Goal: Task Accomplishment & Management: Complete application form

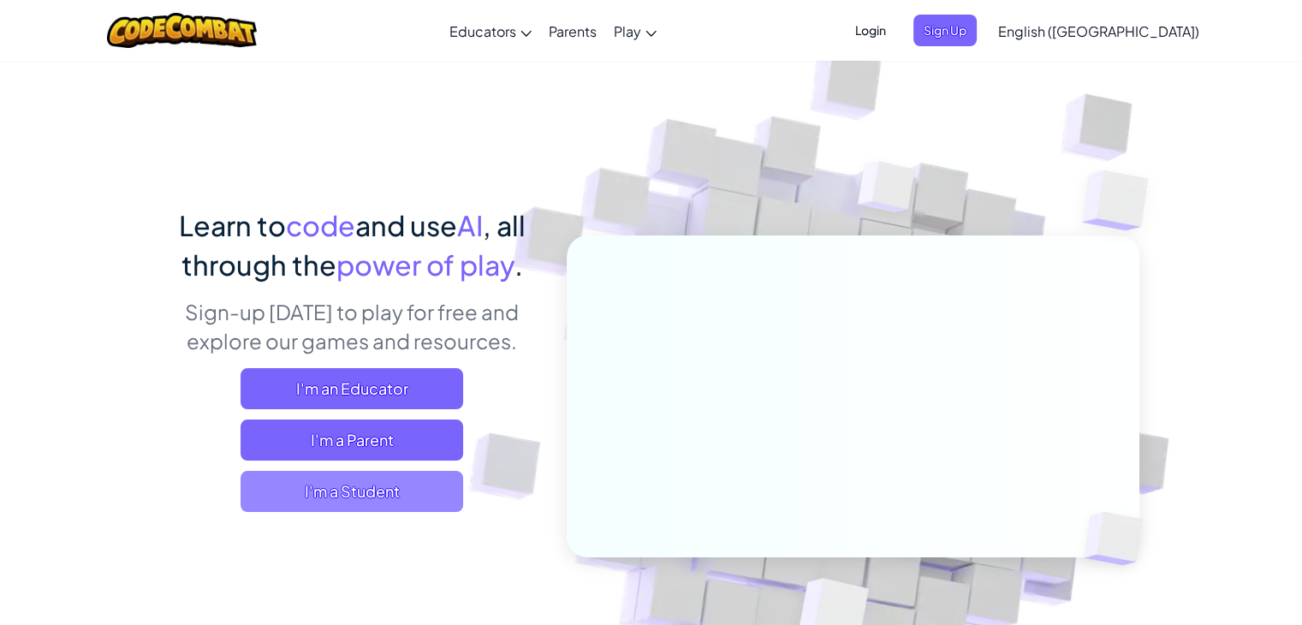
click at [404, 481] on span "I'm a Student" at bounding box center [352, 491] width 223 height 41
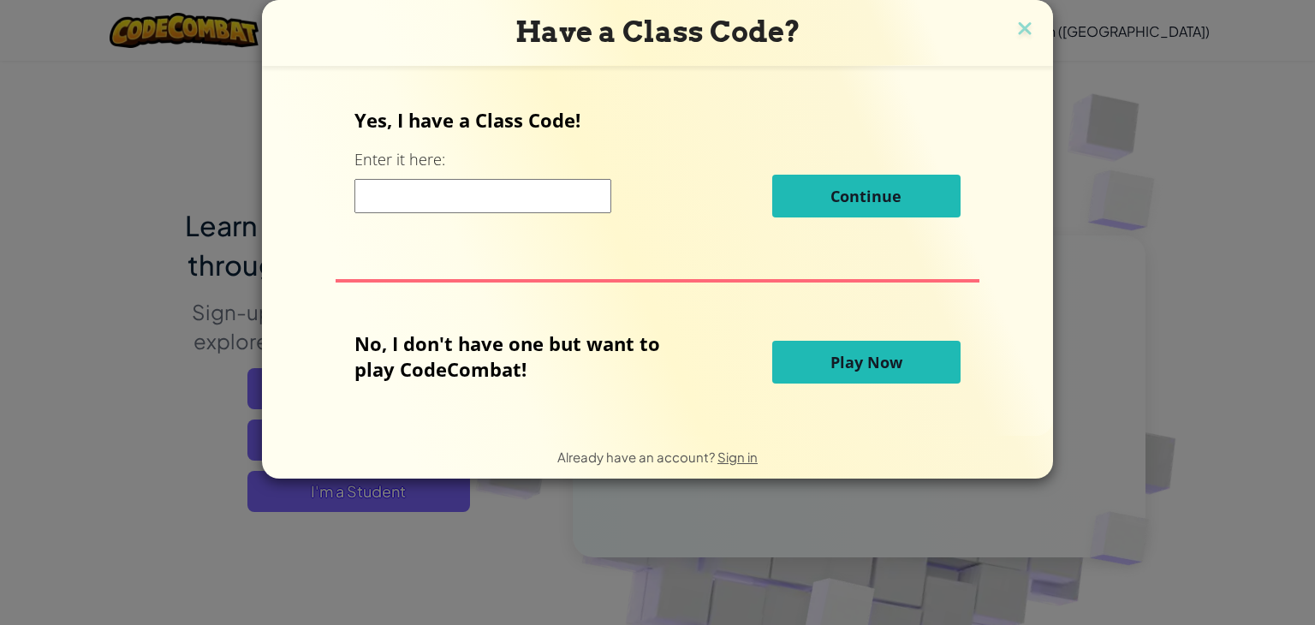
click at [515, 186] on input at bounding box center [482, 196] width 257 height 34
click at [514, 195] on input at bounding box center [482, 196] width 257 height 34
click at [513, 196] on input at bounding box center [482, 196] width 257 height 34
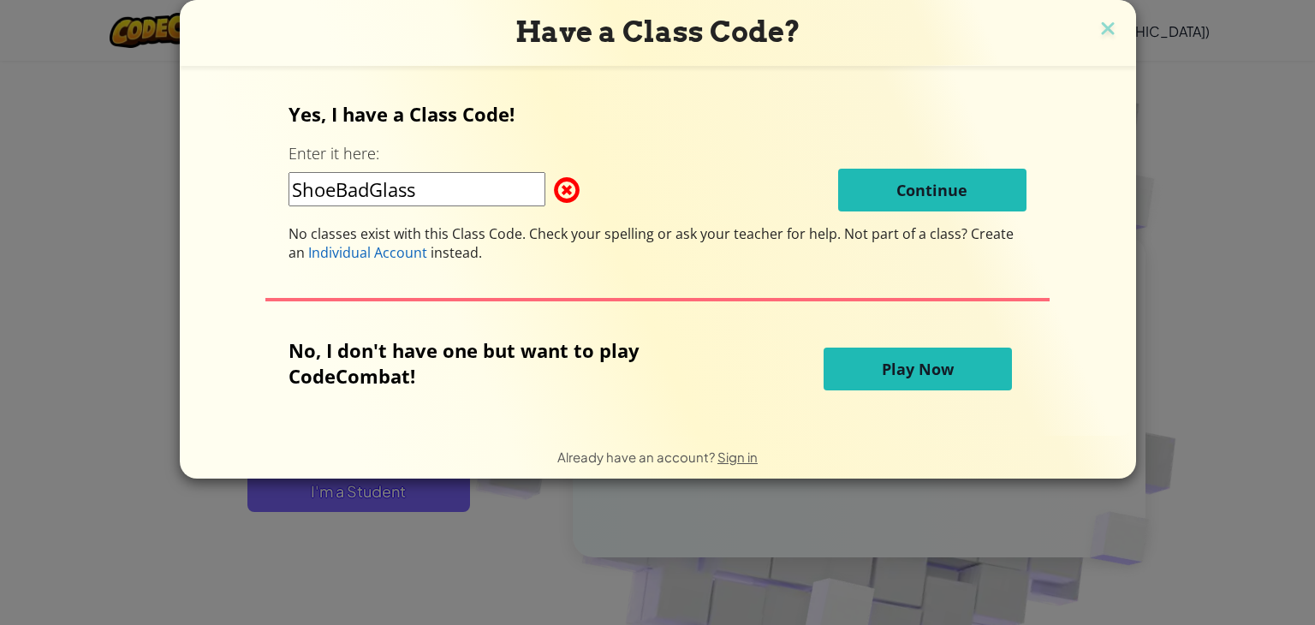
type input "ShoeBadGlass"
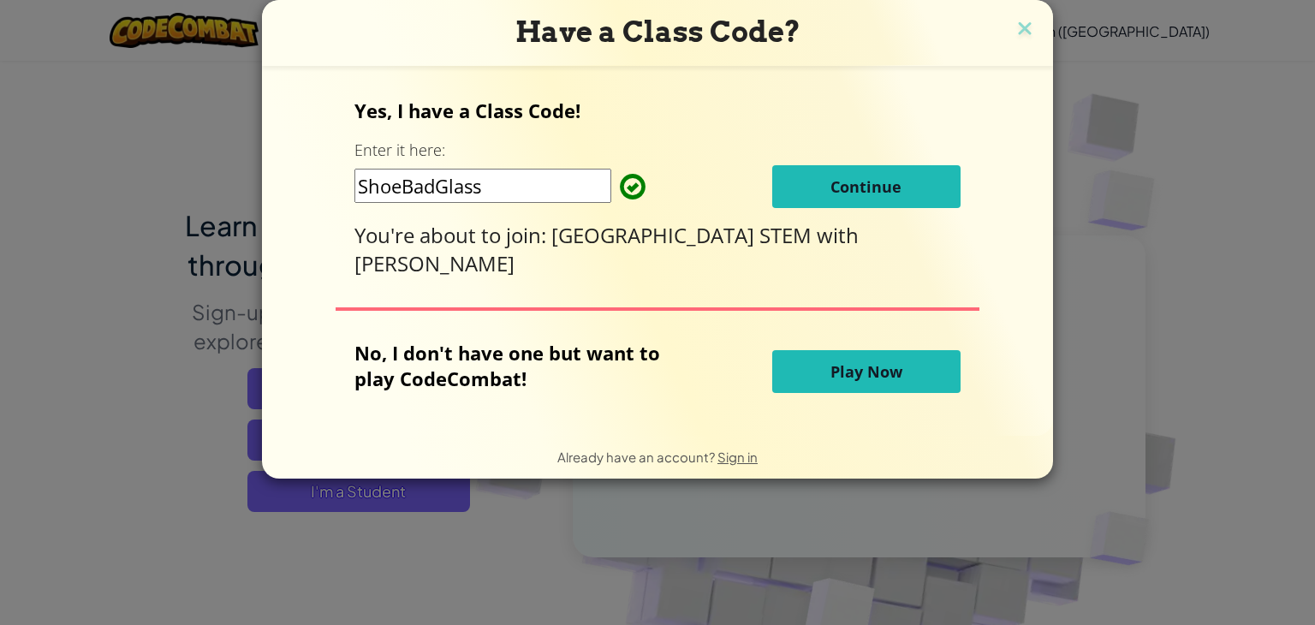
click at [900, 198] on button "Continue" at bounding box center [866, 186] width 188 height 43
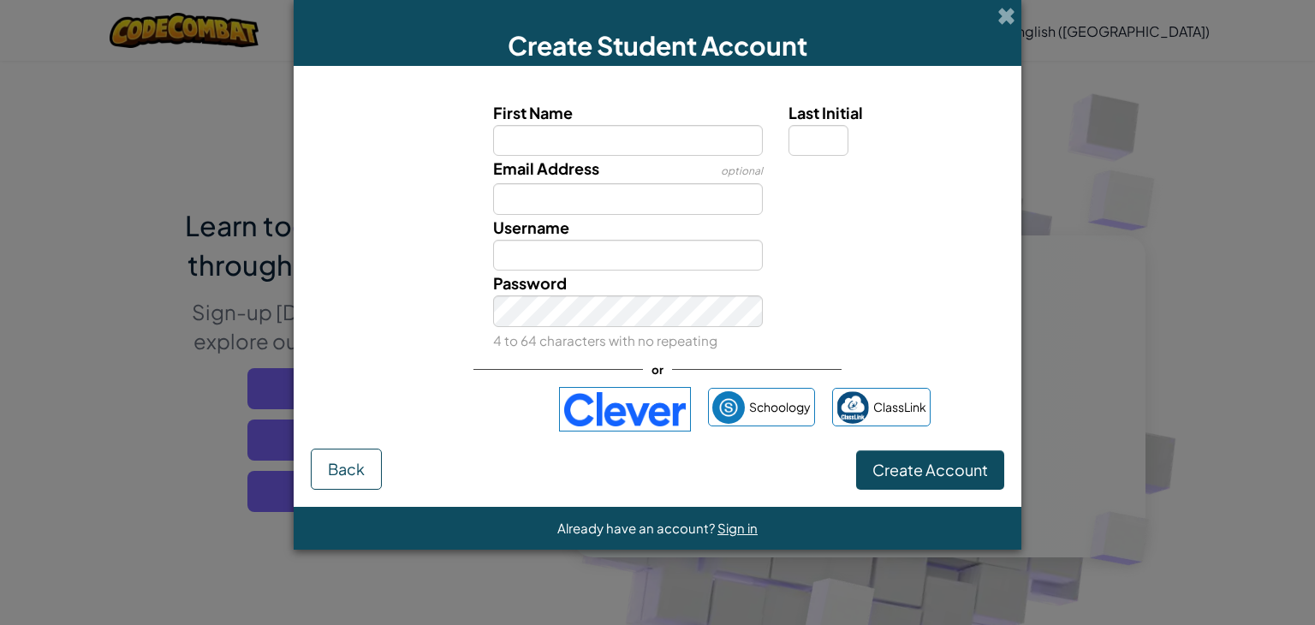
click at [630, 140] on input "First Name" at bounding box center [628, 141] width 271 height 32
type input "s"
type input "jai"
type input "Jai"
click at [843, 141] on input "Last Initial" at bounding box center [819, 141] width 60 height 32
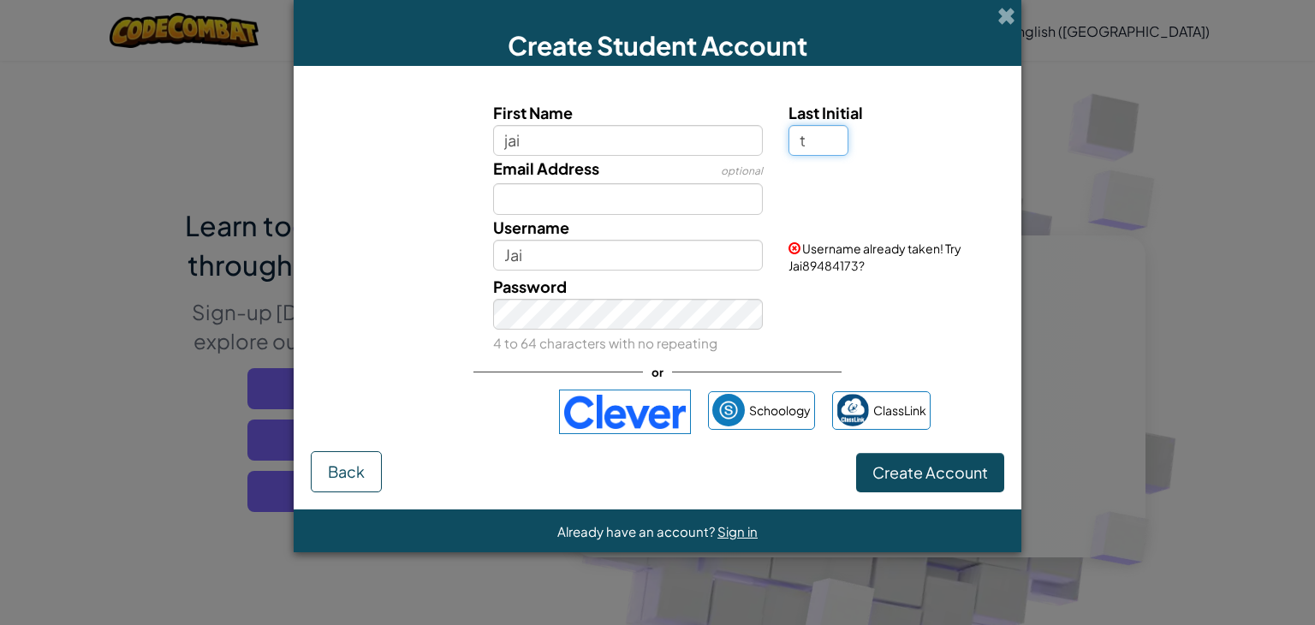
type input "t"
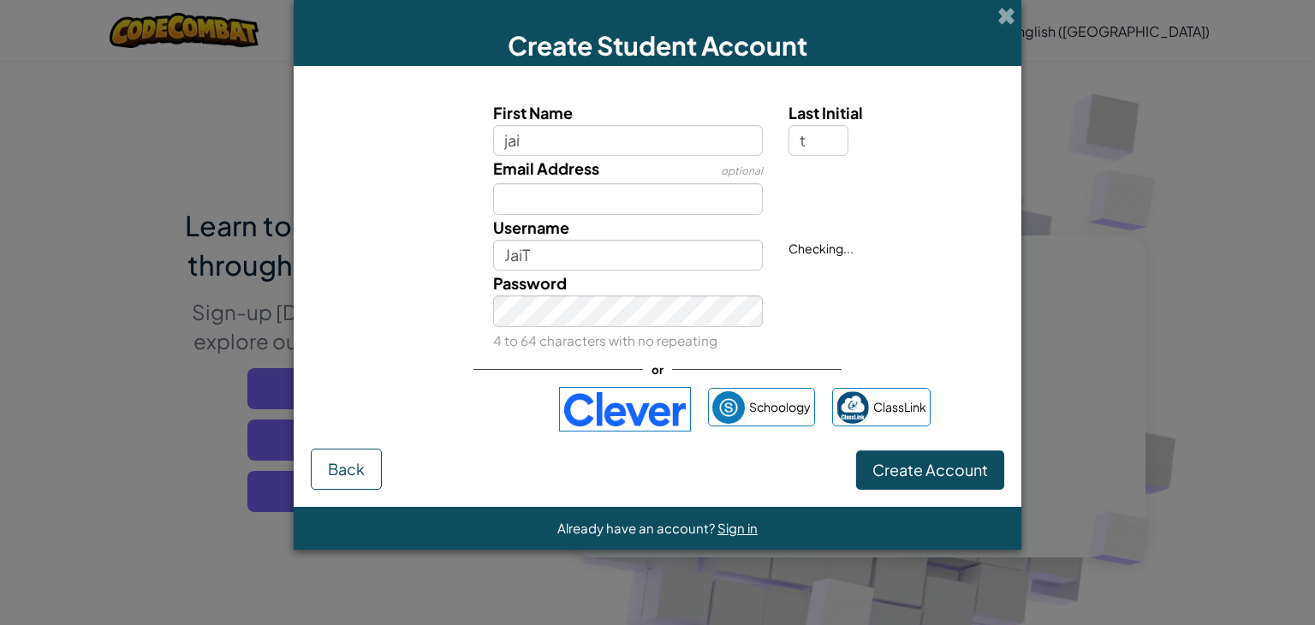
click at [842, 206] on div "Email Address optional" at bounding box center [657, 185] width 711 height 59
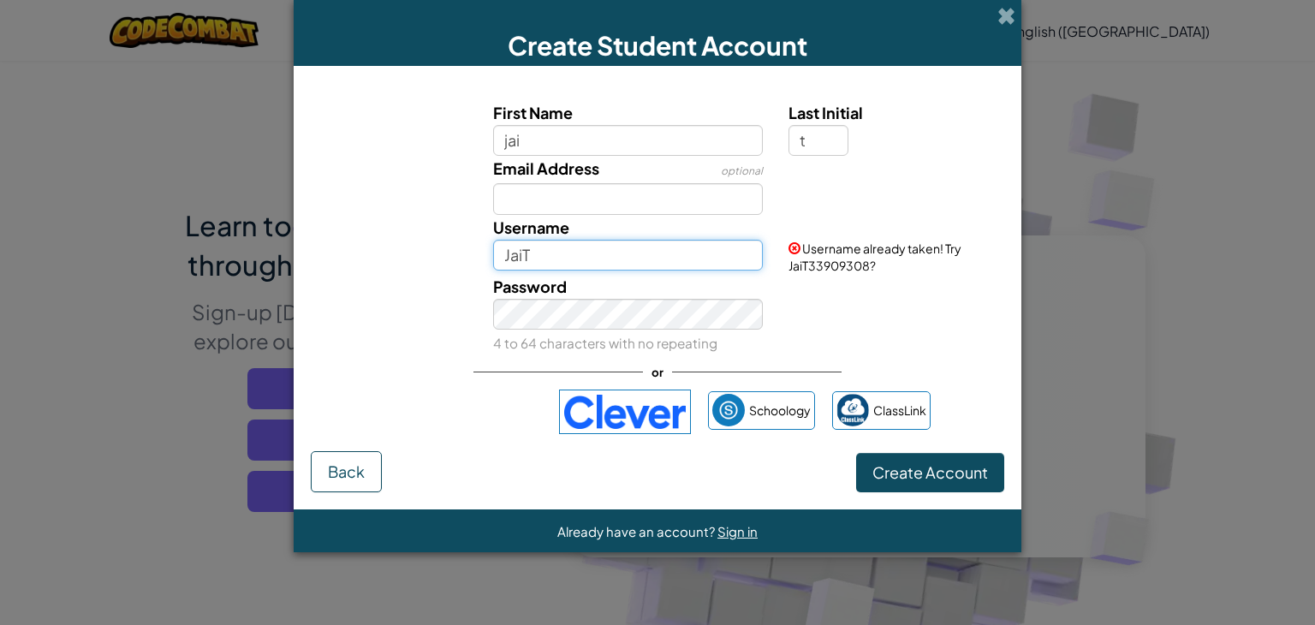
click at [613, 258] on input "JaiT" at bounding box center [628, 256] width 271 height 32
type input "JaiThomo"
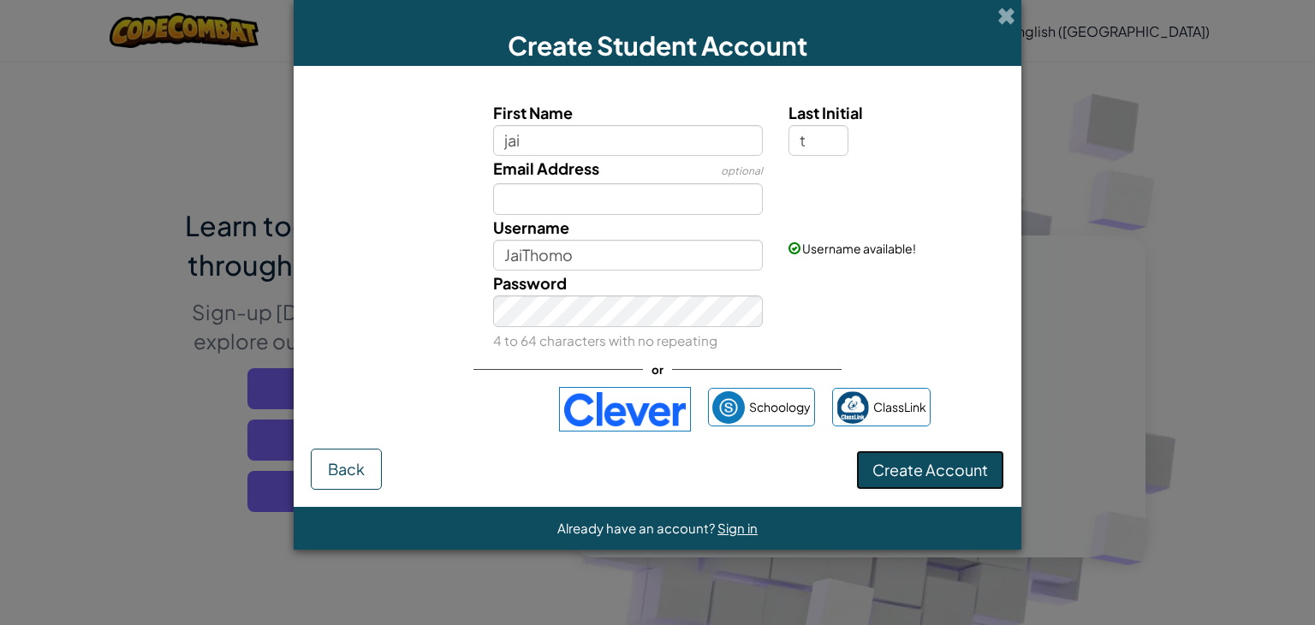
click at [887, 474] on span "Create Account" at bounding box center [931, 470] width 116 height 20
click at [831, 326] on div "required Password 4 to 64 characters with no repeating" at bounding box center [657, 311] width 711 height 81
click at [857, 328] on div "required Password 4 to 64 characters with no repeating" at bounding box center [657, 311] width 711 height 81
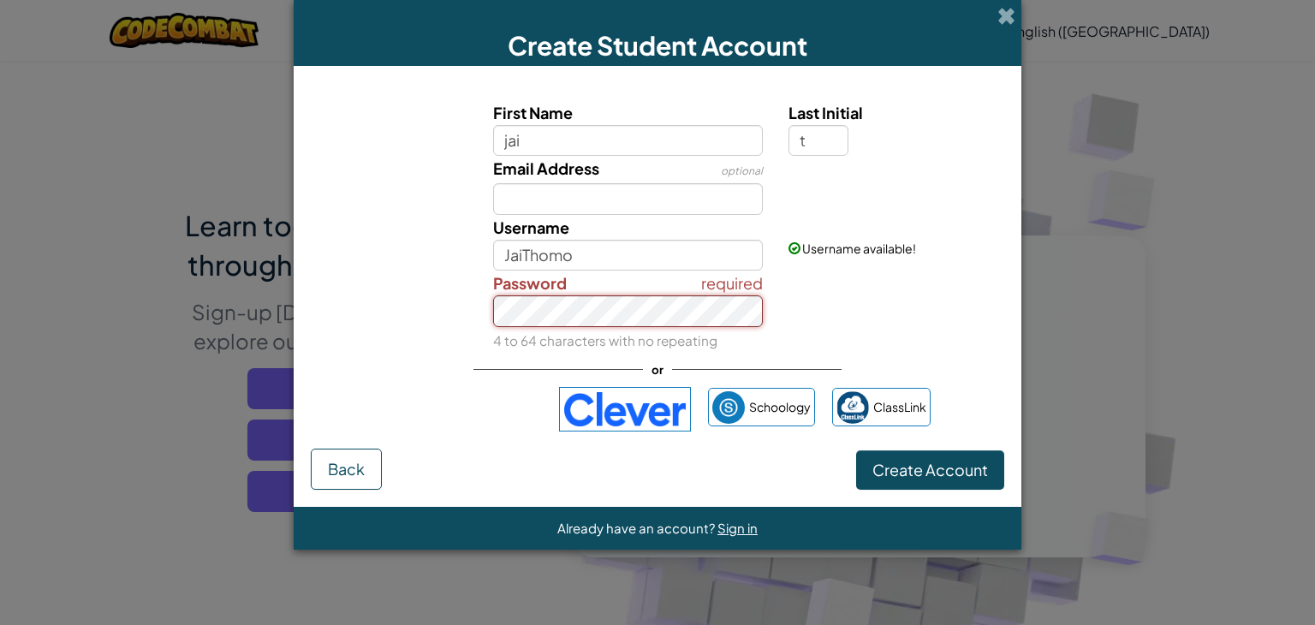
click at [439, 331] on div "required Password 4 to 64 characters with no repeating" at bounding box center [657, 311] width 711 height 81
click at [857, 346] on div "required Password 4 to 64 characters with no repeating" at bounding box center [657, 311] width 711 height 81
click at [921, 474] on span "Create Account" at bounding box center [931, 470] width 116 height 20
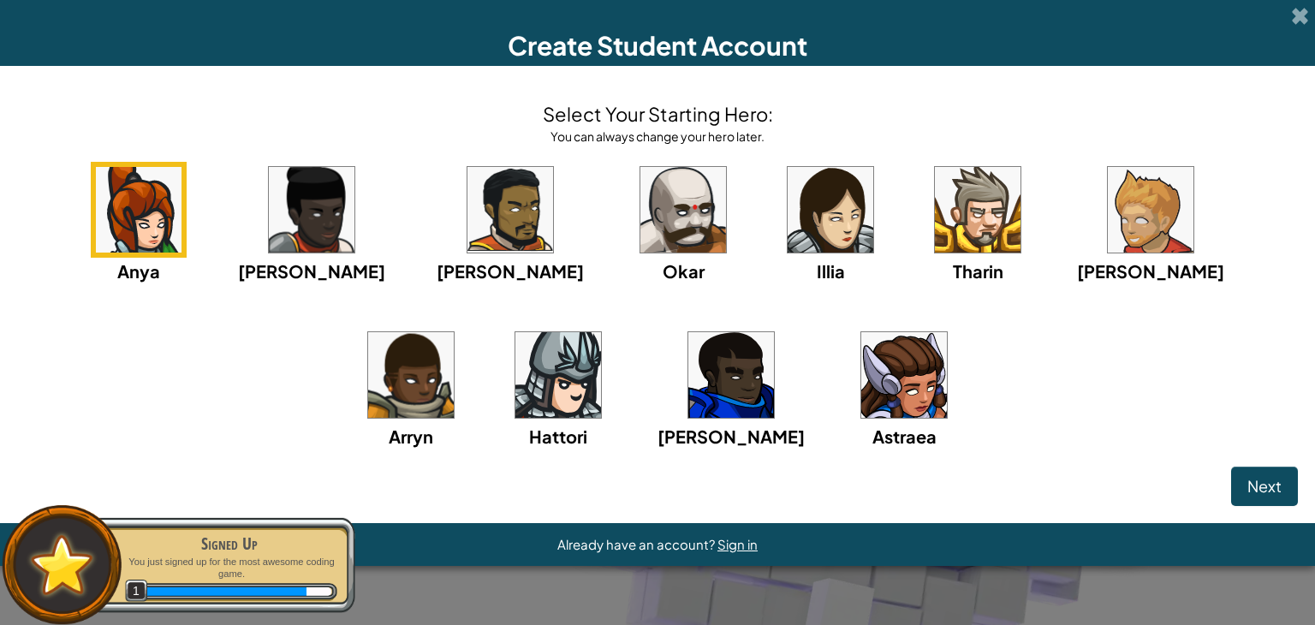
click at [640, 235] on img at bounding box center [683, 210] width 86 height 86
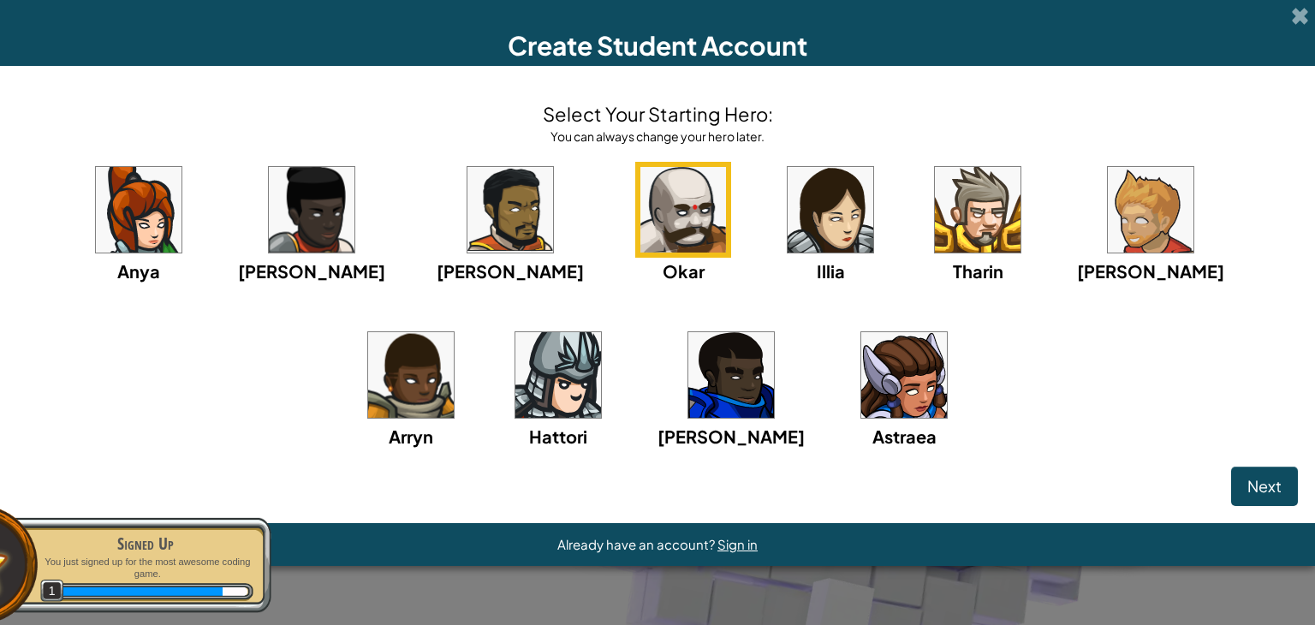
click at [640, 202] on img at bounding box center [683, 210] width 86 height 86
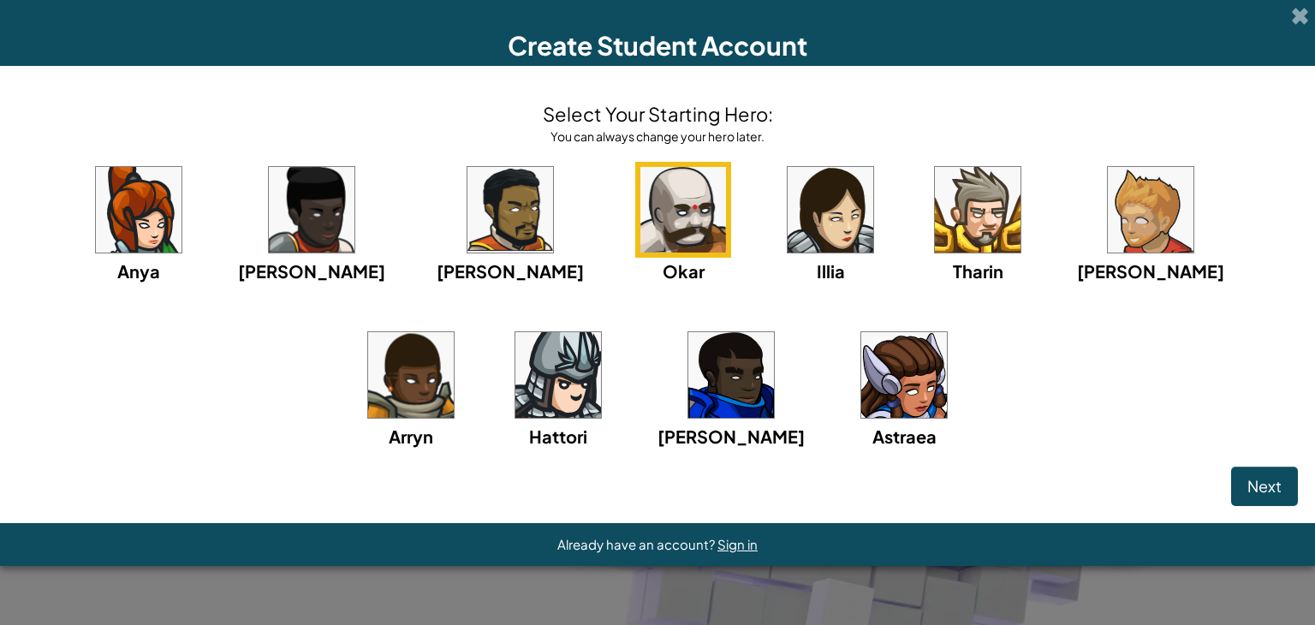
click at [658, 265] on div "Anya Ida Alejandro Okar Illia Tharin Ned Arryn Hattori Gordon Astraea" at bounding box center [657, 327] width 1281 height 331
click at [1276, 480] on span "Next" at bounding box center [1265, 486] width 34 height 20
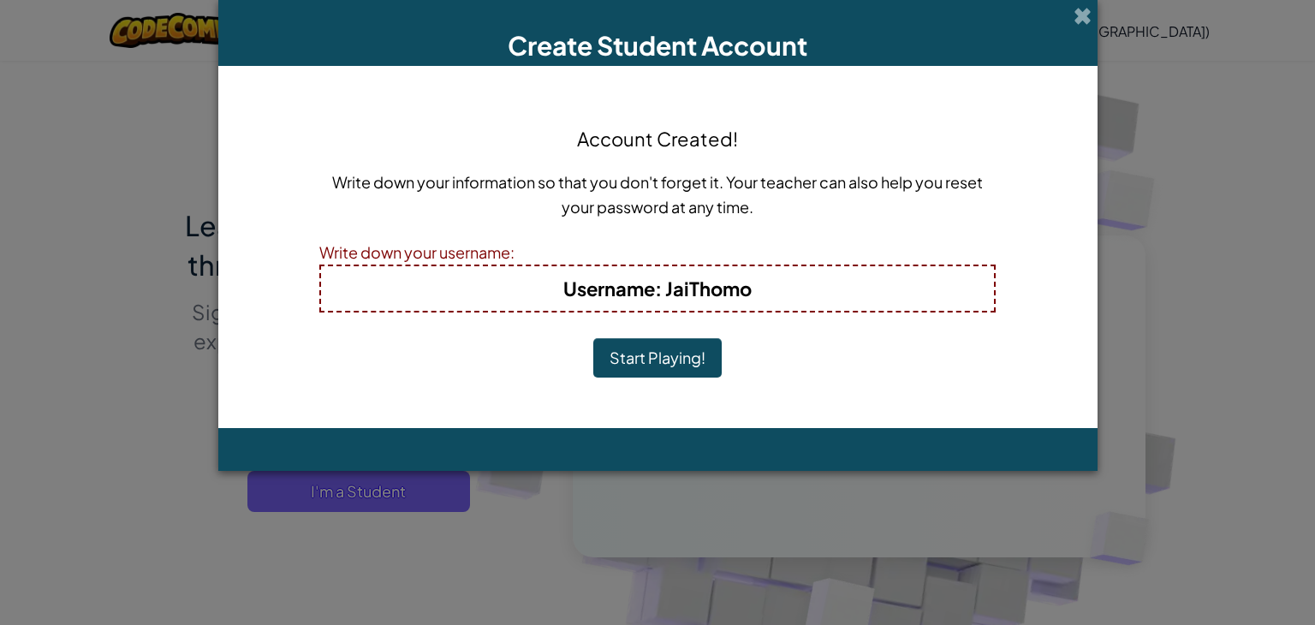
click at [938, 360] on div "Account Created! Write down your information so that you don't forget it. Your …" at bounding box center [657, 247] width 676 height 328
click at [760, 289] on h4 "Username : JaiThomo" at bounding box center [657, 288] width 639 height 27
drag, startPoint x: 784, startPoint y: 267, endPoint x: 551, endPoint y: 283, distance: 233.5
click at [551, 283] on div "Username : JaiThomo" at bounding box center [657, 289] width 676 height 48
copy b "Username : JaiThomo"
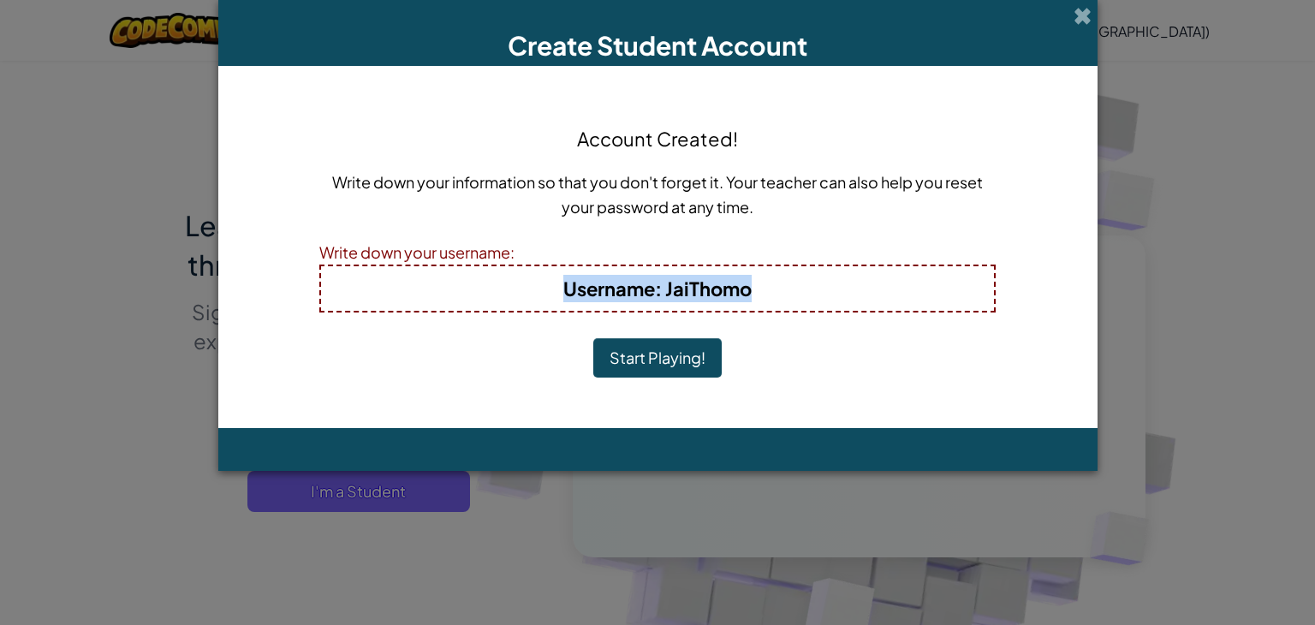
click at [559, 265] on div "Username : JaiThomo" at bounding box center [657, 289] width 676 height 48
click at [671, 367] on button "Start Playing!" at bounding box center [657, 357] width 128 height 39
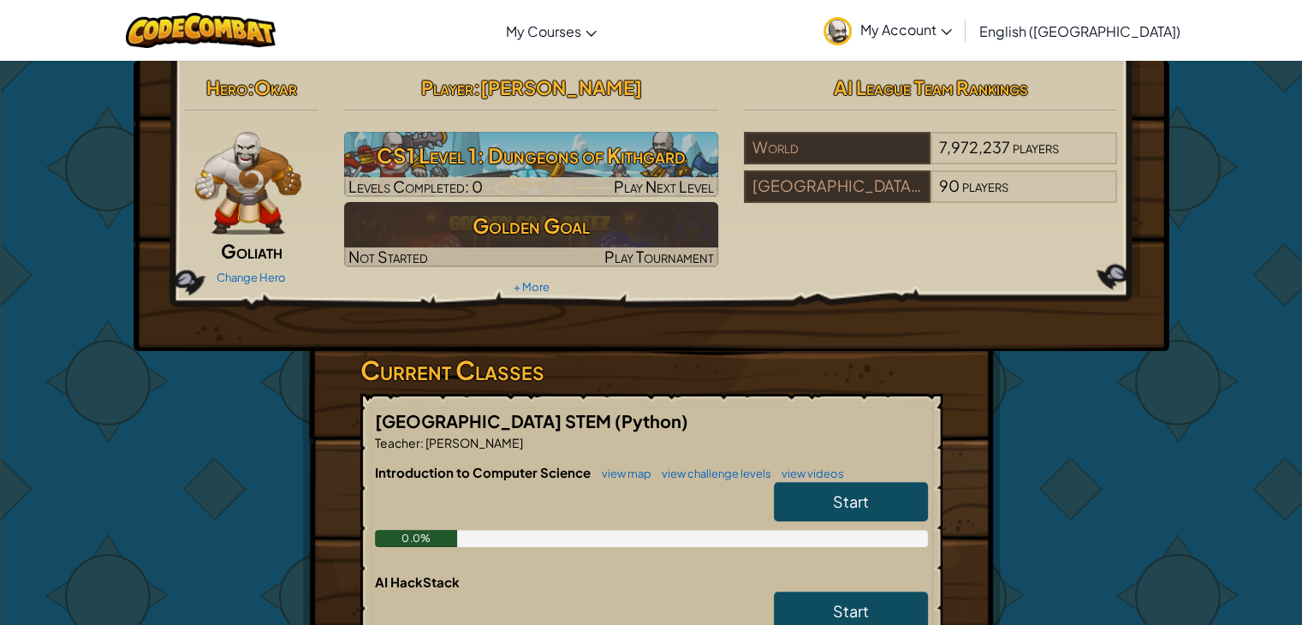
click at [952, 31] on span "My Account" at bounding box center [907, 30] width 92 height 18
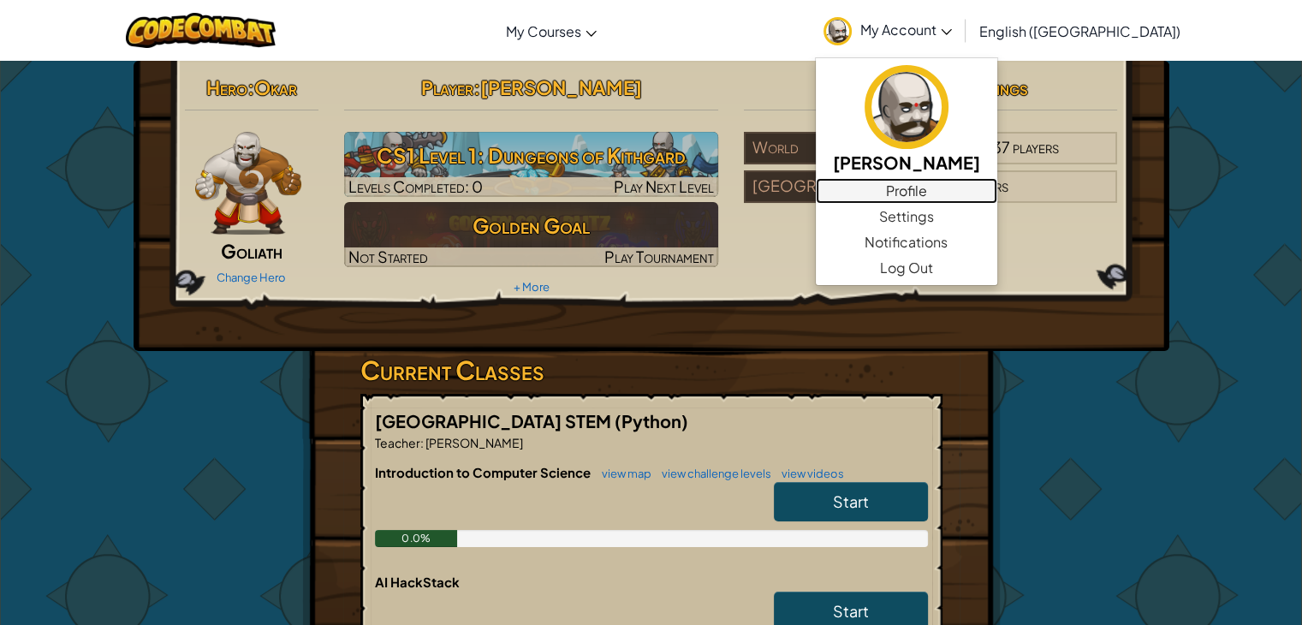
click at [986, 192] on link "Profile" at bounding box center [907, 191] width 182 height 26
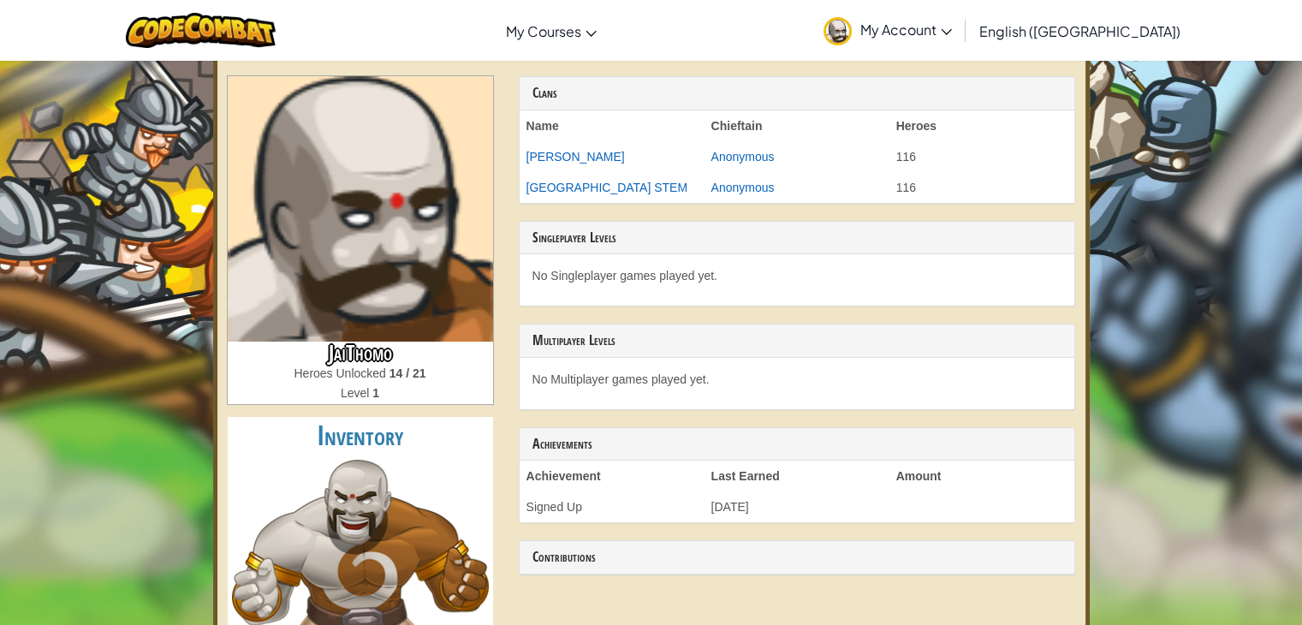
scroll to position [76, 0]
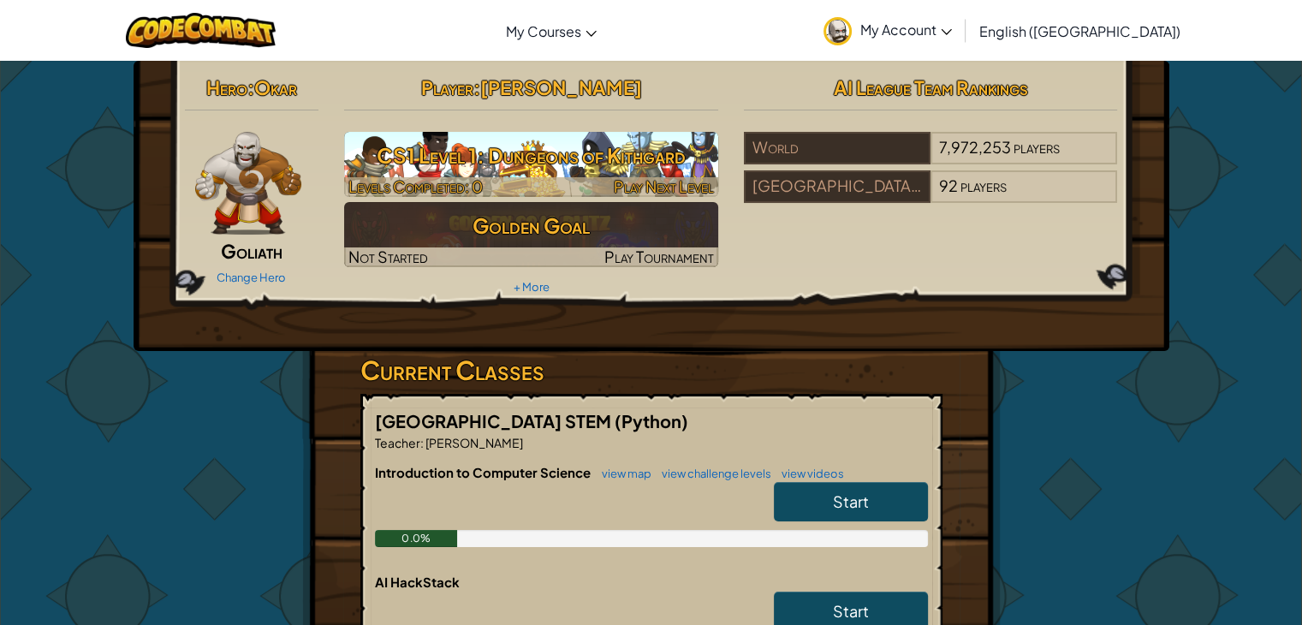
click at [485, 162] on h3 "CS1 Level 1: Dungeons of Kithgard" at bounding box center [531, 155] width 374 height 39
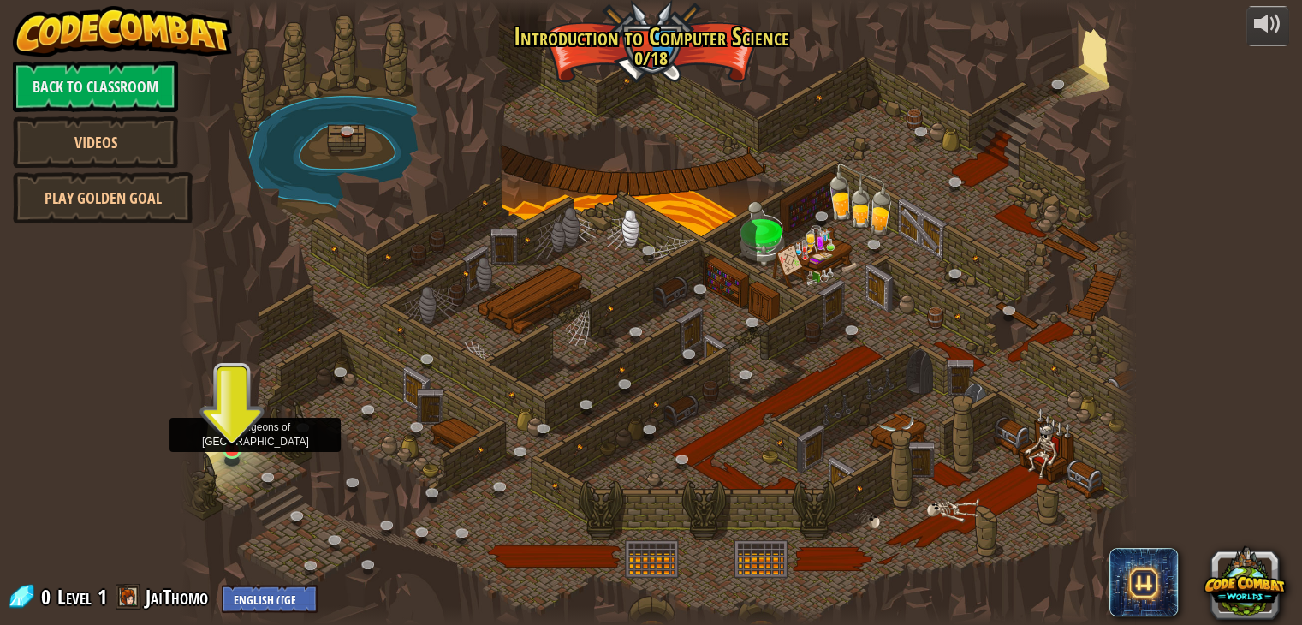
click at [238, 443] on img at bounding box center [232, 423] width 24 height 55
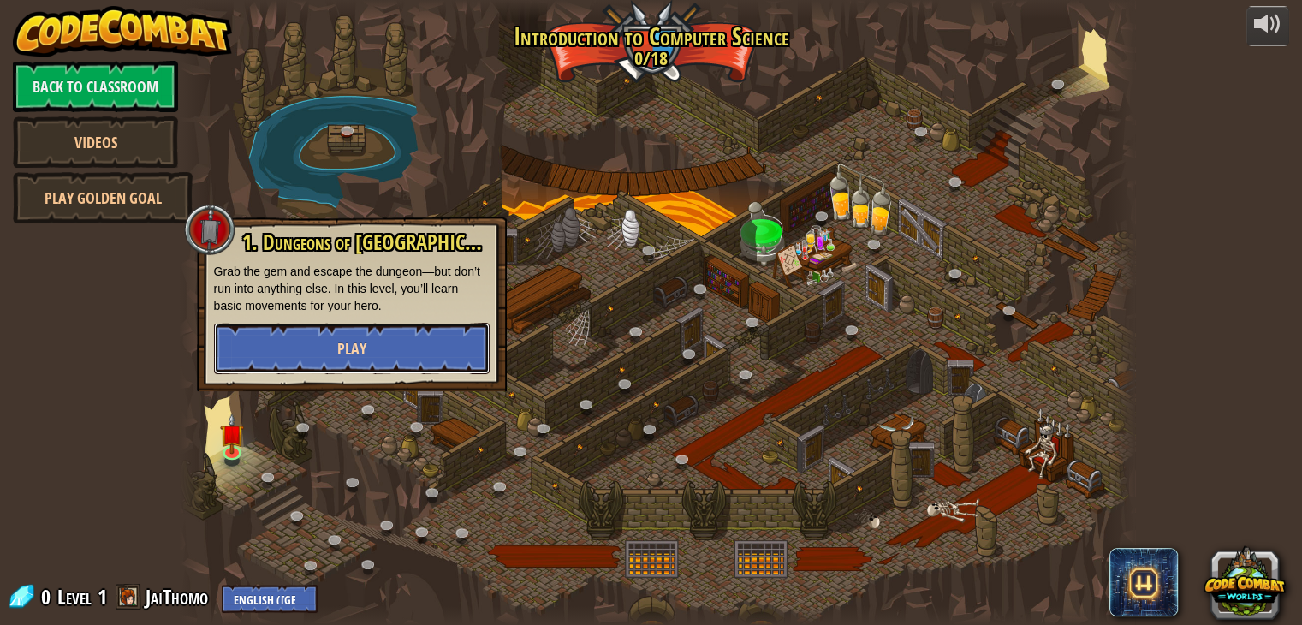
click at [308, 360] on button "Play" at bounding box center [352, 348] width 276 height 51
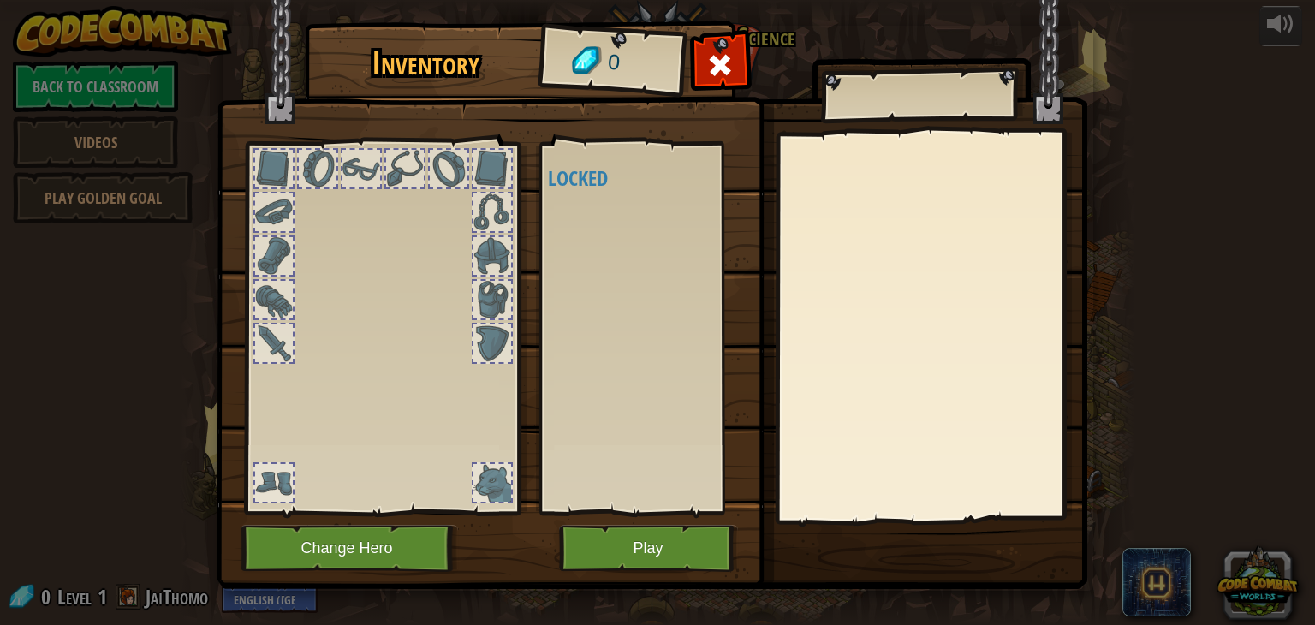
click at [308, 360] on div at bounding box center [382, 323] width 283 height 385
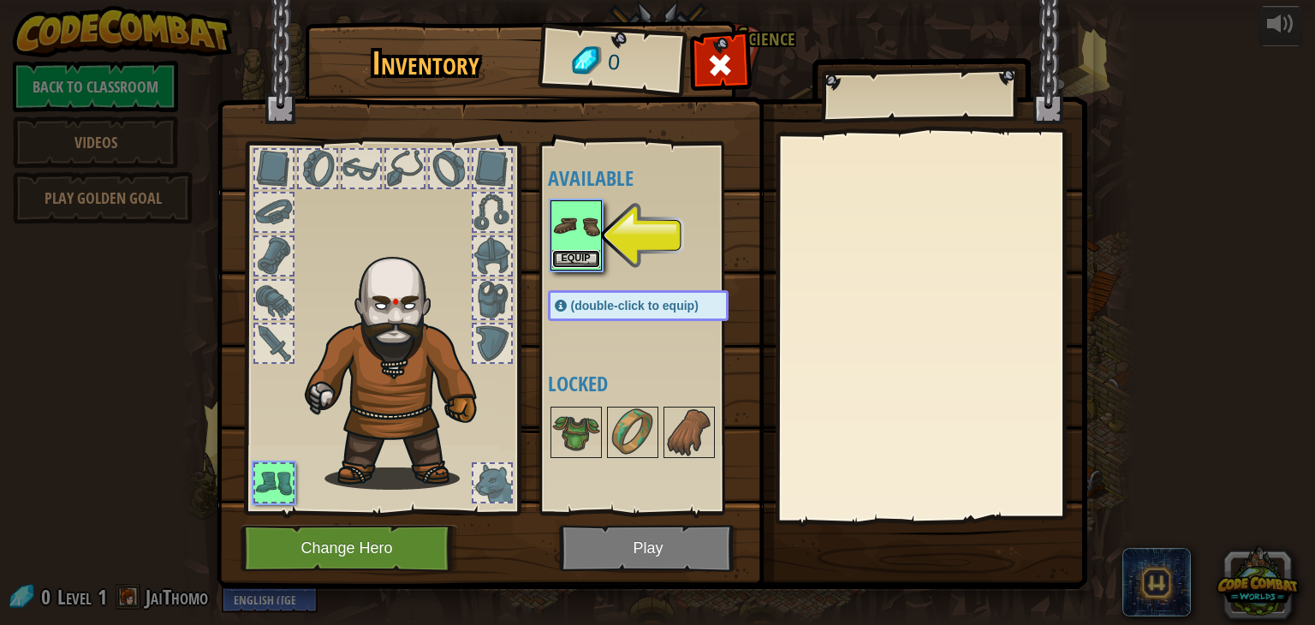
click at [555, 253] on button "Equip" at bounding box center [576, 259] width 48 height 18
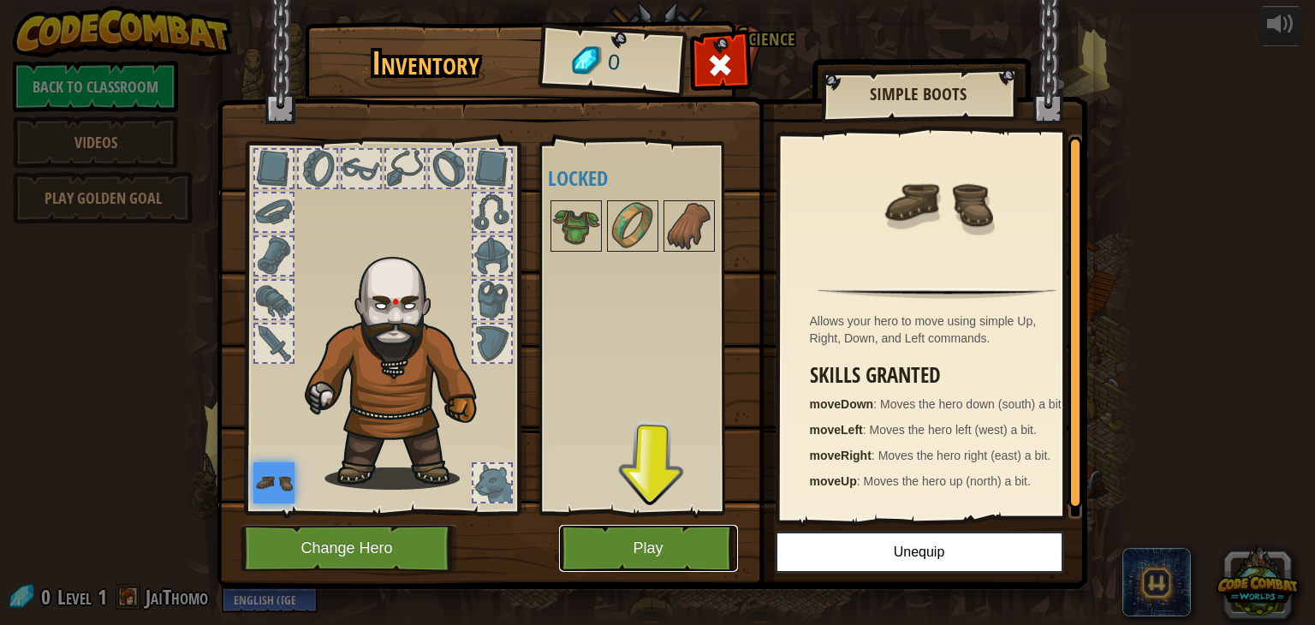
click at [688, 564] on button "Play" at bounding box center [648, 548] width 179 height 47
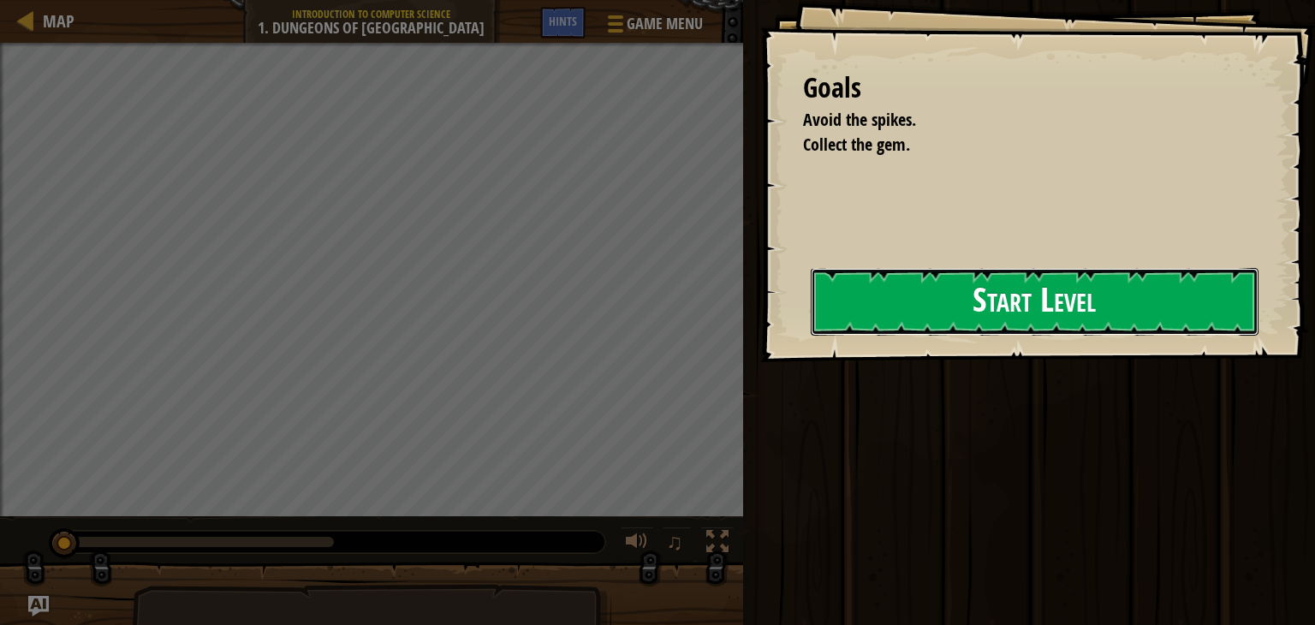
click at [834, 301] on button "Start Level" at bounding box center [1035, 302] width 448 height 68
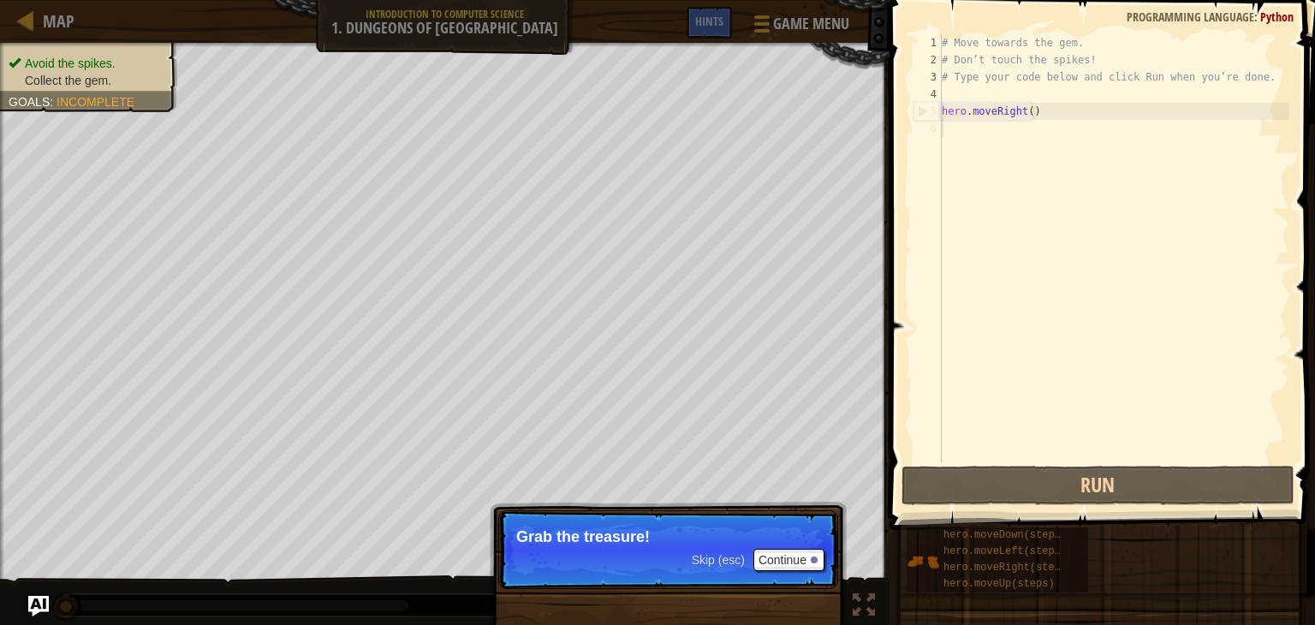
click at [732, 557] on span "Skip (esc)" at bounding box center [718, 560] width 53 height 14
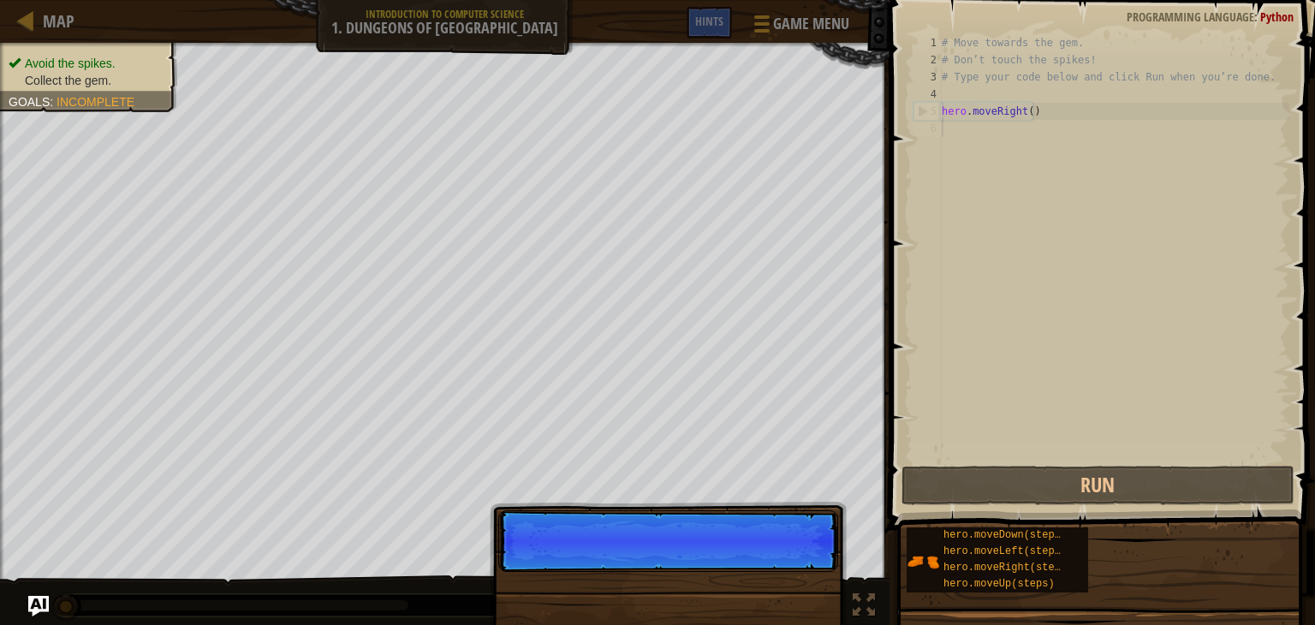
scroll to position [8, 0]
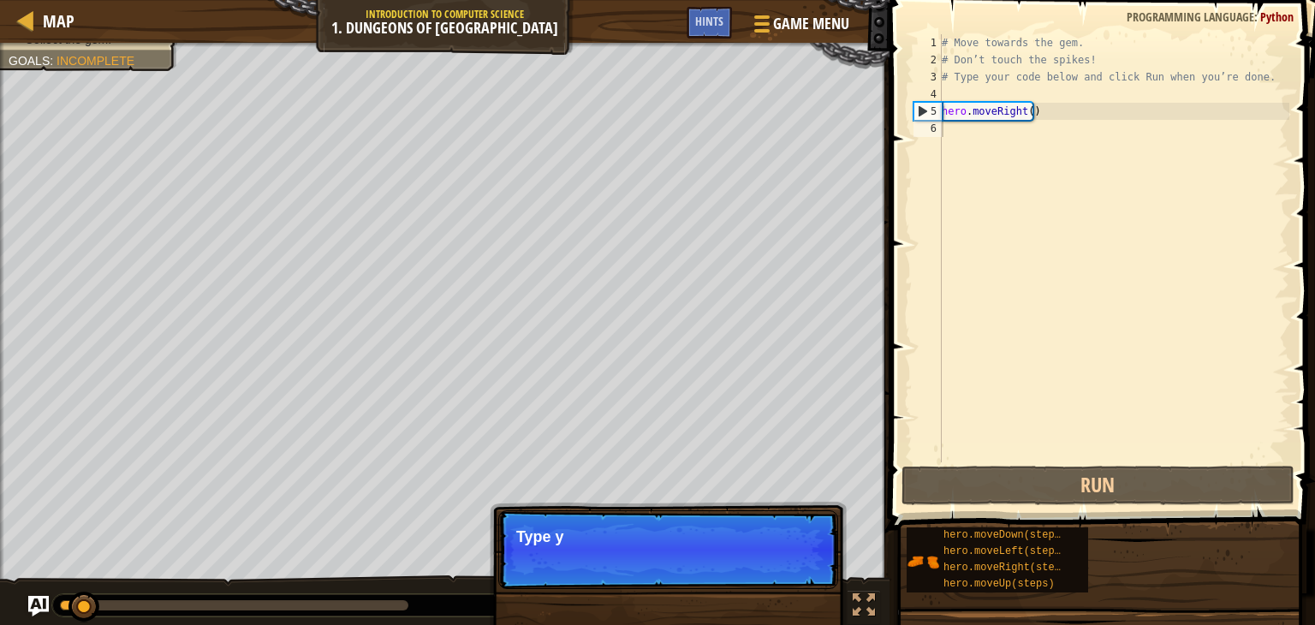
click at [724, 558] on p "Skip (esc) Continue Type y" at bounding box center [668, 549] width 340 height 79
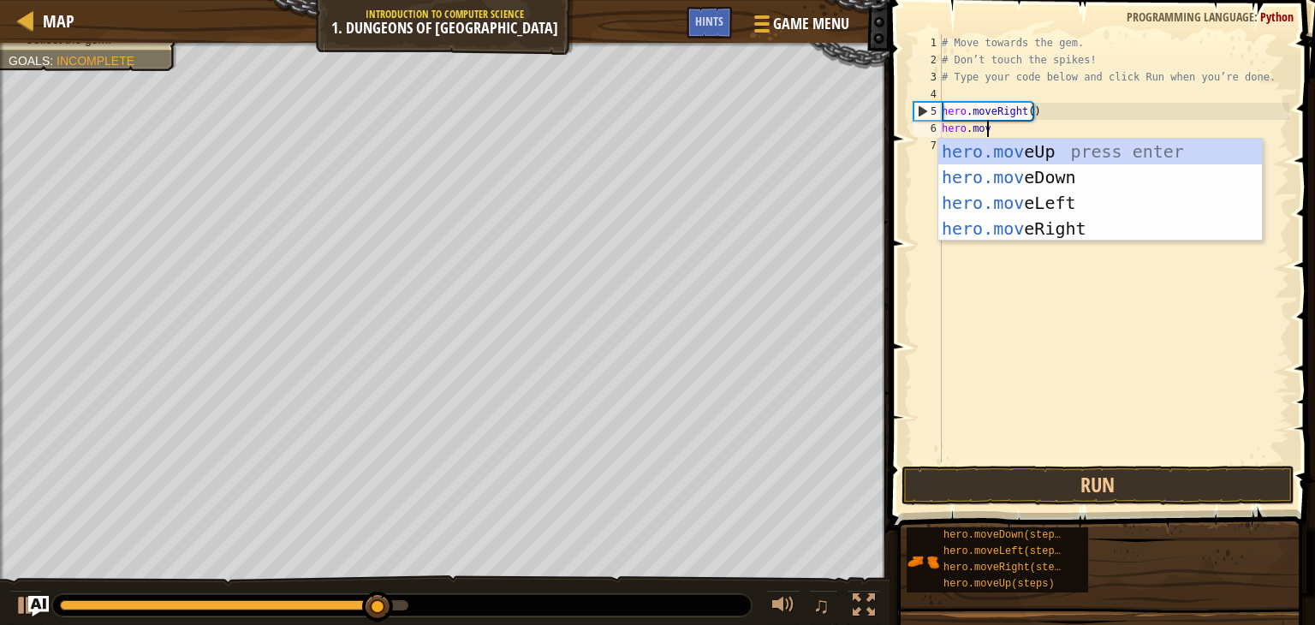
scroll to position [8, 3]
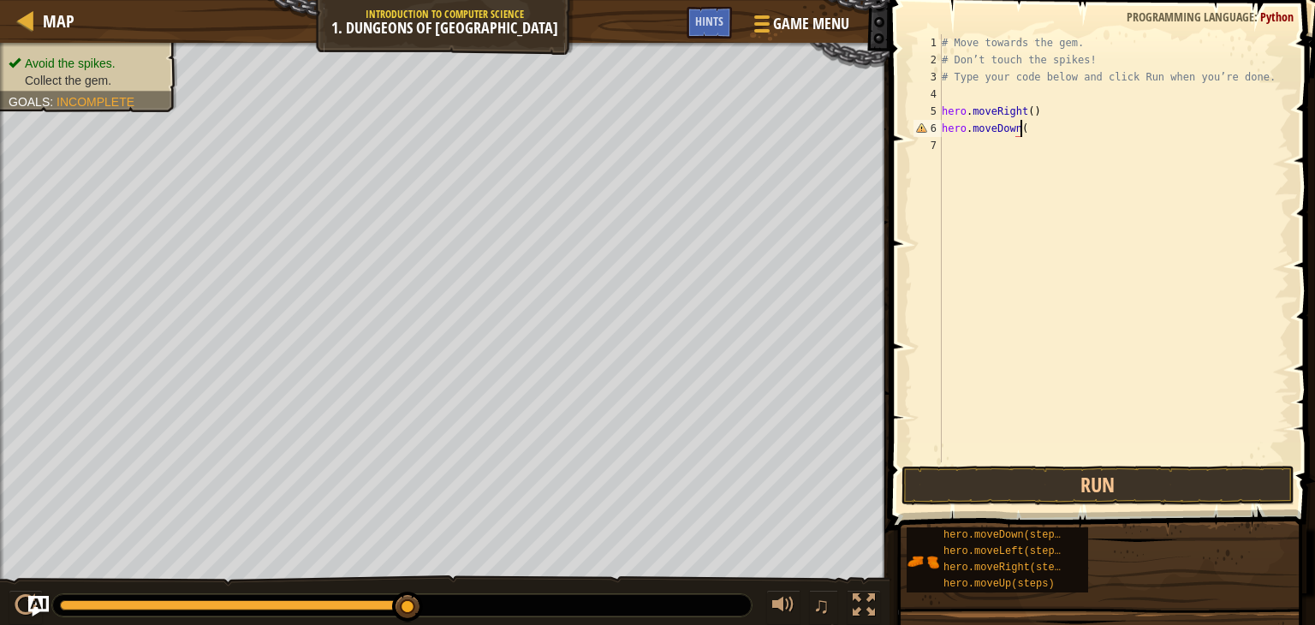
type textarea "hero.moveDown()"
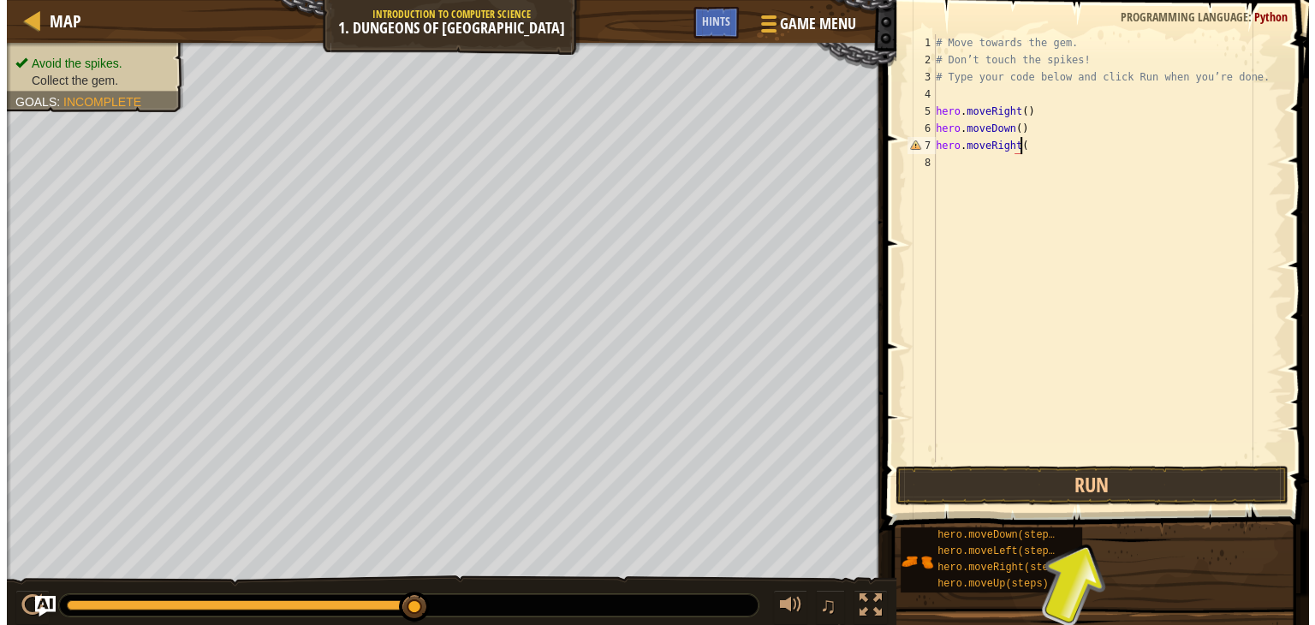
scroll to position [8, 6]
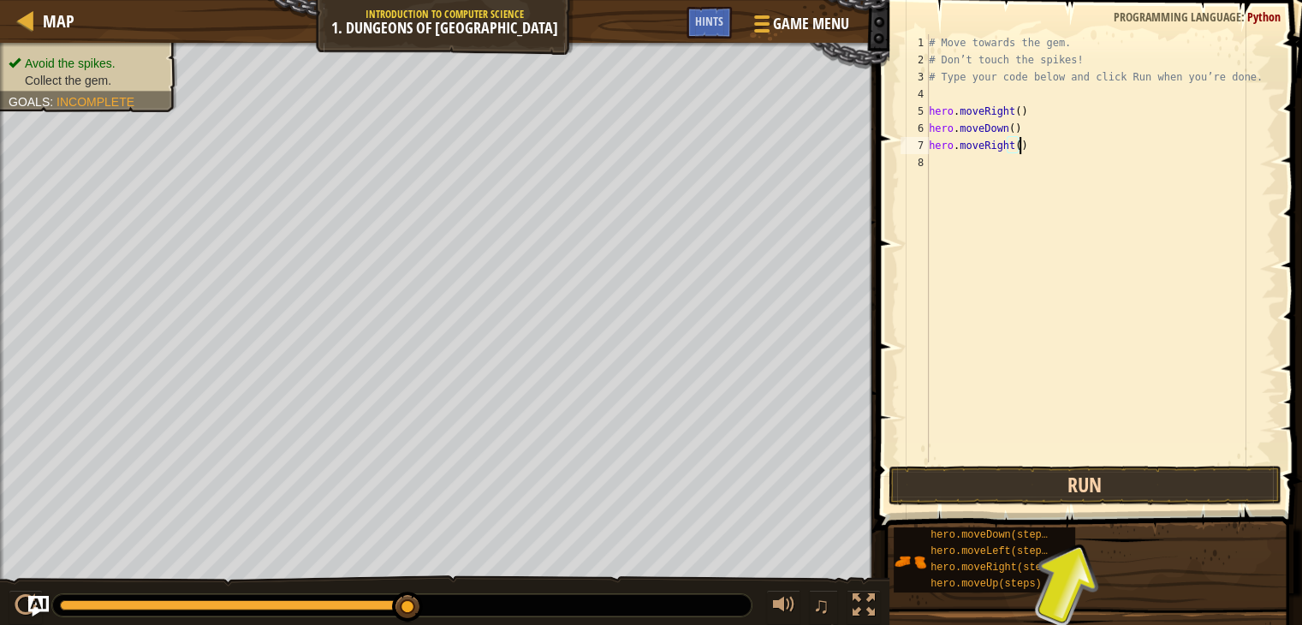
type textarea "hero.moveRight()"
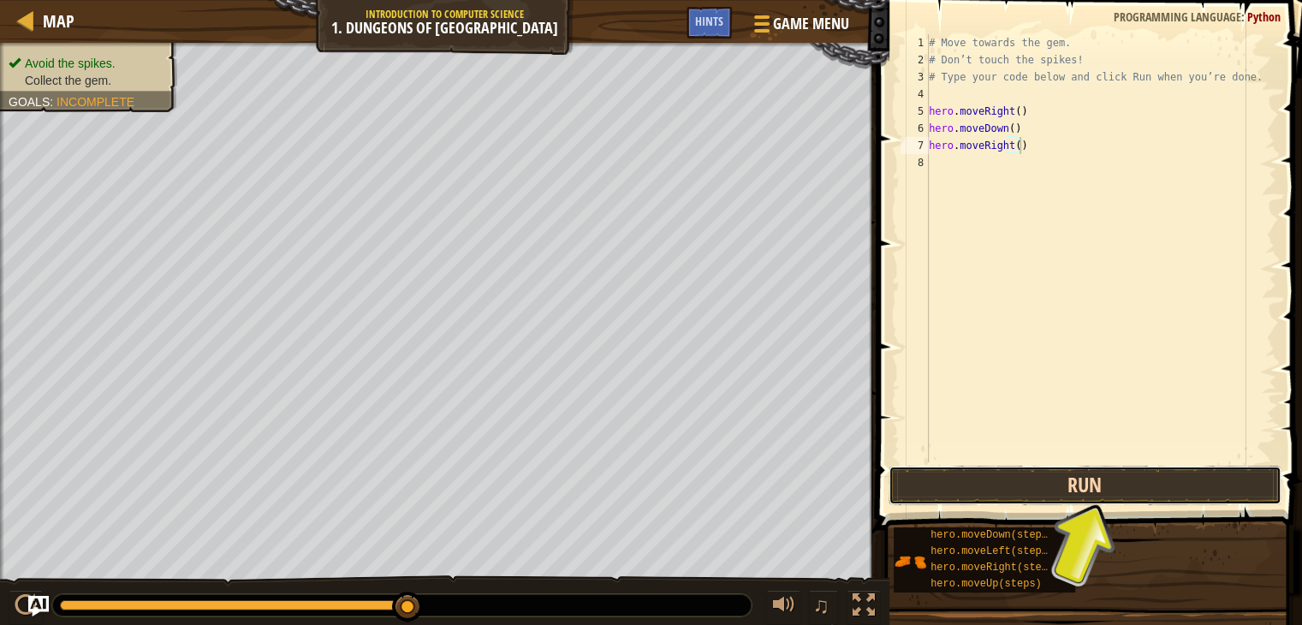
click at [1177, 491] on button "Run" at bounding box center [1085, 485] width 393 height 39
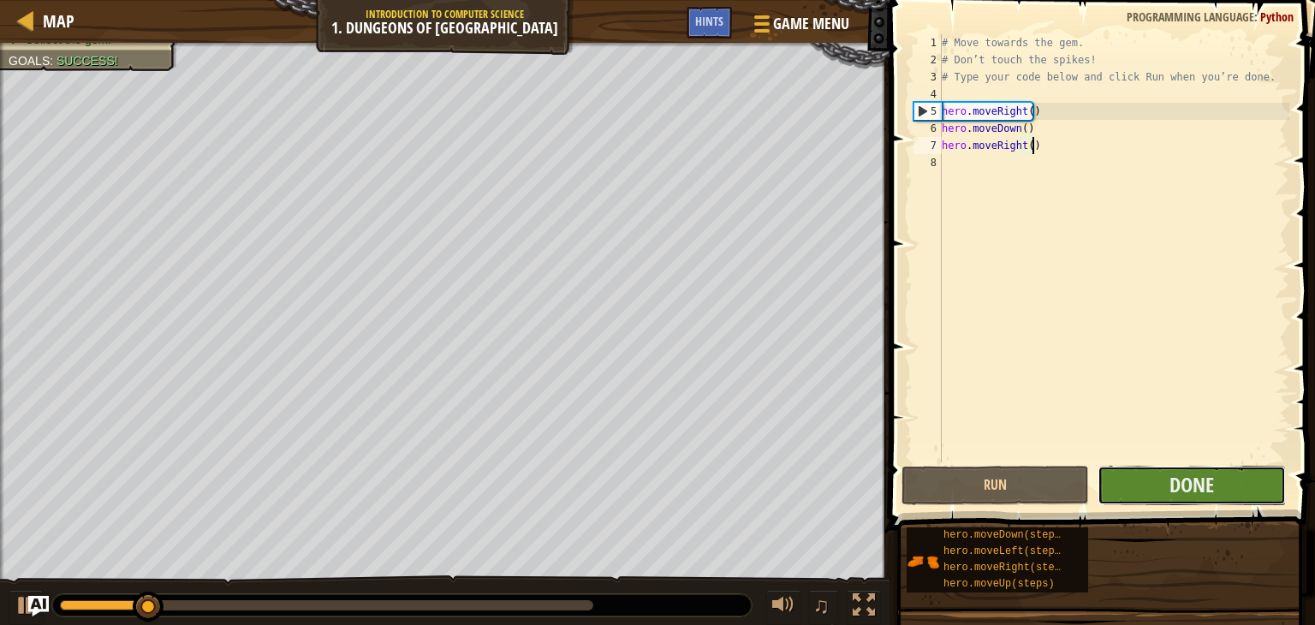
click at [1238, 496] on button "Done" at bounding box center [1192, 485] width 188 height 39
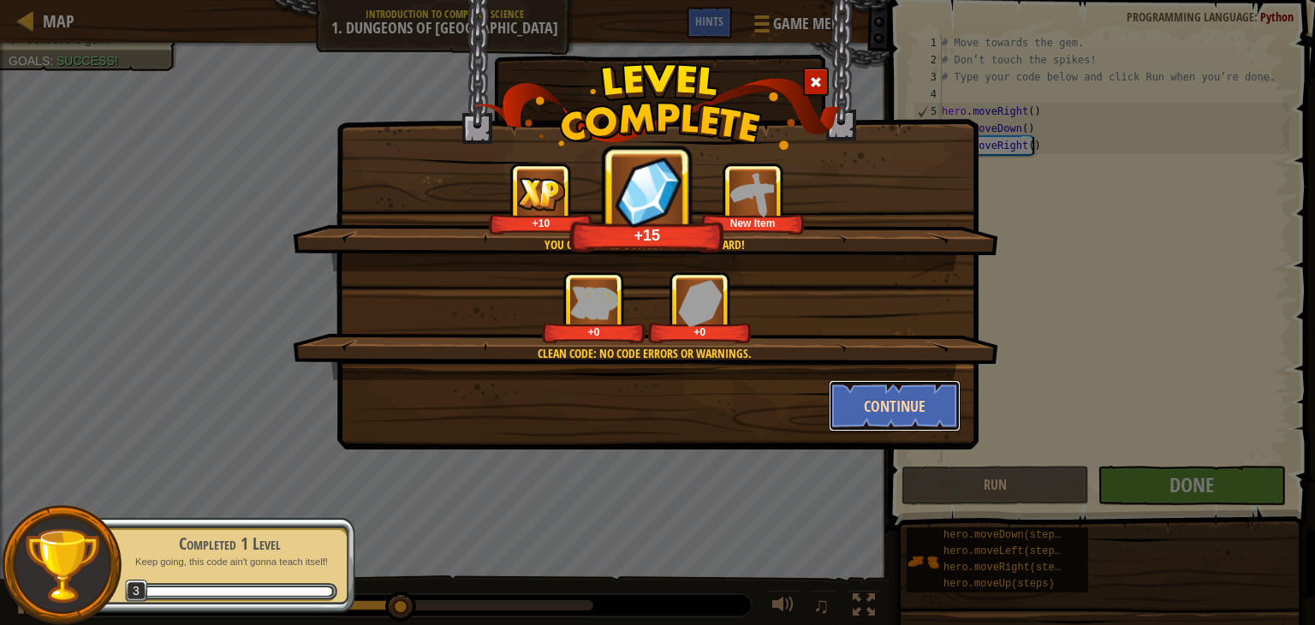
click at [887, 401] on button "Continue" at bounding box center [895, 405] width 133 height 51
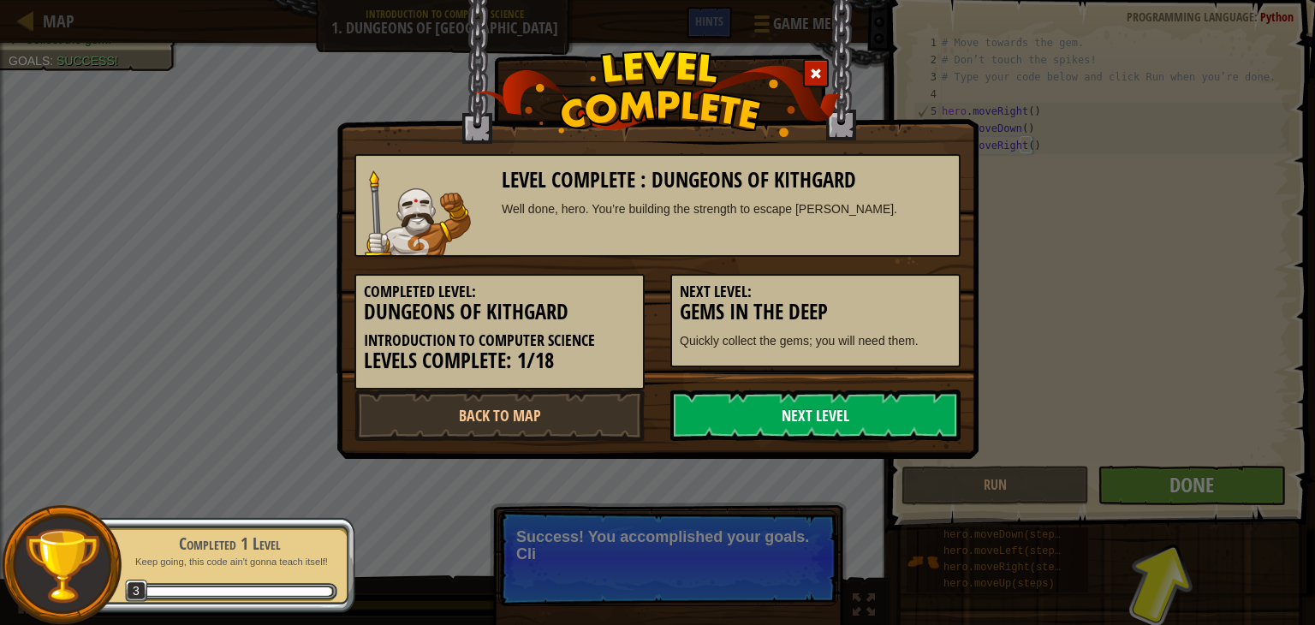
click at [719, 412] on link "Next Level" at bounding box center [815, 415] width 290 height 51
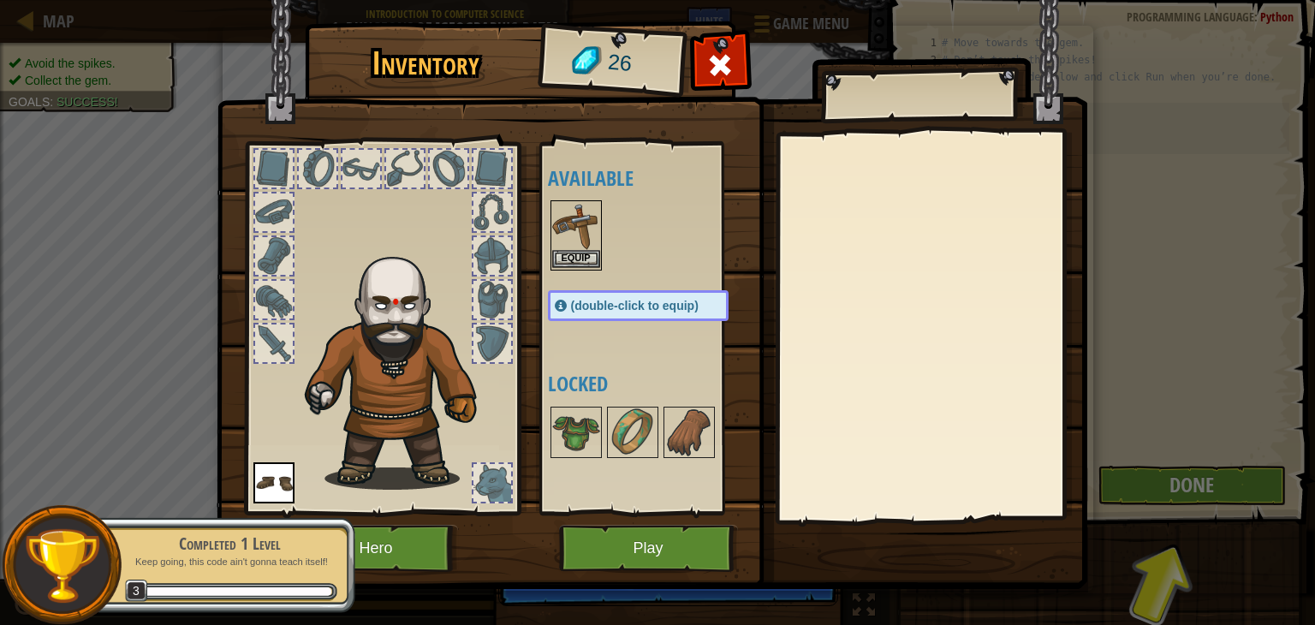
click at [581, 242] on img at bounding box center [576, 226] width 48 height 48
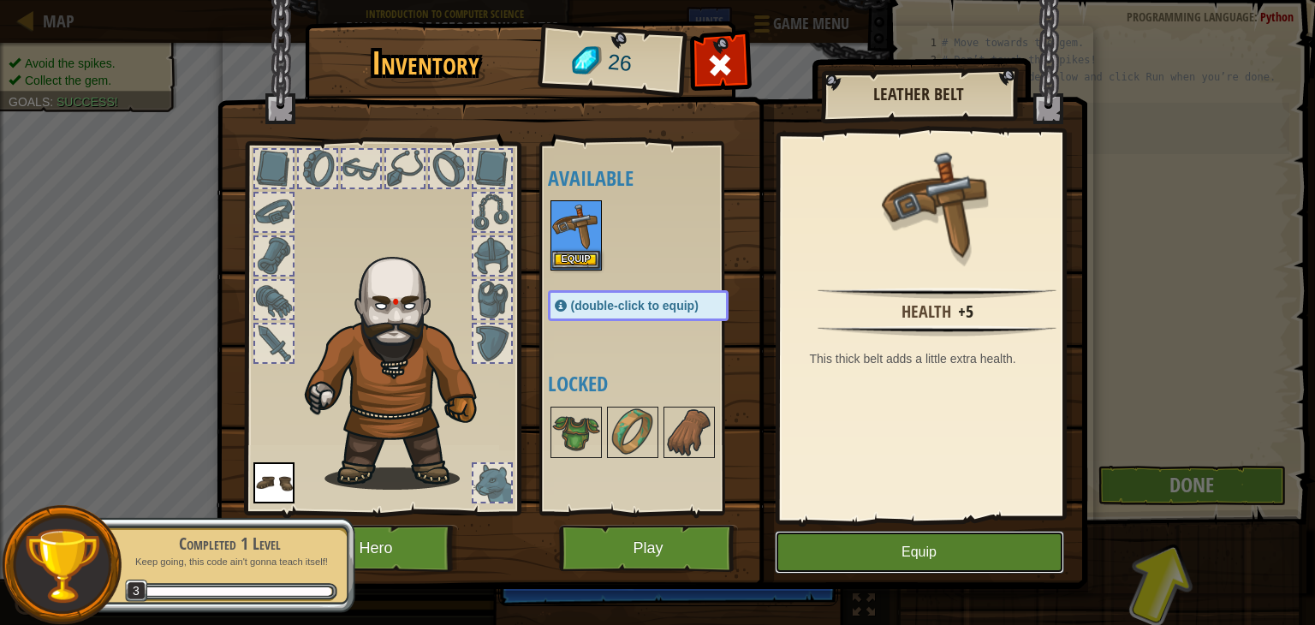
click at [968, 539] on button "Equip" at bounding box center [919, 552] width 289 height 43
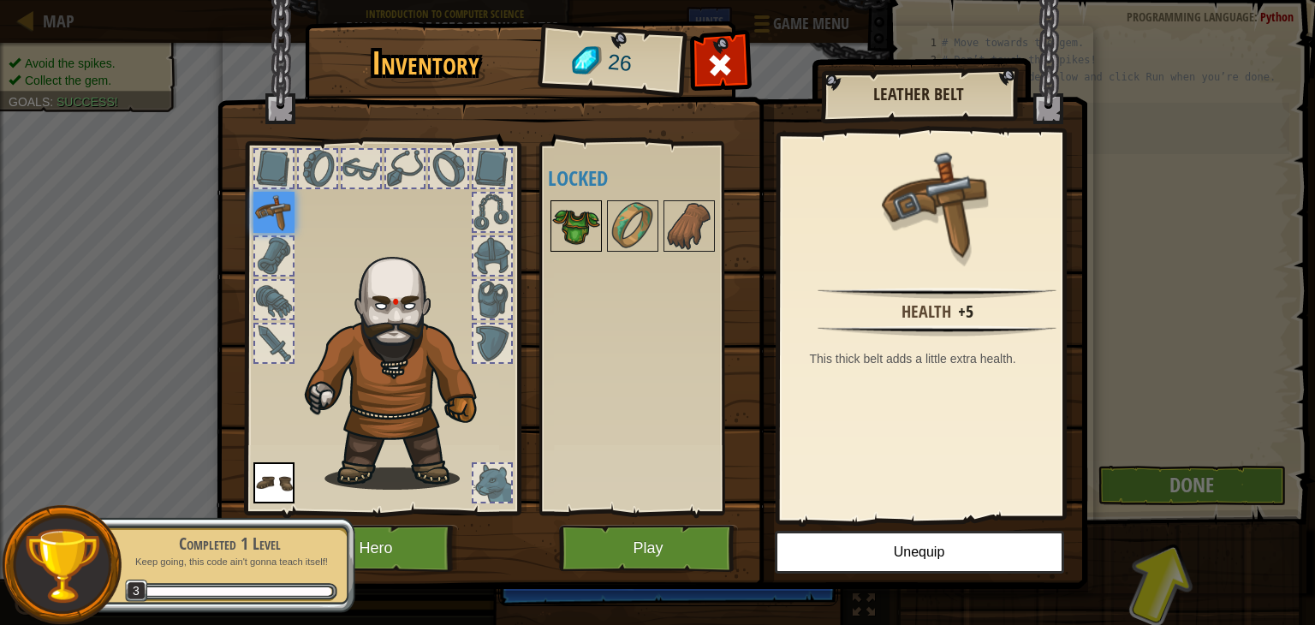
click at [579, 226] on img at bounding box center [576, 226] width 48 height 48
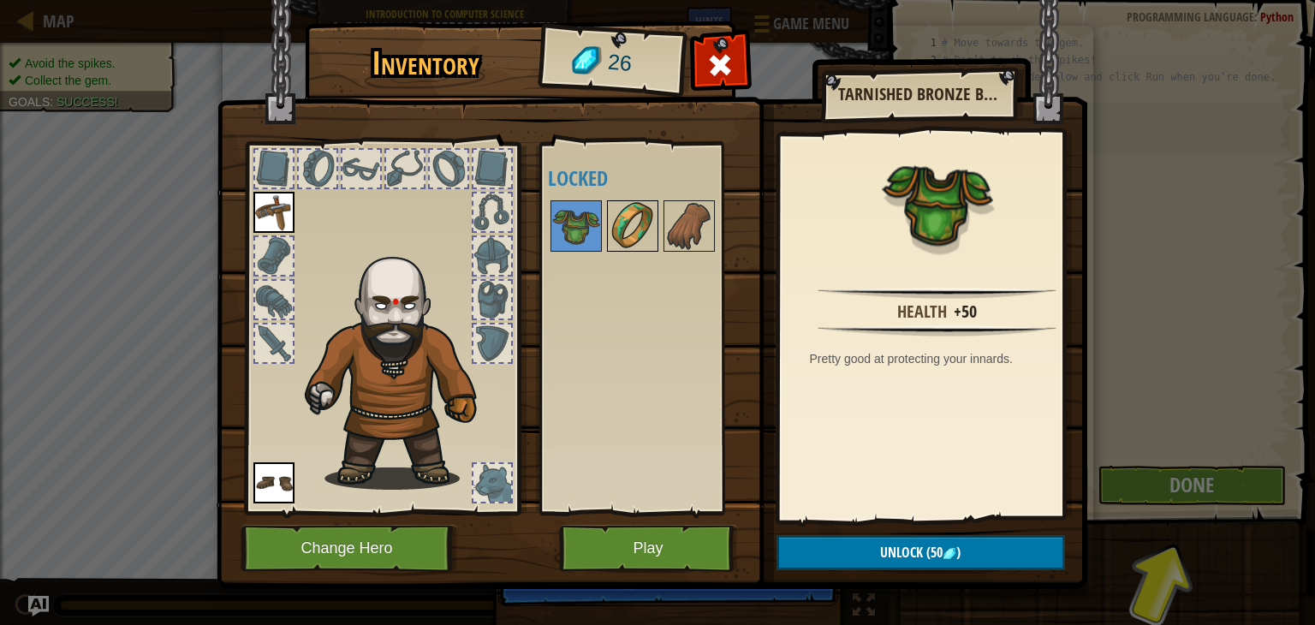
click at [627, 227] on img at bounding box center [633, 226] width 48 height 48
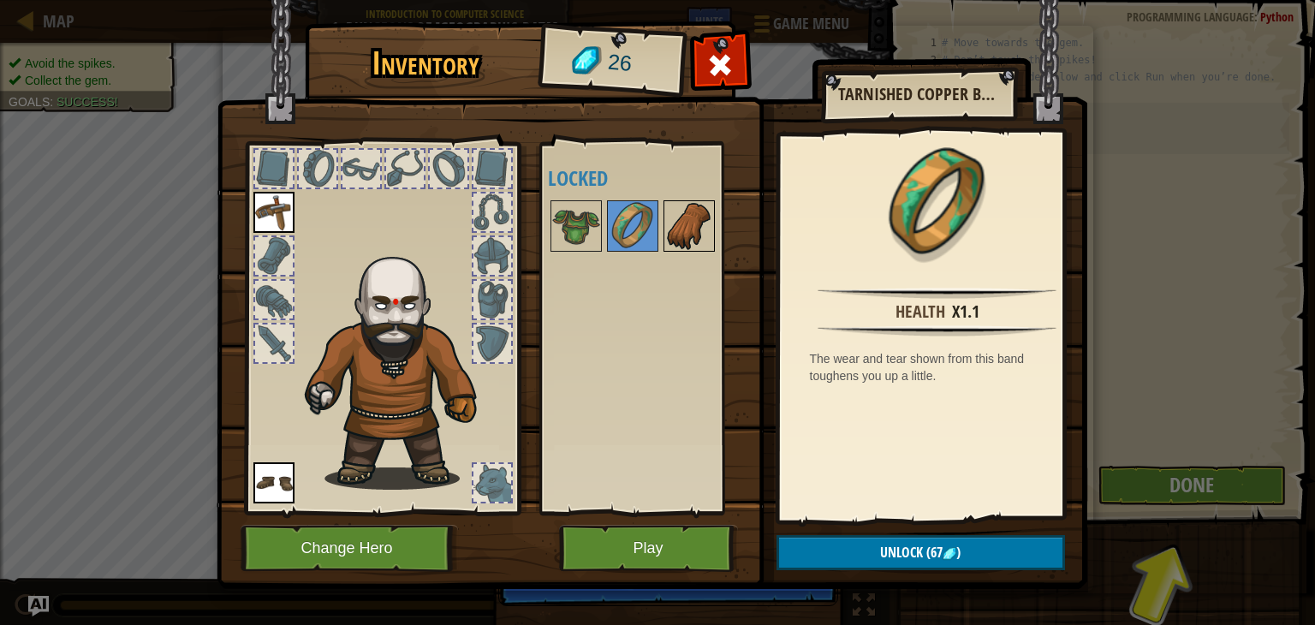
click at [665, 227] on img at bounding box center [689, 226] width 48 height 48
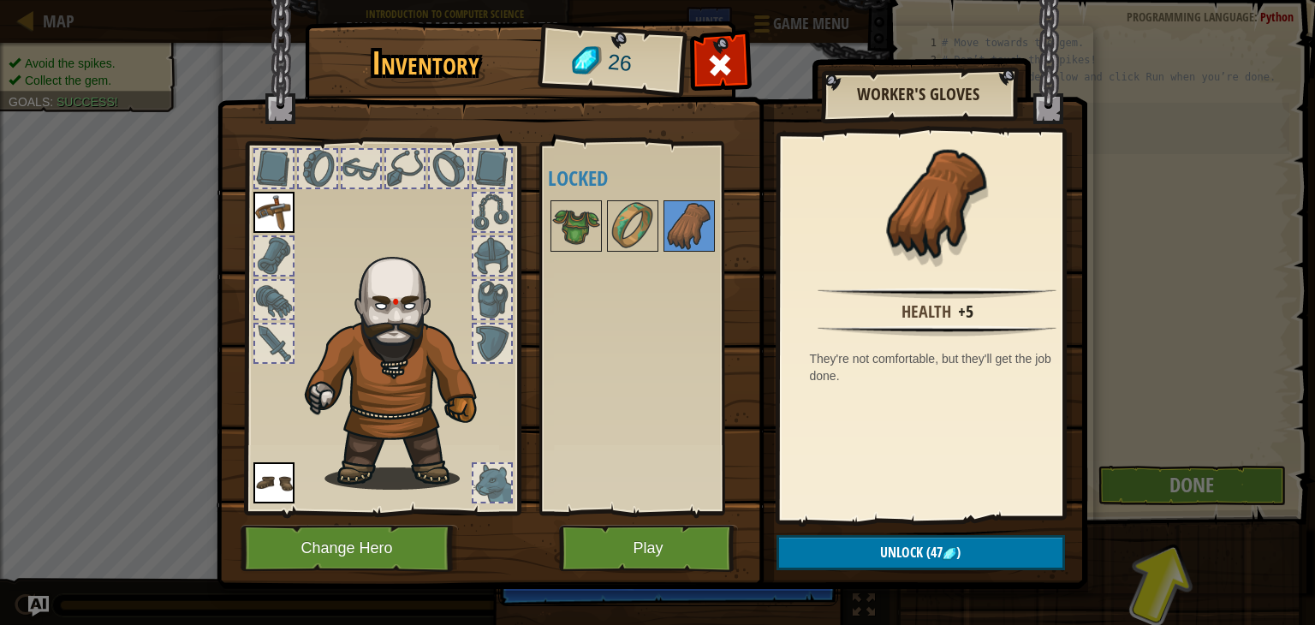
click at [589, 574] on img at bounding box center [652, 278] width 871 height 622
click at [640, 540] on button "Play" at bounding box center [648, 548] width 179 height 47
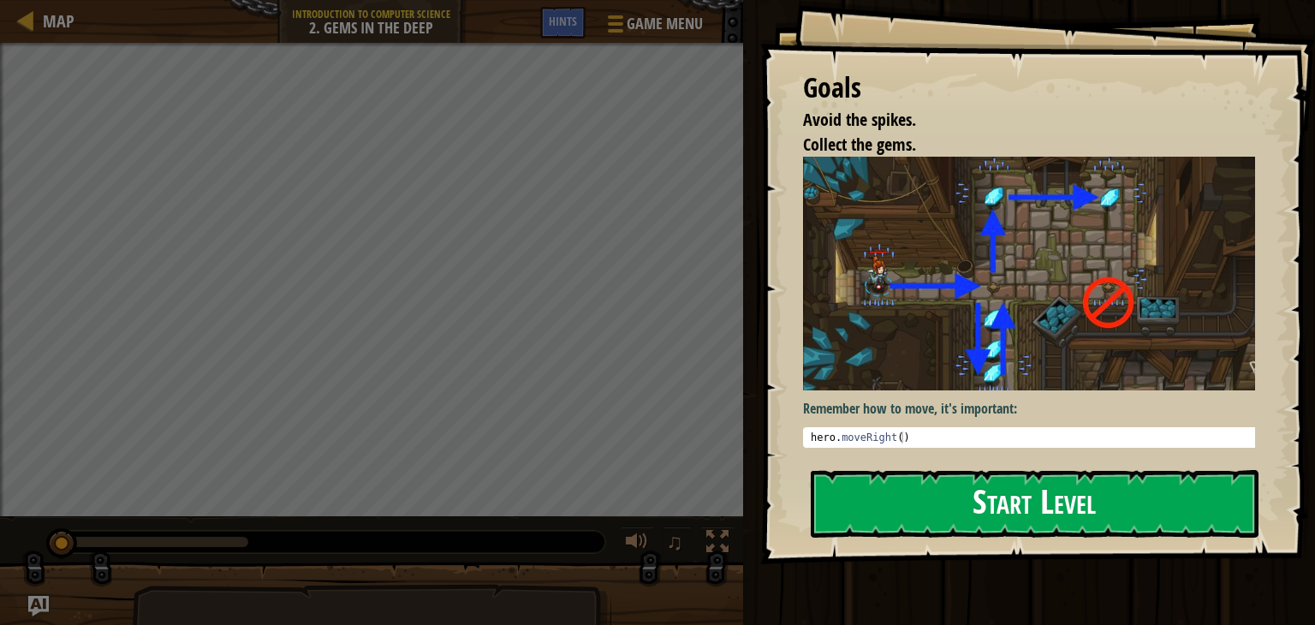
click at [938, 491] on button "Start Level" at bounding box center [1035, 504] width 448 height 68
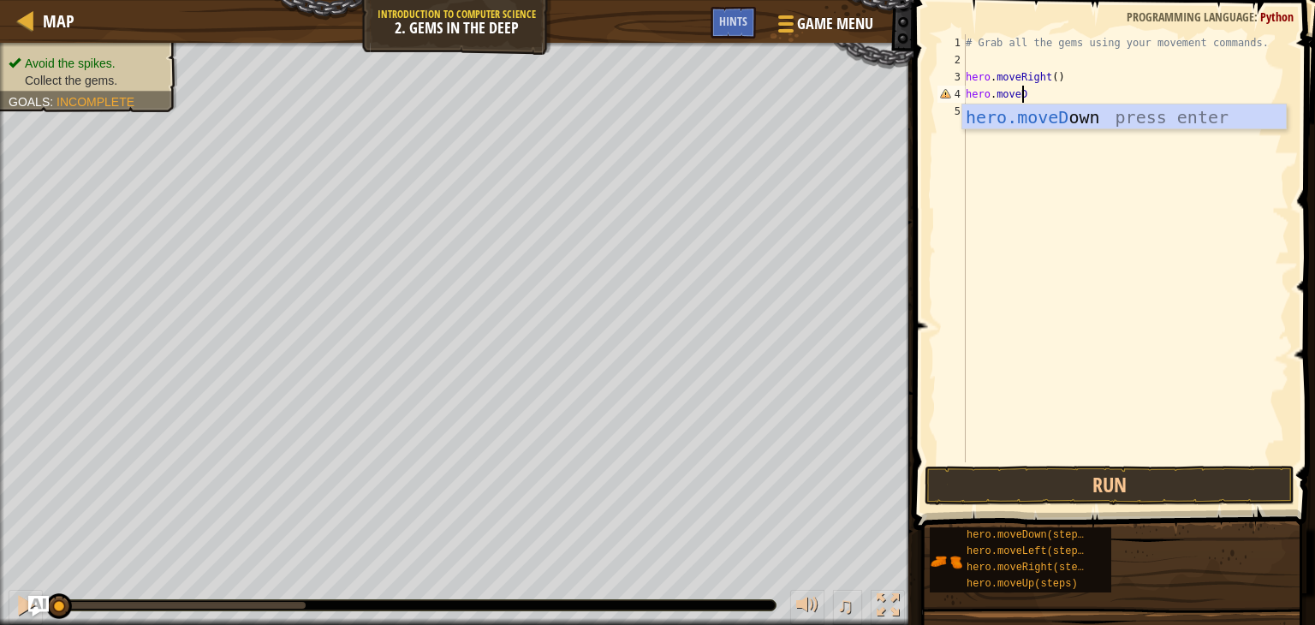
scroll to position [8, 4]
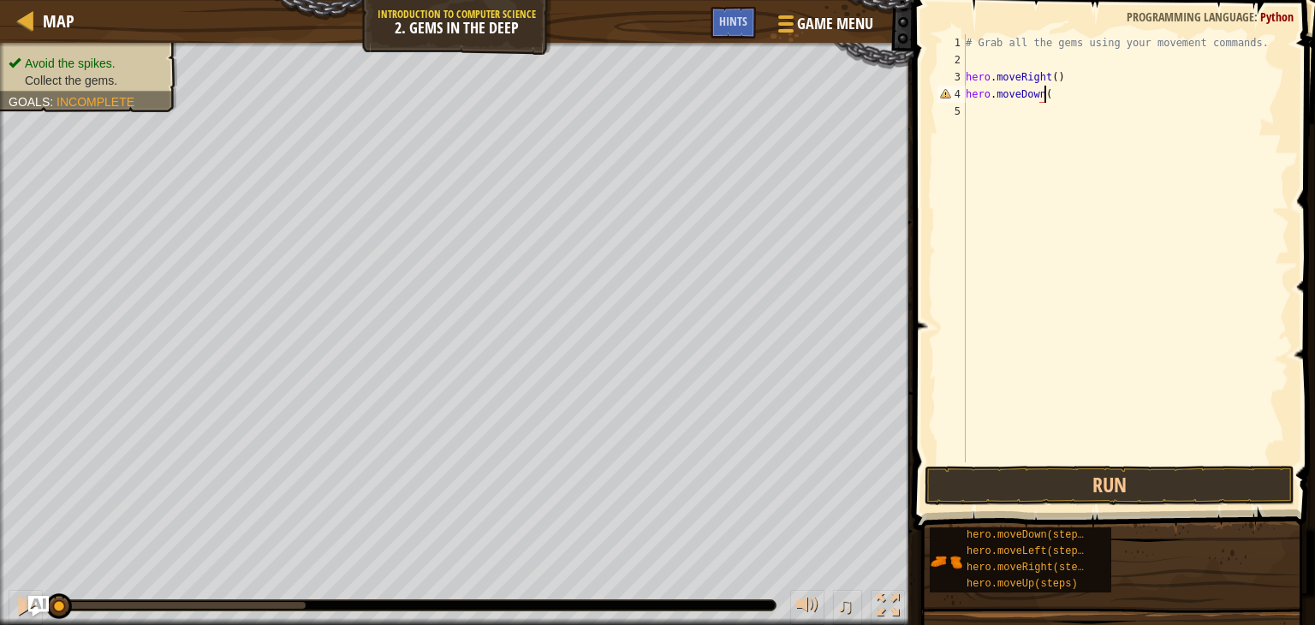
type textarea "hero.moveDown()"
type textarea "hero.moveUp(2)"
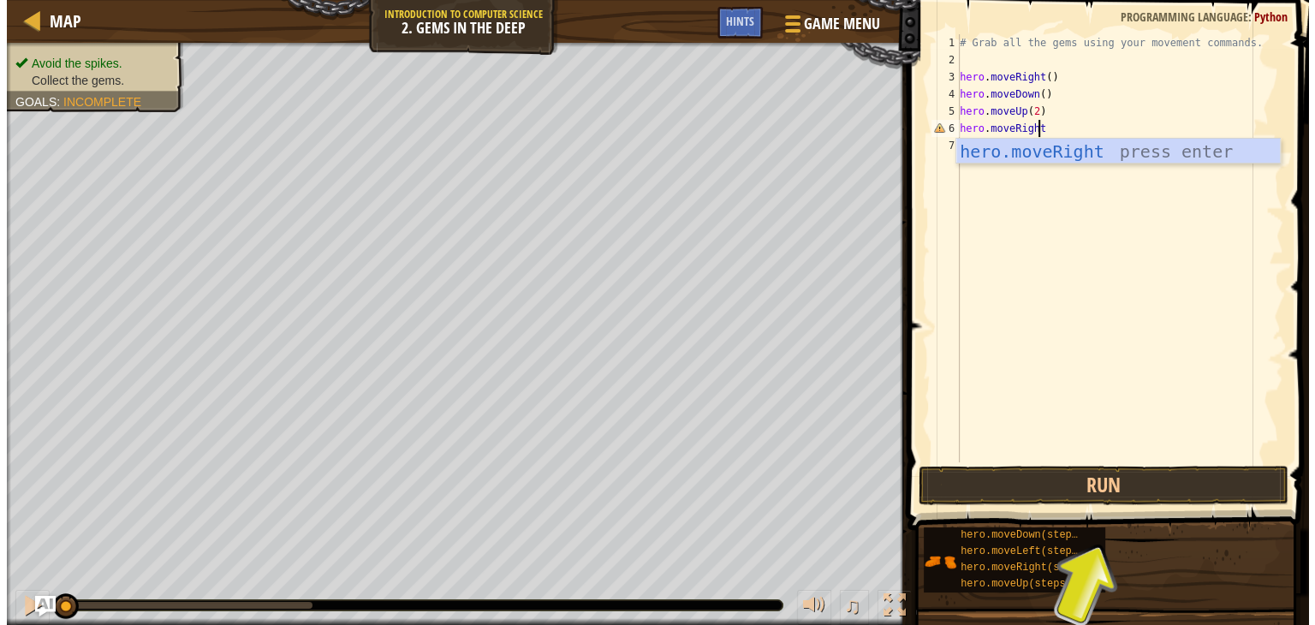
scroll to position [8, 6]
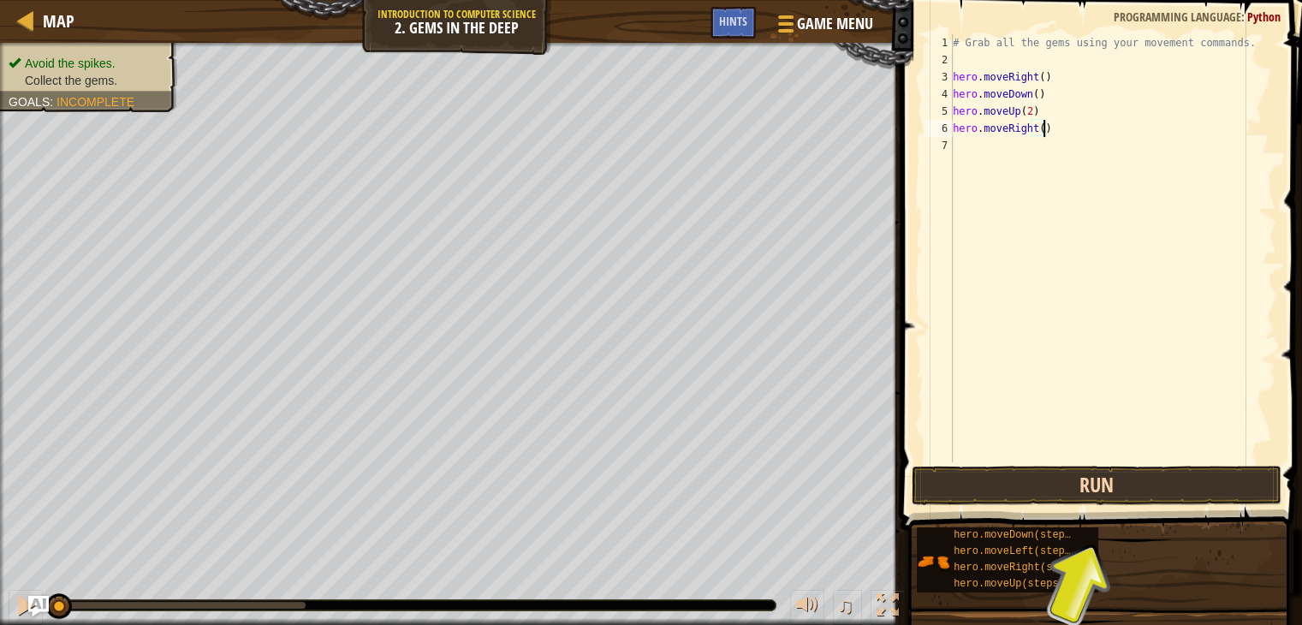
type textarea "hero.moveRight()"
click at [1049, 493] on button "Run" at bounding box center [1097, 485] width 370 height 39
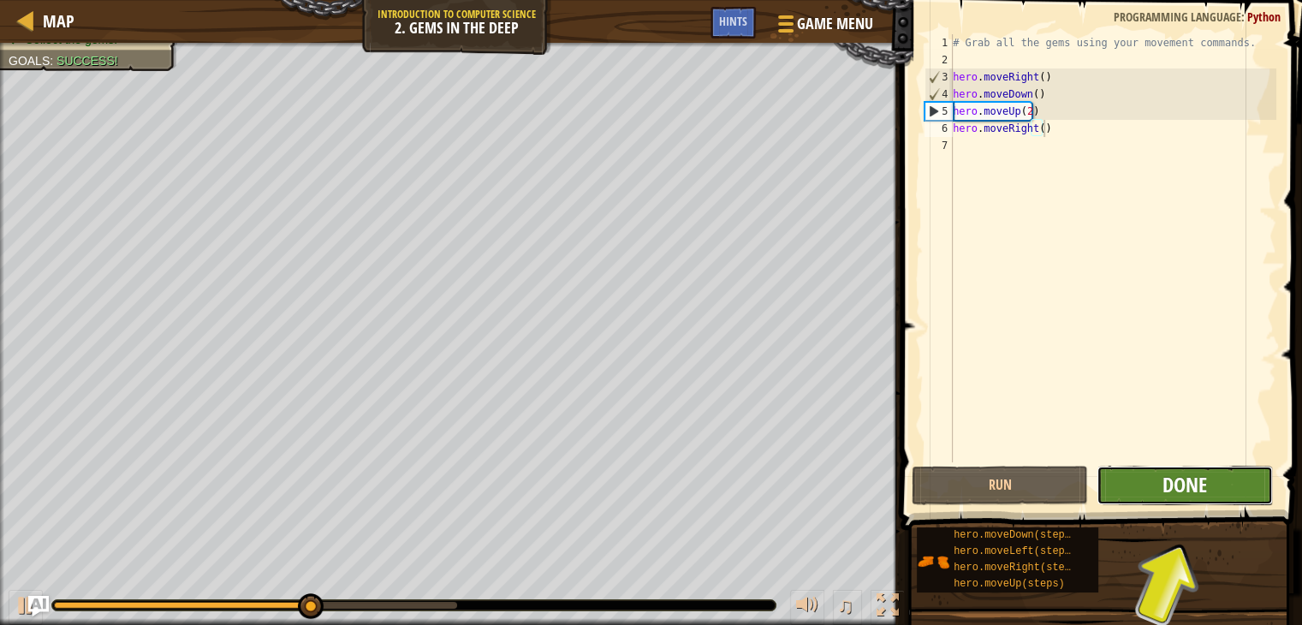
click at [1200, 478] on span "Done" at bounding box center [1185, 484] width 45 height 27
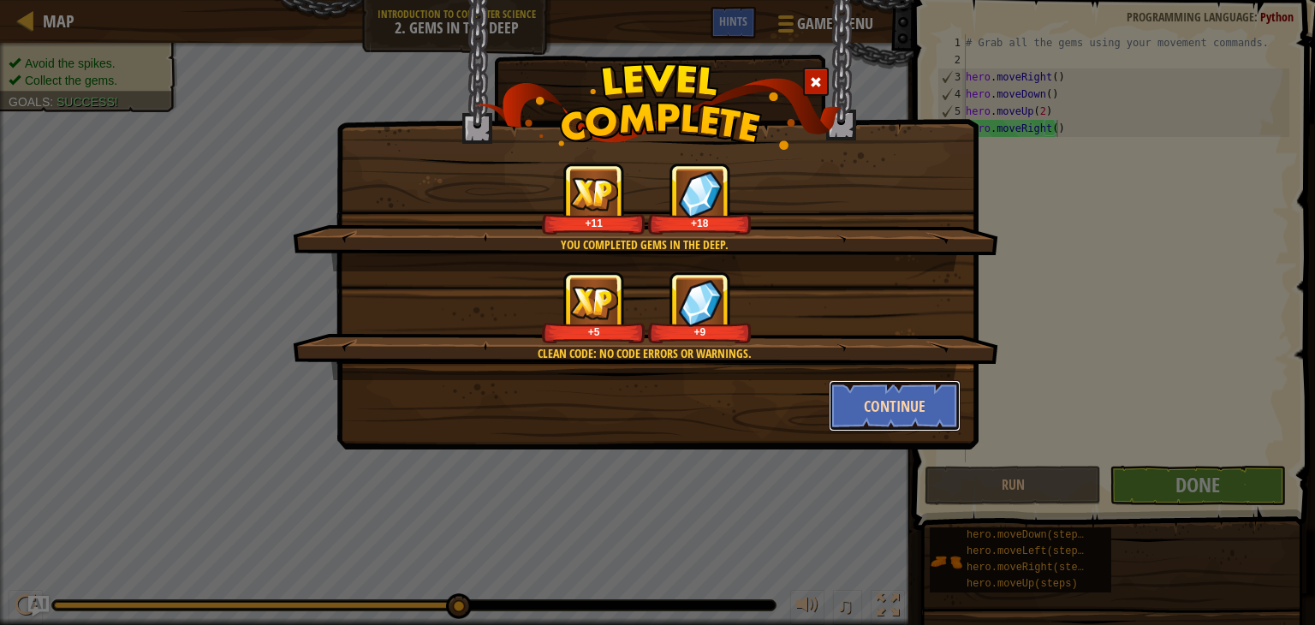
drag, startPoint x: 870, startPoint y: 404, endPoint x: 914, endPoint y: 414, distance: 44.9
click at [914, 414] on button "Continue" at bounding box center [895, 405] width 133 height 51
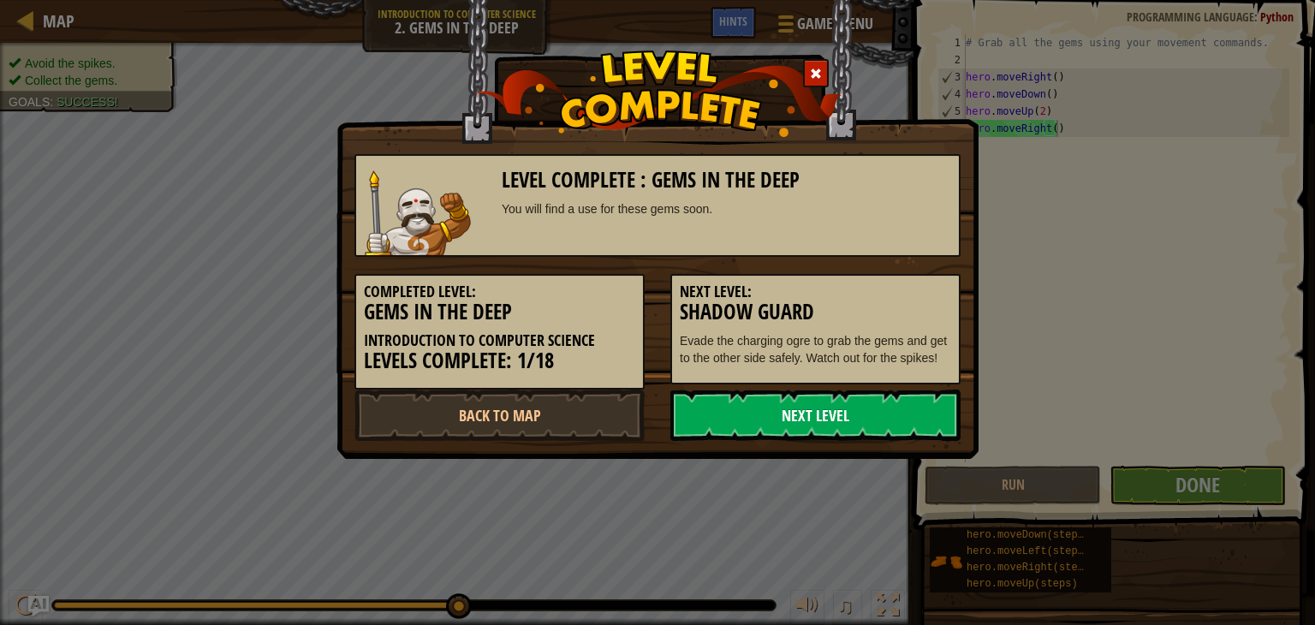
click at [867, 408] on link "Next Level" at bounding box center [815, 415] width 290 height 51
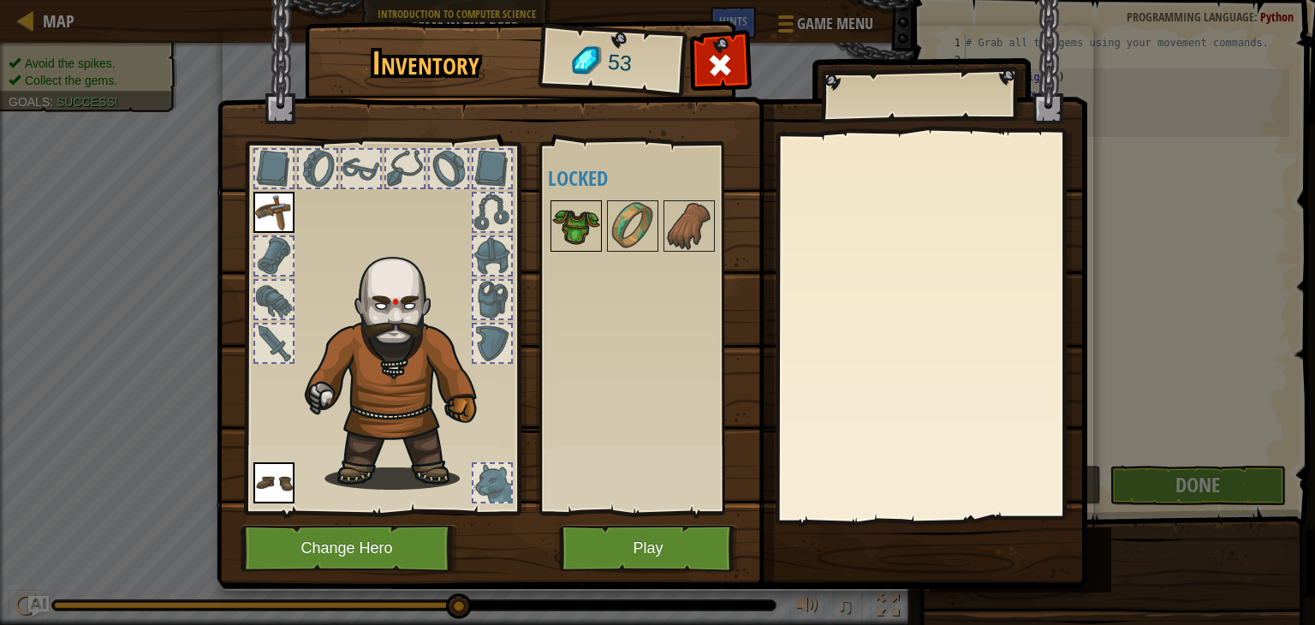
click at [576, 234] on img at bounding box center [576, 226] width 48 height 48
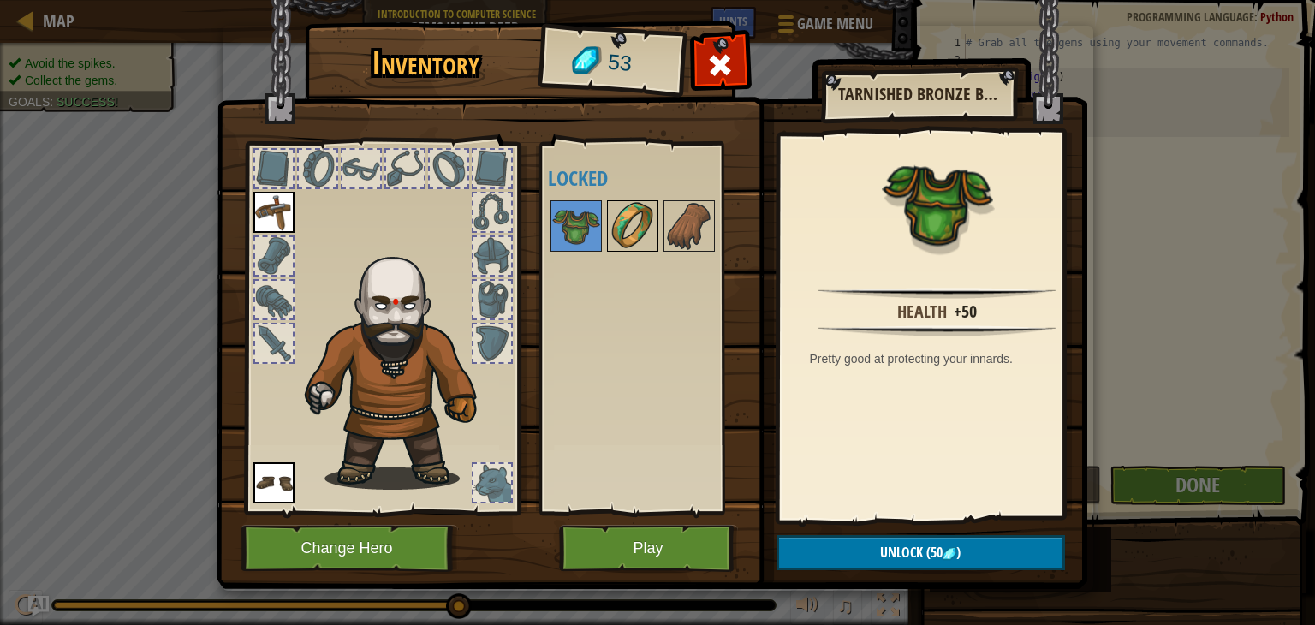
click at [620, 227] on img at bounding box center [633, 226] width 48 height 48
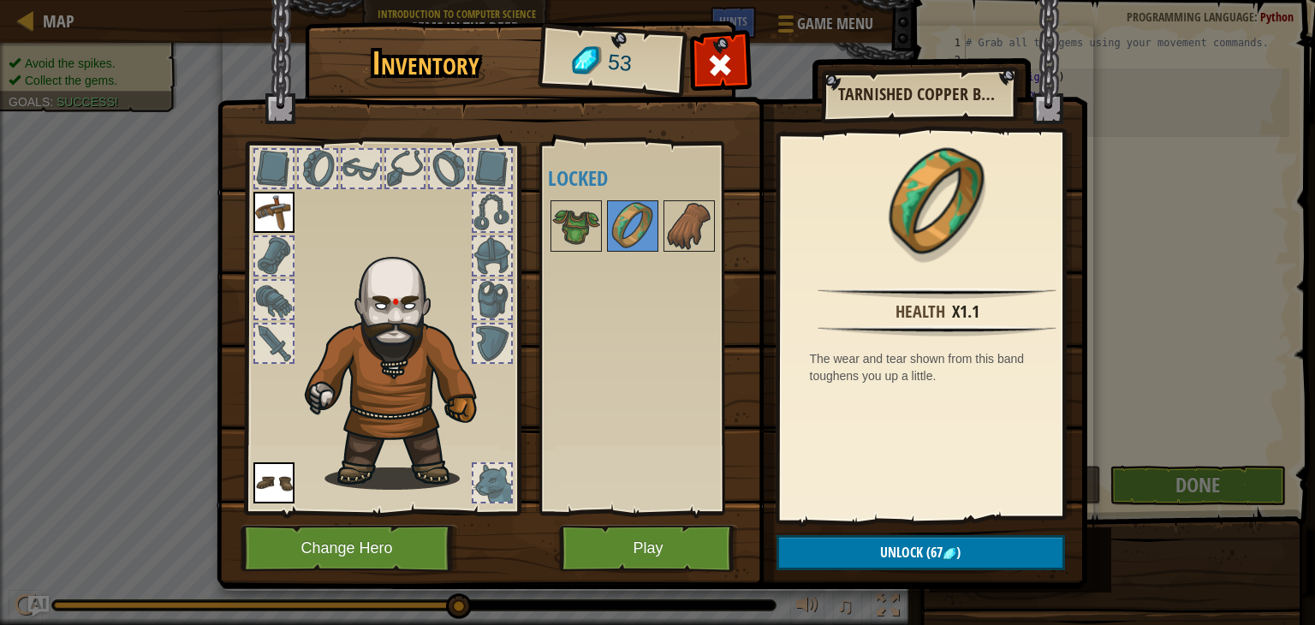
click at [617, 331] on div "Available Equip Equip (double-click to equip) Locked" at bounding box center [655, 328] width 215 height 357
click at [624, 566] on button "Play" at bounding box center [648, 548] width 179 height 47
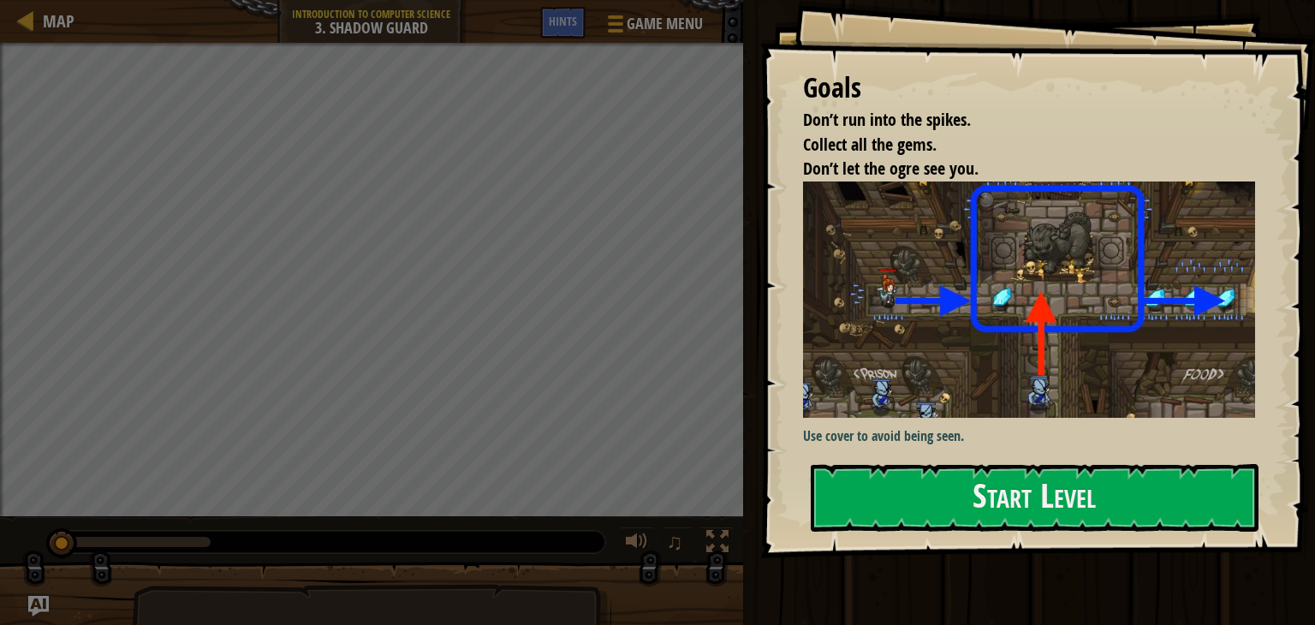
click at [973, 282] on img at bounding box center [1035, 300] width 465 height 236
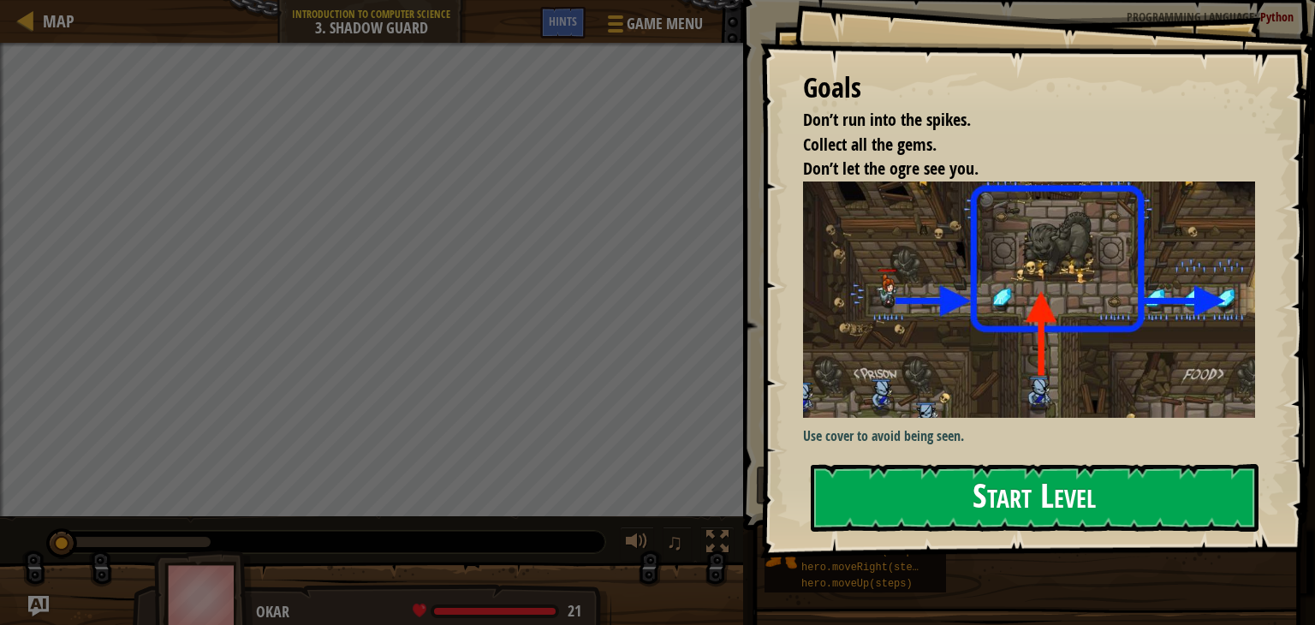
click at [931, 492] on button "Start Level" at bounding box center [1035, 498] width 448 height 68
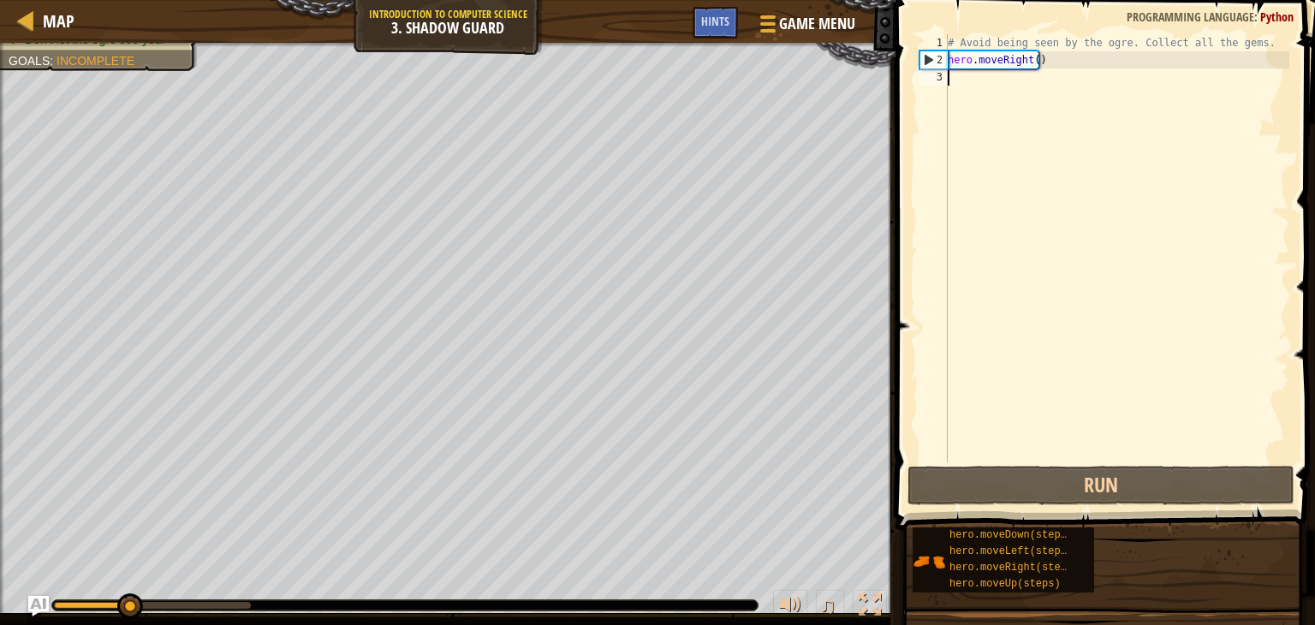
scroll to position [8, 0]
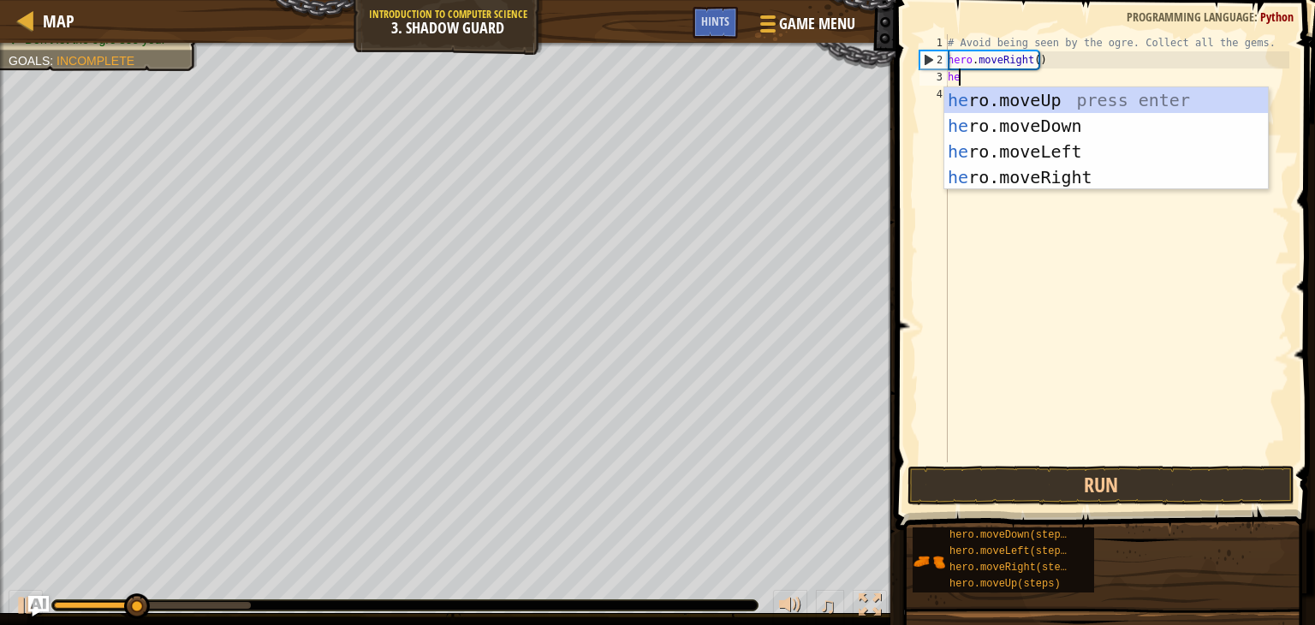
type textarea "her"
click at [996, 102] on div "her o.moveUp press enter her o.moveDown press enter her o.moveLeft press enter …" at bounding box center [1106, 164] width 324 height 154
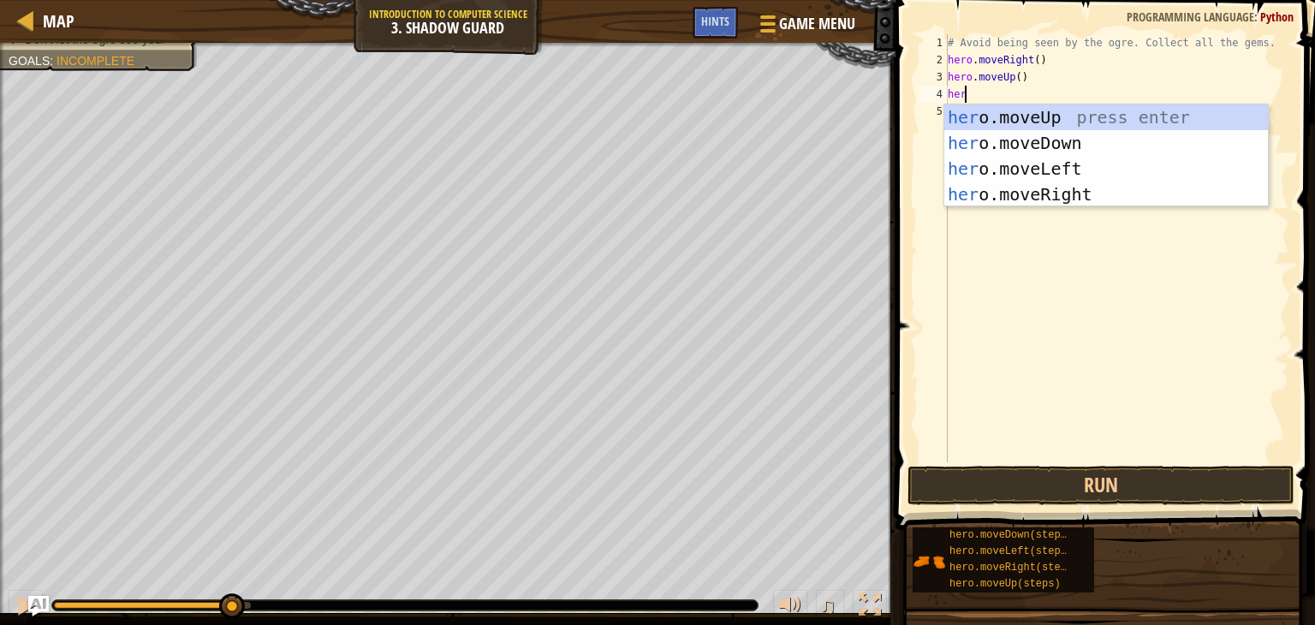
type textarea "hero"
click at [1041, 188] on div "hero .moveUp press enter hero .moveDown press enter hero .moveLeft press enter …" at bounding box center [1106, 181] width 324 height 154
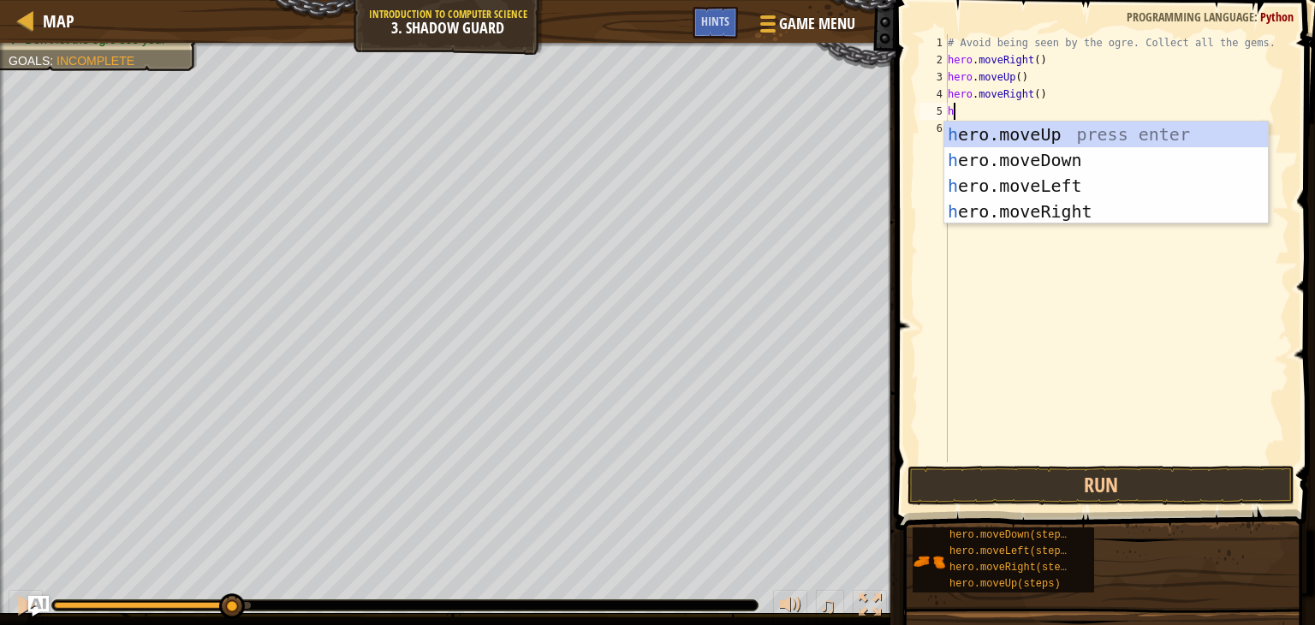
type textarea "he"
click at [1022, 157] on div "he ro.moveUp press enter he ro.moveDown press enter he ro.moveLeft press enter …" at bounding box center [1106, 199] width 324 height 154
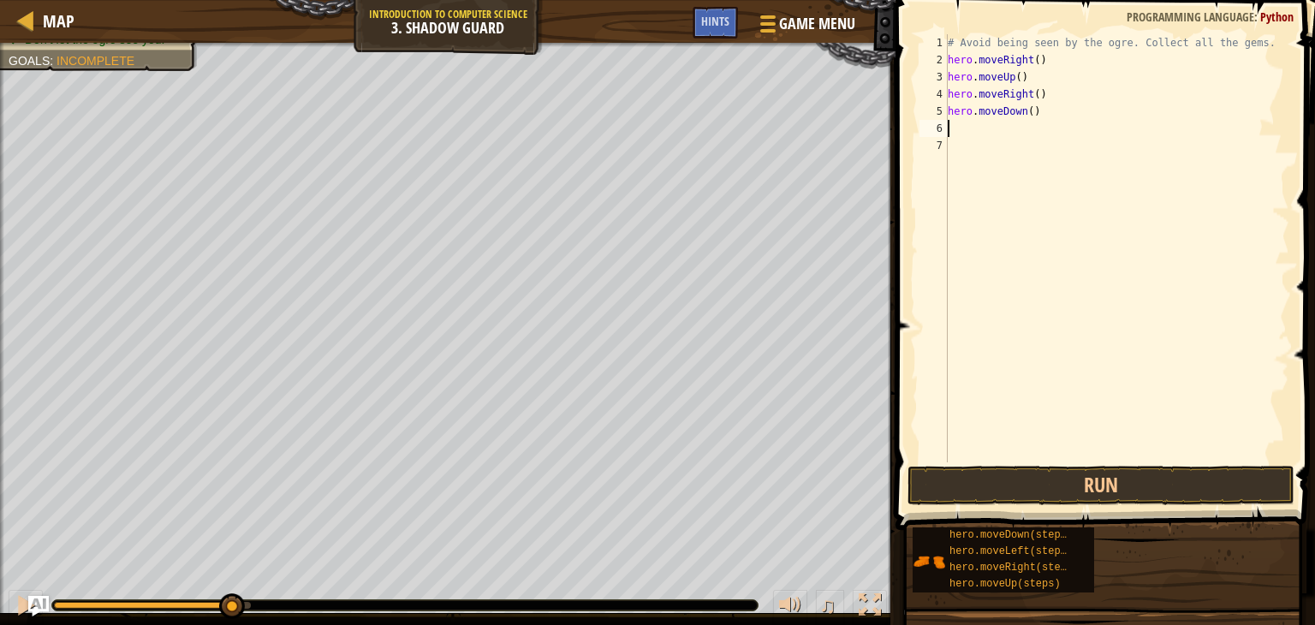
type textarea "her"
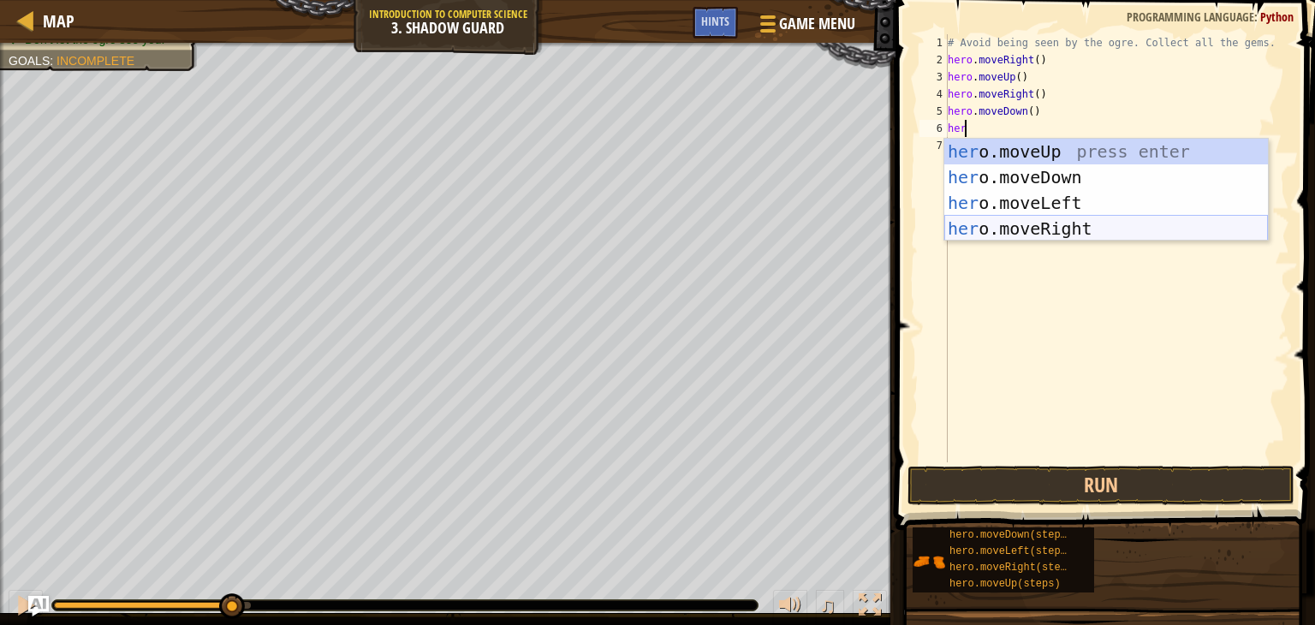
click at [1042, 226] on div "her o.moveUp press enter her o.moveDown press enter her o.moveLeft press enter …" at bounding box center [1106, 216] width 324 height 154
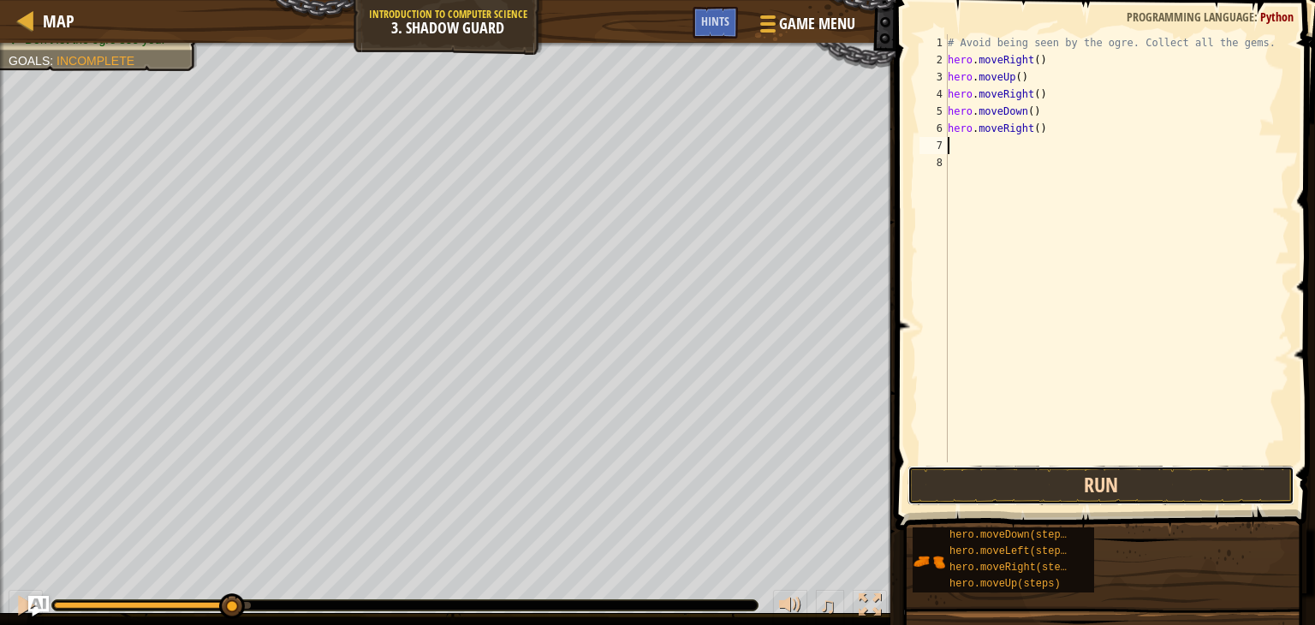
click at [1083, 474] on button "Run" at bounding box center [1101, 485] width 387 height 39
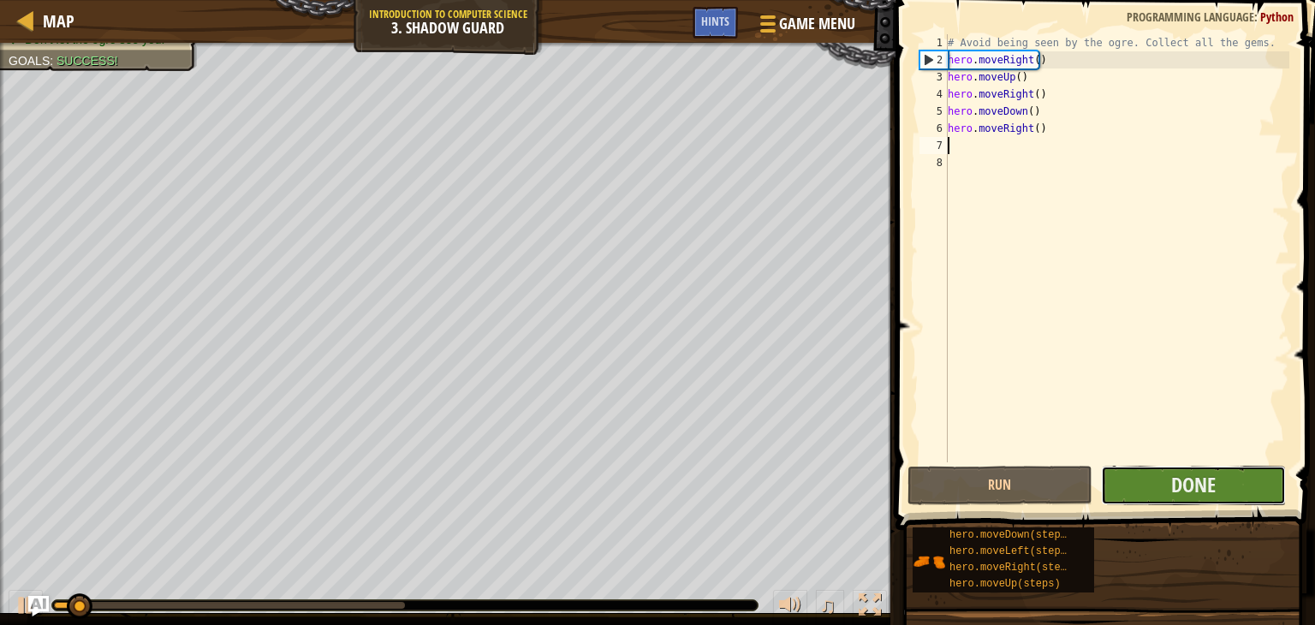
click at [1131, 477] on button "Done" at bounding box center [1193, 485] width 185 height 39
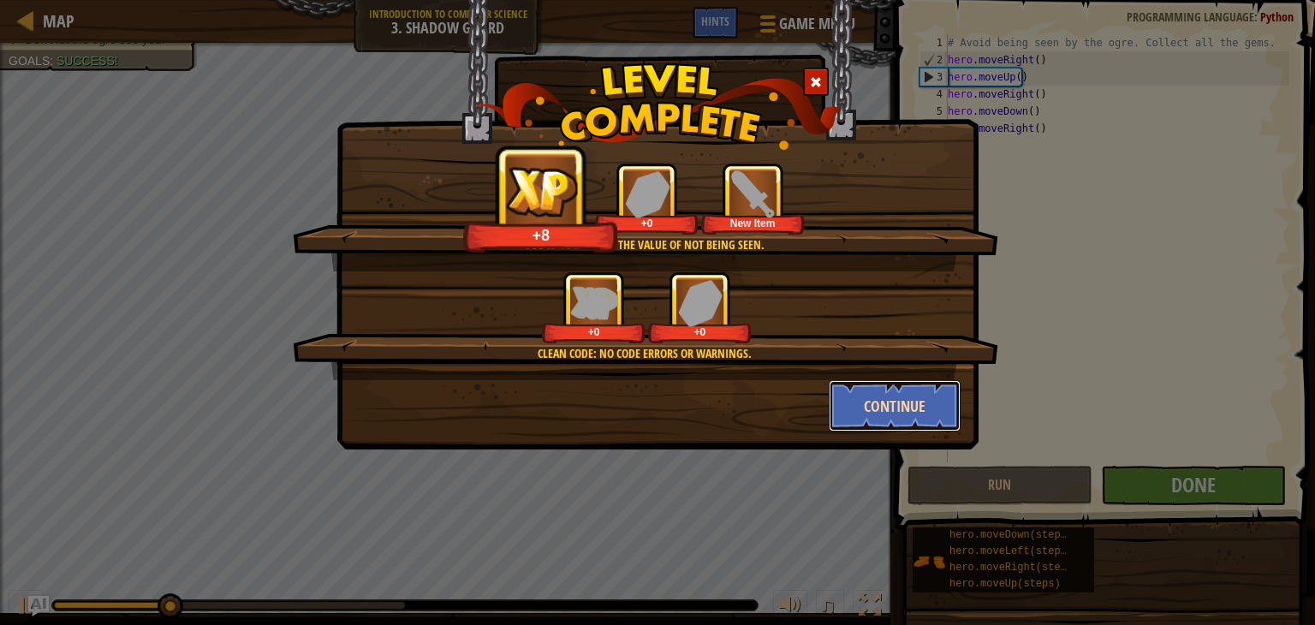
click at [905, 416] on button "Continue" at bounding box center [895, 405] width 133 height 51
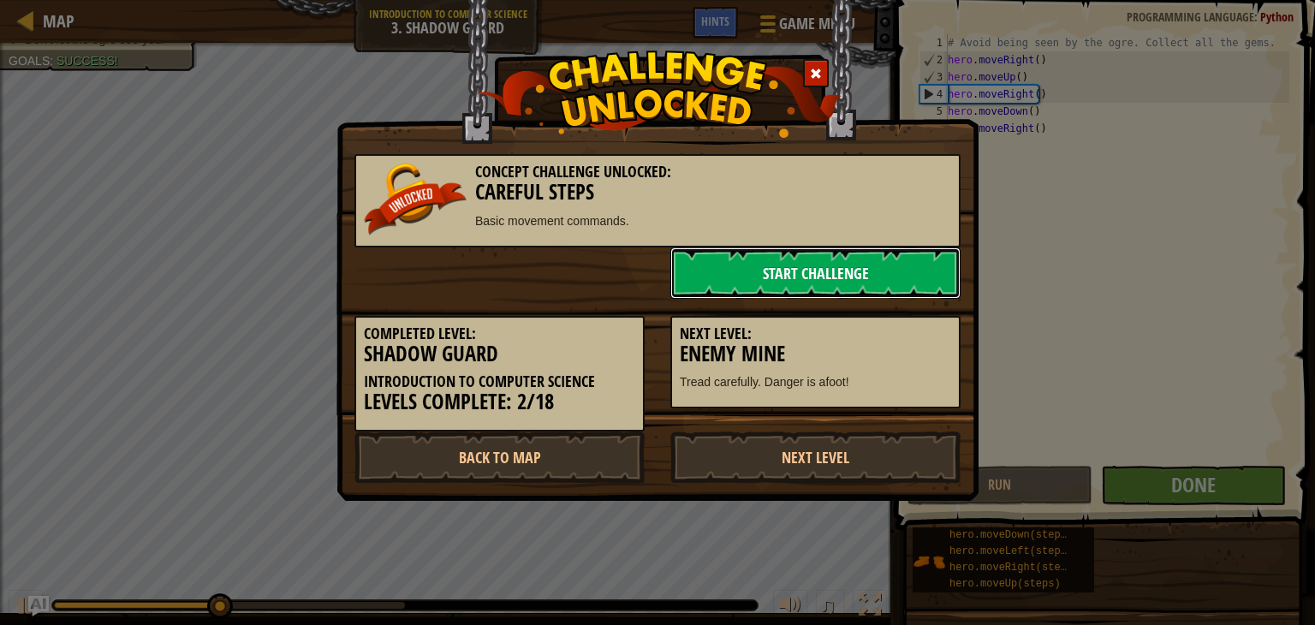
click at [832, 284] on link "Start Challenge" at bounding box center [815, 272] width 290 height 51
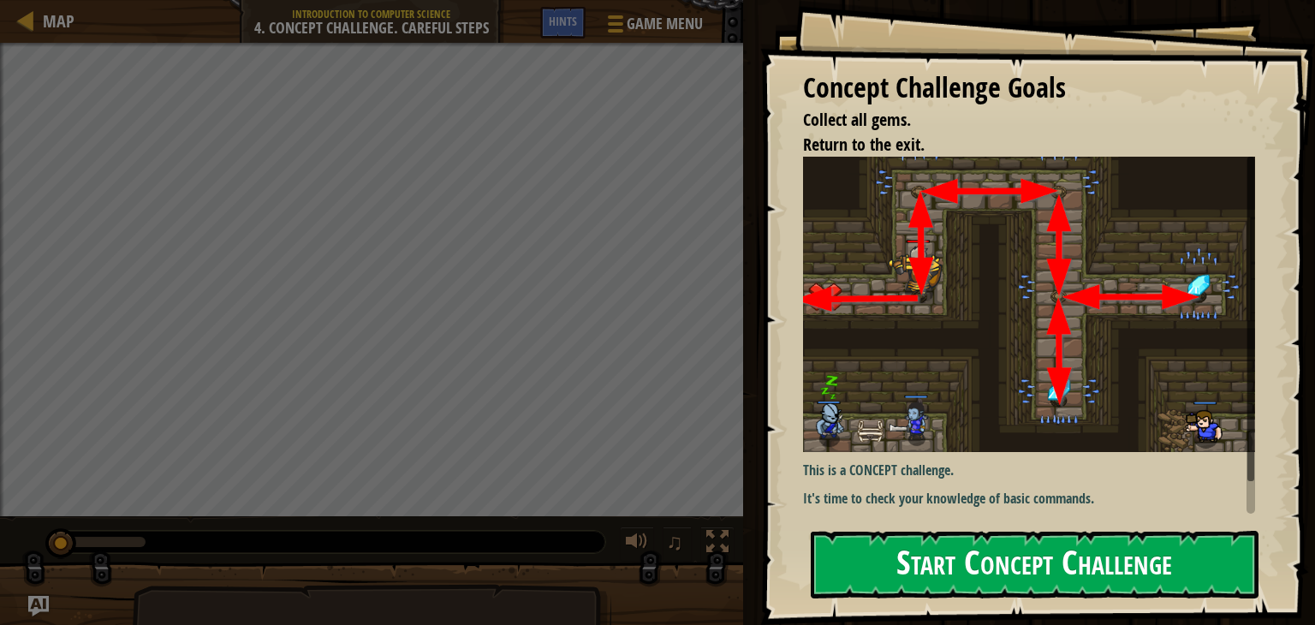
drag, startPoint x: 1230, startPoint y: 457, endPoint x: 1209, endPoint y: 552, distance: 97.2
click at [1209, 552] on div "Concept Challenge Goals Collect all gems. Return to the exit. This is a CONCEPT…" at bounding box center [1037, 312] width 555 height 625
click at [1255, 501] on div "Concept Challenge Goals Collect all gems. Return to the exit. This is a CONCEPT…" at bounding box center [1037, 312] width 555 height 625
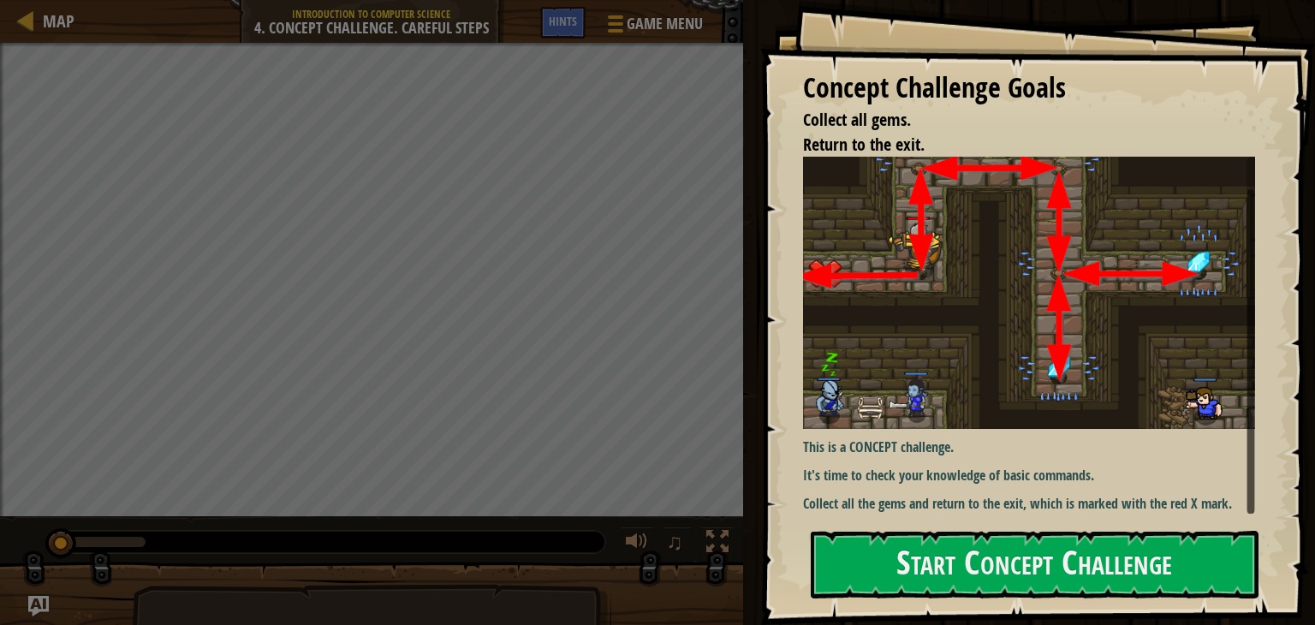
click at [1254, 500] on div at bounding box center [1251, 335] width 9 height 357
click at [1120, 551] on button "Start Concept Challenge" at bounding box center [1035, 565] width 448 height 68
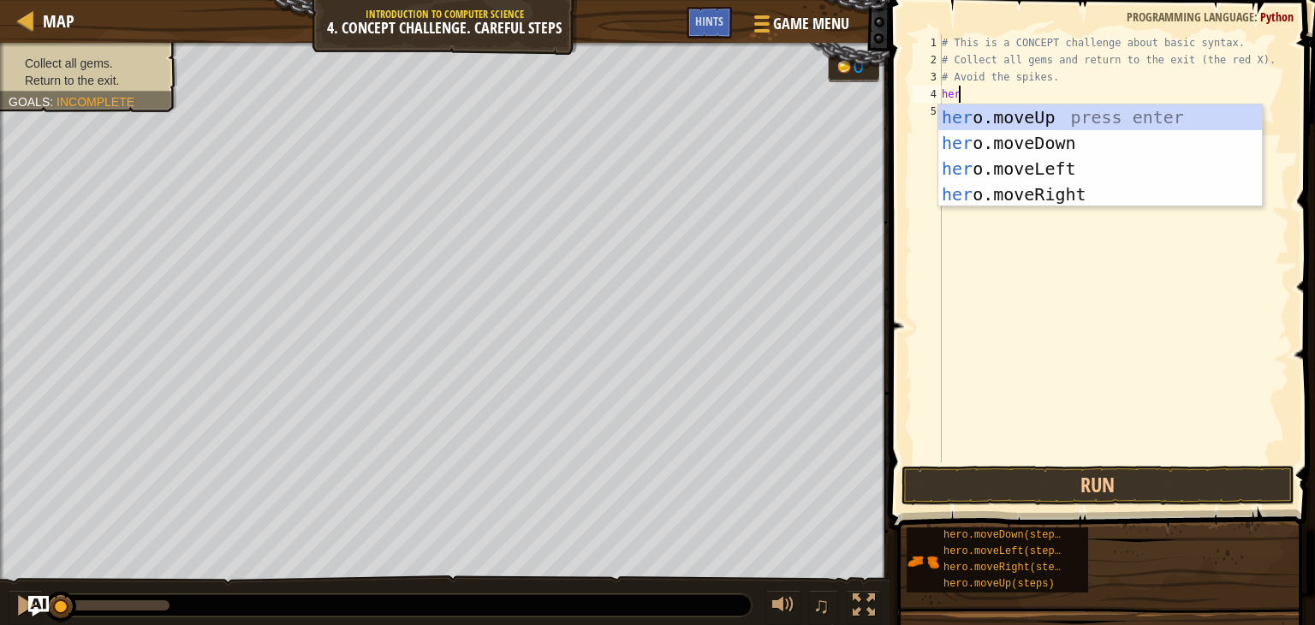
scroll to position [8, 0]
type textarea "[DOMAIN_NAME]"
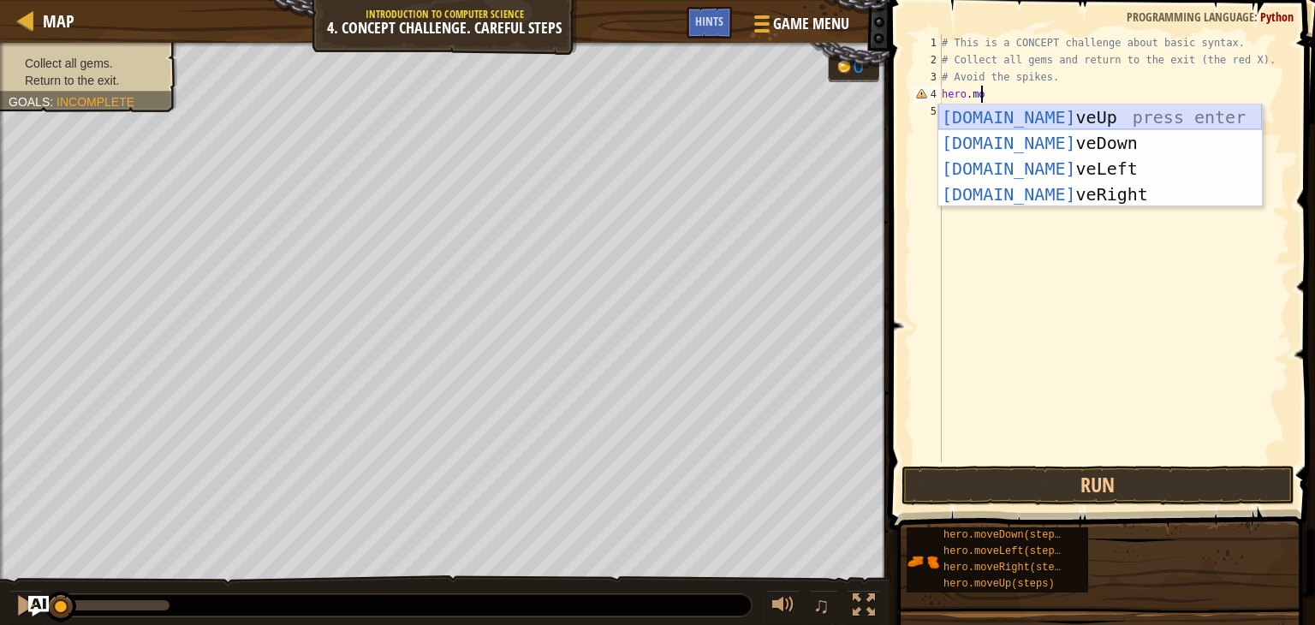
click at [971, 119] on div "[DOMAIN_NAME] veUp press enter [DOMAIN_NAME] veDown press enter [DOMAIN_NAME] v…" at bounding box center [1100, 181] width 324 height 154
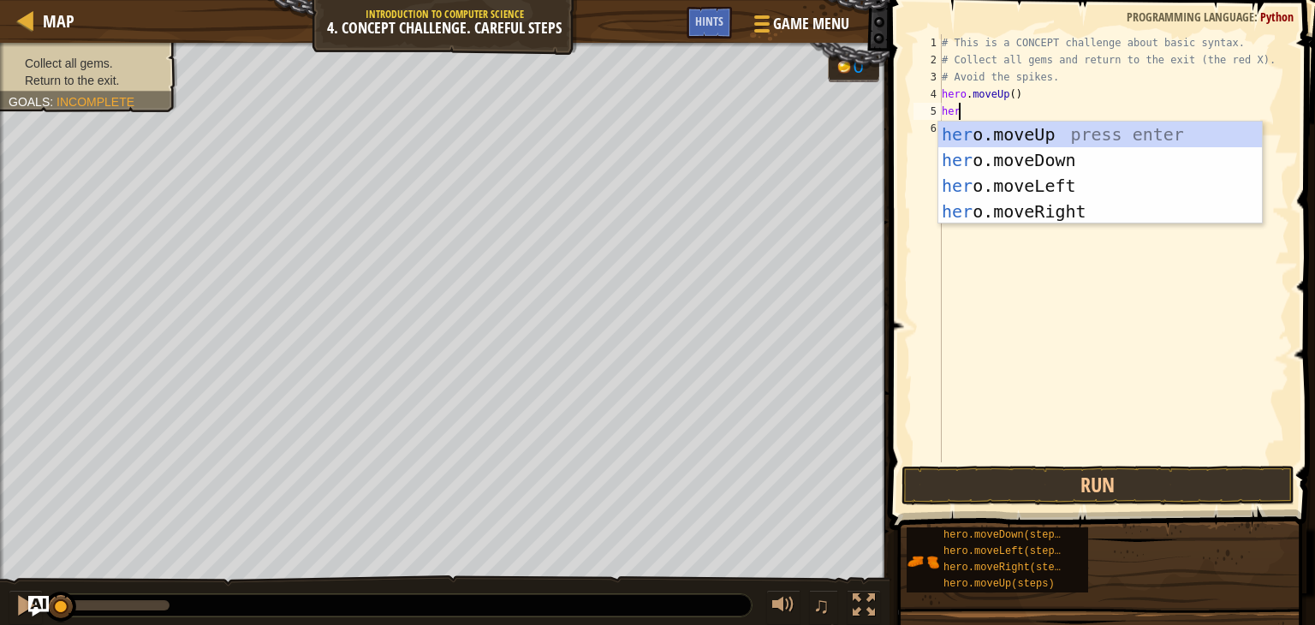
scroll to position [8, 0]
type textarea "hero.move"
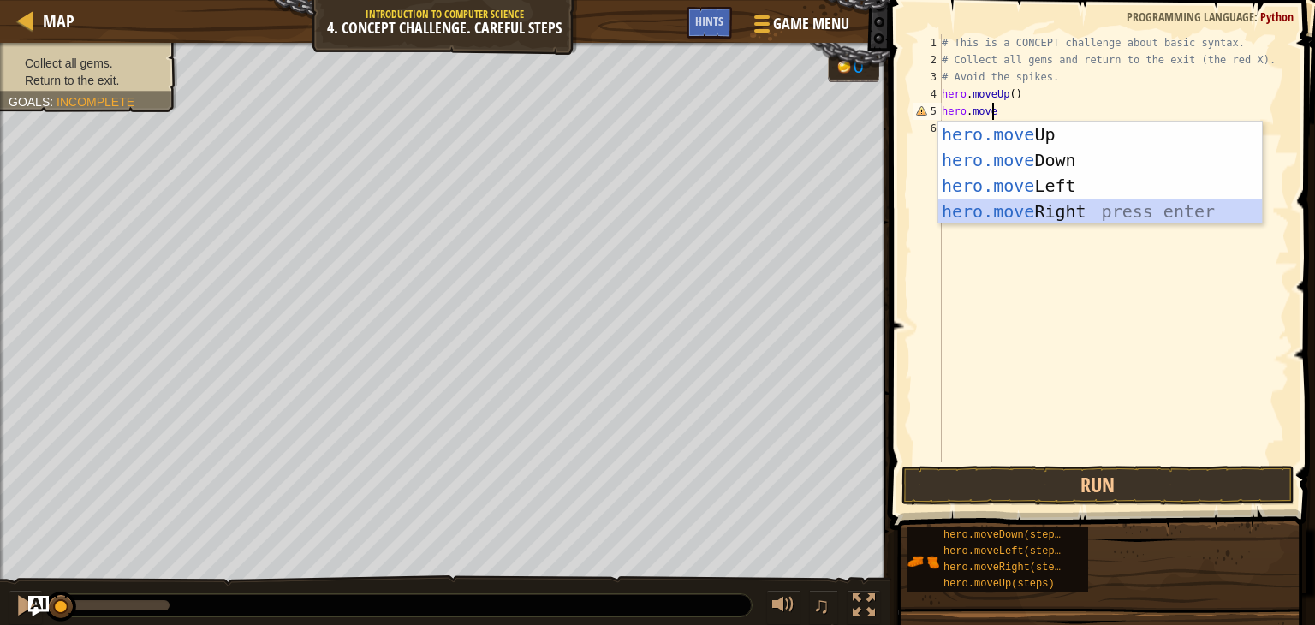
click at [1056, 217] on div "hero.move Up press enter hero.move Down press enter hero.move Left press enter …" at bounding box center [1100, 199] width 324 height 154
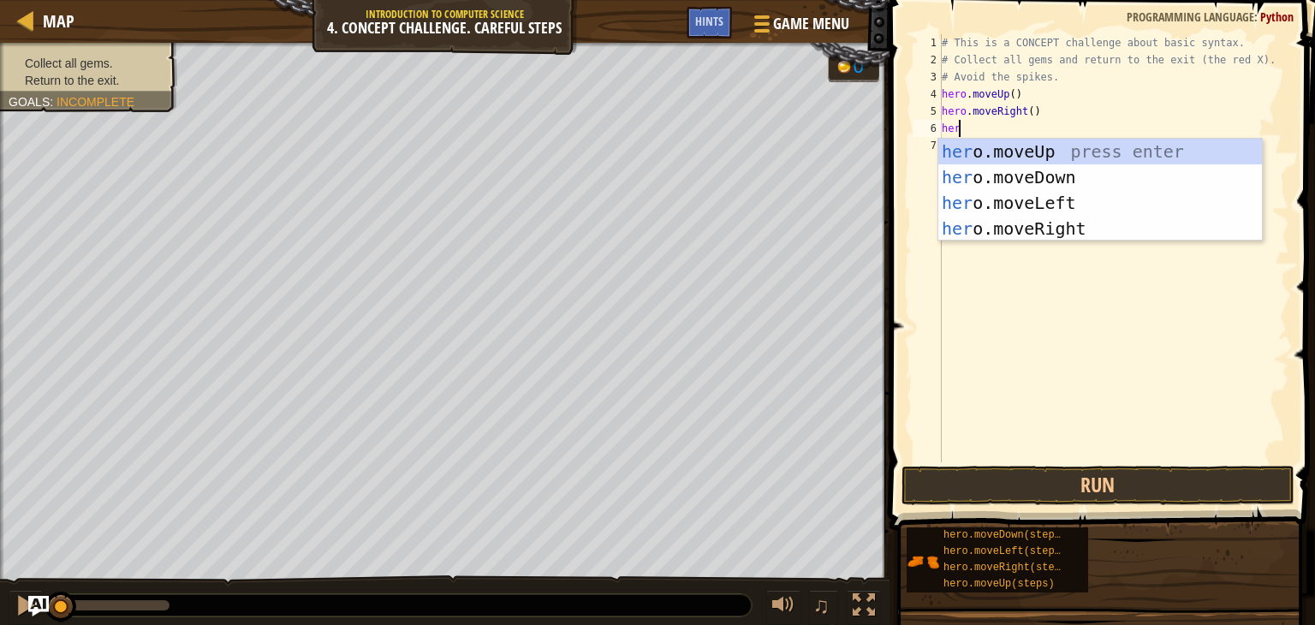
type textarea "hero"
click at [1070, 185] on div "hero .moveUp press enter hero .moveDown press enter hero .moveLeft press enter …" at bounding box center [1100, 216] width 324 height 154
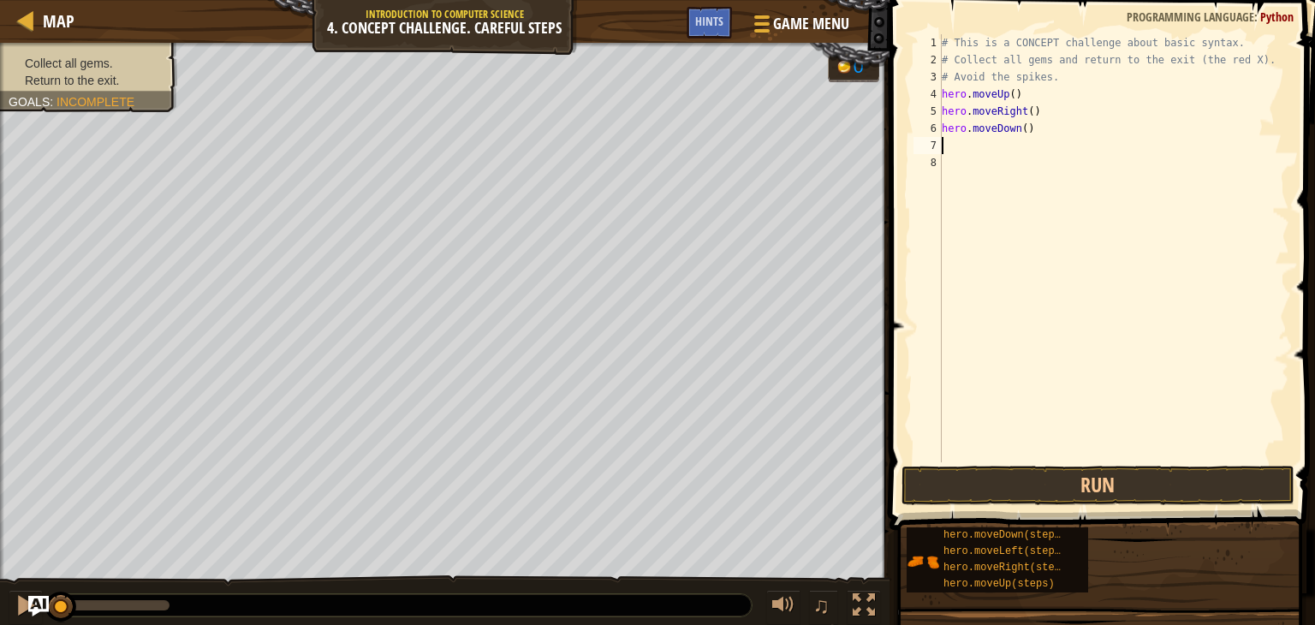
click at [1022, 128] on div "# This is a CONCEPT challenge about basic syntax. # Collect all gems and return…" at bounding box center [1113, 265] width 351 height 462
type textarea "hero.moveDown(2)"
click at [1055, 128] on div "# This is a CONCEPT challenge about basic syntax. # Collect all gems and return…" at bounding box center [1113, 265] width 351 height 462
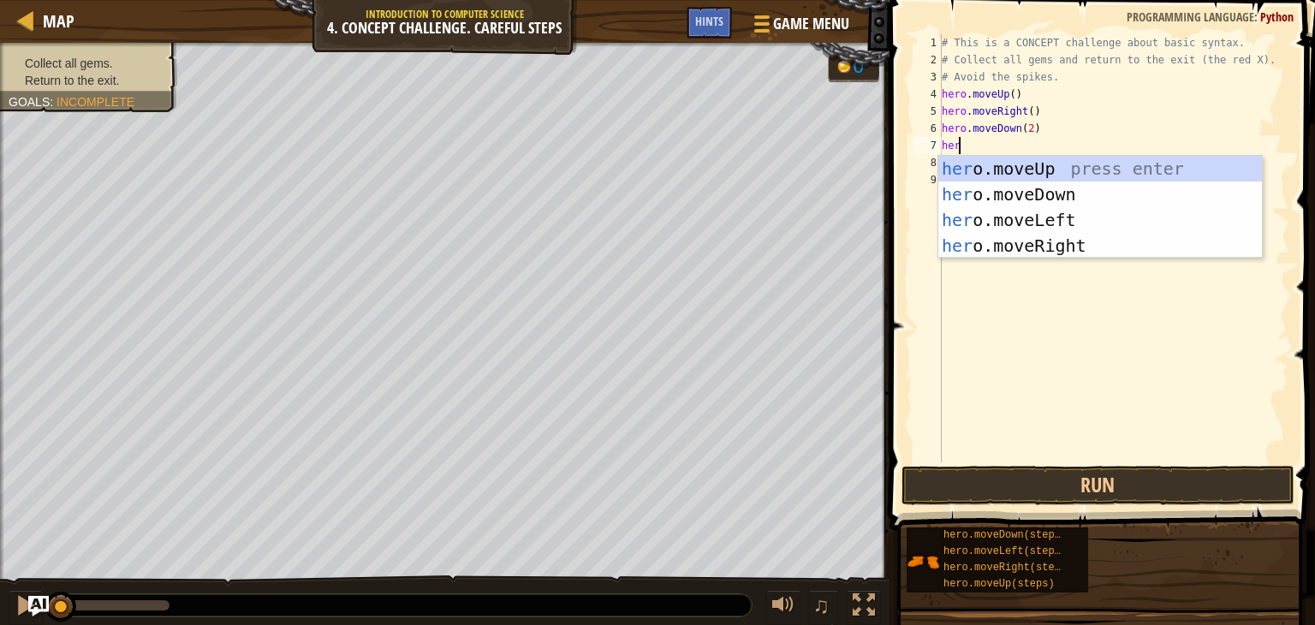
scroll to position [8, 0]
type textarea "hero."
click at [1027, 168] on div "hero. moveUp press enter hero. moveDown press enter hero. moveLeft press enter …" at bounding box center [1100, 233] width 324 height 154
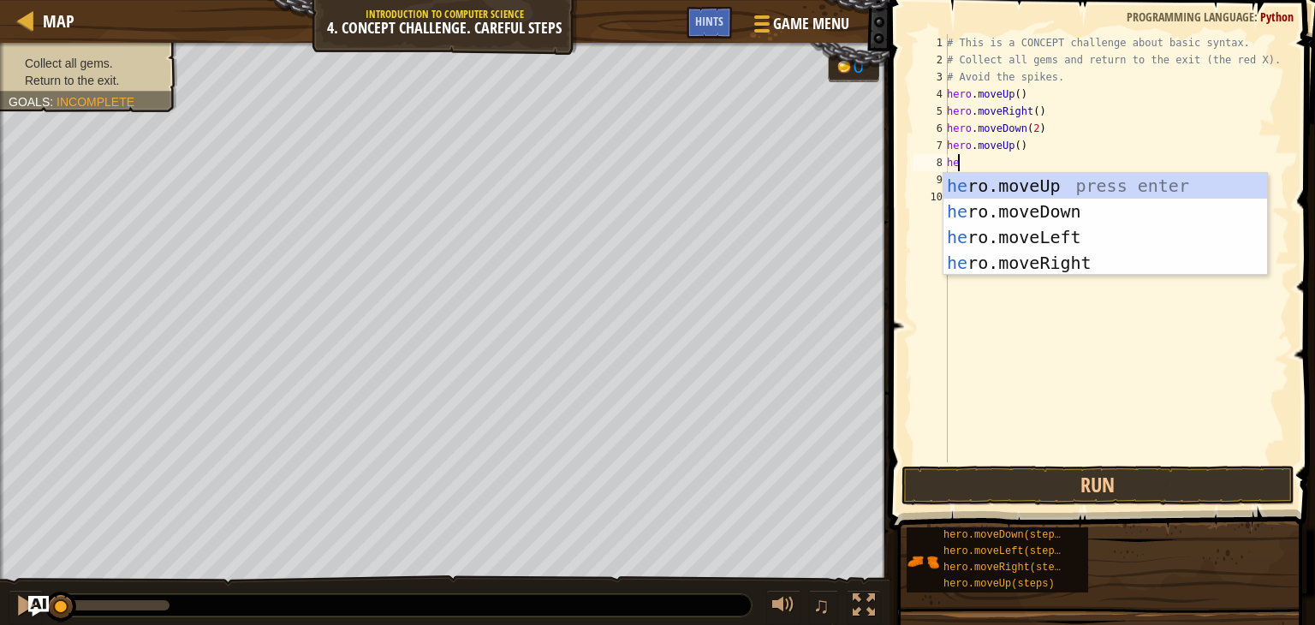
type textarea "her"
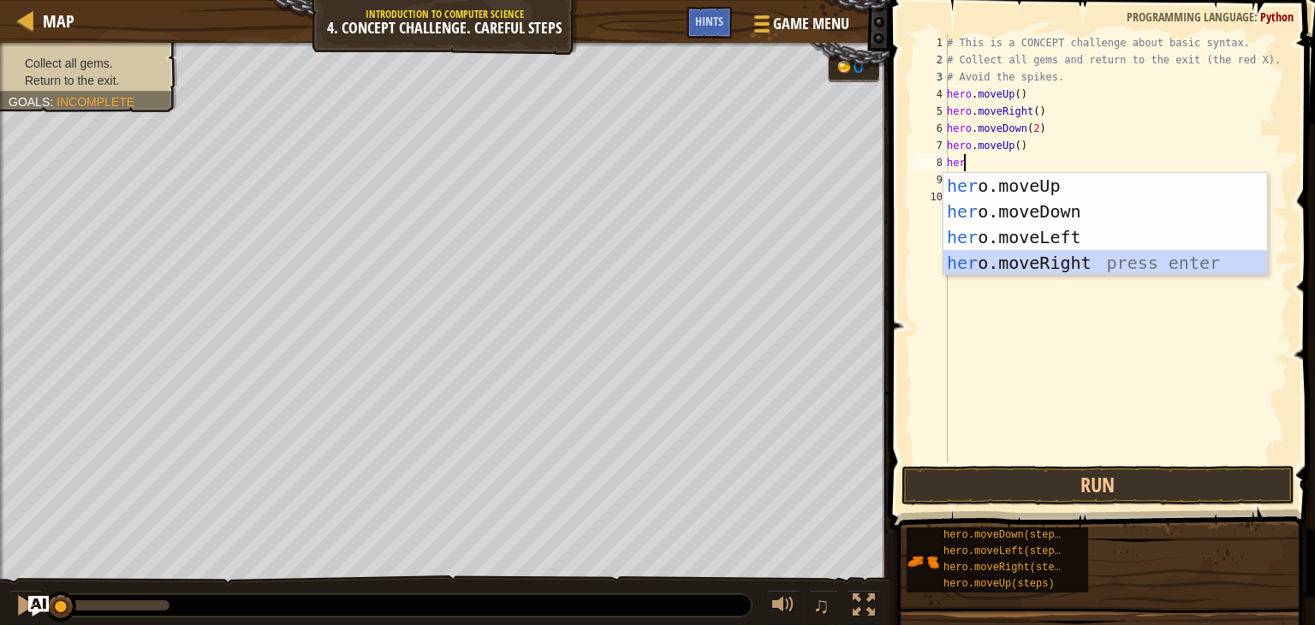
click at [1075, 261] on div "her o.moveUp press enter her o.moveDown press enter her o.moveLeft press enter …" at bounding box center [1106, 250] width 324 height 154
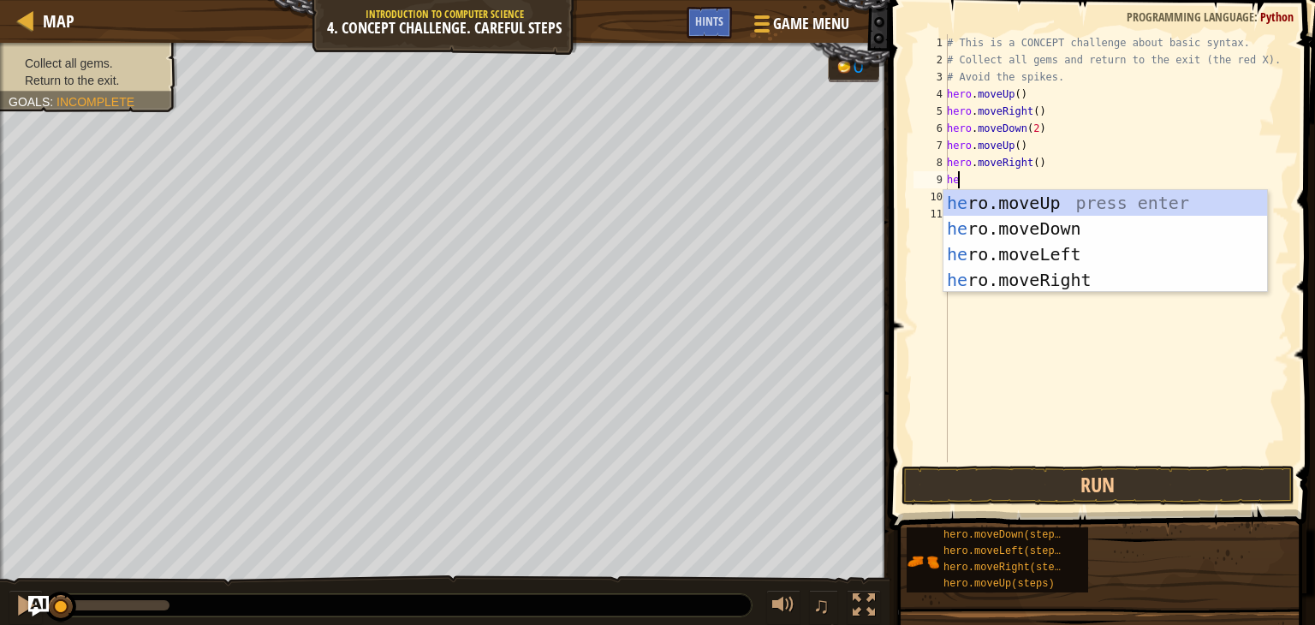
type textarea "her"
click at [1049, 251] on div "her o.moveUp press enter her o.moveDown press enter her o.moveLeft press enter …" at bounding box center [1106, 267] width 324 height 154
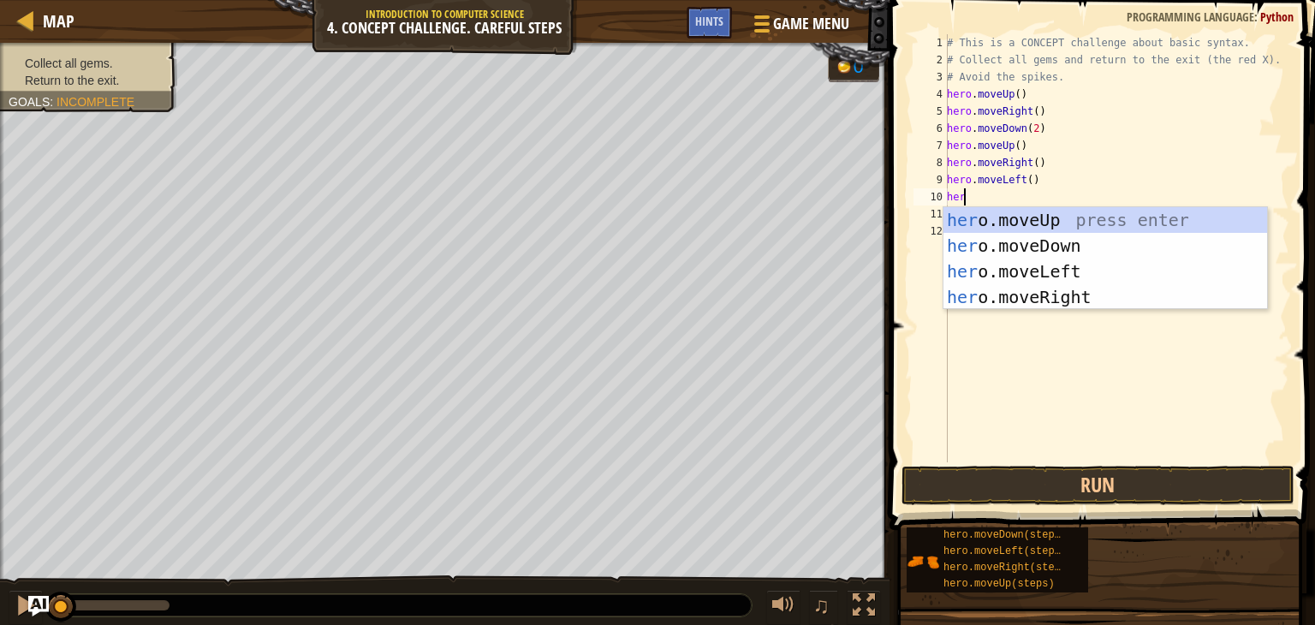
type textarea "hero"
click at [1040, 223] on div "hero .moveUp press enter hero .moveDown press enter hero .moveLeft press enter …" at bounding box center [1106, 284] width 324 height 154
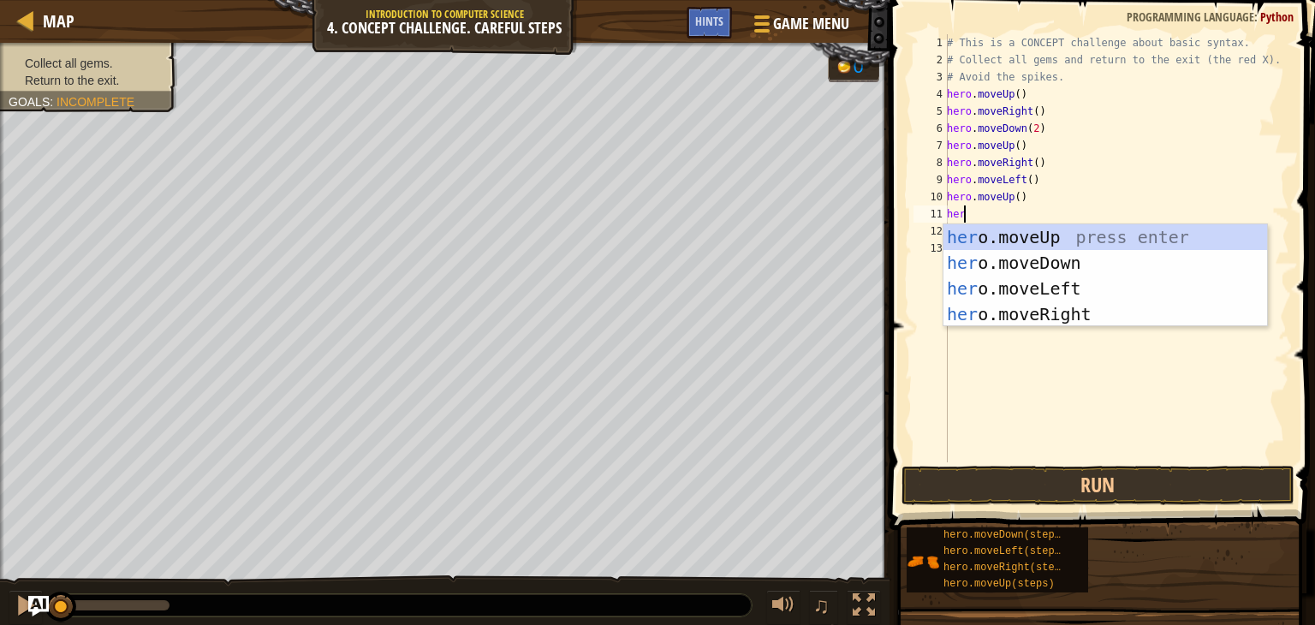
type textarea "hero"
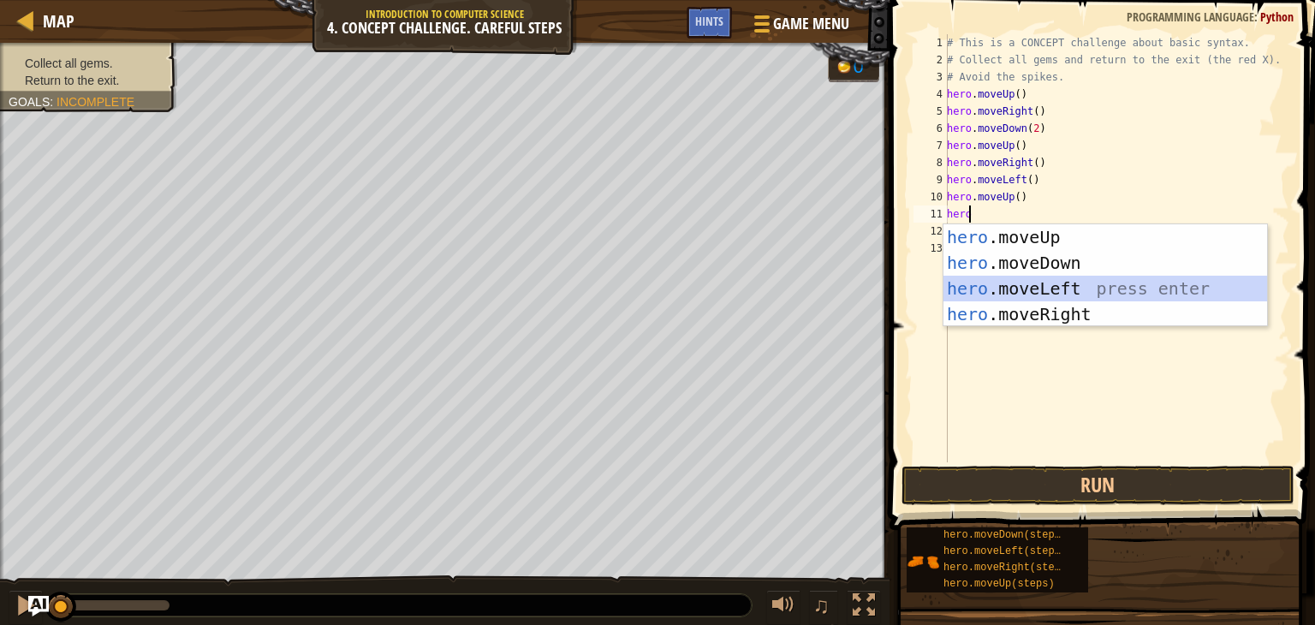
click at [1032, 285] on div "hero .moveUp press enter hero .moveDown press enter hero .moveLeft press enter …" at bounding box center [1106, 301] width 324 height 154
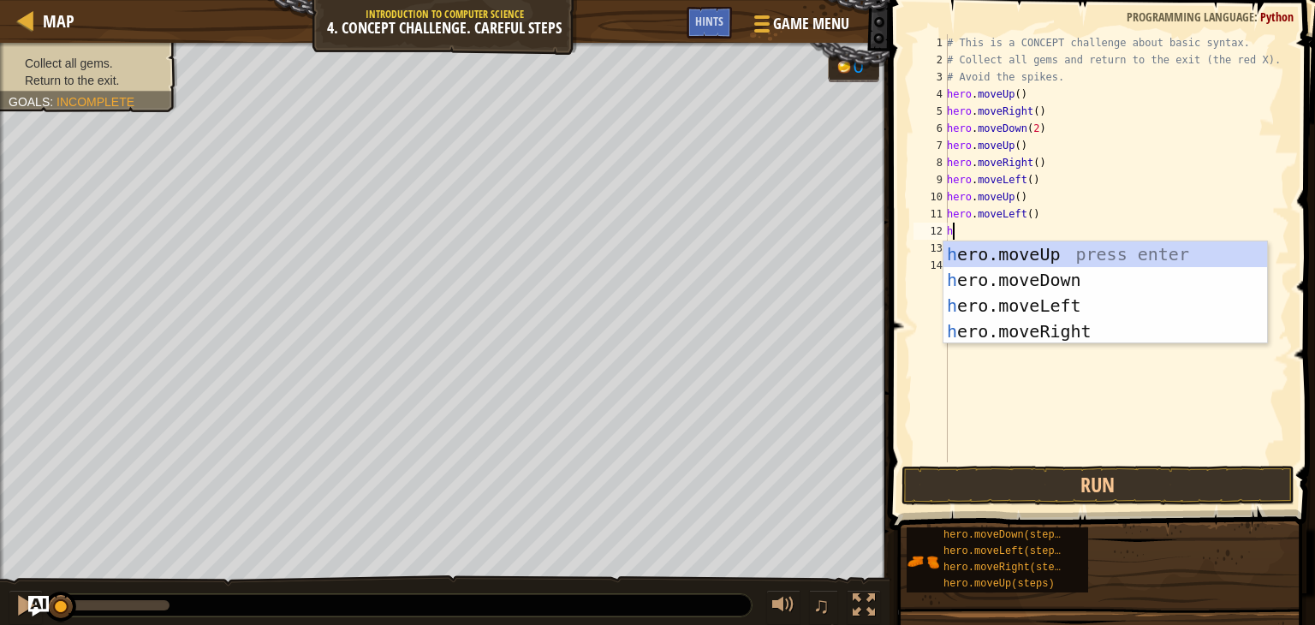
type textarea "her"
click at [1045, 278] on div "her o.moveUp press enter her o.moveDown press enter her o.moveLeft press enter …" at bounding box center [1106, 318] width 324 height 154
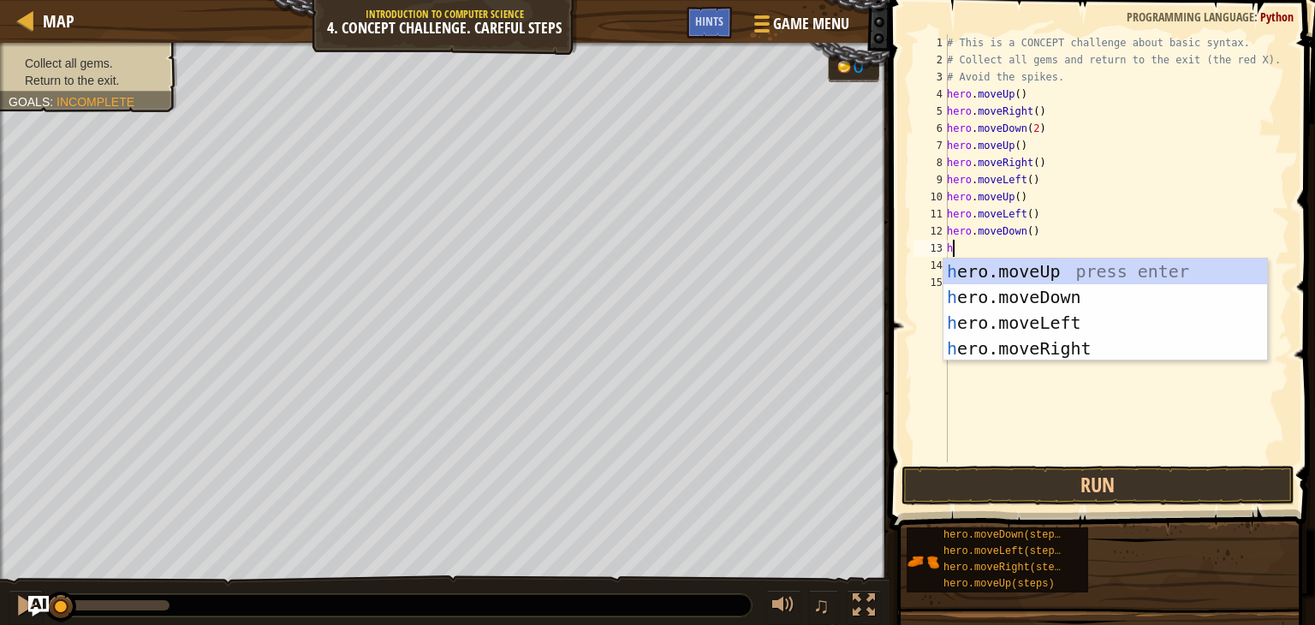
type textarea "her"
click at [1058, 325] on div "her o.moveUp press enter her o.moveDown press enter her o.moveLeft press enter …" at bounding box center [1106, 336] width 324 height 154
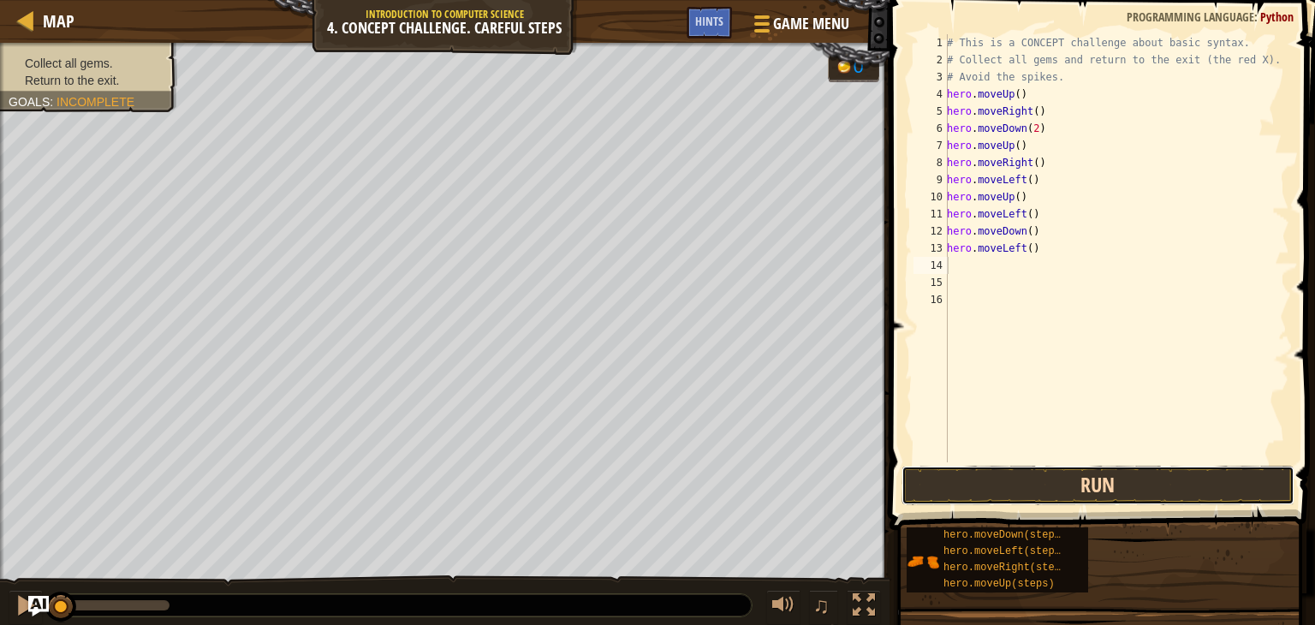
click at [1031, 495] on button "Run" at bounding box center [1098, 485] width 393 height 39
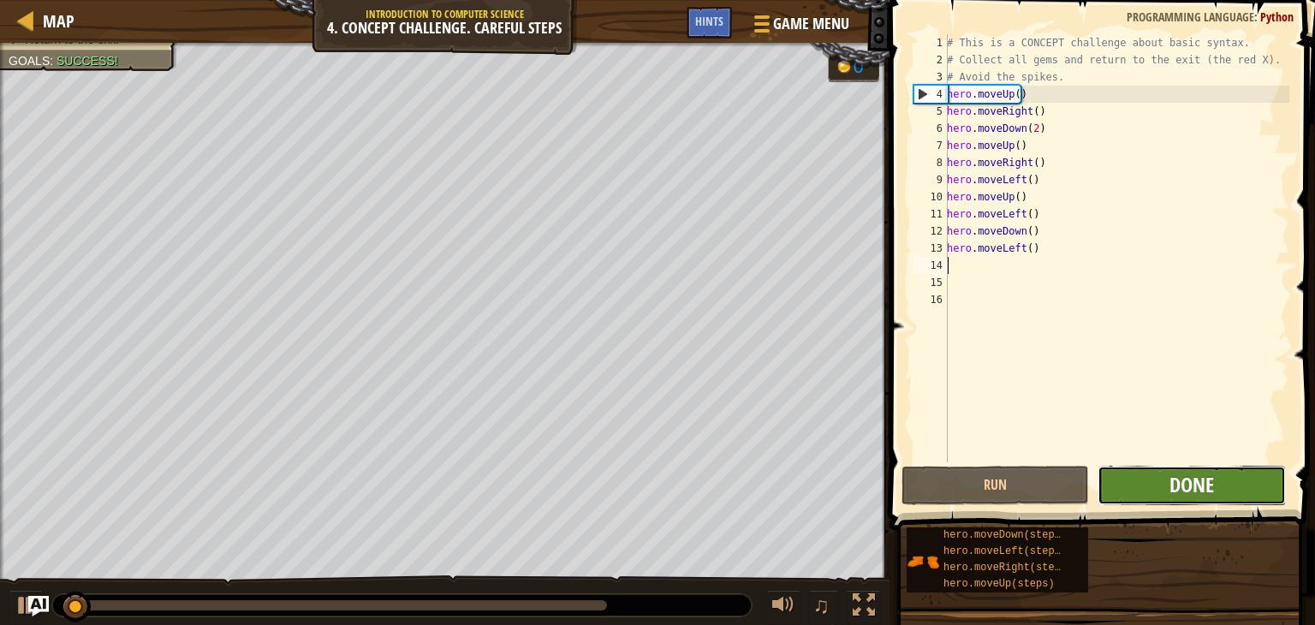
click at [1182, 486] on span "Done" at bounding box center [1192, 484] width 45 height 27
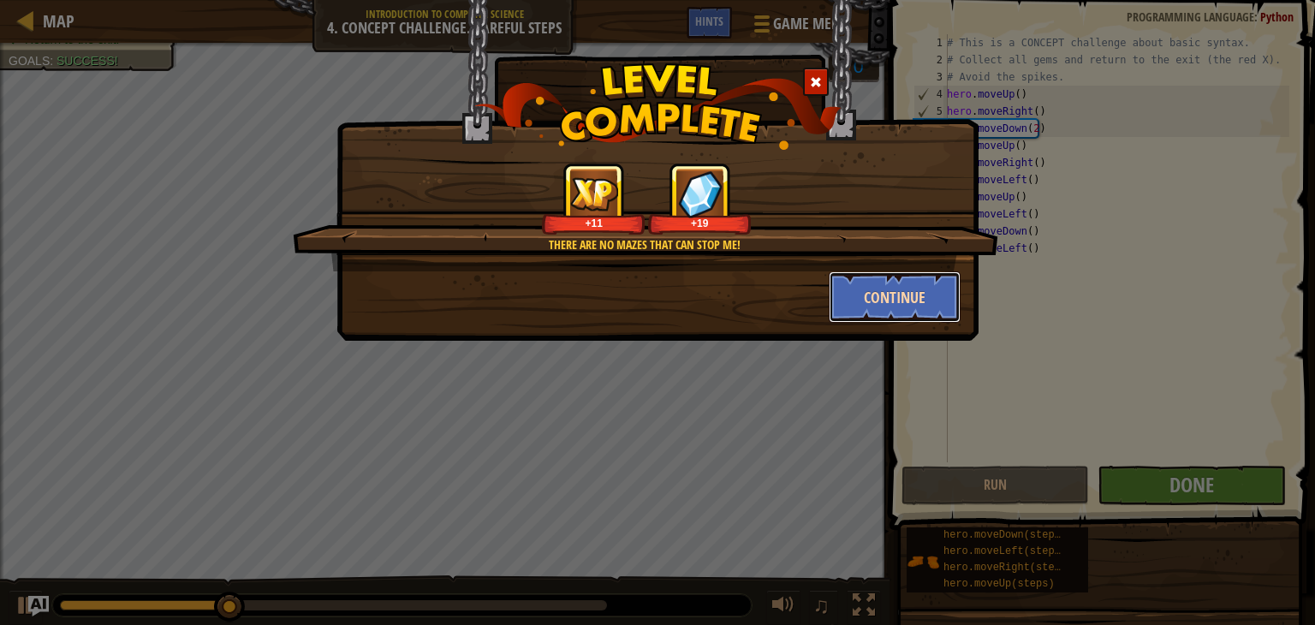
click at [906, 283] on button "Continue" at bounding box center [895, 296] width 133 height 51
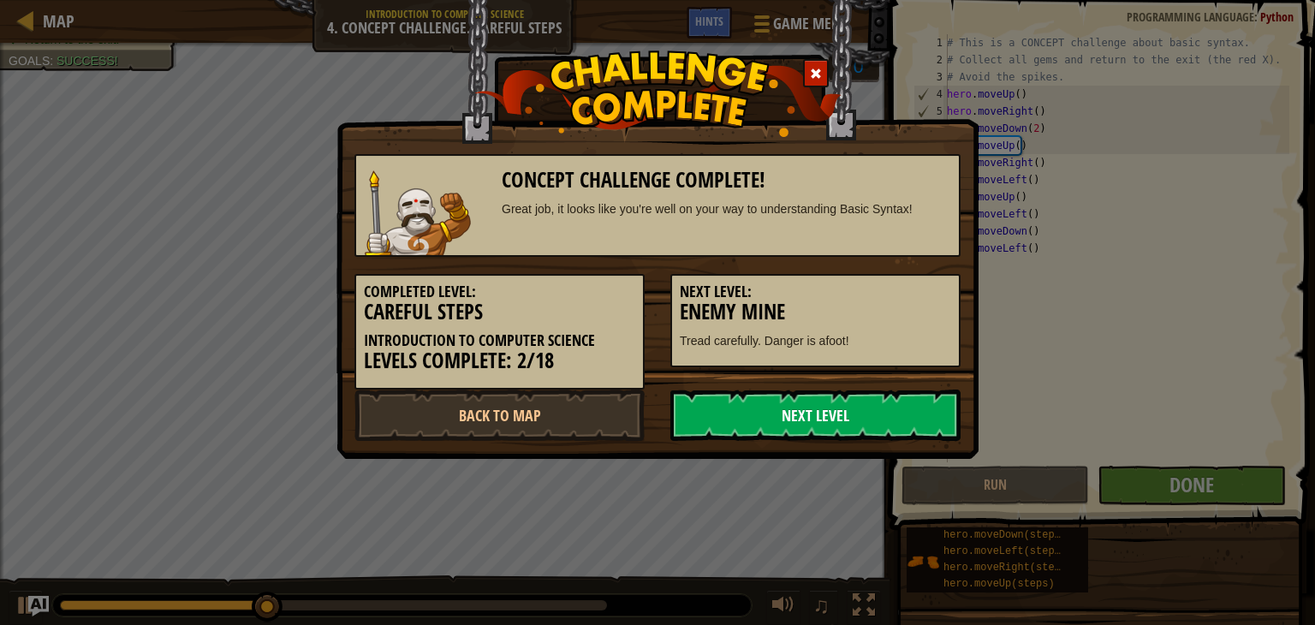
click at [797, 415] on link "Next Level" at bounding box center [815, 415] width 290 height 51
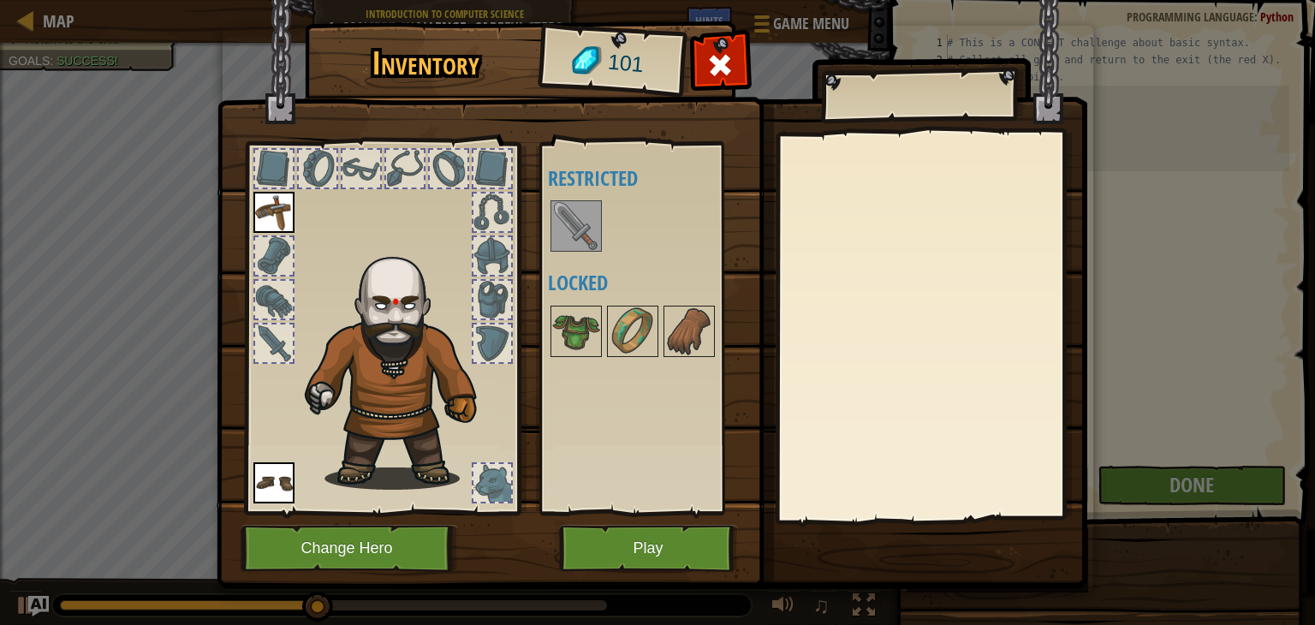
click at [578, 234] on img at bounding box center [576, 226] width 48 height 48
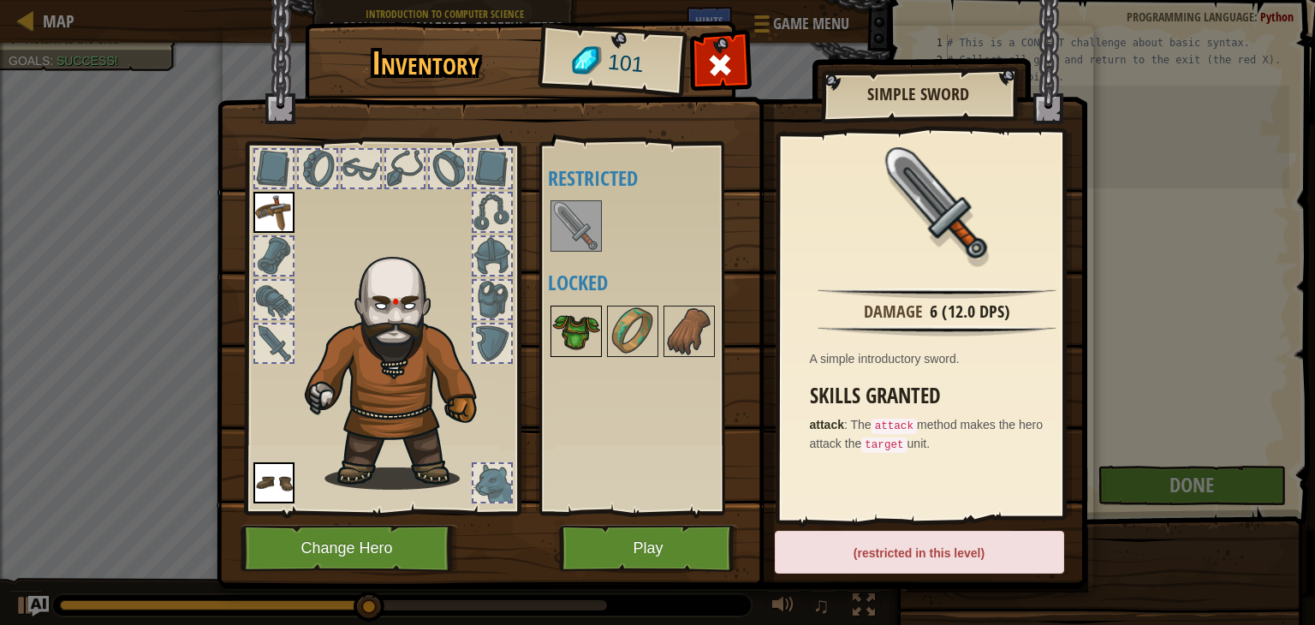
click at [581, 330] on img at bounding box center [576, 331] width 48 height 48
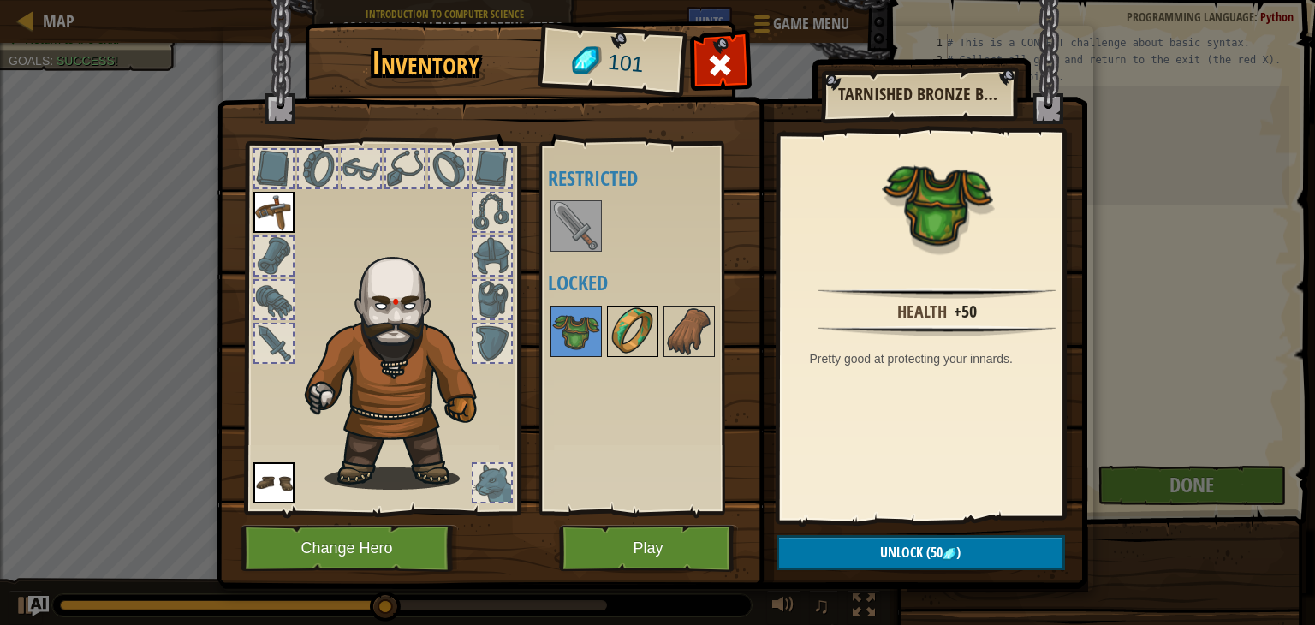
click at [610, 332] on img at bounding box center [633, 331] width 48 height 48
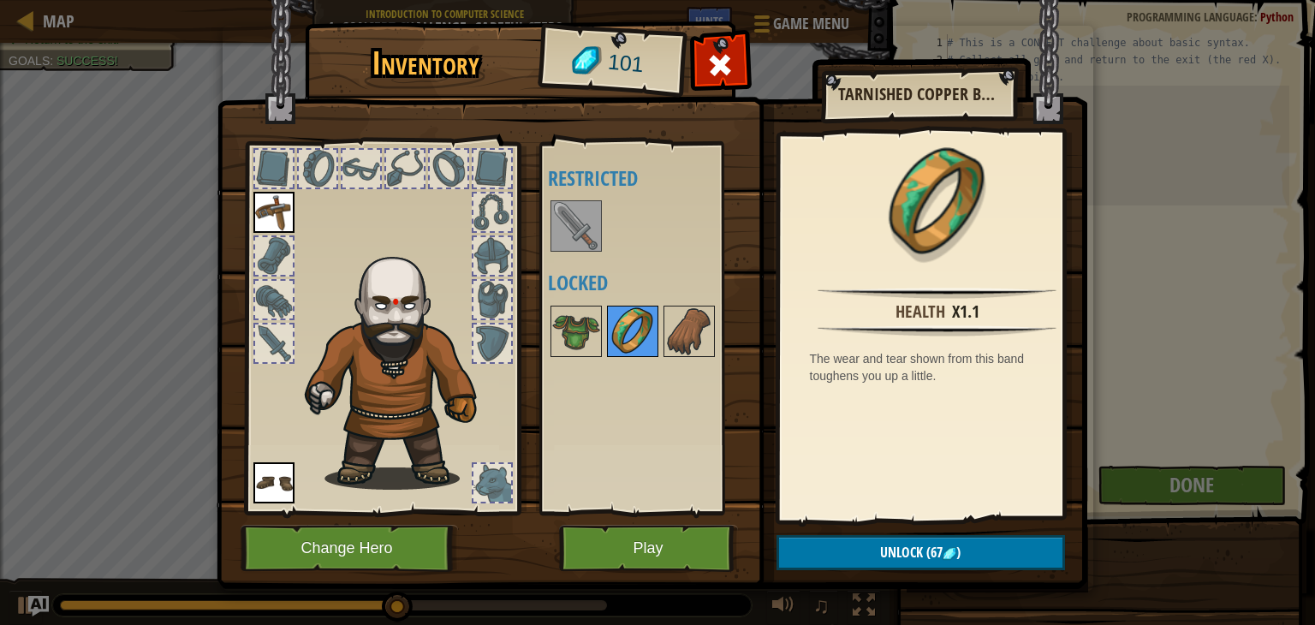
click at [625, 331] on img at bounding box center [633, 331] width 48 height 48
click at [670, 556] on button "Play" at bounding box center [648, 548] width 179 height 47
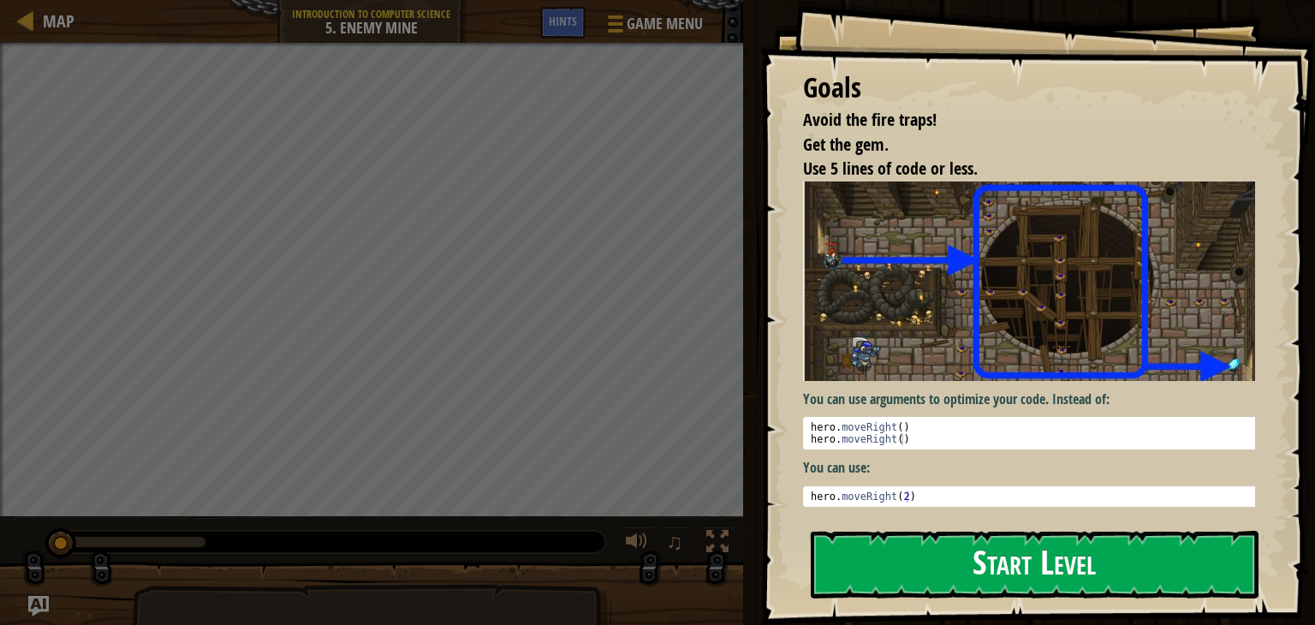
click at [949, 539] on button "Start Level" at bounding box center [1035, 565] width 448 height 68
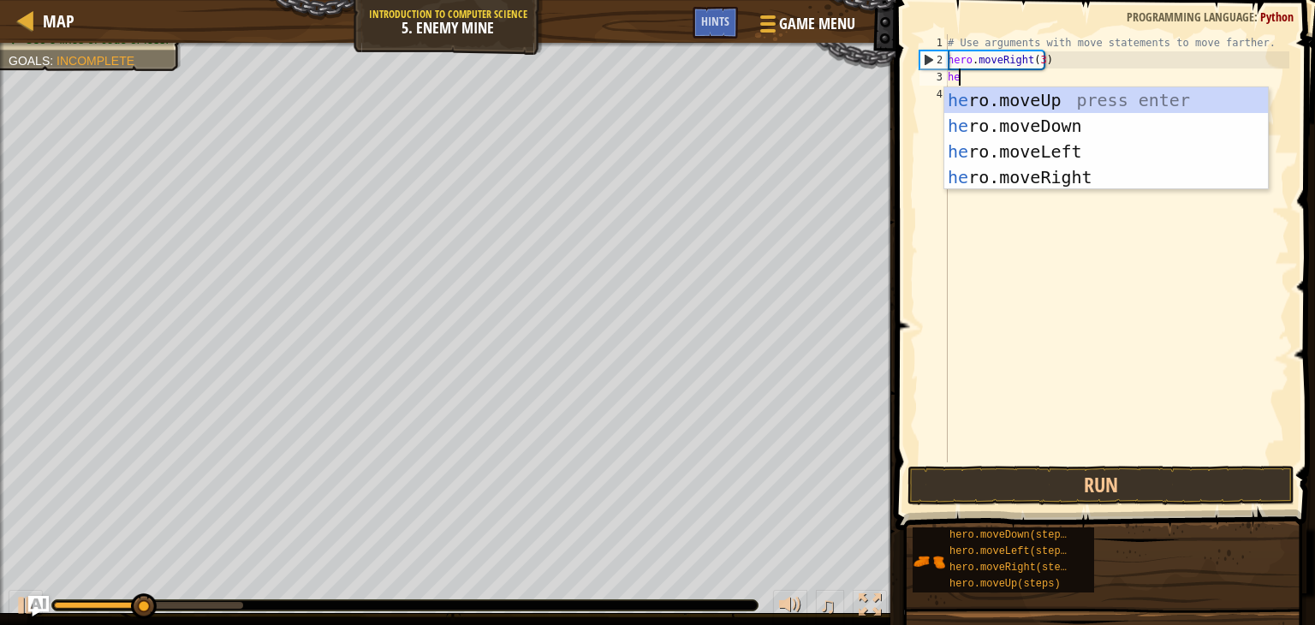
scroll to position [8, 0]
type textarea "her"
click at [963, 93] on div "her o.moveUp press enter her o.moveDown press enter her o.moveLeft press enter …" at bounding box center [1106, 164] width 324 height 154
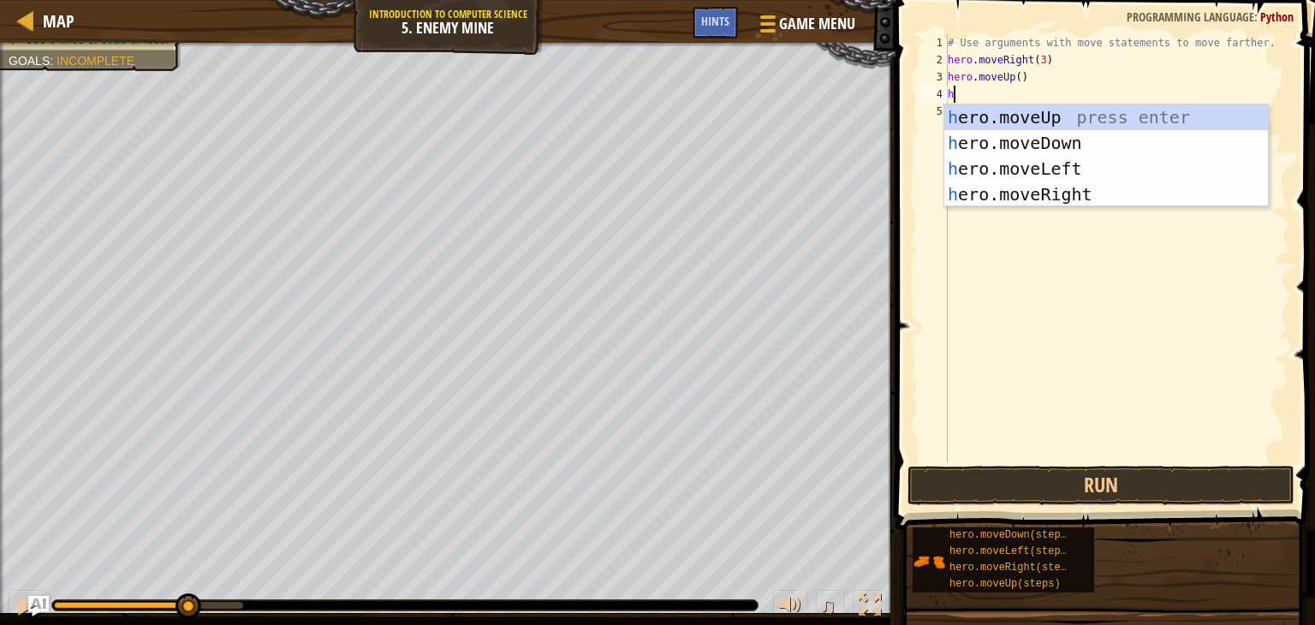
type textarea "her"
click at [1013, 191] on div "her o.moveUp press enter her o.moveDown press enter her o.moveLeft press enter …" at bounding box center [1106, 181] width 324 height 154
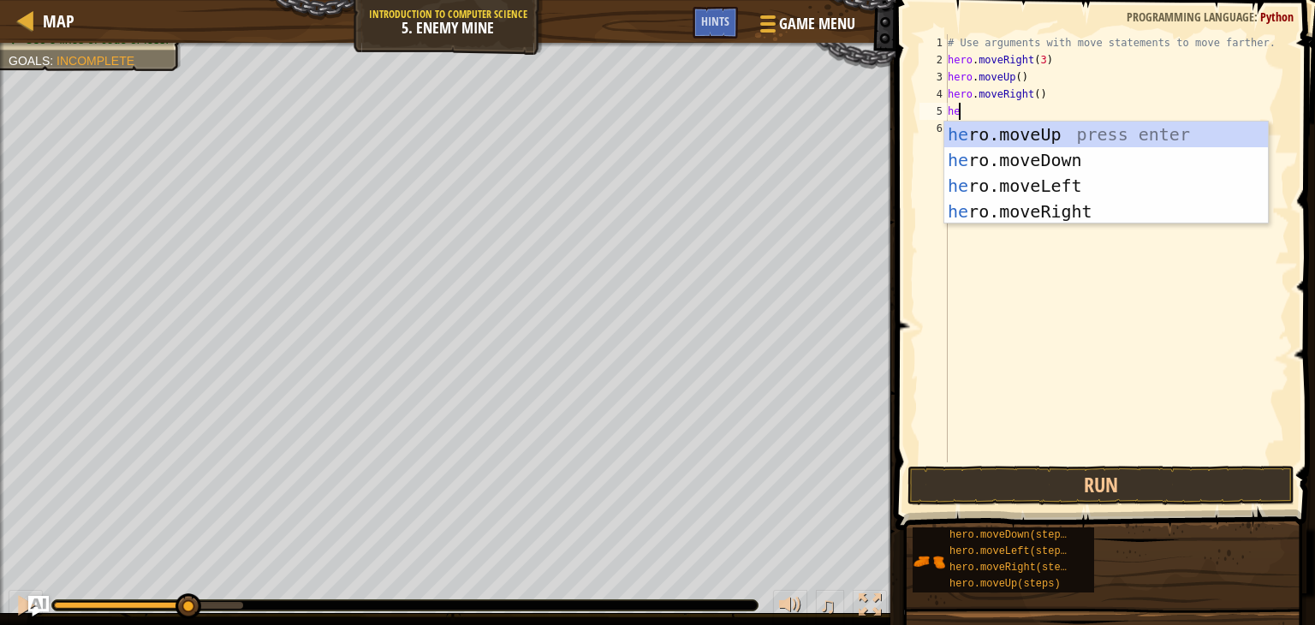
type textarea "her"
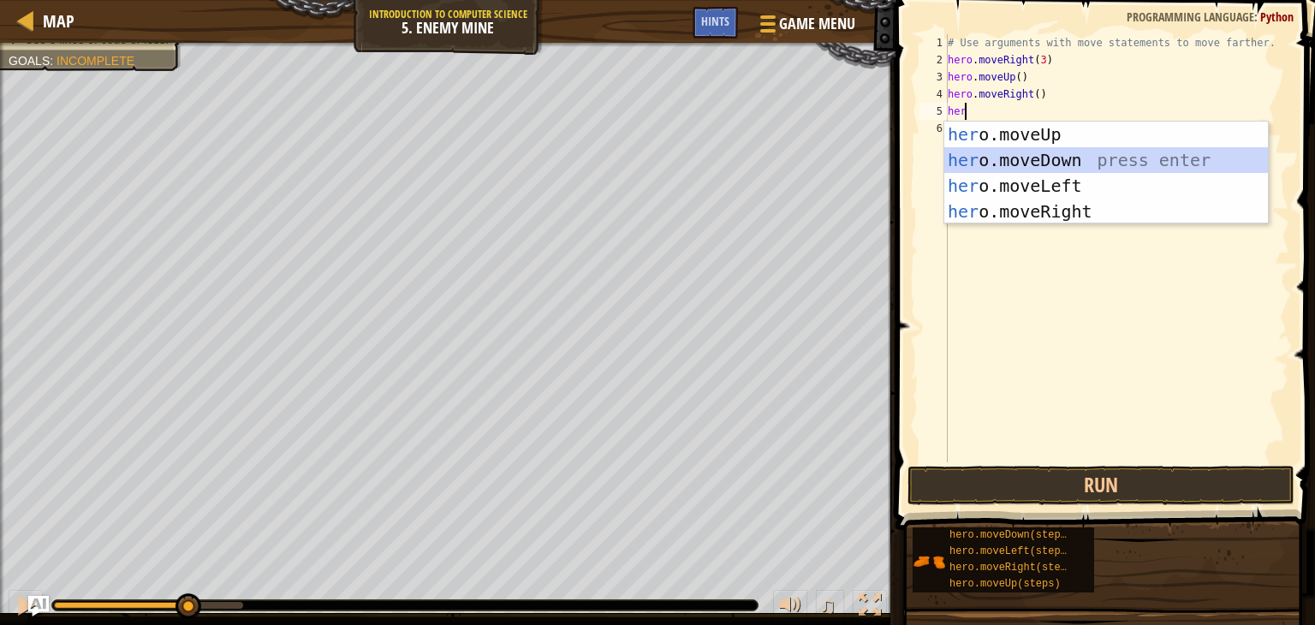
click at [1041, 165] on div "her o.moveUp press enter her o.moveDown press enter her o.moveLeft press enter …" at bounding box center [1106, 199] width 324 height 154
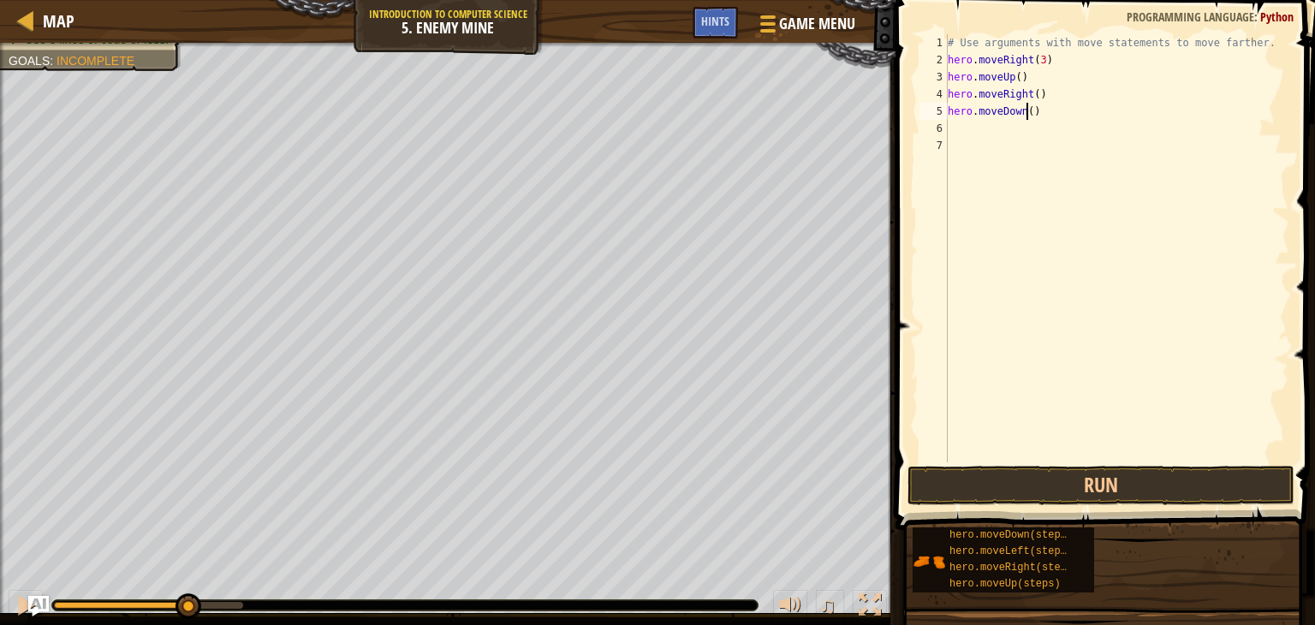
click at [1027, 106] on div "# Use arguments with move statements to move farther. hero . moveRight ( 3 ) he…" at bounding box center [1116, 265] width 345 height 462
type textarea "hero.moveDown(3)"
click at [1000, 133] on div "# Use arguments with move statements to move farther. hero . moveRight ( 3 ) he…" at bounding box center [1116, 265] width 345 height 462
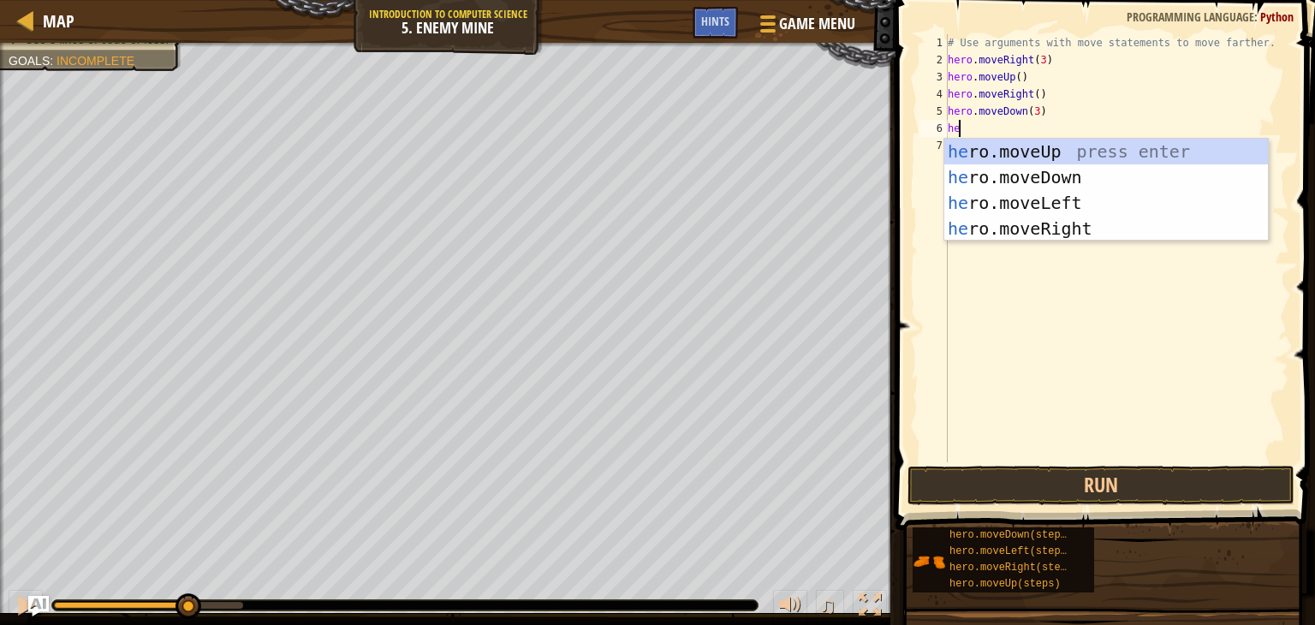
type textarea "her"
click at [1041, 233] on div "her o.moveUp press enter her o.moveDown press enter her o.moveLeft press enter …" at bounding box center [1106, 216] width 324 height 154
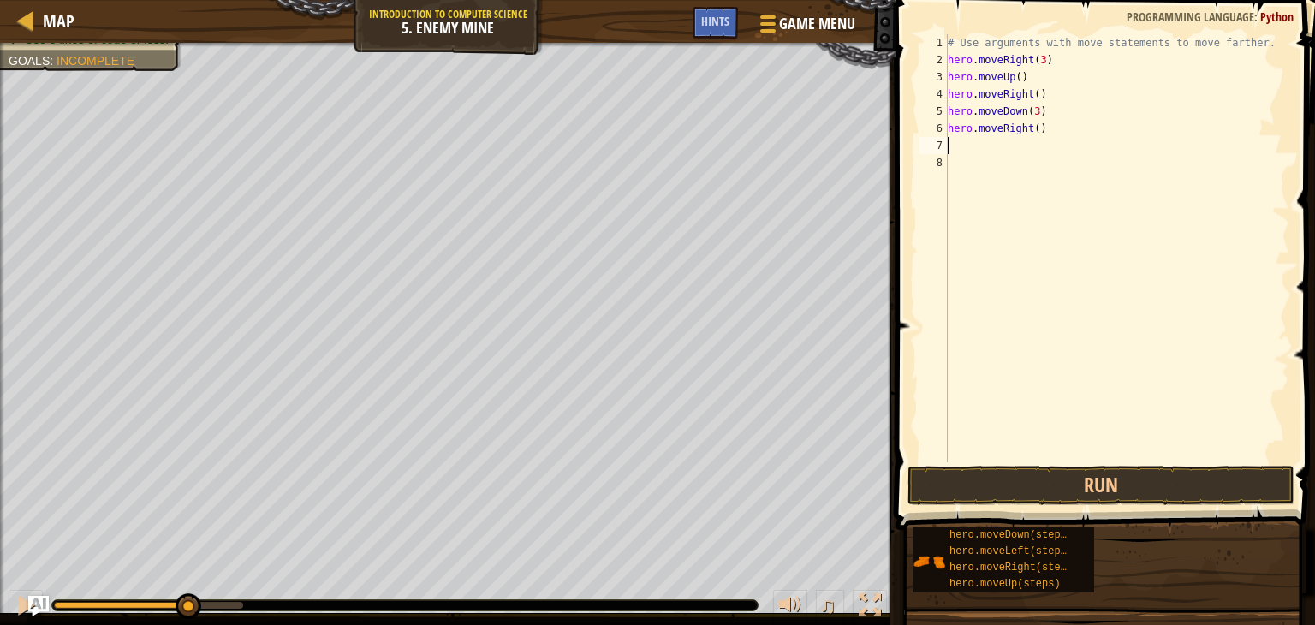
click at [1036, 135] on div "# Use arguments with move statements to move farther. hero . moveRight ( 3 ) he…" at bounding box center [1116, 265] width 345 height 462
click at [1031, 134] on div "# Use arguments with move statements to move farther. hero . moveRight ( 3 ) he…" at bounding box center [1116, 265] width 345 height 462
type textarea "hero.moveRight(2)"
click at [1062, 468] on button "Run" at bounding box center [1101, 485] width 387 height 39
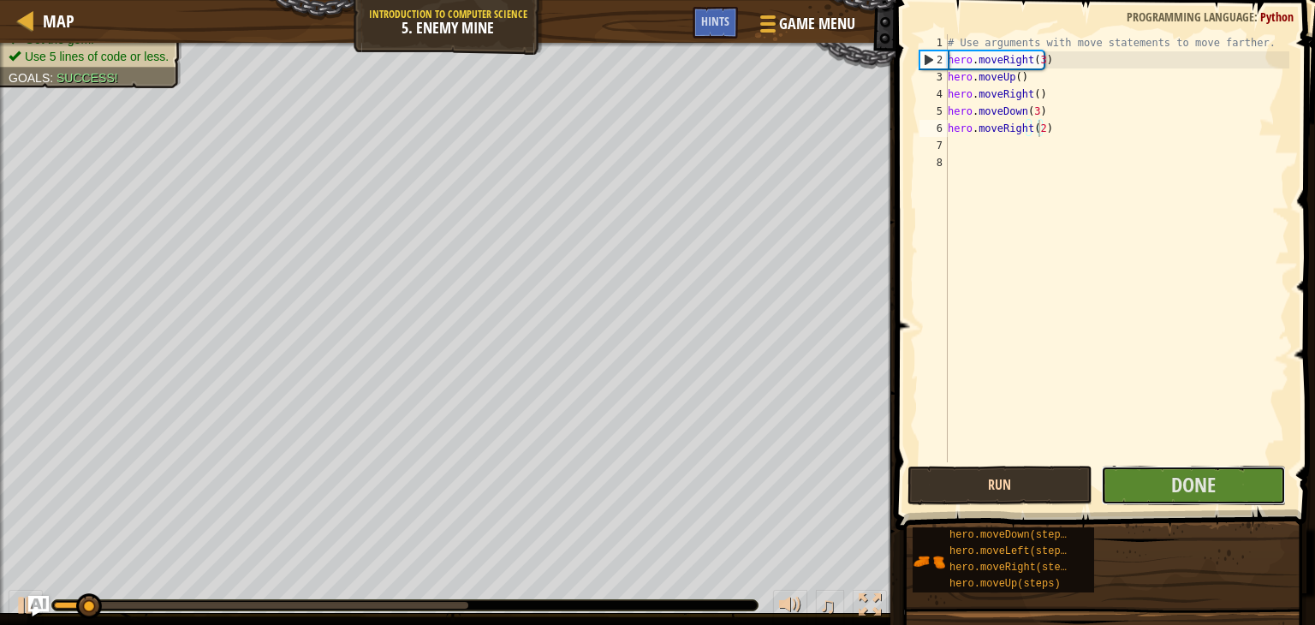
click at [1153, 490] on button "Done" at bounding box center [1193, 485] width 185 height 39
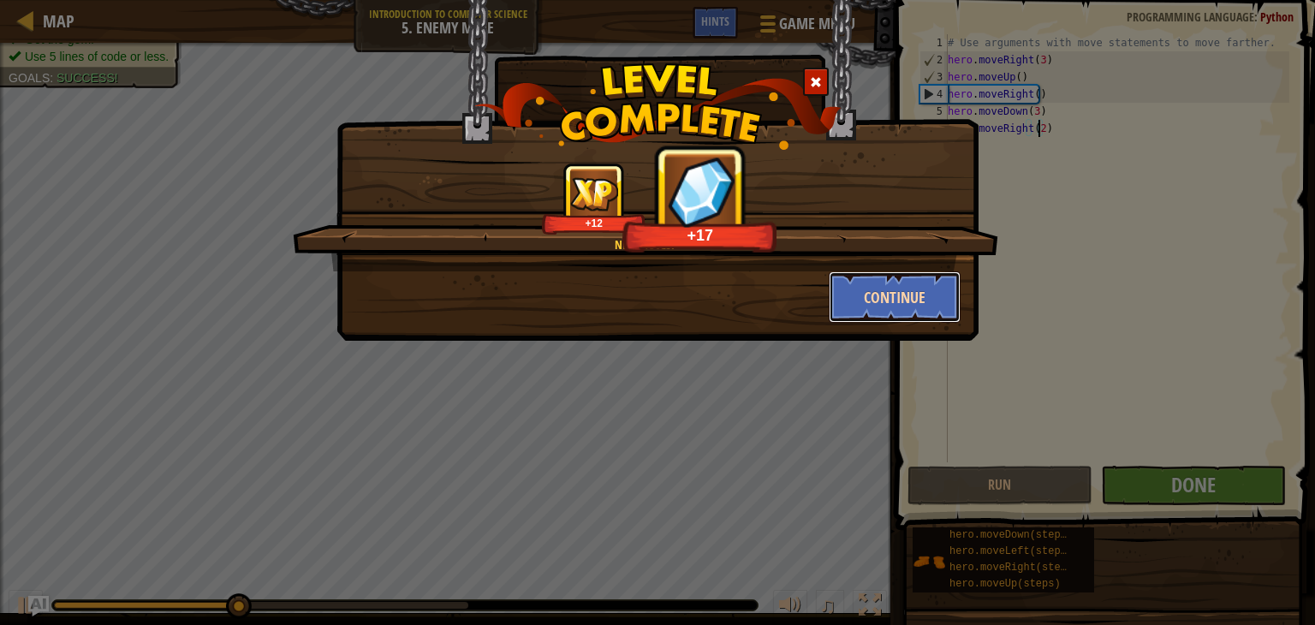
click at [889, 305] on button "Continue" at bounding box center [895, 296] width 133 height 51
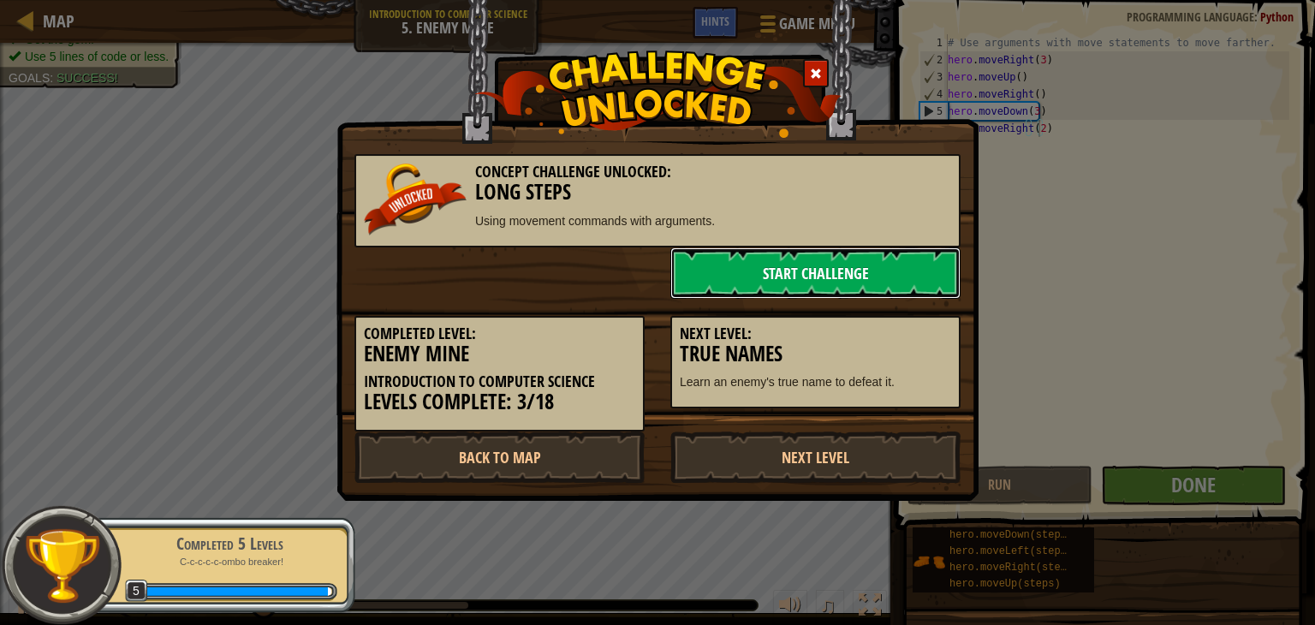
click at [842, 271] on link "Start Challenge" at bounding box center [815, 272] width 290 height 51
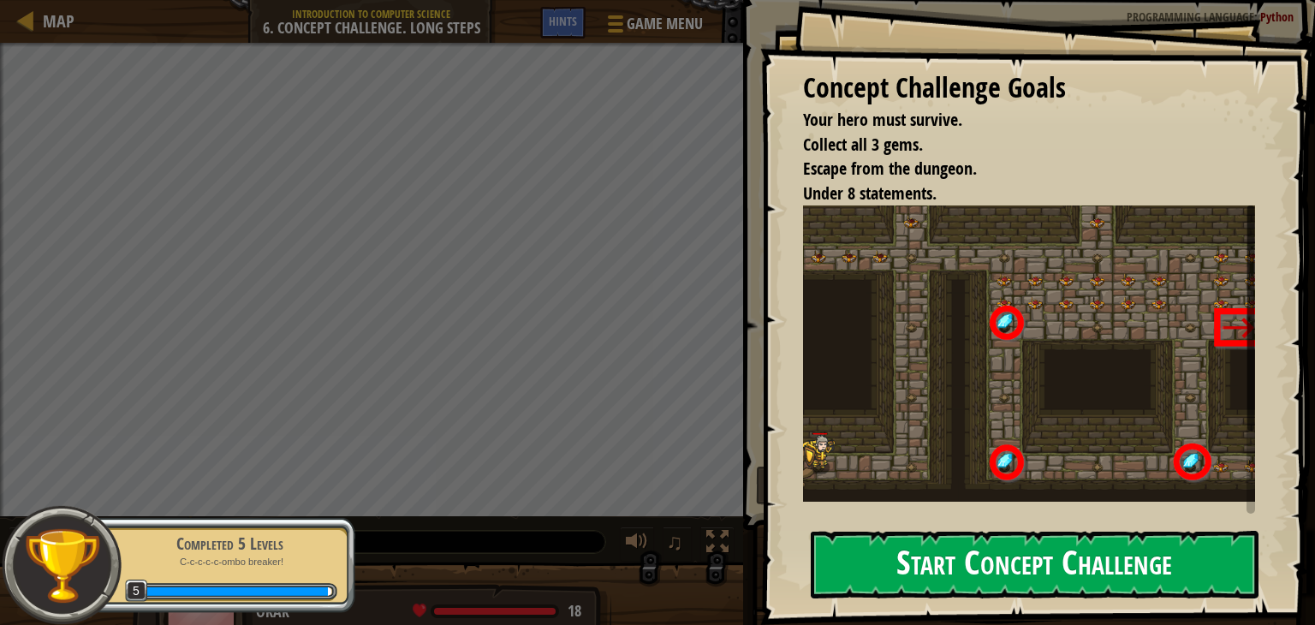
click at [939, 551] on button "Start Concept Challenge" at bounding box center [1035, 565] width 448 height 68
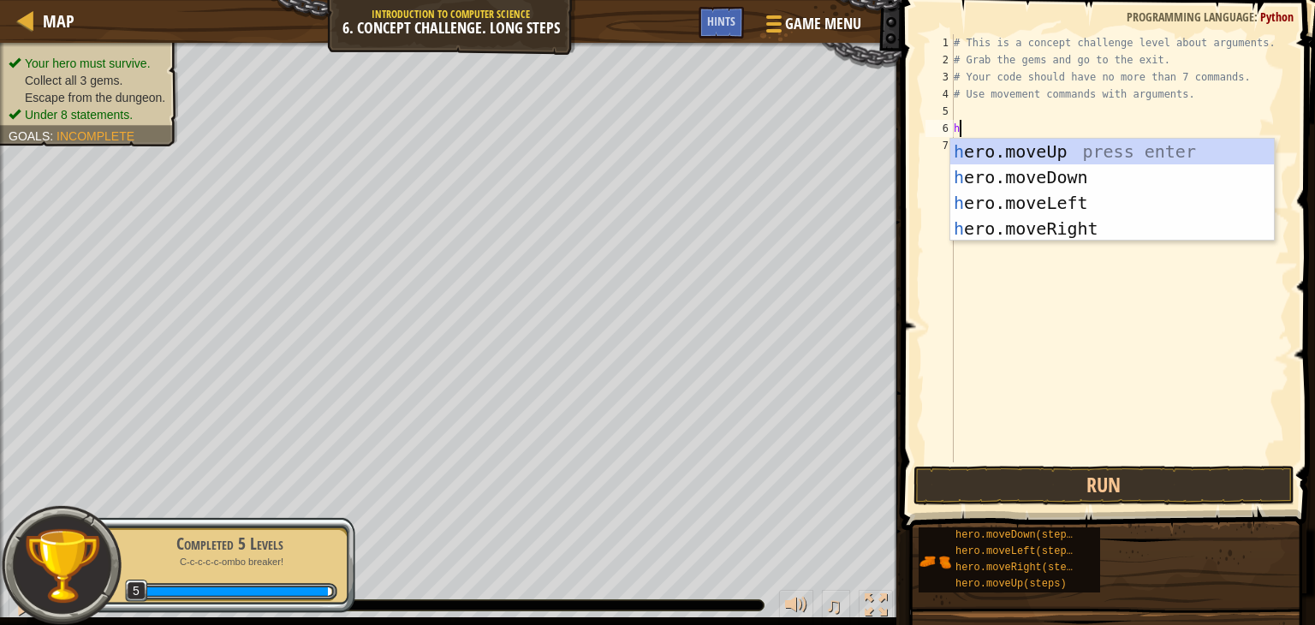
scroll to position [8, 0]
type textarea "her"
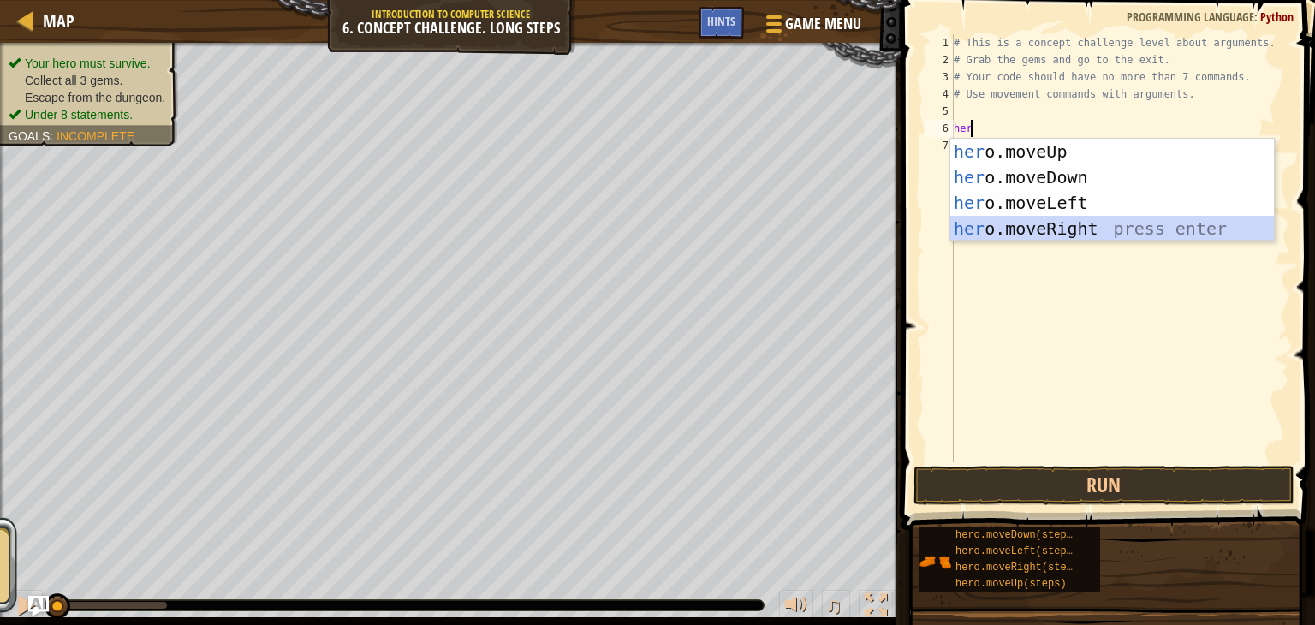
click at [1010, 223] on div "her o.moveUp press enter her o.moveDown press enter her o.moveLeft press enter …" at bounding box center [1112, 216] width 324 height 154
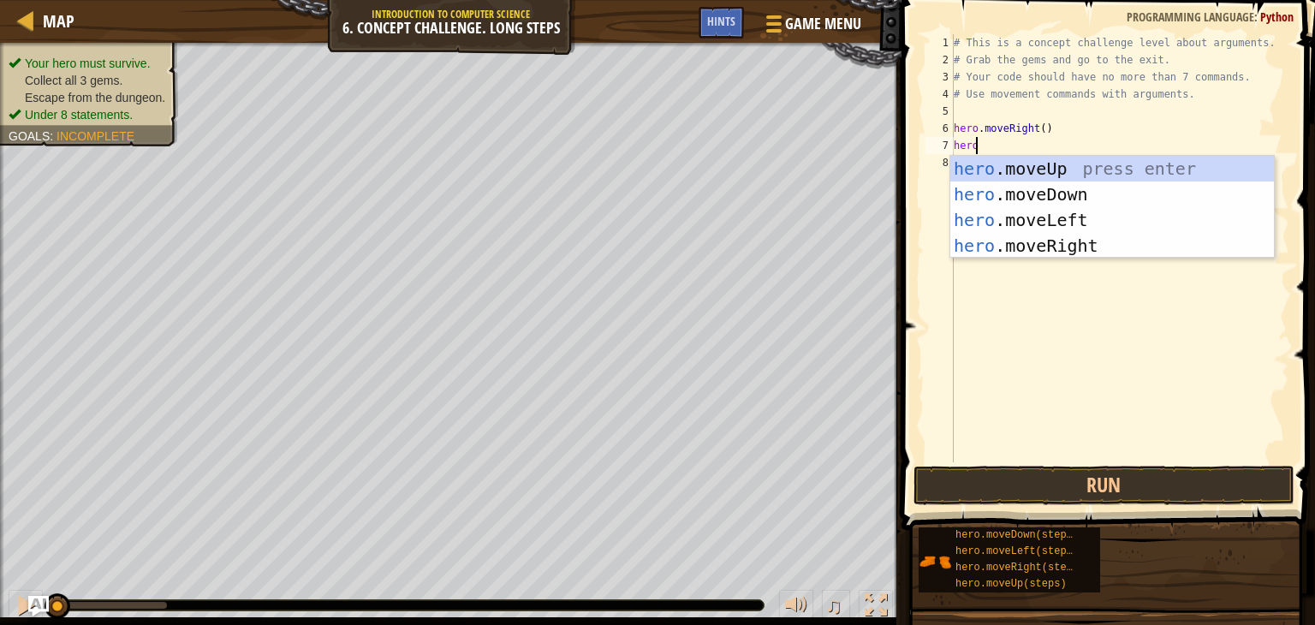
type textarea "hero."
click at [1048, 165] on div "hero. moveUp press enter hero. moveDown press enter hero. moveLeft press enter …" at bounding box center [1112, 233] width 324 height 154
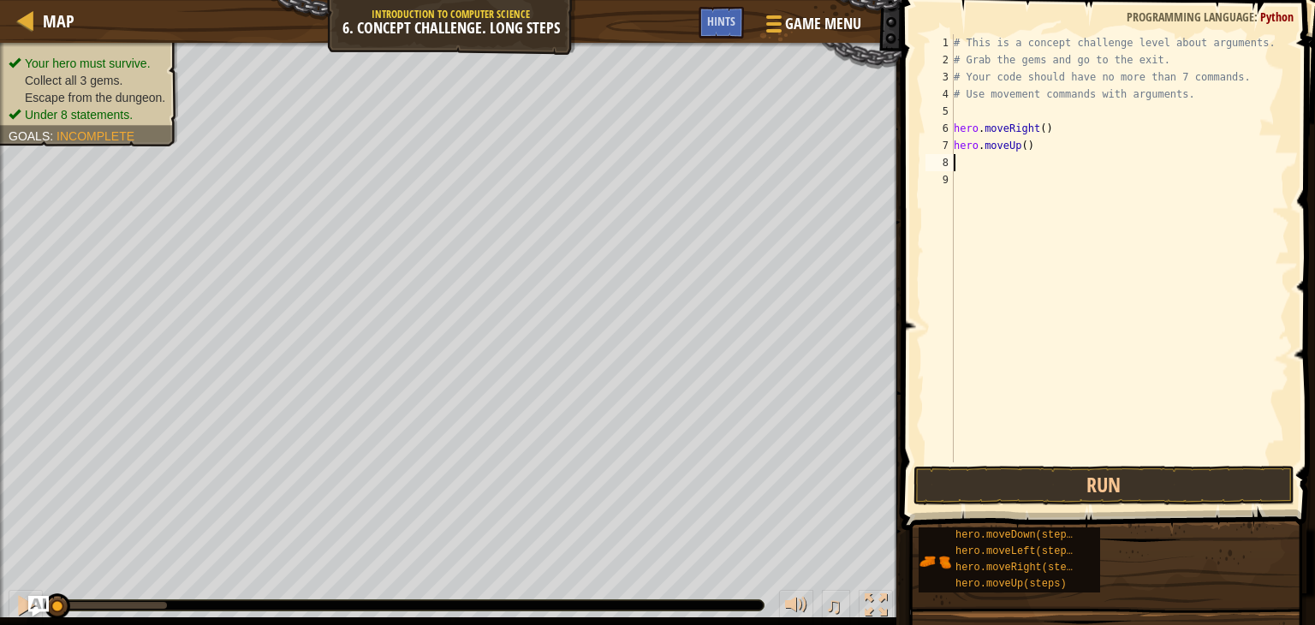
click at [1023, 145] on div "# This is a concept challenge level about arguments. # Grab the gems and go to …" at bounding box center [1119, 265] width 339 height 462
type textarea "hero.moveUp(3)"
click at [1046, 145] on div "# This is a concept challenge level about arguments. # Grab the gems and go to …" at bounding box center [1119, 265] width 339 height 462
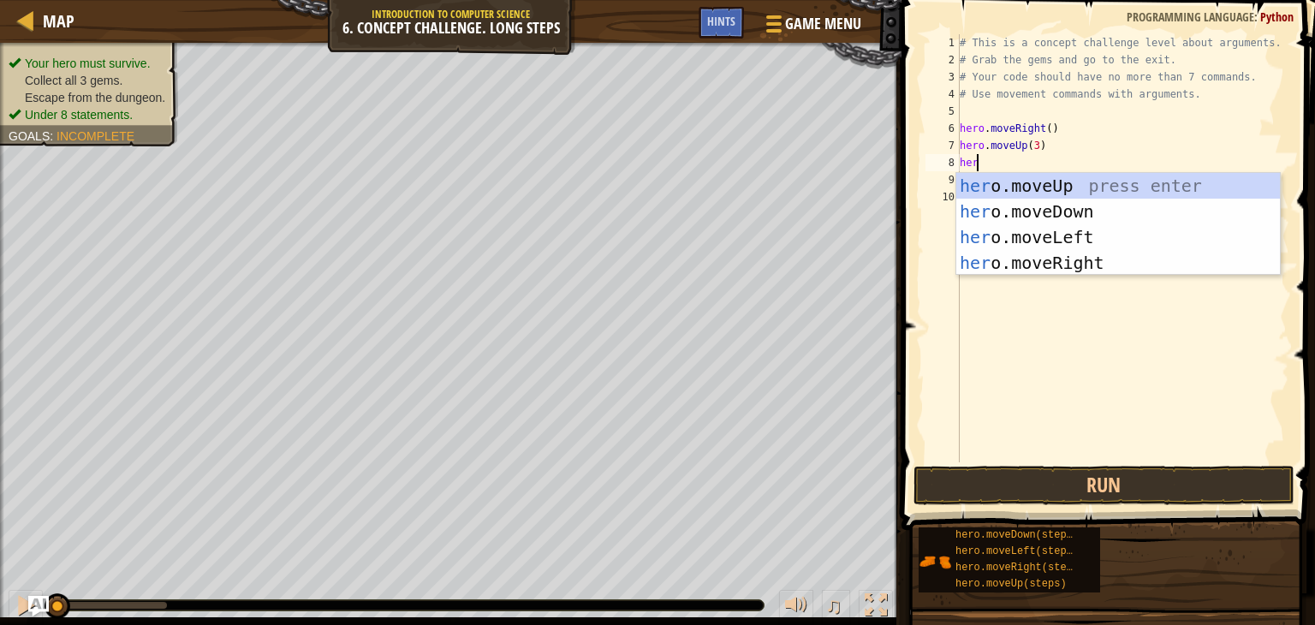
type textarea "hero"
click at [1059, 253] on div "hero .moveUp press enter hero .moveDown press enter hero .moveLeft press enter …" at bounding box center [1118, 250] width 324 height 154
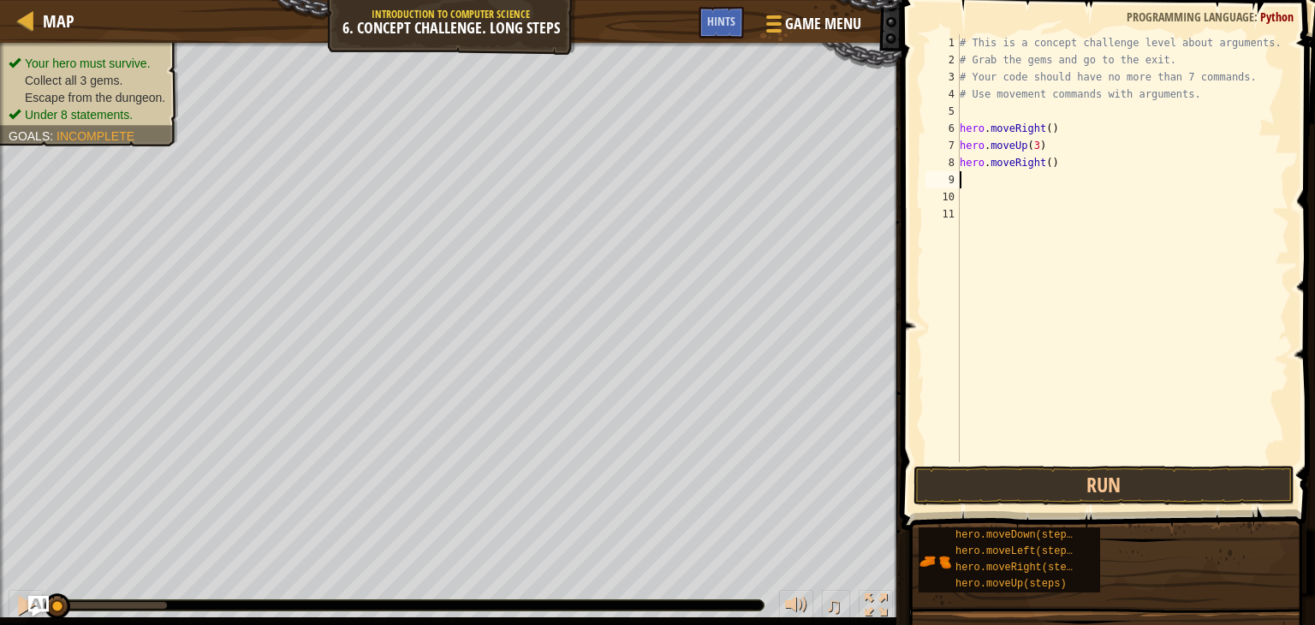
click at [1040, 168] on div "# This is a concept challenge level about arguments. # Grab the gems and go to …" at bounding box center [1123, 265] width 334 height 462
click at [1042, 162] on div "# This is a concept challenge level about arguments. # Grab the gems and go to …" at bounding box center [1123, 265] width 334 height 462
type textarea "hero.moveRight(2)"
click at [1054, 180] on div "# This is a concept challenge level about arguments. # Grab the gems and go to …" at bounding box center [1123, 265] width 334 height 462
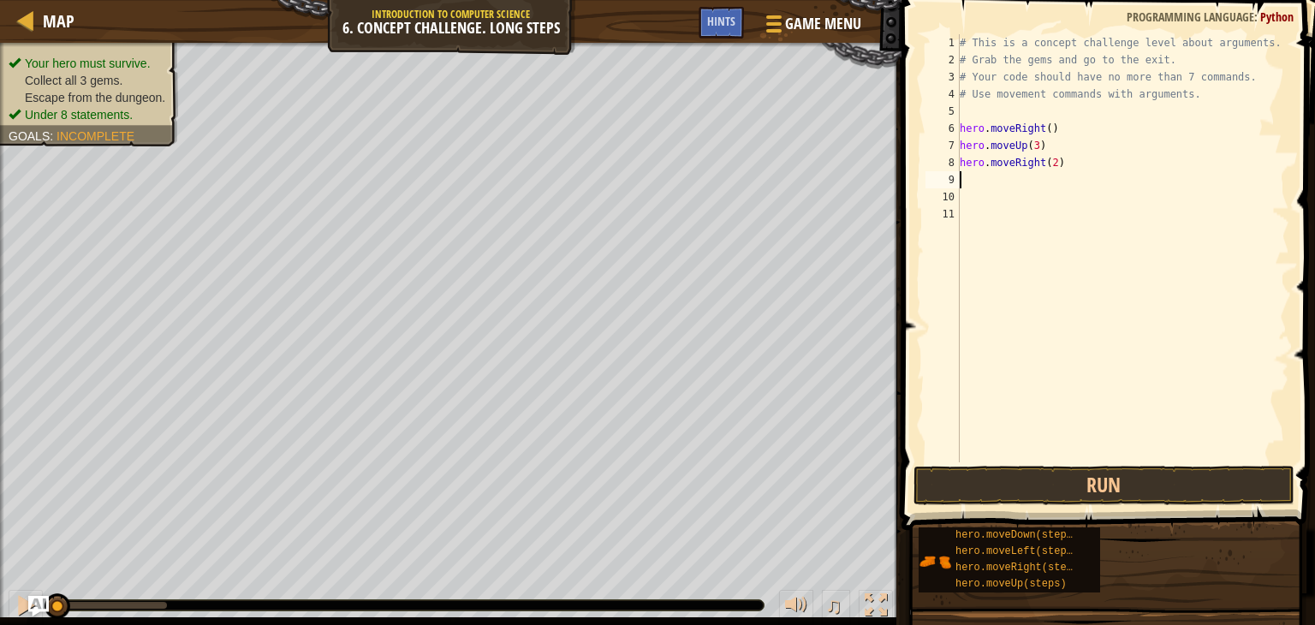
scroll to position [8, 0]
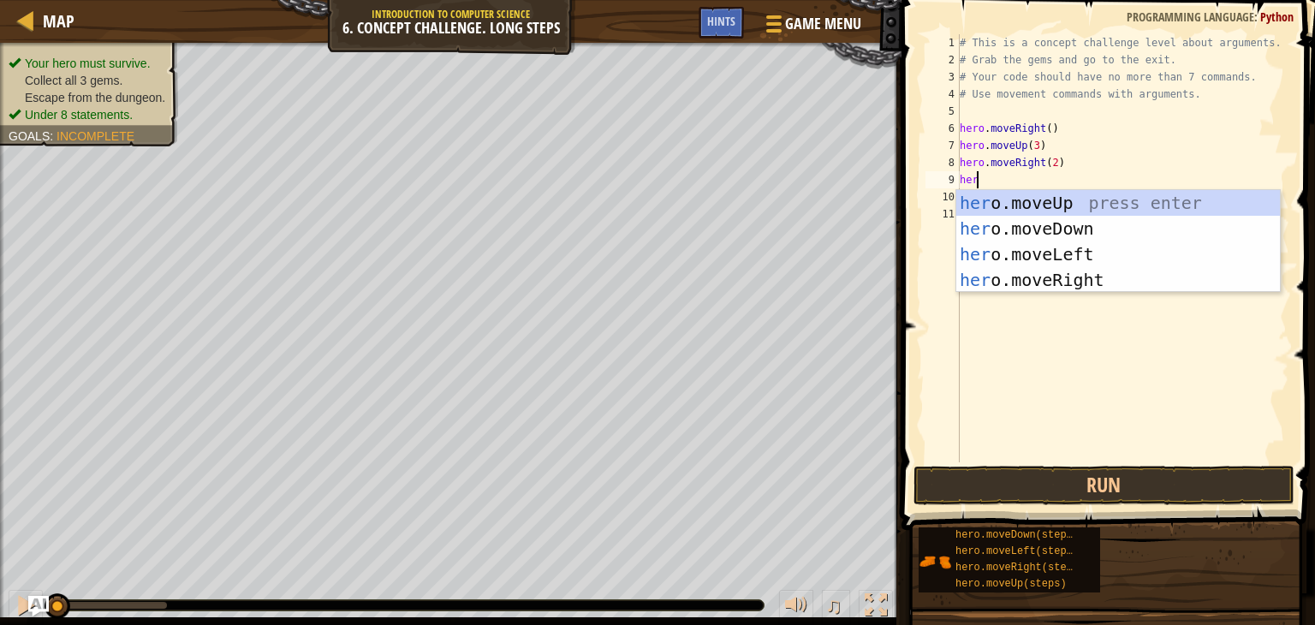
type textarea "her"
click at [1063, 227] on div "her o.moveUp press enter her o.moveDown press enter her o.moveLeft press enter …" at bounding box center [1118, 267] width 324 height 154
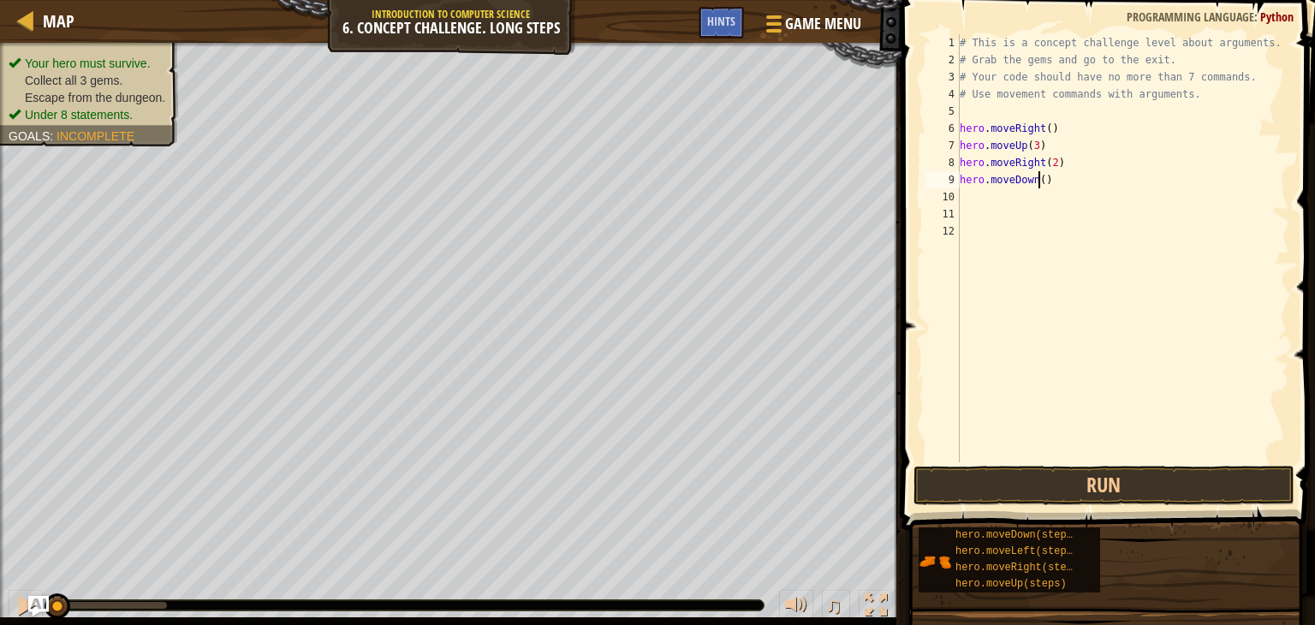
click at [1039, 184] on div "# This is a concept challenge level about arguments. # Grab the gems and go to …" at bounding box center [1123, 265] width 334 height 462
type textarea "hero.moveDown(3)"
click at [1001, 206] on div "# This is a concept challenge level about arguments. # Grab the gems and go to …" at bounding box center [1123, 265] width 334 height 462
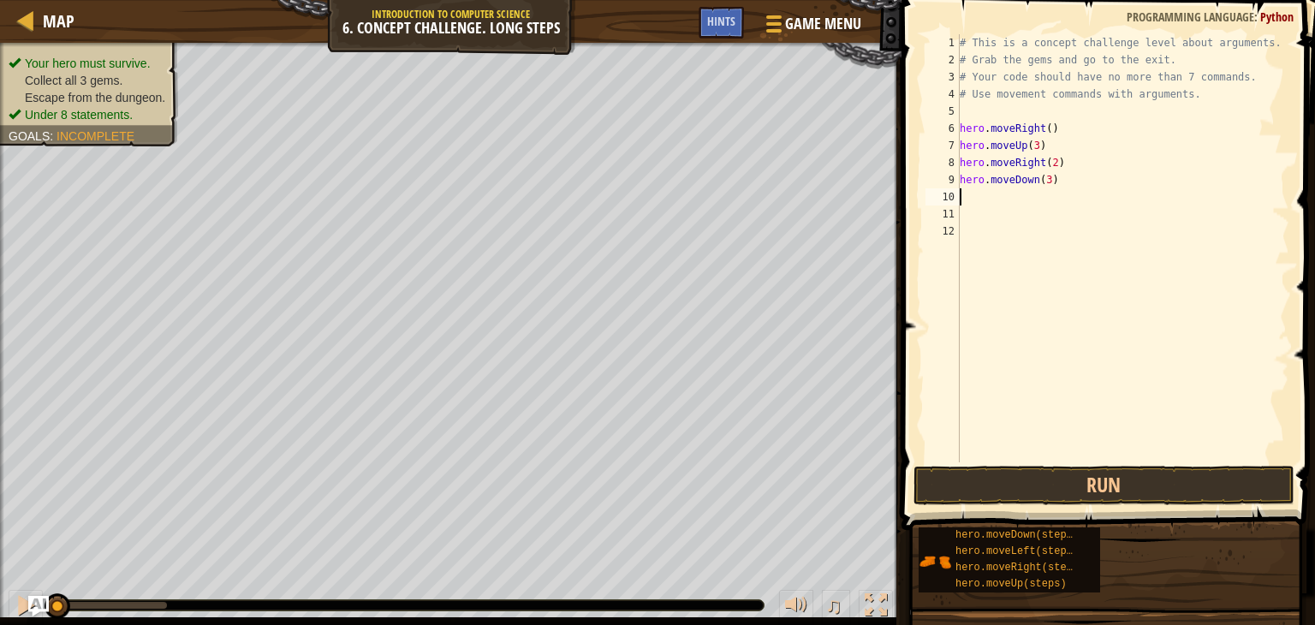
click at [976, 198] on div "# This is a concept challenge level about arguments. # Grab the gems and go to …" at bounding box center [1123, 265] width 334 height 462
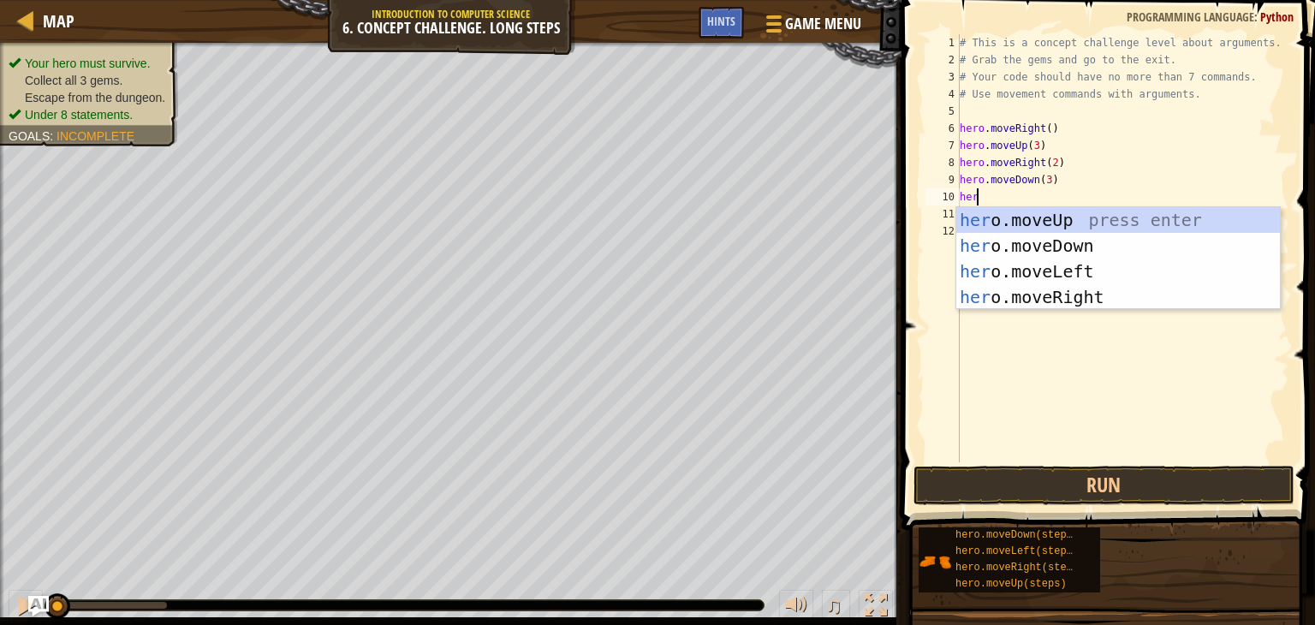
type textarea "hero"
click at [1034, 275] on div "hero .moveUp press enter hero .moveDown press enter hero .moveLeft press enter …" at bounding box center [1118, 284] width 324 height 154
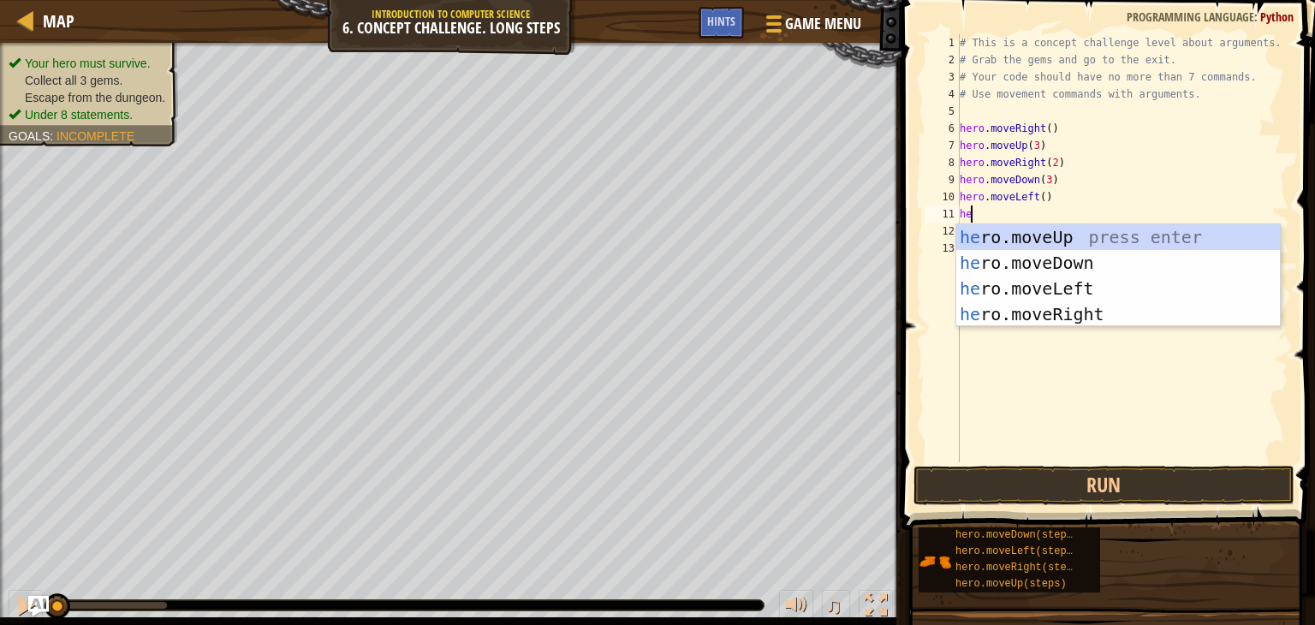
type textarea "her"
click at [1019, 235] on div "her o.moveUp press enter her o.moveDown press enter her o.moveLeft press enter …" at bounding box center [1118, 301] width 324 height 154
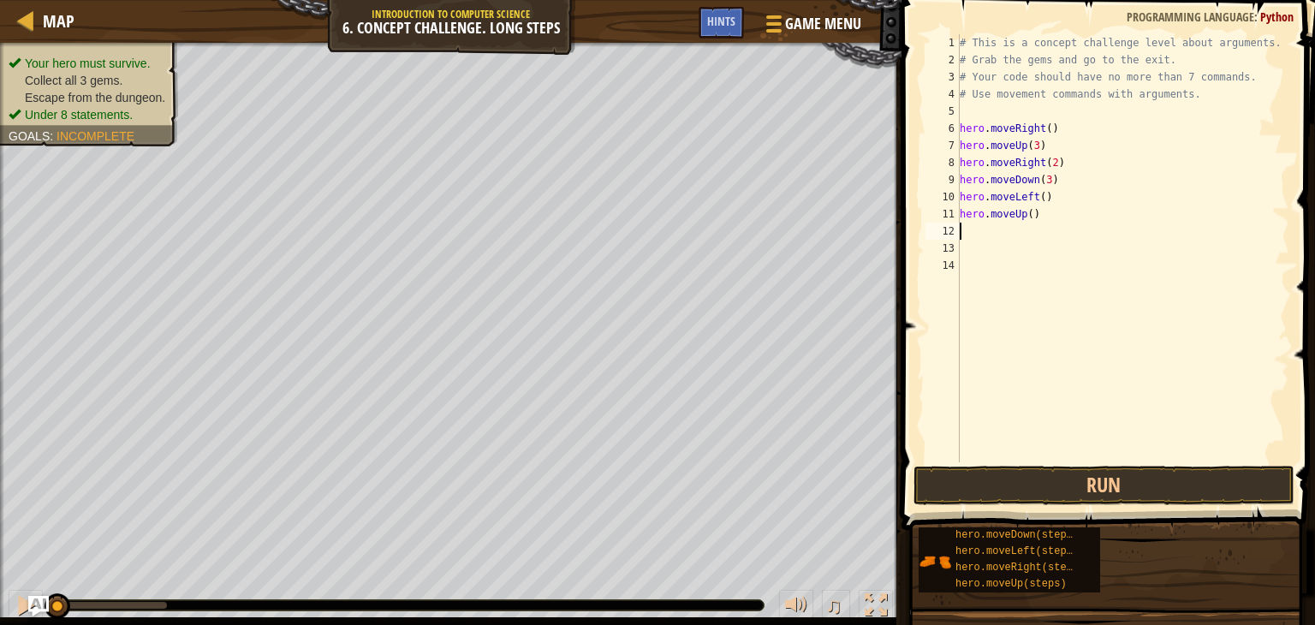
click at [1028, 216] on div "# This is a concept challenge level about arguments. # Grab the gems and go to …" at bounding box center [1123, 265] width 334 height 462
type textarea "hero.moveUp(2)"
click at [1000, 234] on div "# This is a concept challenge level about arguments. # Grab the gems and go to …" at bounding box center [1123, 265] width 334 height 462
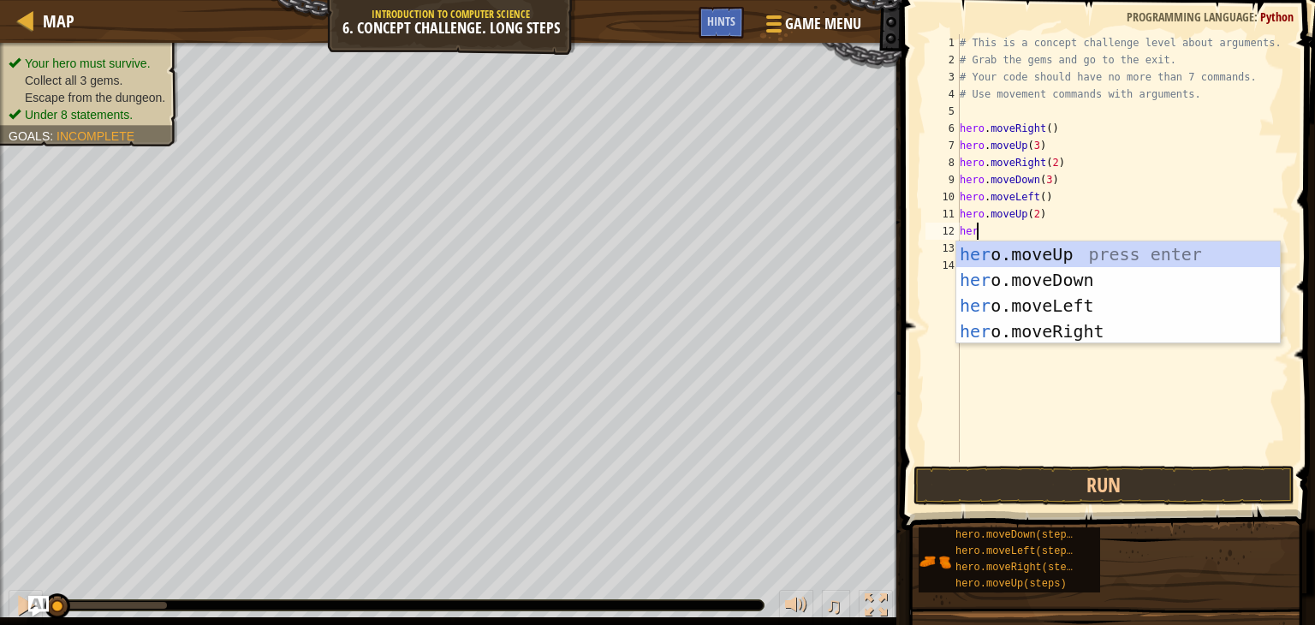
type textarea "hero"
click at [1024, 326] on div "hero .moveUp press enter hero .moveDown press enter hero .moveLeft press enter …" at bounding box center [1118, 318] width 324 height 154
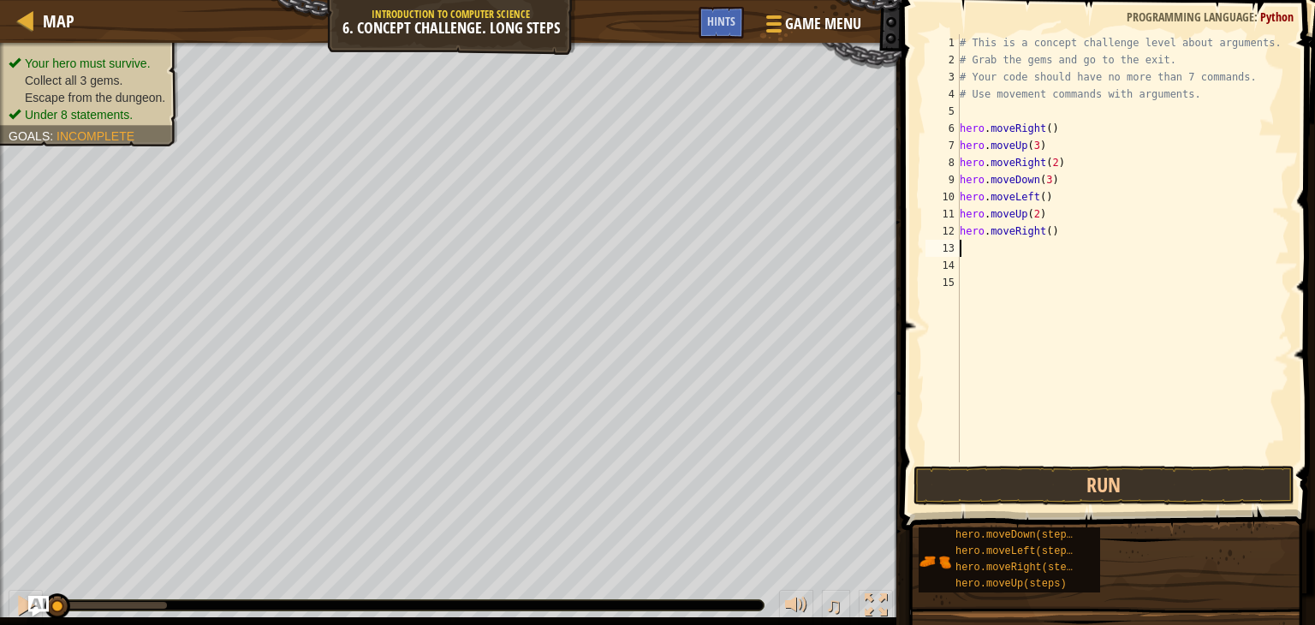
click at [1045, 233] on div "# This is a concept challenge level about arguments. # Grab the gems and go to …" at bounding box center [1123, 265] width 334 height 462
click at [1042, 487] on button "Run" at bounding box center [1104, 485] width 381 height 39
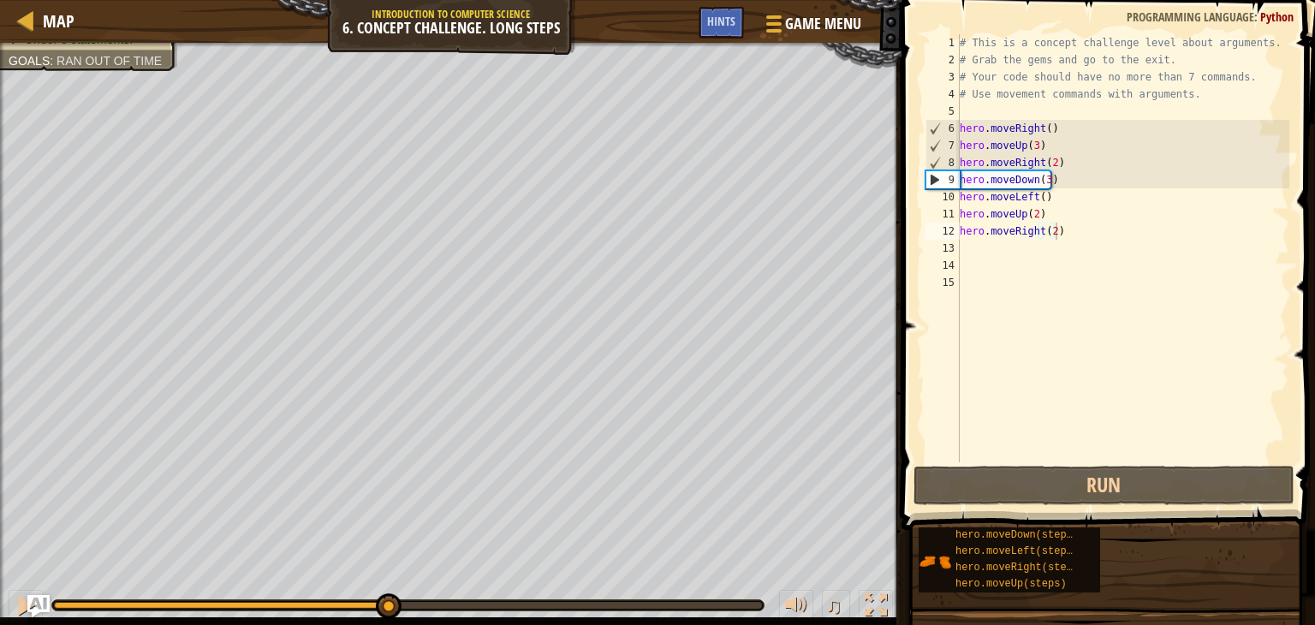
click at [38, 603] on img "Ask AI" at bounding box center [38, 606] width 22 height 22
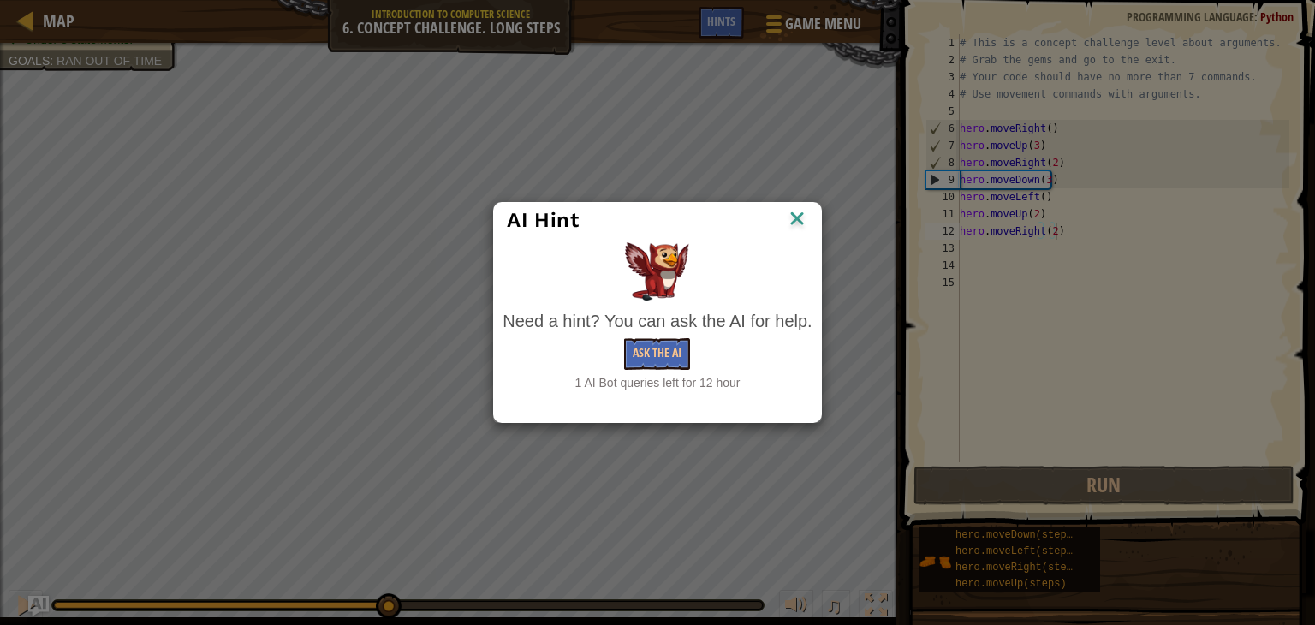
click at [794, 217] on img at bounding box center [797, 220] width 22 height 26
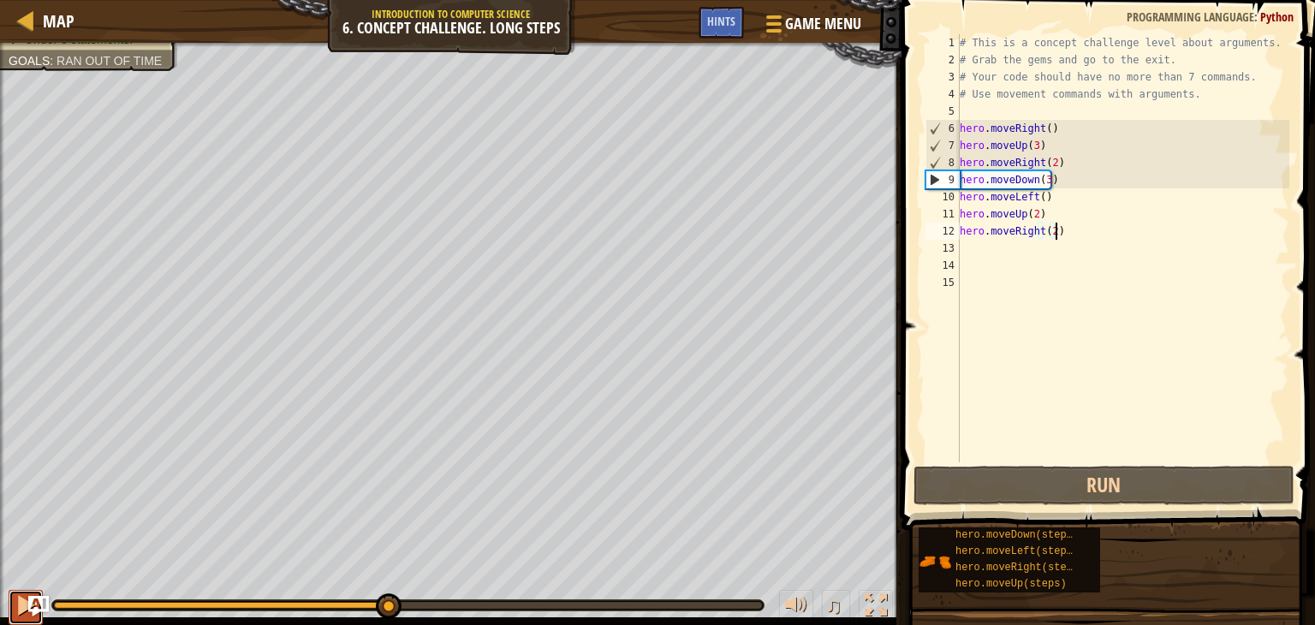
click at [24, 608] on div at bounding box center [26, 605] width 22 height 22
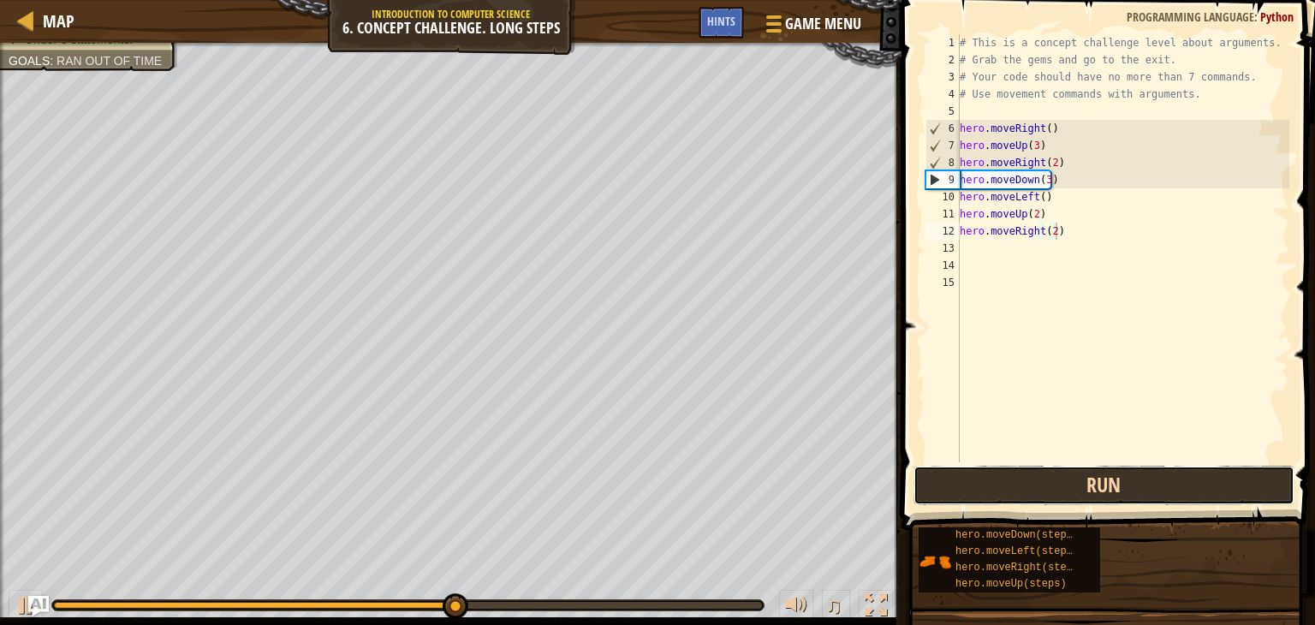
click at [1099, 471] on button "Run" at bounding box center [1104, 485] width 381 height 39
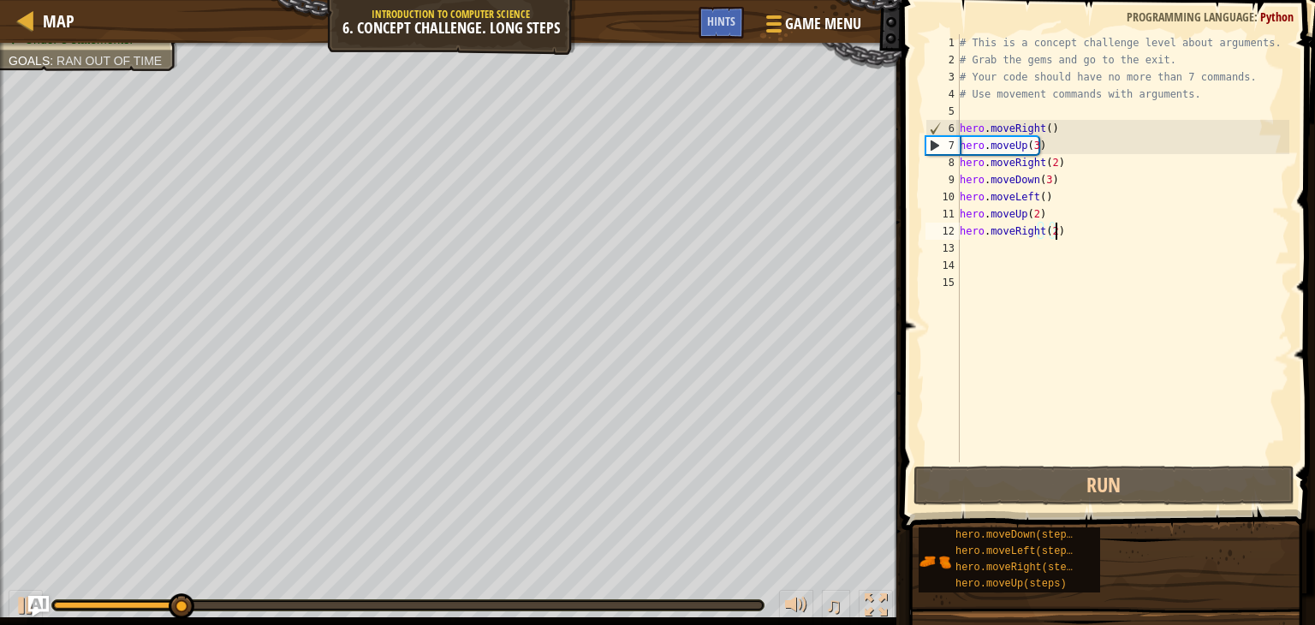
click at [1049, 234] on div "# This is a concept challenge level about arguments. # Grab the gems and go to …" at bounding box center [1123, 265] width 334 height 462
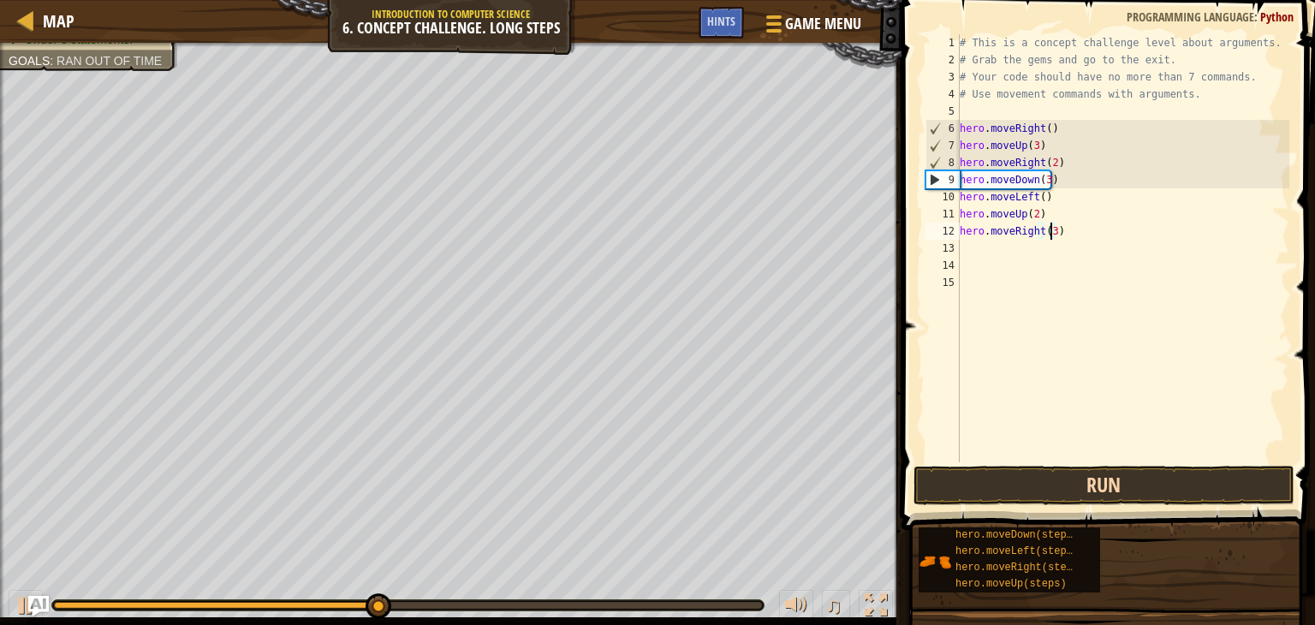
type textarea "hero.moveRight(3)"
click at [1019, 484] on button "Run" at bounding box center [1104, 485] width 381 height 39
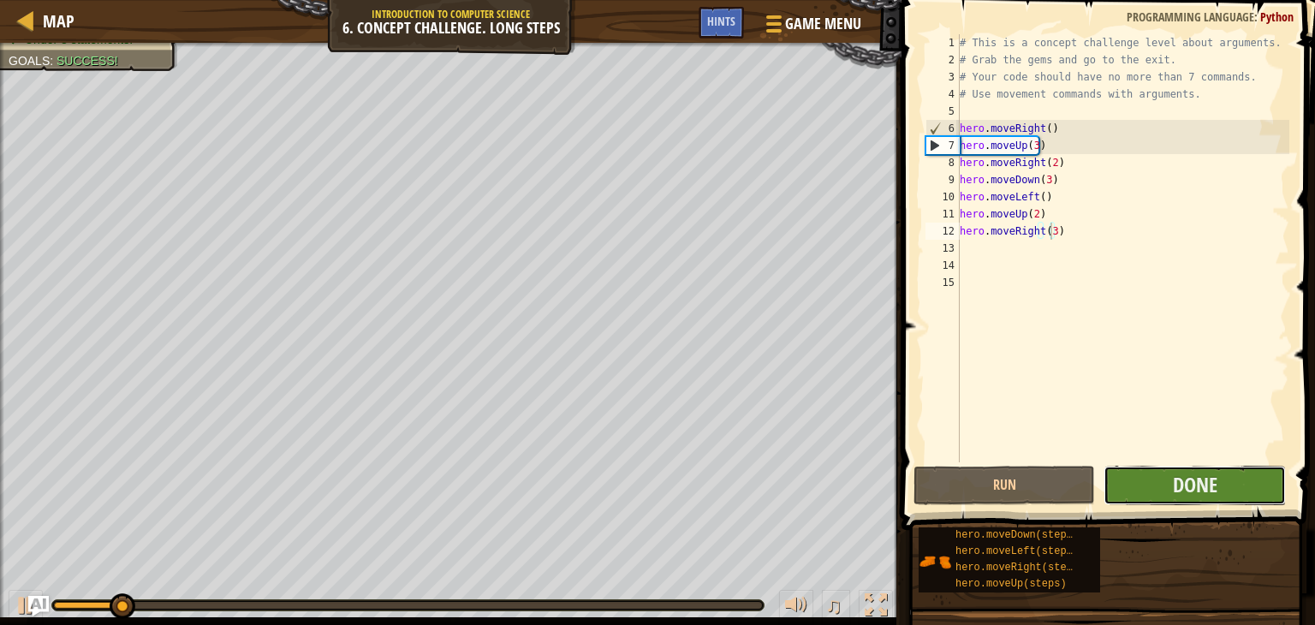
click at [1154, 480] on button "Done" at bounding box center [1195, 485] width 182 height 39
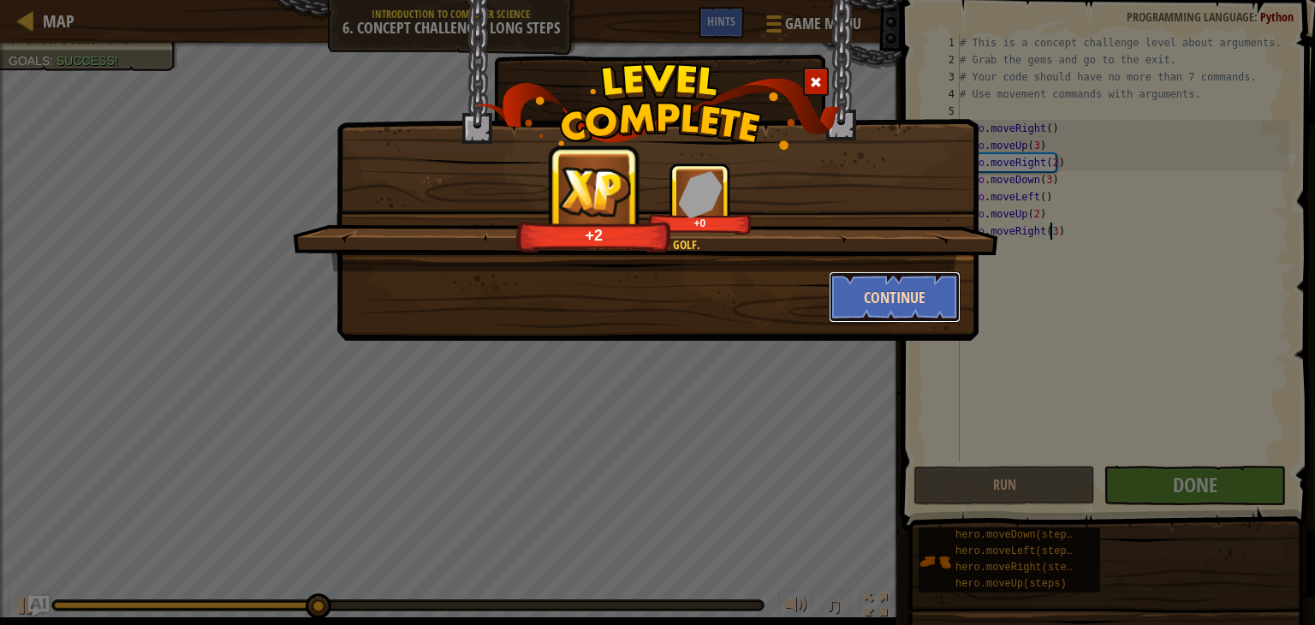
click at [849, 298] on button "Continue" at bounding box center [895, 296] width 133 height 51
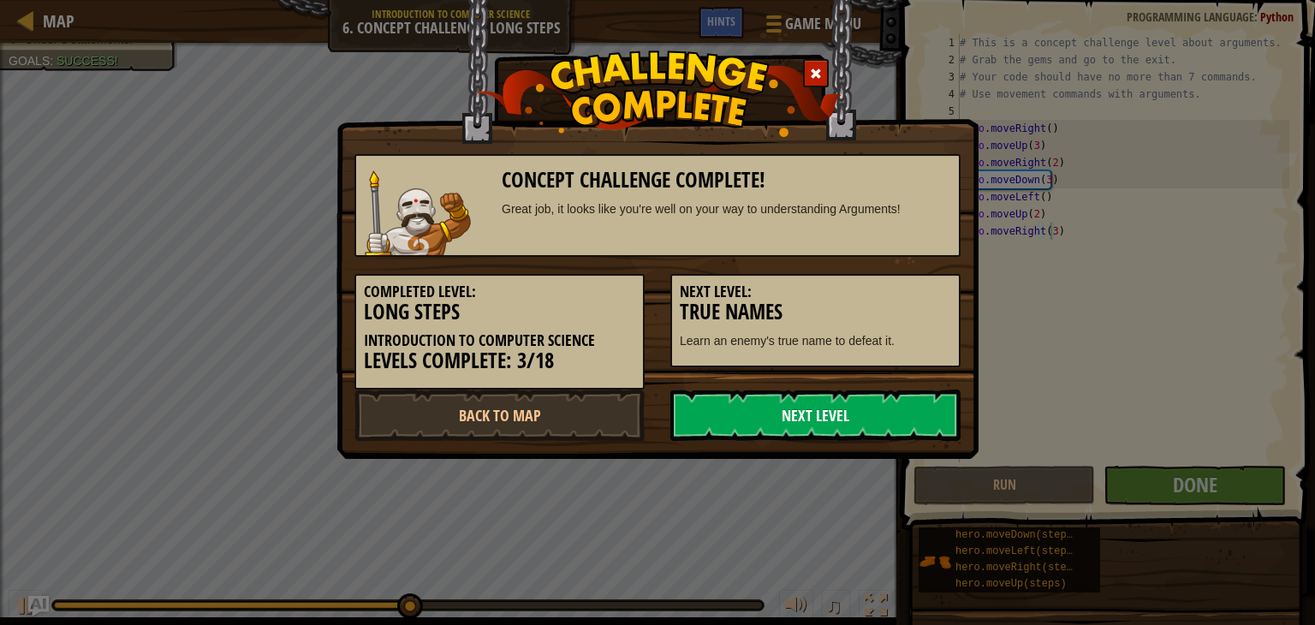
click at [817, 394] on link "Next Level" at bounding box center [815, 415] width 290 height 51
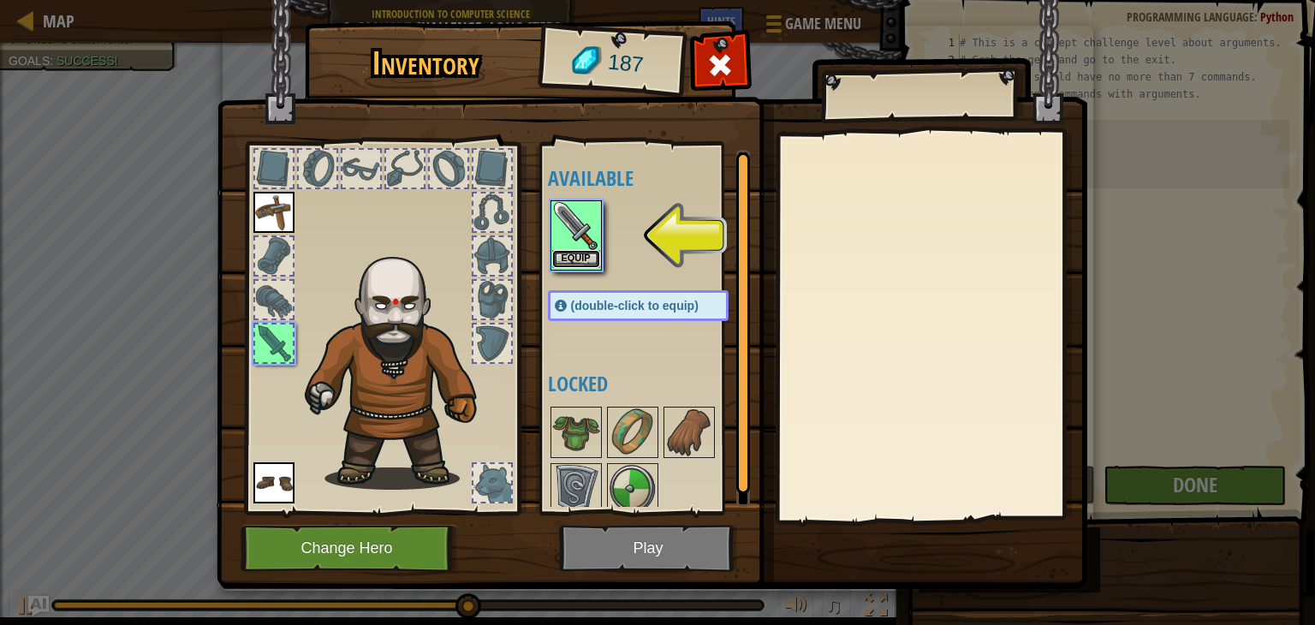
click at [589, 266] on button "Equip" at bounding box center [576, 259] width 48 height 18
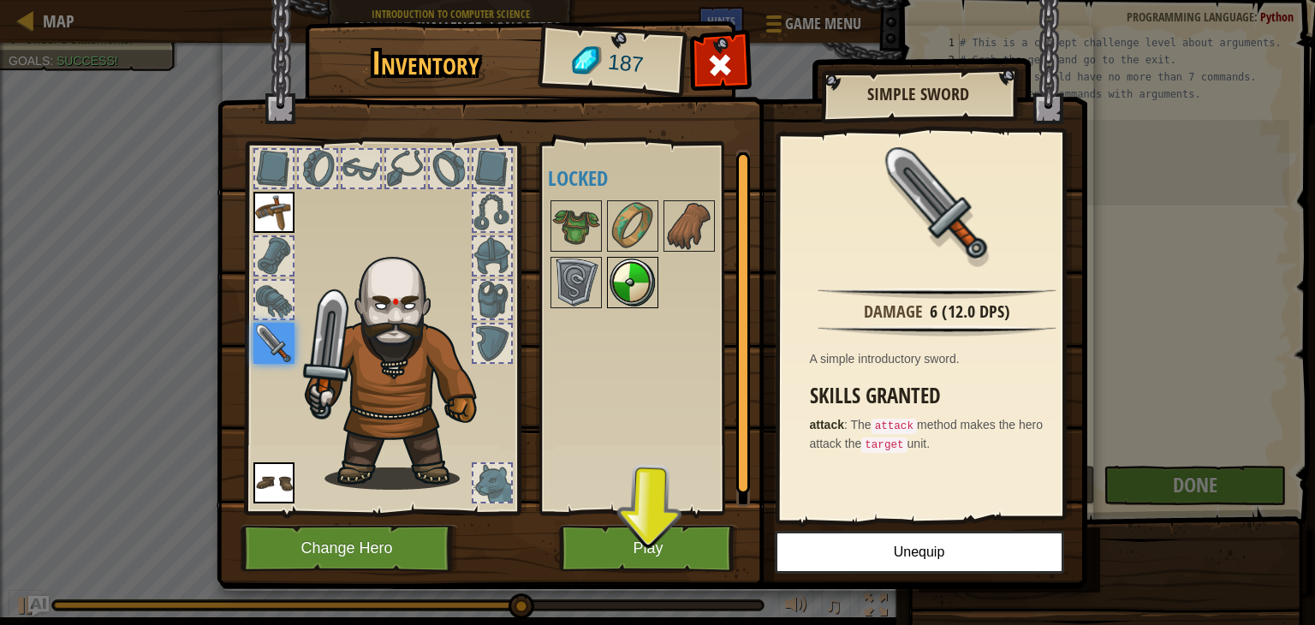
click at [623, 278] on img at bounding box center [633, 283] width 48 height 48
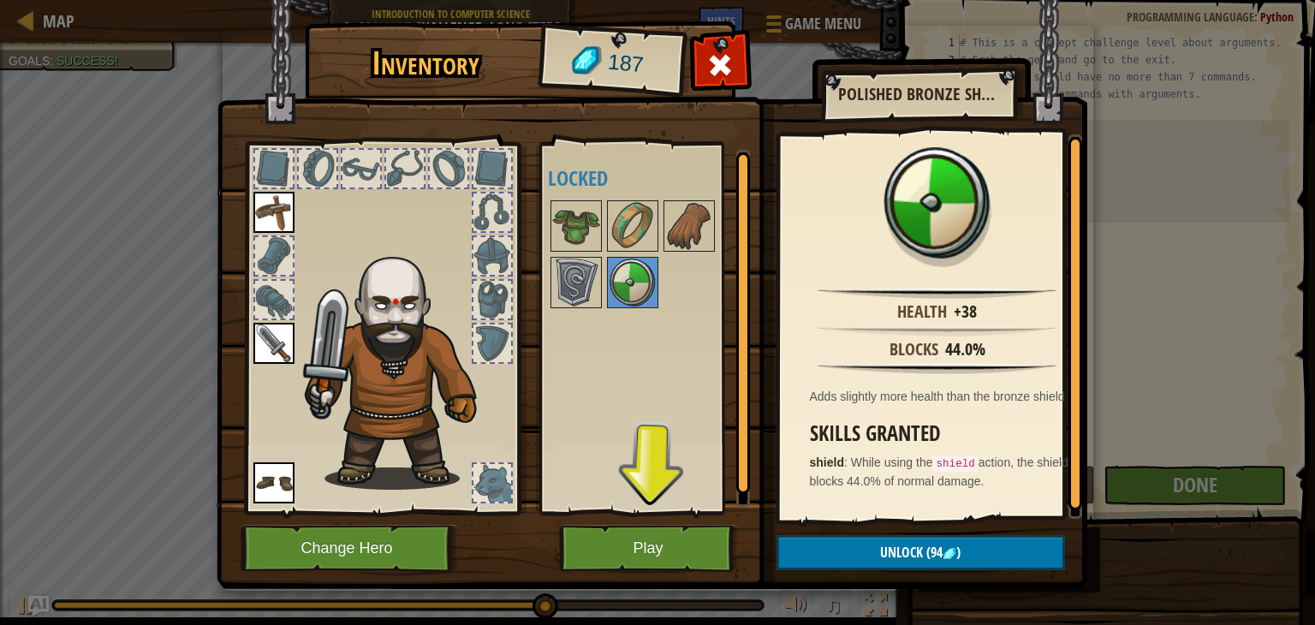
click at [658, 382] on div "Available Equip Equip Equip (double-click to equip) Locked" at bounding box center [655, 328] width 215 height 357
click at [651, 545] on button "Play" at bounding box center [648, 548] width 179 height 47
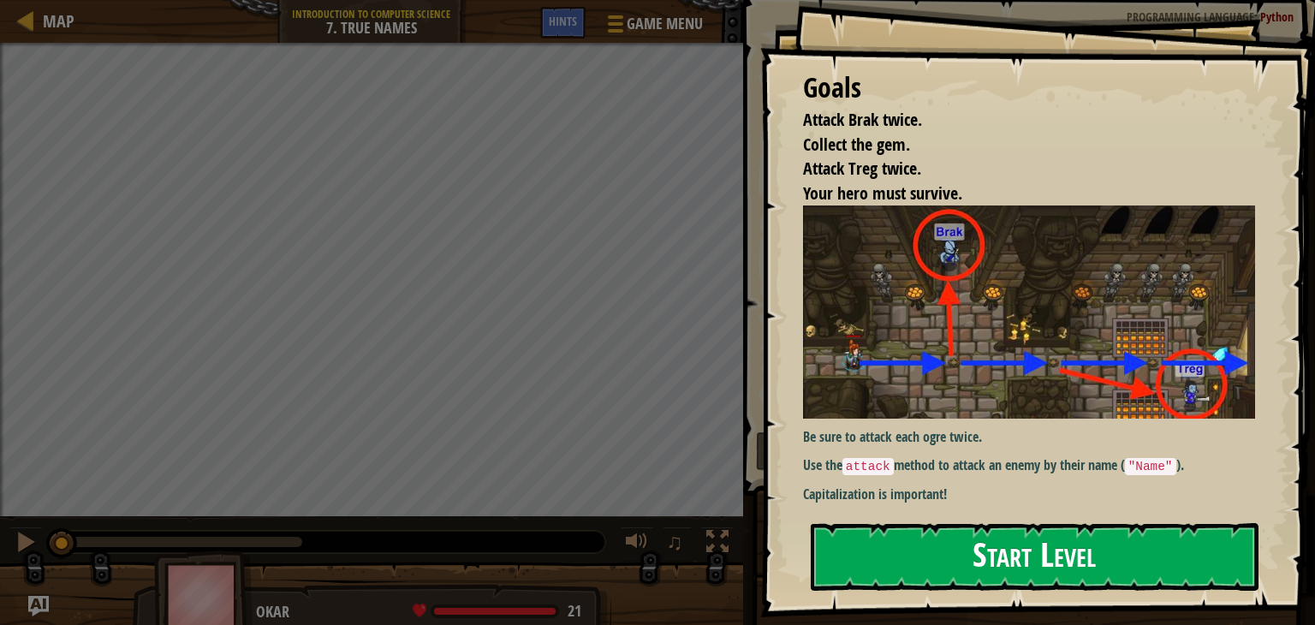
click at [867, 563] on button "Start Level" at bounding box center [1035, 557] width 448 height 68
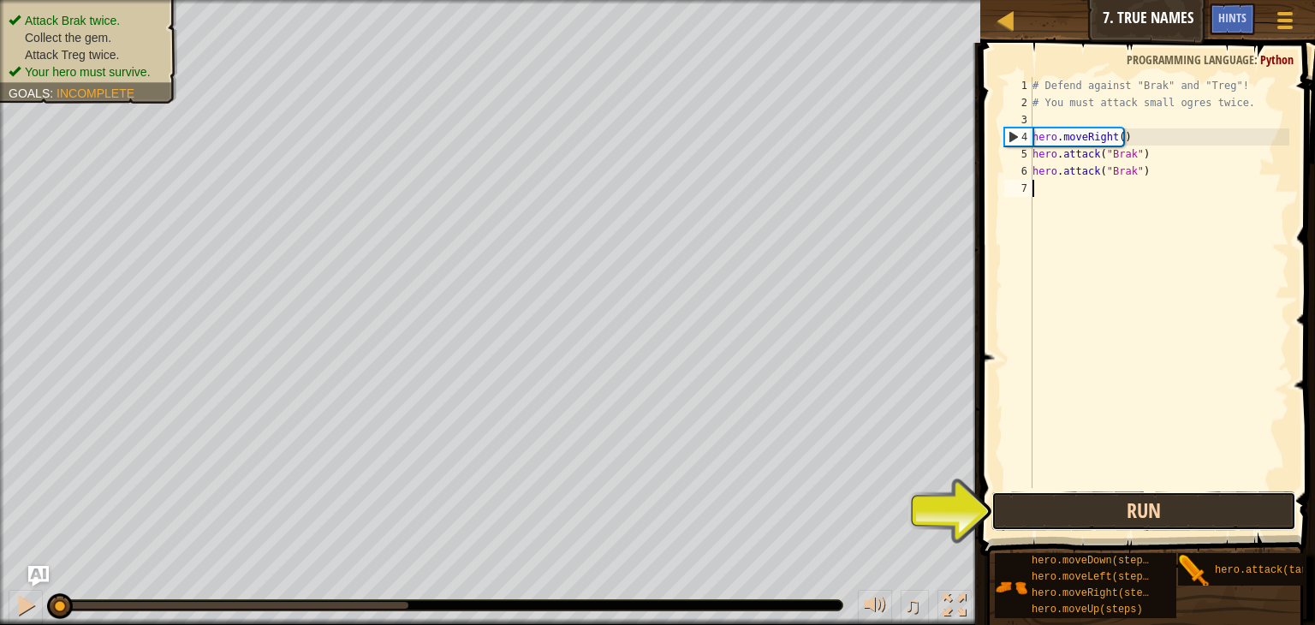
click at [1093, 508] on button "Run" at bounding box center [1144, 510] width 305 height 39
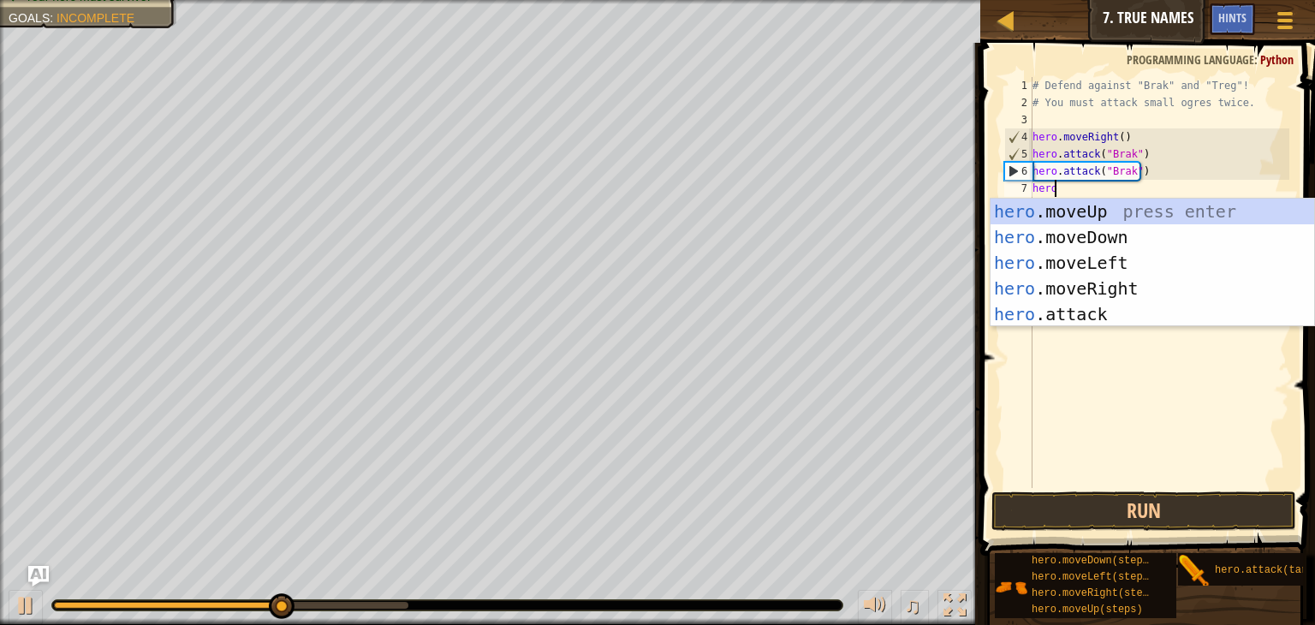
scroll to position [8, 0]
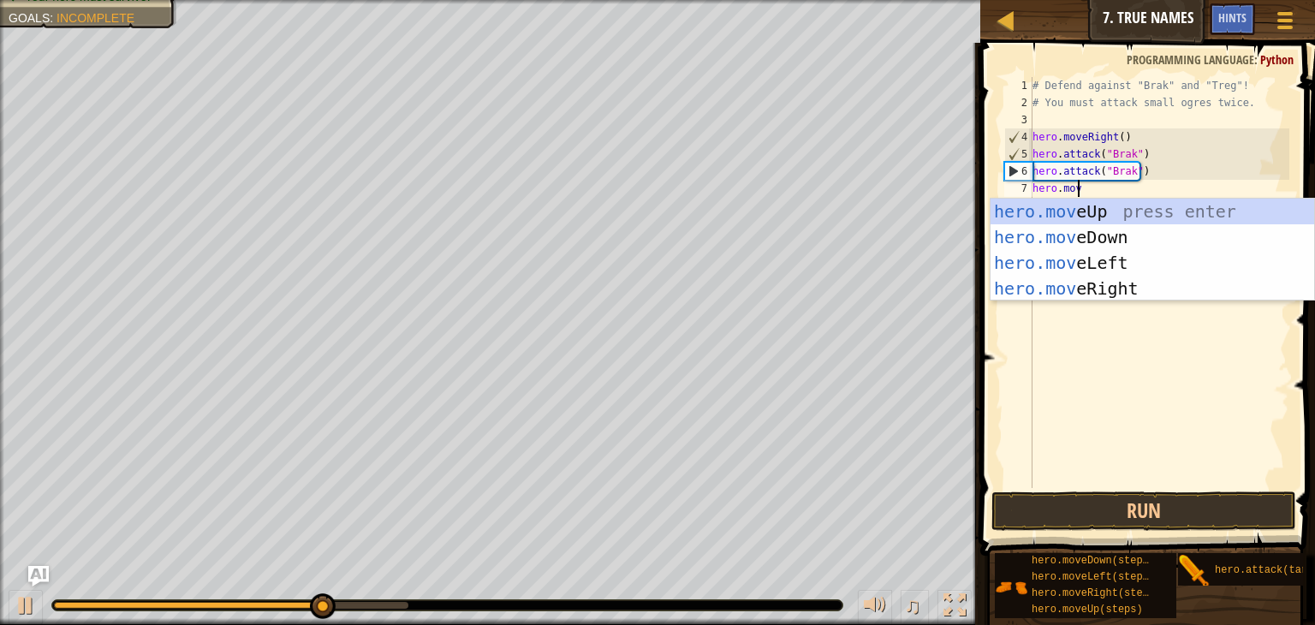
type textarea "hero.move"
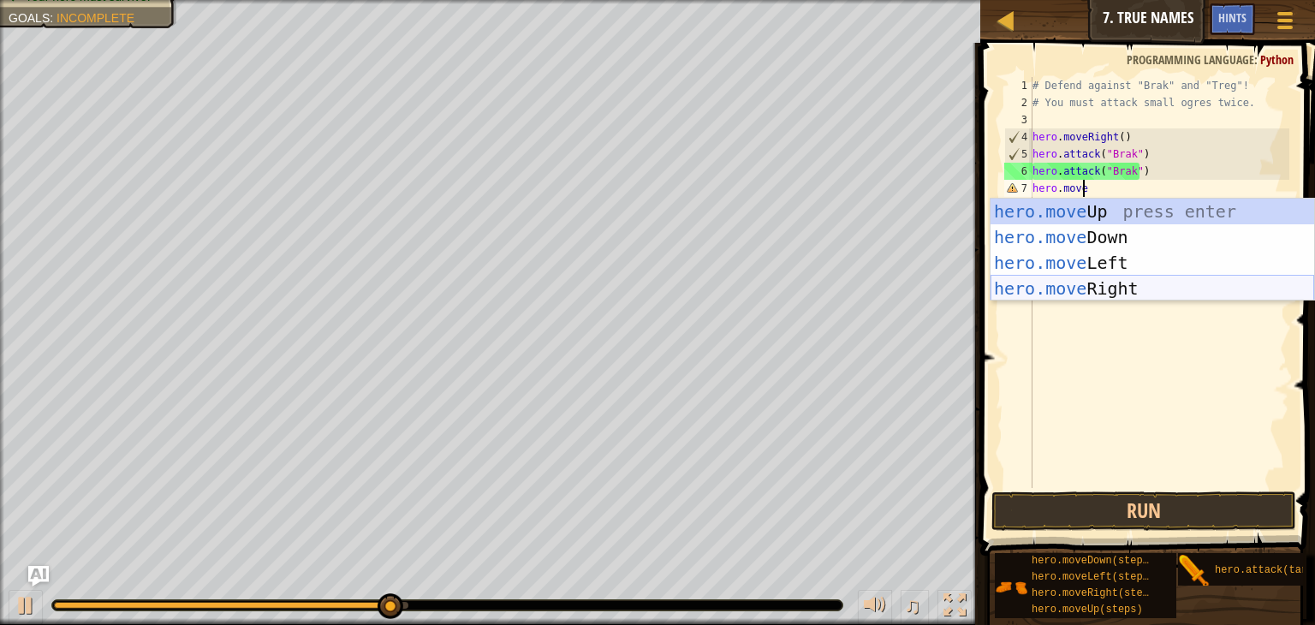
click at [1070, 282] on div "hero.move Up press enter hero.move Down press enter hero.move Left press enter …" at bounding box center [1153, 276] width 324 height 154
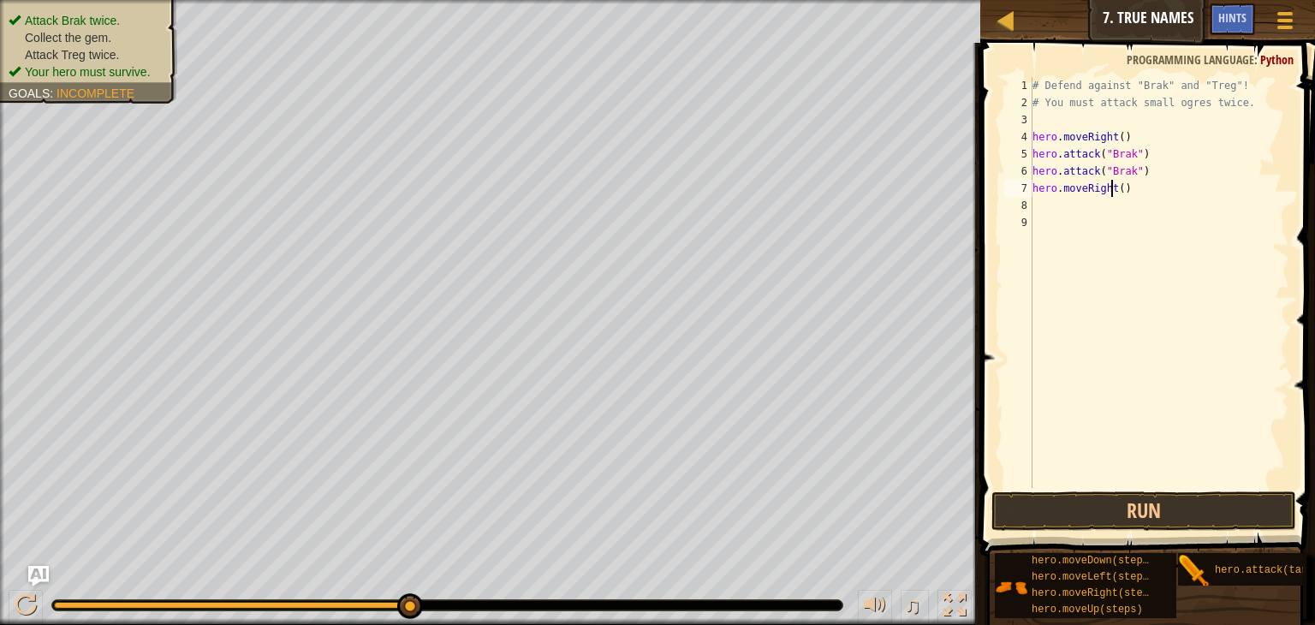
click at [1112, 191] on div "# Defend against "Brak" and "Treg"! # You must attack small ogres twice. hero .…" at bounding box center [1159, 299] width 260 height 445
type textarea "hero.moveRight()"
click at [1118, 190] on div "# Defend against "Brak" and "Treg"! # You must attack small ogres twice. hero .…" at bounding box center [1159, 299] width 260 height 445
click at [1106, 214] on div "# Defend against "Brak" and "Treg"! # You must attack small ogres twice. hero .…" at bounding box center [1159, 299] width 260 height 445
click at [1099, 211] on div "# Defend against "Brak" and "Treg"! # You must attack small ogres twice. hero .…" at bounding box center [1159, 299] width 260 height 445
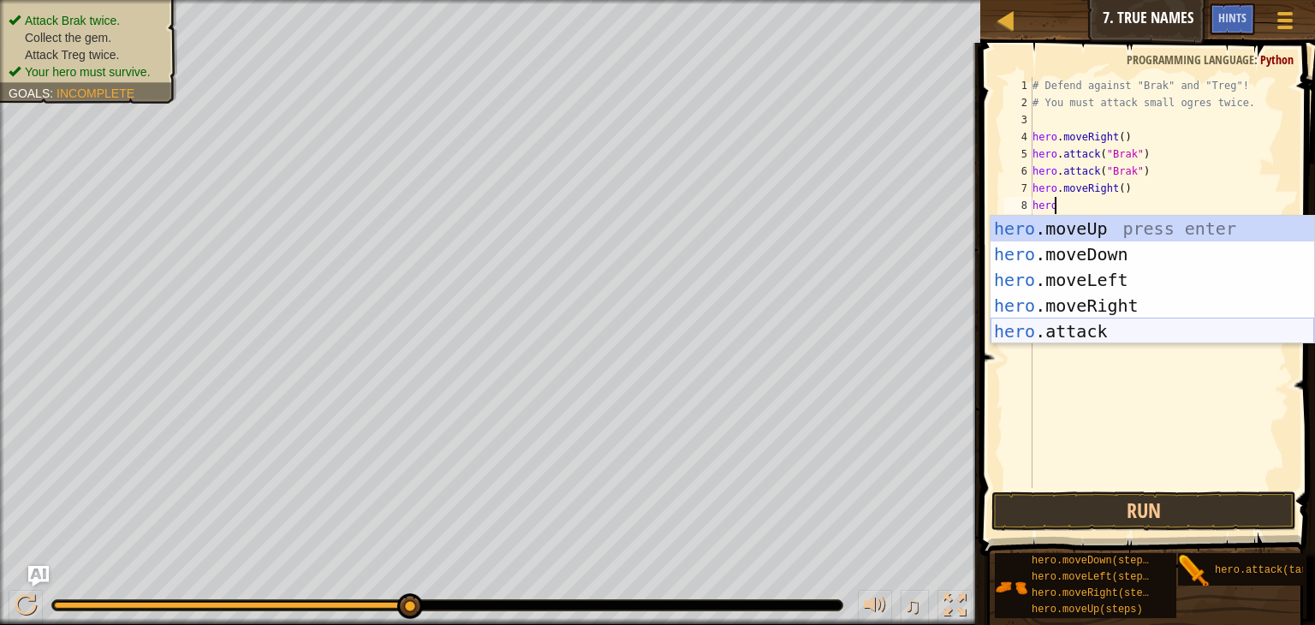
click at [1081, 323] on div "hero .moveUp press enter hero .moveDown press enter hero .moveLeft press enter …" at bounding box center [1153, 306] width 324 height 180
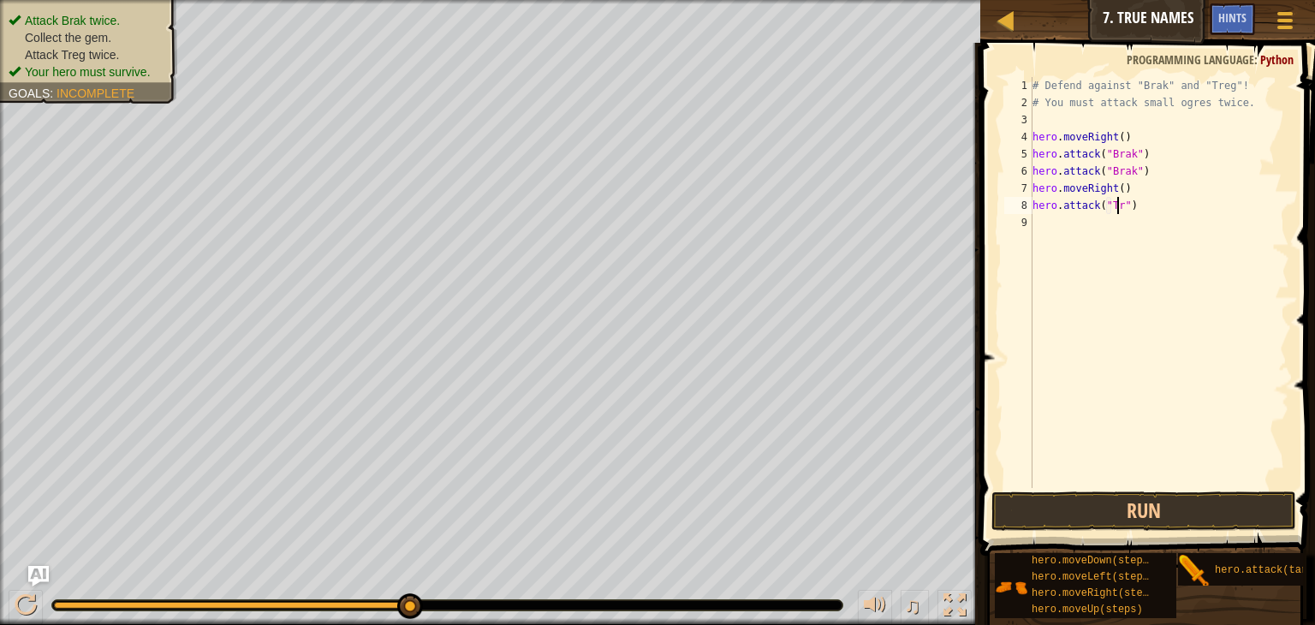
type textarea "hero.attack("Treg")"
click at [1142, 206] on div "# Defend against "Brak" and "Treg"! # You must attack small ogres twice. hero .…" at bounding box center [1159, 299] width 260 height 445
drag, startPoint x: 1142, startPoint y: 206, endPoint x: 1032, endPoint y: 204, distance: 110.5
click at [1032, 204] on div "hero.attack("Treg") 1 2 3 4 5 6 7 8 9 # Defend against "Brak" and "Treg"! # You…" at bounding box center [1145, 282] width 289 height 411
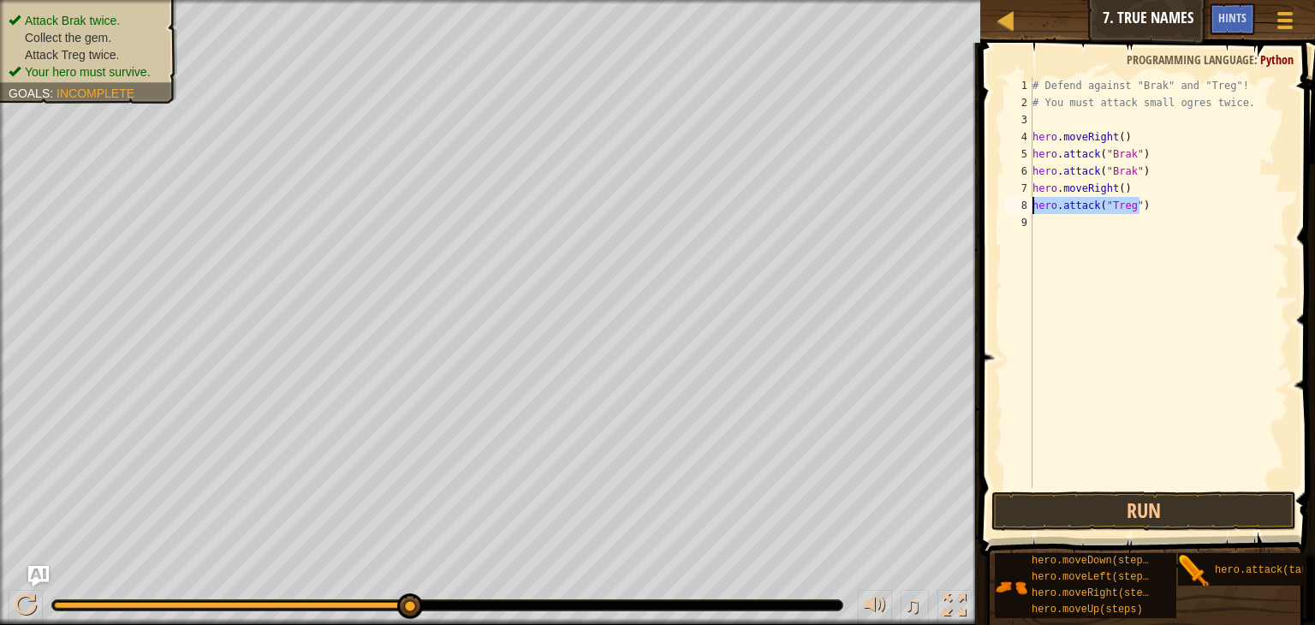
scroll to position [8, 0]
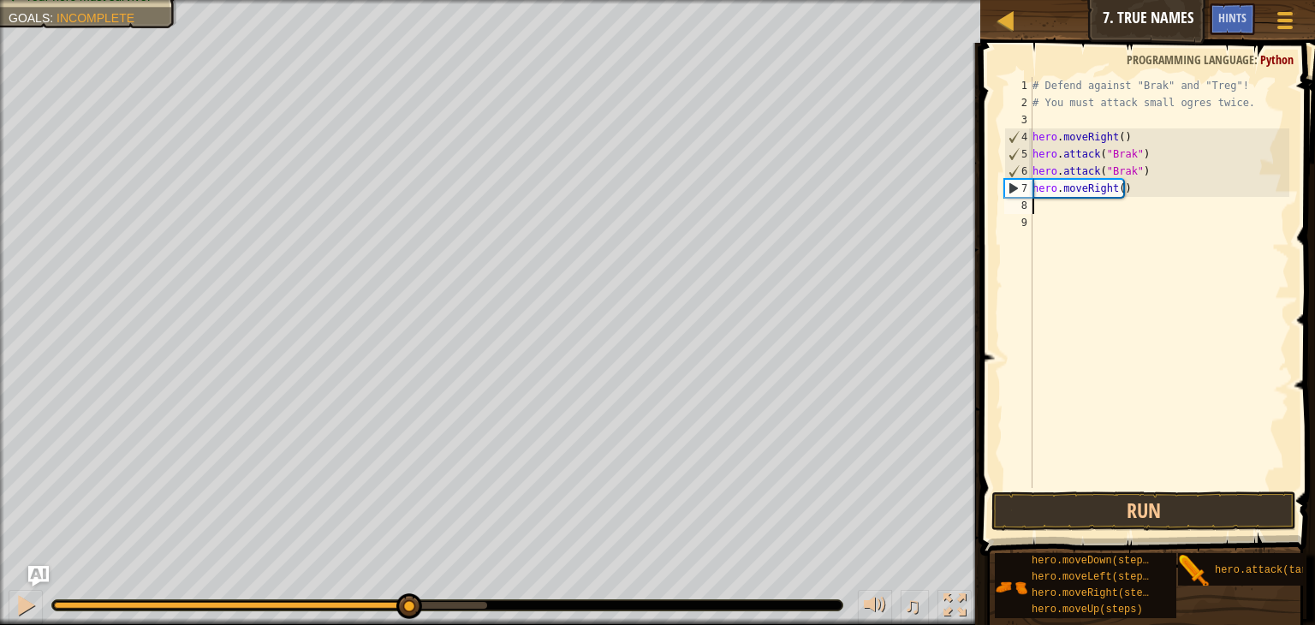
click at [1052, 211] on div "# Defend against "Brak" and "Treg"! # You must attack small ogres twice. hero .…" at bounding box center [1159, 299] width 260 height 445
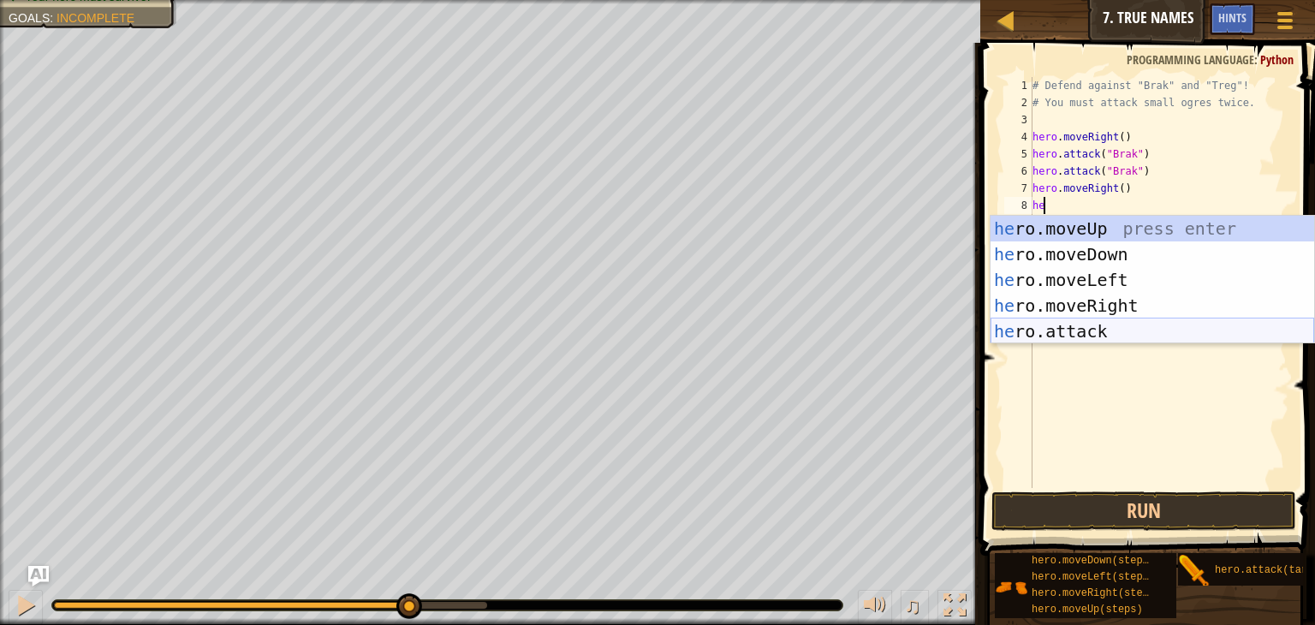
click at [1062, 328] on div "he ro.moveUp press enter he ro.moveDown press enter he ro.moveLeft press enter …" at bounding box center [1153, 306] width 324 height 180
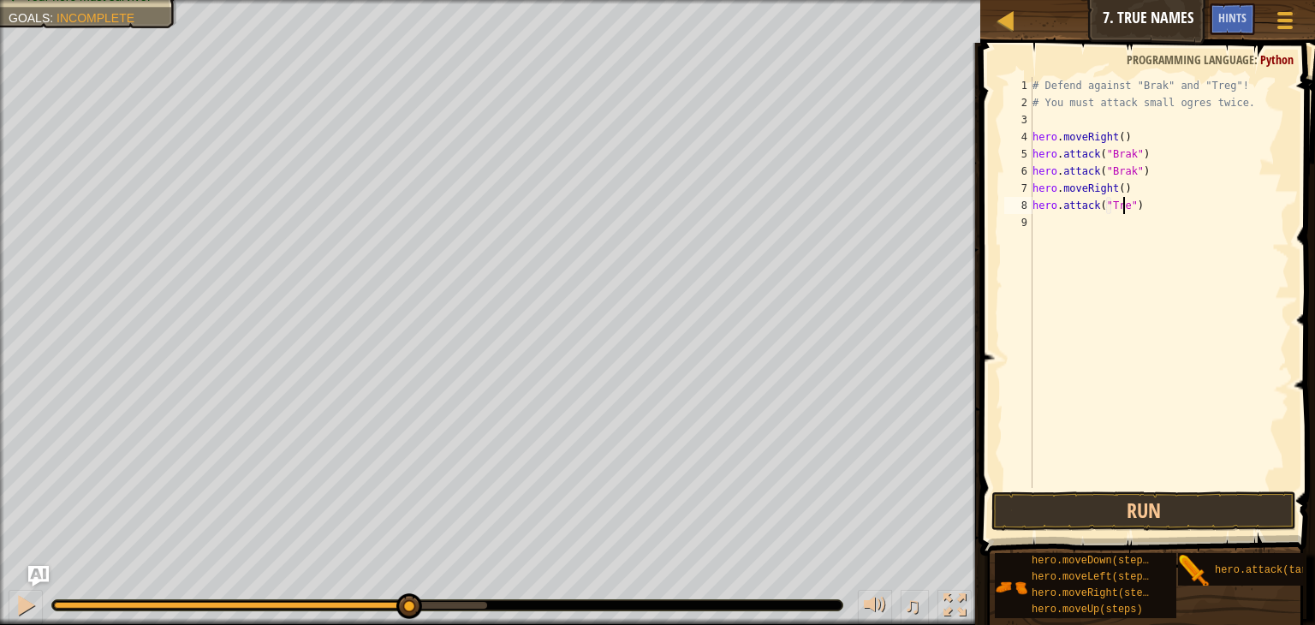
type textarea "hero.attack("Treg")"
drag, startPoint x: 1145, startPoint y: 211, endPoint x: 1033, endPoint y: 212, distance: 111.3
click at [1033, 212] on div "# Defend against "Brak" and "Treg"! # You must attack small ogres twice. hero .…" at bounding box center [1159, 299] width 260 height 445
click at [1052, 223] on div "# Defend against "Brak" and "Treg"! # You must attack small ogres twice. hero .…" at bounding box center [1159, 299] width 260 height 445
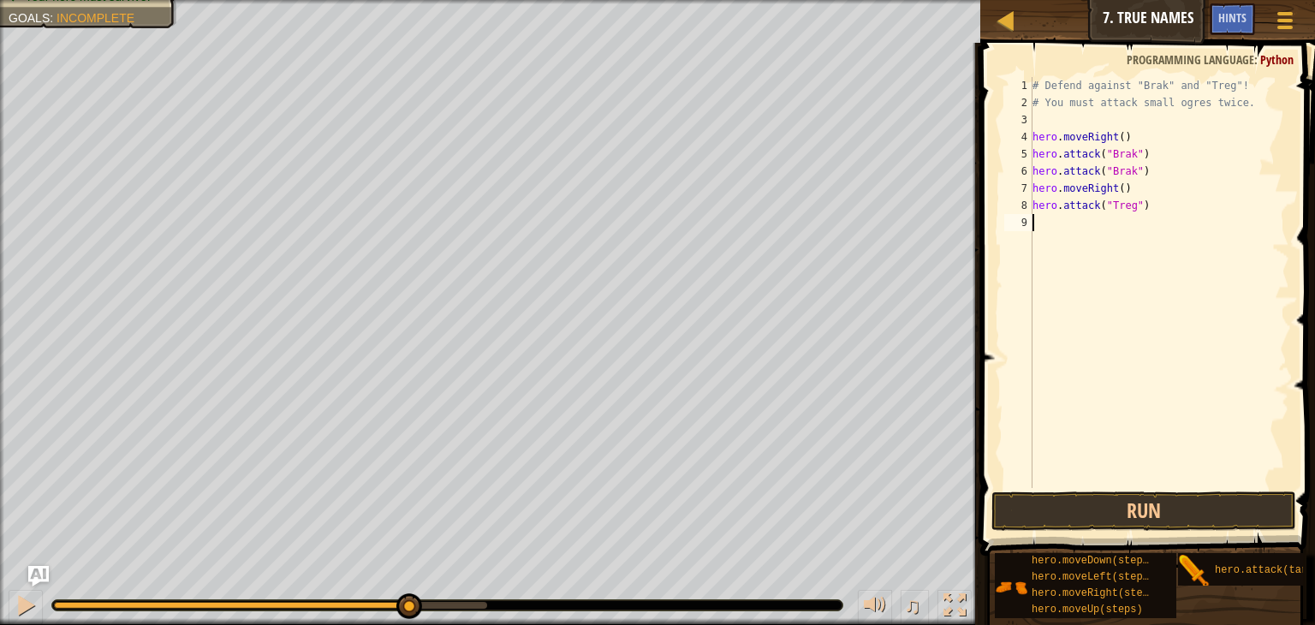
scroll to position [8, 0]
paste textarea "hero.attack("Treg")"
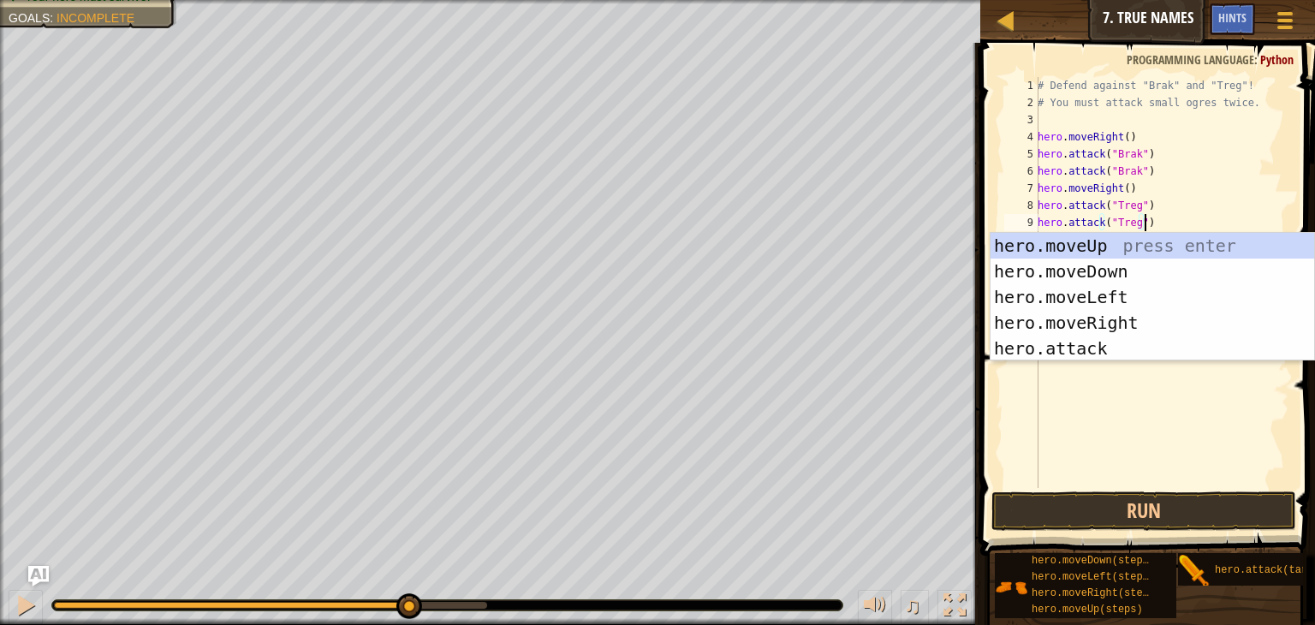
click at [1230, 204] on div "# Defend against "Brak" and "Treg"! # You must attack small ogres twice. hero .…" at bounding box center [1161, 299] width 255 height 445
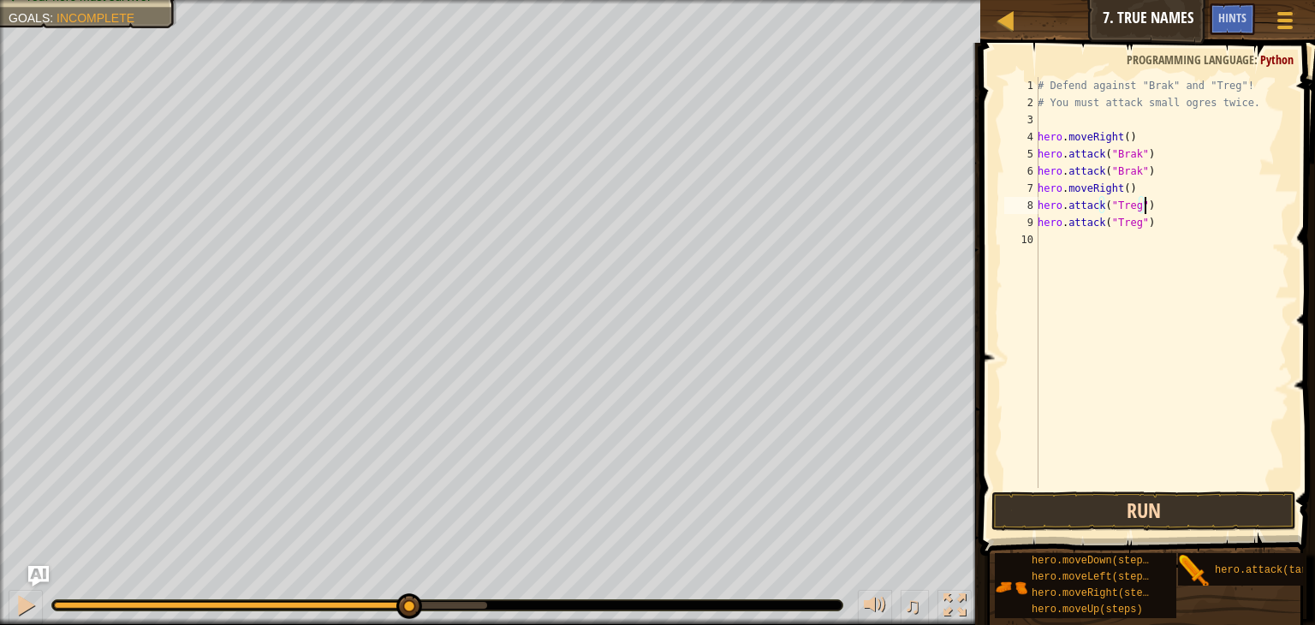
type textarea "hero.attack("Treg")"
click at [1094, 509] on button "Run" at bounding box center [1144, 510] width 305 height 39
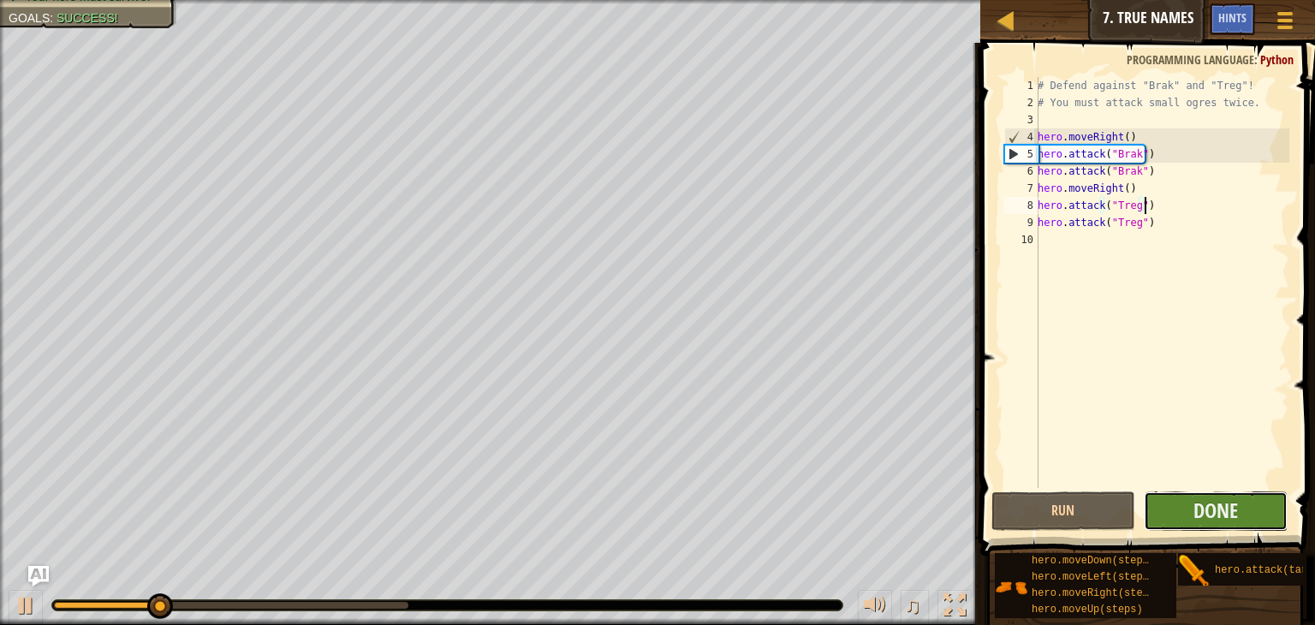
click at [1185, 501] on button "Done" at bounding box center [1216, 510] width 144 height 39
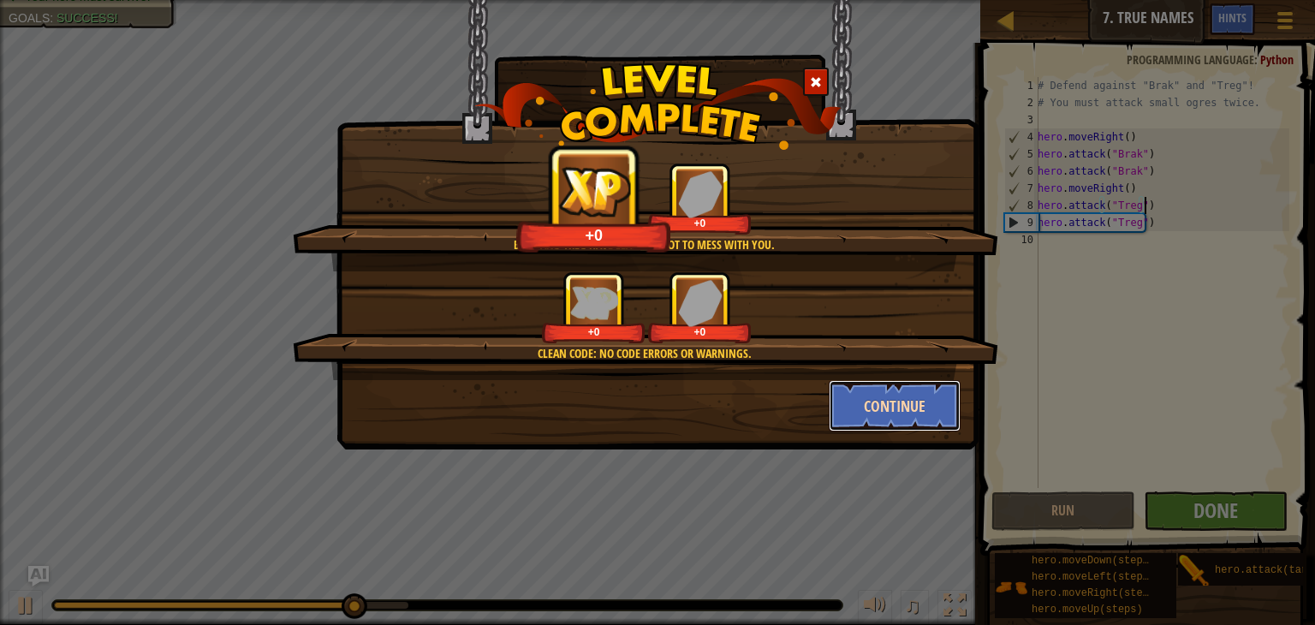
click at [910, 397] on button "Continue" at bounding box center [895, 405] width 133 height 51
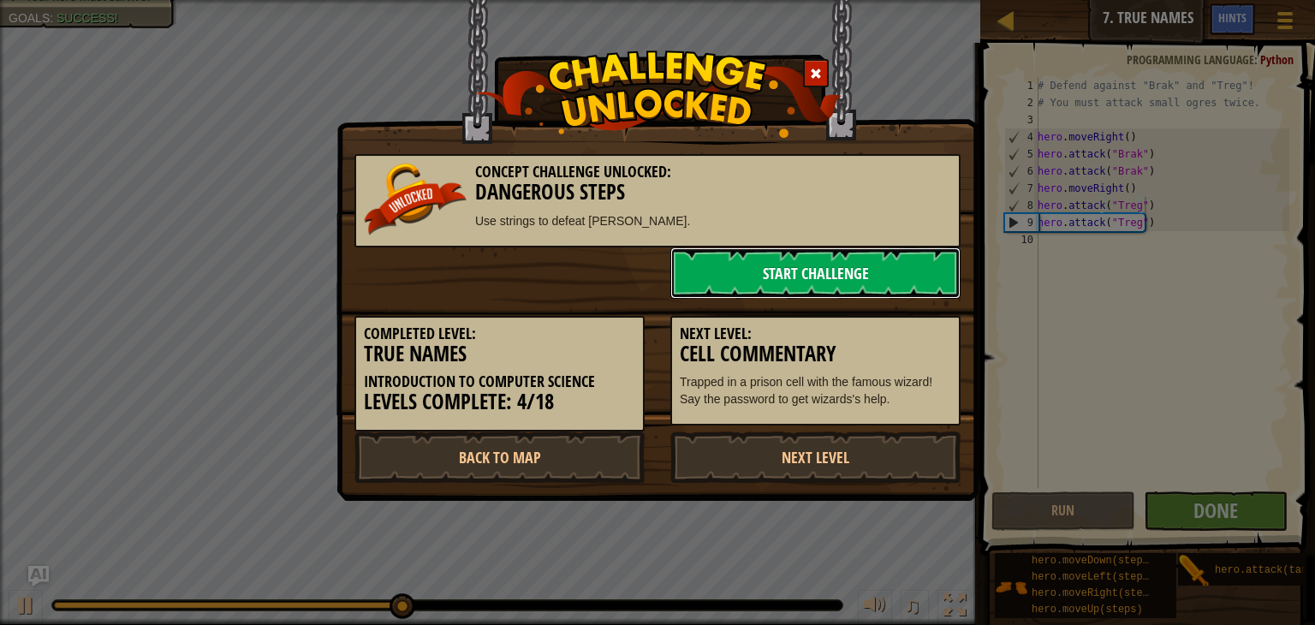
click at [894, 265] on link "Start Challenge" at bounding box center [815, 272] width 290 height 51
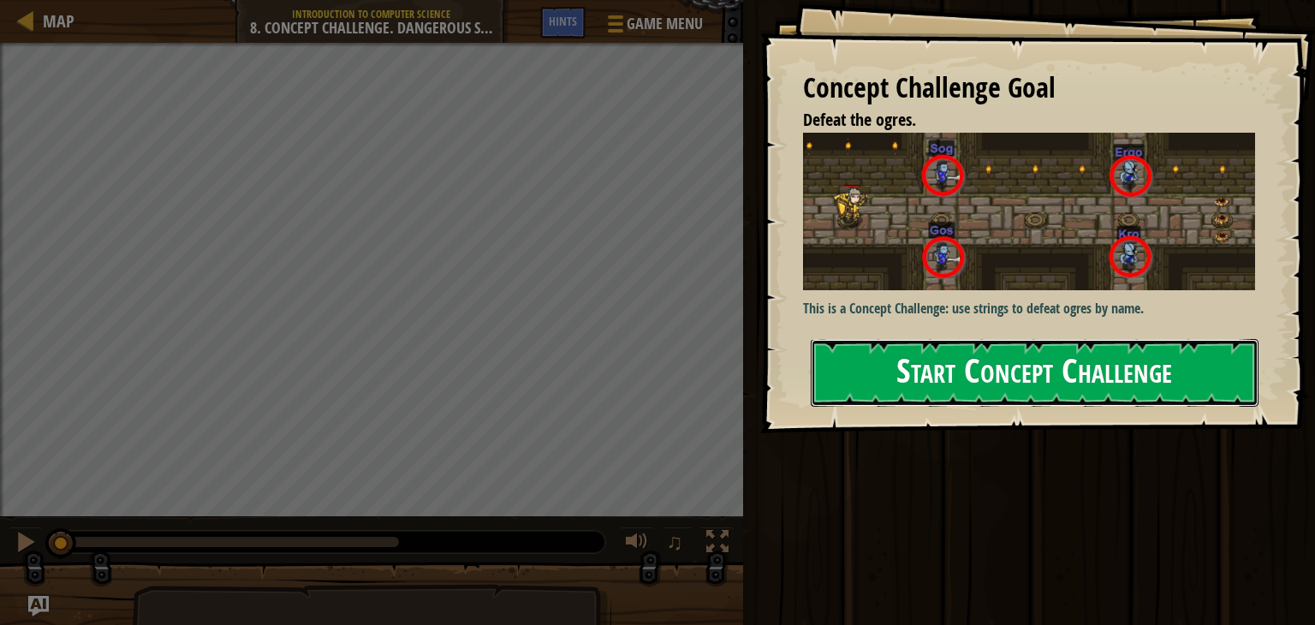
click at [980, 339] on button "Start Concept Challenge" at bounding box center [1035, 373] width 448 height 68
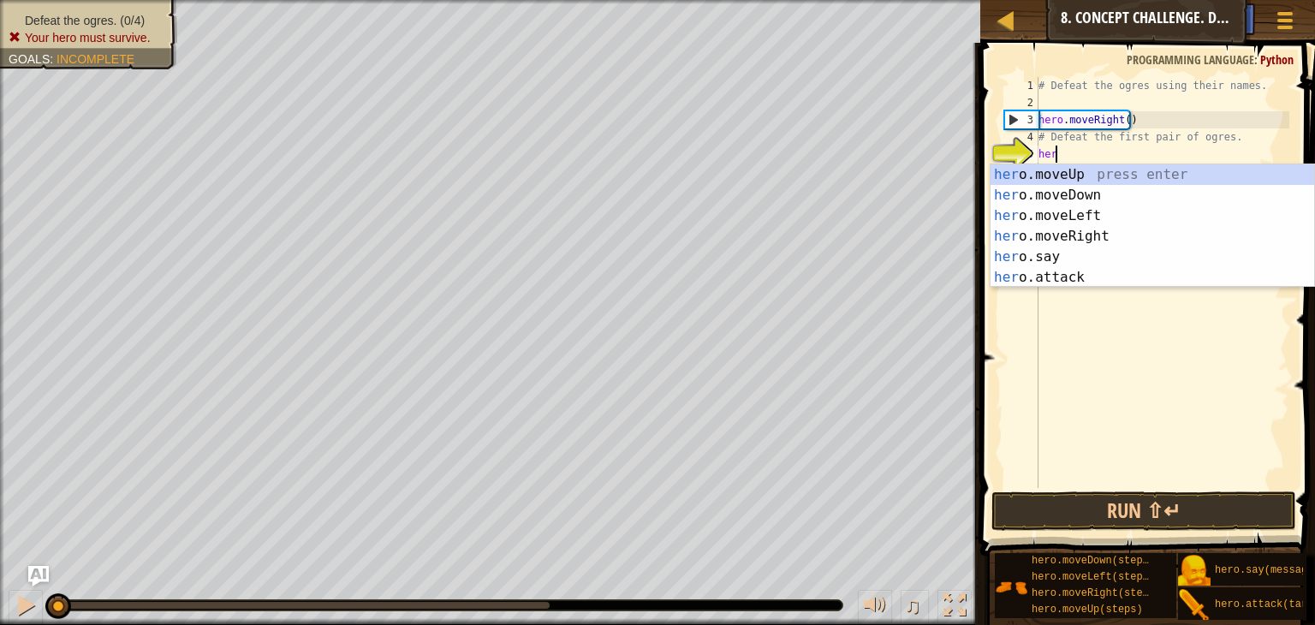
scroll to position [8, 0]
click at [1048, 276] on div "hero .moveUp press enter hero .moveDown press enter hero .moveLeft press enter …" at bounding box center [1153, 246] width 324 height 164
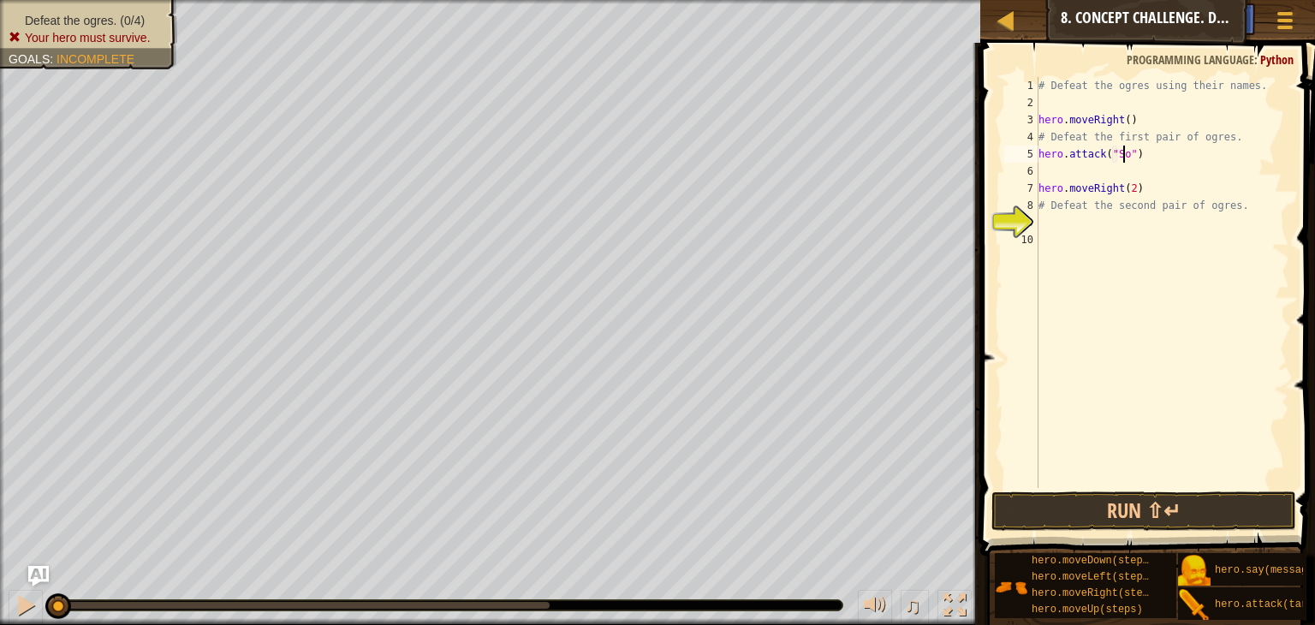
type textarea "hero.attack("Sog")"
drag, startPoint x: 1143, startPoint y: 156, endPoint x: 1039, endPoint y: 152, distance: 103.7
click at [1039, 152] on div "# Defeat the ogres using their names. hero . moveRight ( ) # Defeat the first p…" at bounding box center [1162, 299] width 254 height 445
click at [1075, 163] on div "# Defeat the ogres using their names. hero . moveRight ( ) # Defeat the first p…" at bounding box center [1162, 299] width 254 height 445
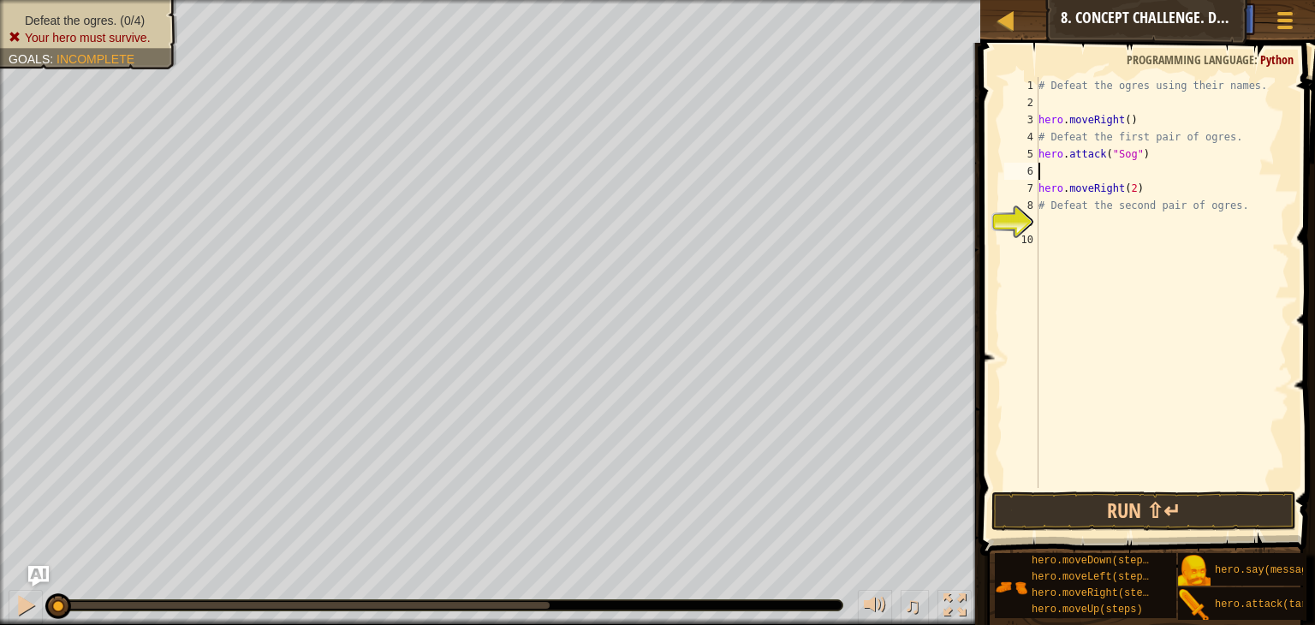
scroll to position [8, 0]
type textarea "hero.attack("Sog")"
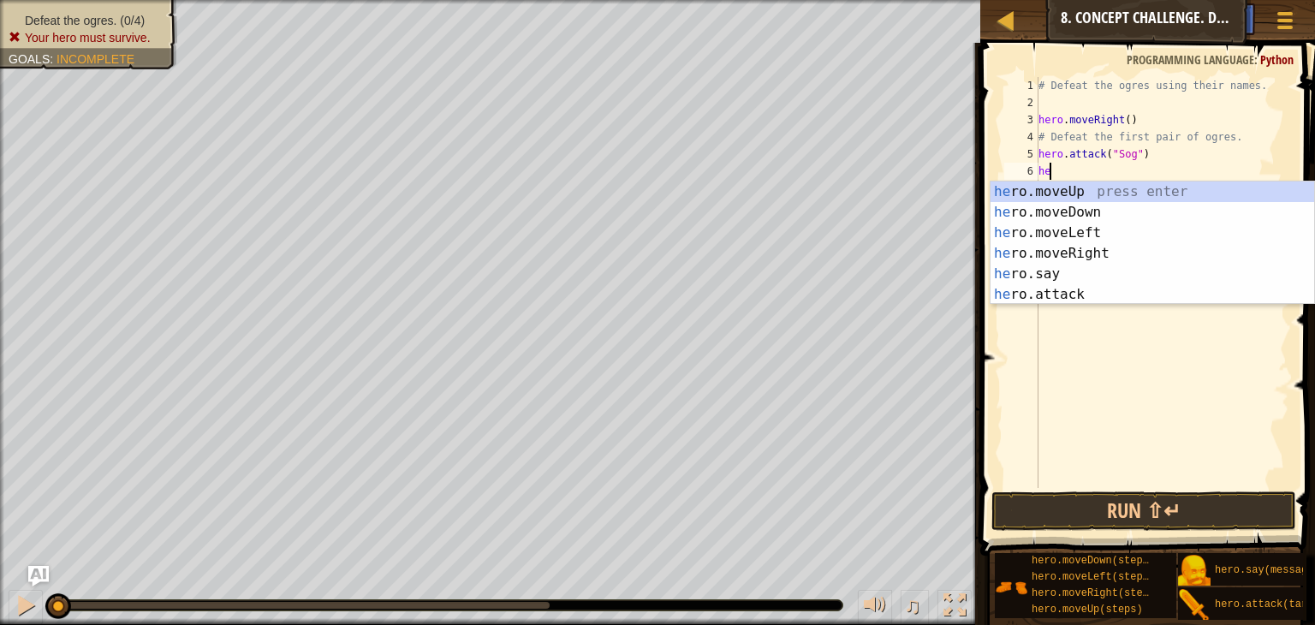
type textarea "h"
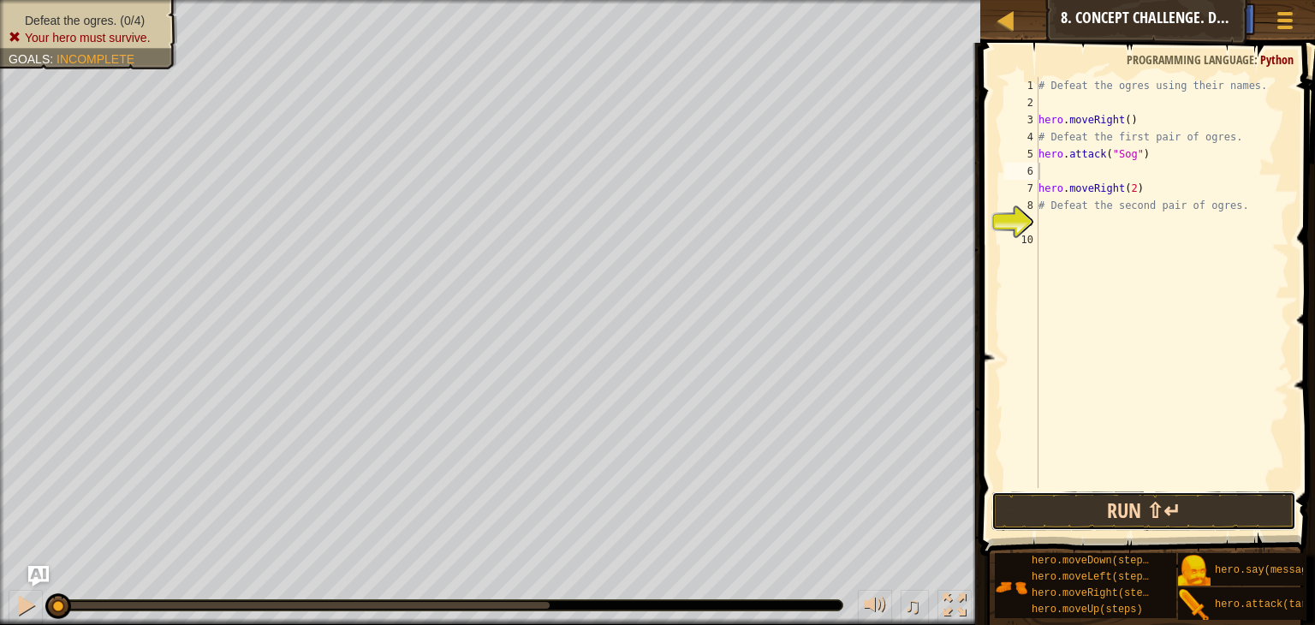
click at [1151, 509] on button "Run ⇧↵" at bounding box center [1144, 510] width 305 height 39
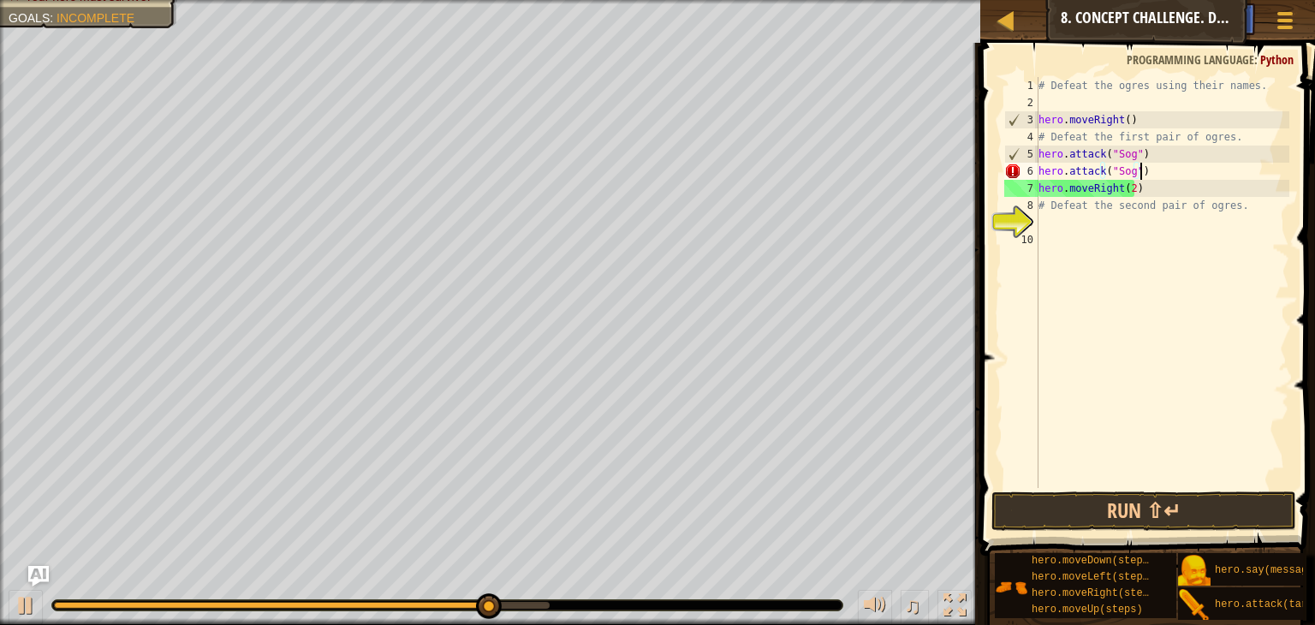
scroll to position [8, 7]
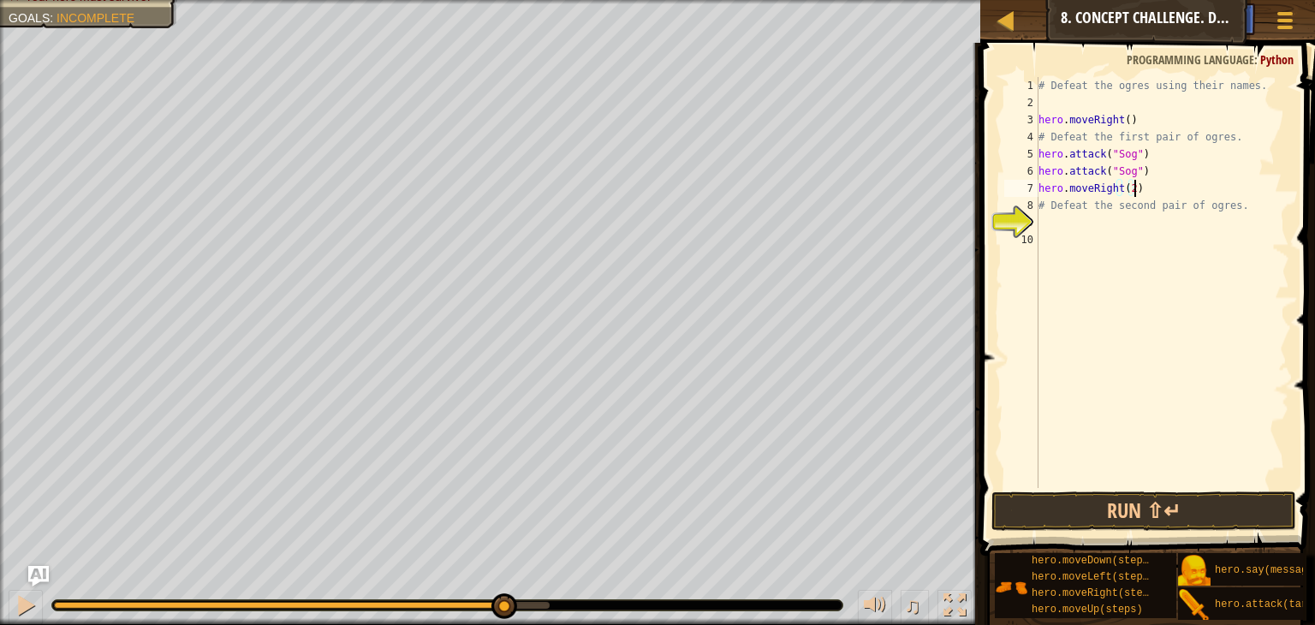
click at [1149, 191] on div "# Defeat the ogres using their names. hero . moveRight ( ) # Defeat the first p…" at bounding box center [1162, 299] width 254 height 445
click at [1147, 172] on div "# Defeat the ogres using their names. hero . moveRight ( ) # Defeat the first p…" at bounding box center [1162, 299] width 254 height 445
type textarea "hero.attack("Sog")"
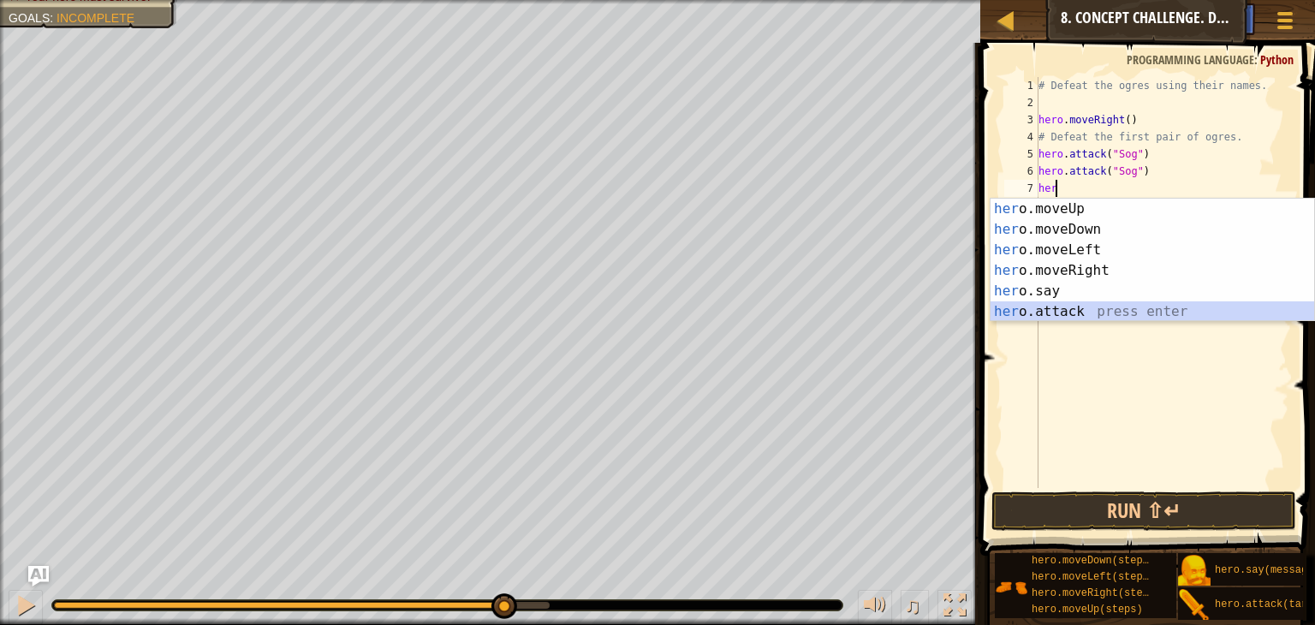
click at [1087, 311] on div "her o.moveUp press enter her o.moveDown press enter her o.moveLeft press enter …" at bounding box center [1153, 281] width 324 height 164
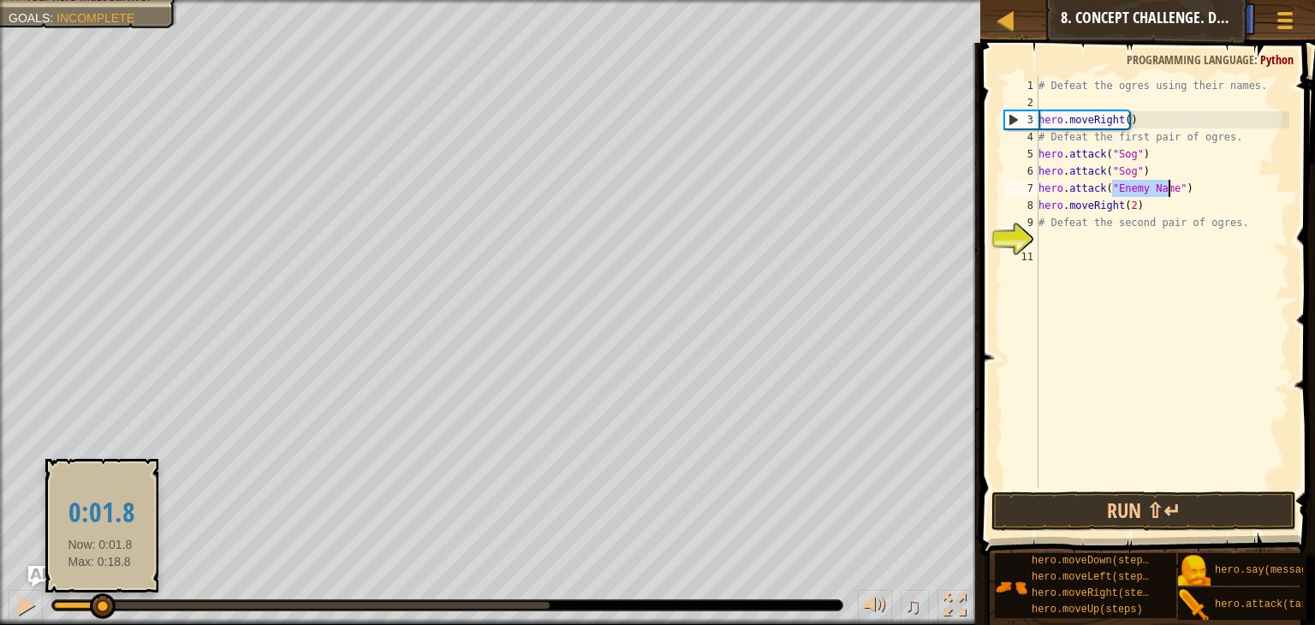
drag, startPoint x: 236, startPoint y: 603, endPoint x: 100, endPoint y: 601, distance: 136.2
click at [100, 602] on div at bounding box center [77, 605] width 47 height 7
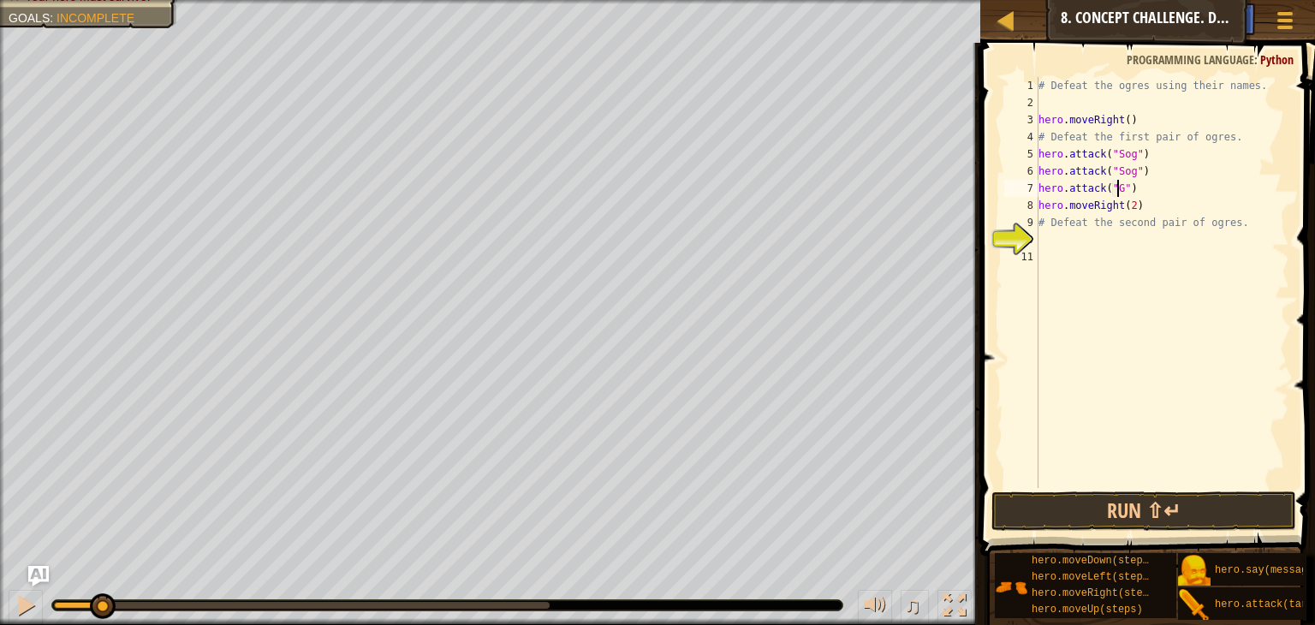
type textarea "hero.attack("Gos")"
click at [1138, 192] on div "# Defeat the ogres using their names. hero . moveRight ( ) # Defeat the first p…" at bounding box center [1162, 299] width 254 height 445
type textarea "hero.attack("Gos")"
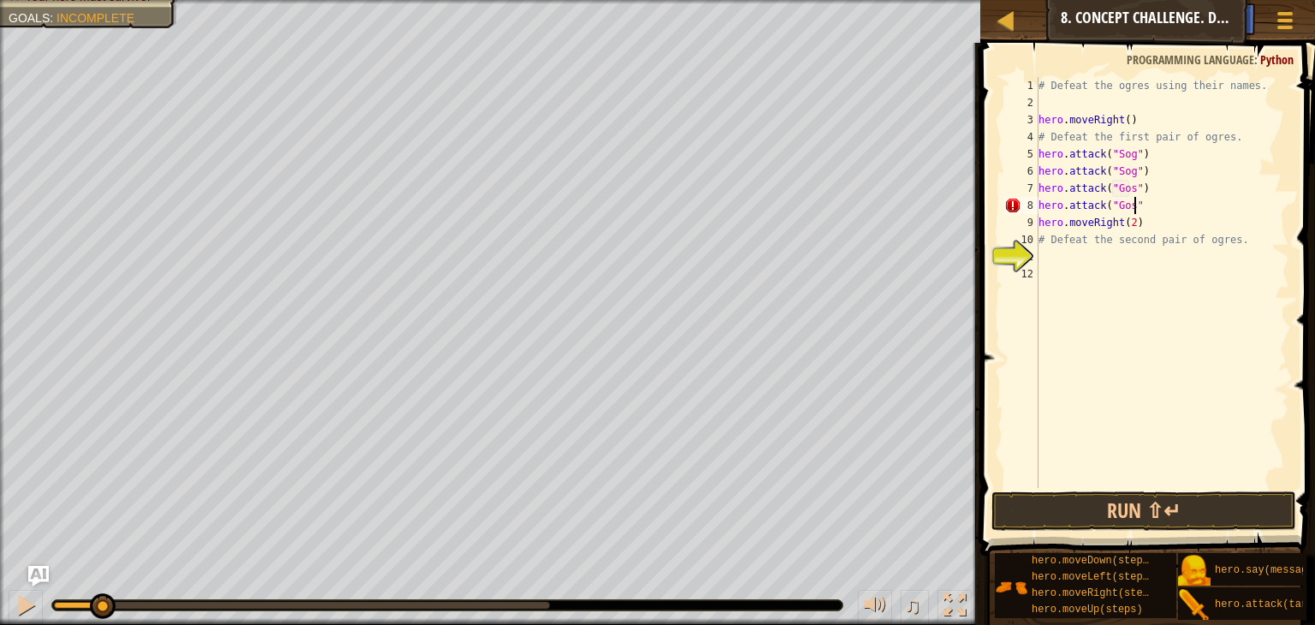
scroll to position [8, 7]
click at [1135, 257] on div "# Defeat the ogres using their names. hero . moveRight ( ) # Defeat the first p…" at bounding box center [1162, 299] width 254 height 445
click at [1100, 255] on div "# Defeat the ogres using their names. hero . moveRight ( ) # Defeat the first p…" at bounding box center [1162, 299] width 254 height 445
type textarea "hero.attack("Ergo")"
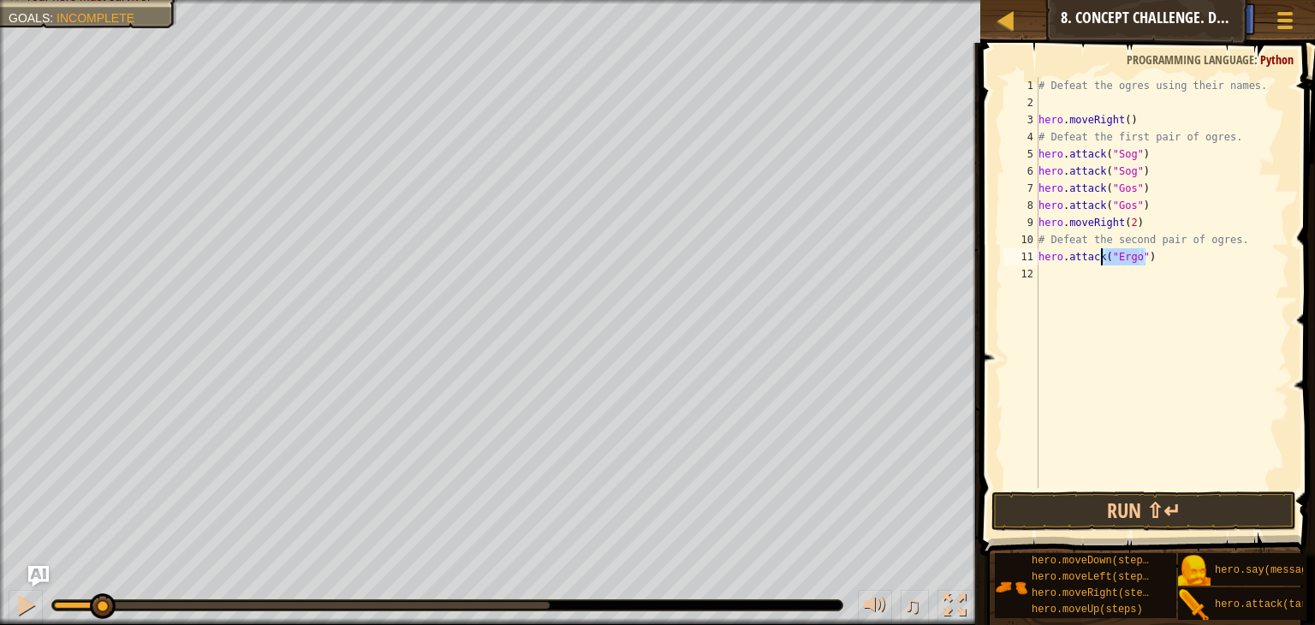
click at [1152, 254] on div "# Defeat the ogres using their names. hero . moveRight ( ) # Defeat the first p…" at bounding box center [1162, 282] width 254 height 411
drag, startPoint x: 1151, startPoint y: 254, endPoint x: 1028, endPoint y: 259, distance: 123.4
click at [1028, 259] on div "hero.attack("Ergo") 1 2 3 4 5 6 7 8 9 10 11 12 # Defeat the ogres using their n…" at bounding box center [1145, 282] width 289 height 411
click at [1060, 271] on div "# Defeat the ogres using their names. hero . moveRight ( ) # Defeat the first p…" at bounding box center [1162, 299] width 254 height 445
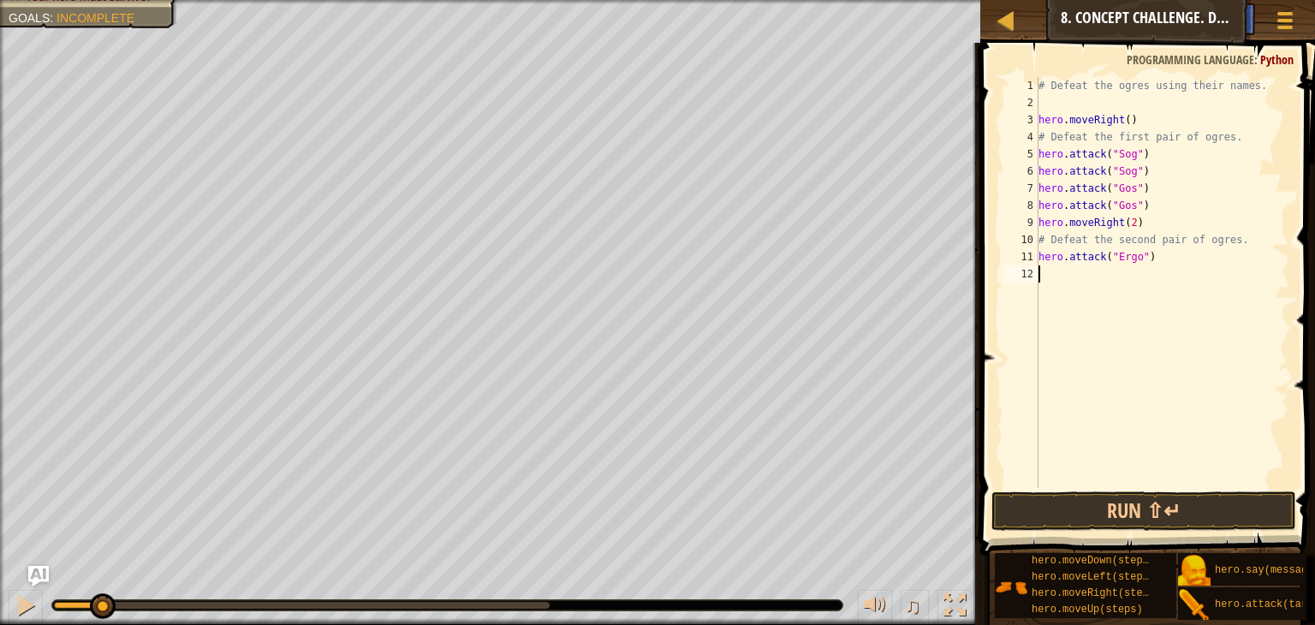
paste textarea "hero.attack("Ergo")"
type textarea "hero.attack("Ergo")"
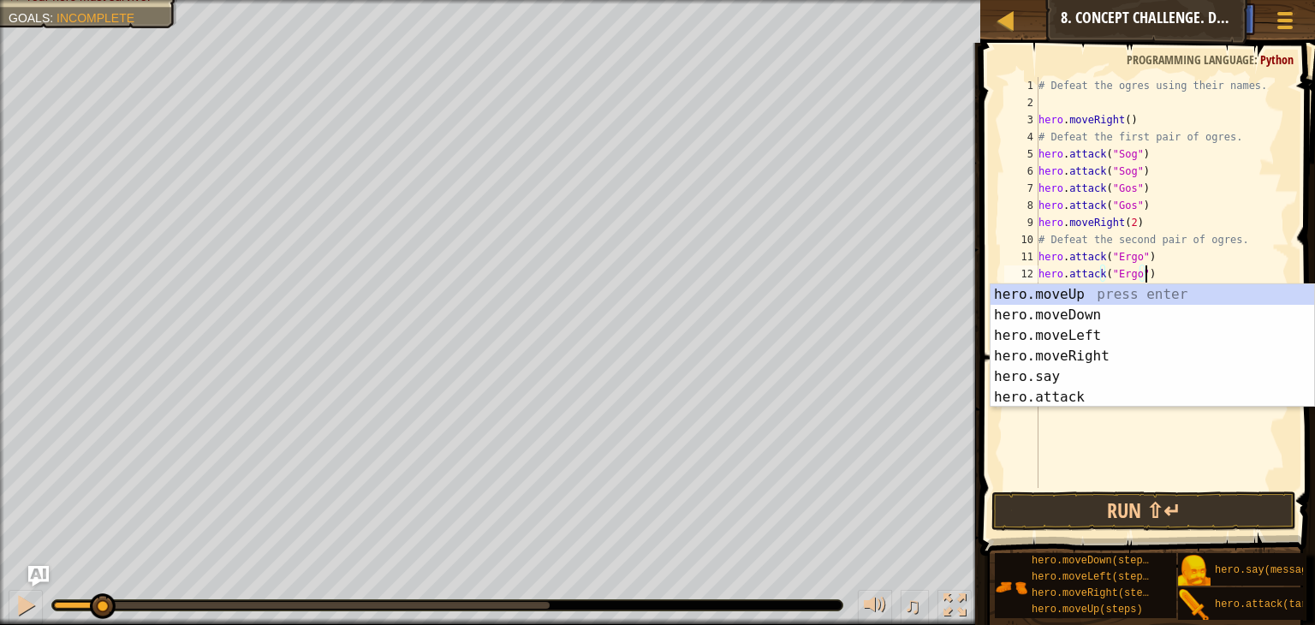
click at [1156, 275] on div "# Defeat the ogres using their names. hero . moveRight ( ) # Defeat the first p…" at bounding box center [1162, 299] width 254 height 445
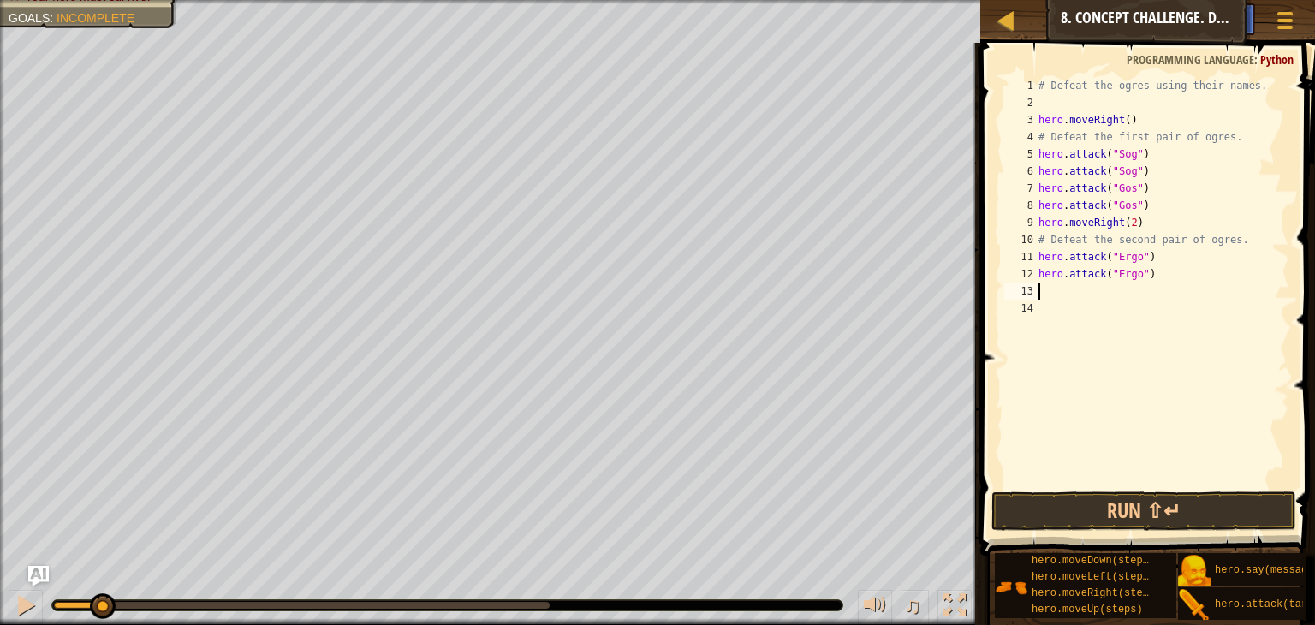
click at [1085, 293] on div "# Defeat the ogres using their names. hero . moveRight ( ) # Defeat the first p…" at bounding box center [1162, 299] width 254 height 445
paste textarea "hero.attack("Ergo")"
click at [1134, 290] on div "# Defeat the ogres using their names. hero . moveRight ( ) # Defeat the first p…" at bounding box center [1162, 299] width 254 height 445
type textarea "hero.attack("Kro")"
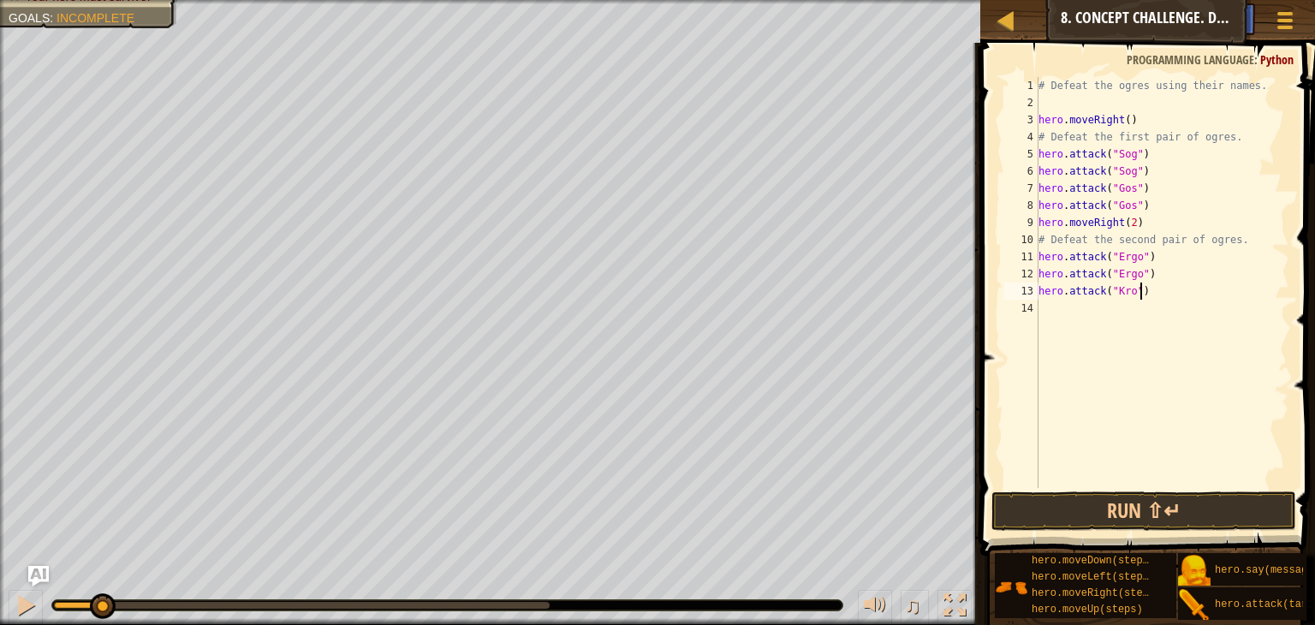
click at [1147, 293] on div "# Defeat the ogres using their names. hero . moveRight ( ) # Defeat the first p…" at bounding box center [1162, 299] width 254 height 445
paste textarea "hero.attack("Ergo")"
click at [1131, 306] on div "# Defeat the ogres using their names. hero . moveRight ( ) # Defeat the first p…" at bounding box center [1162, 299] width 254 height 445
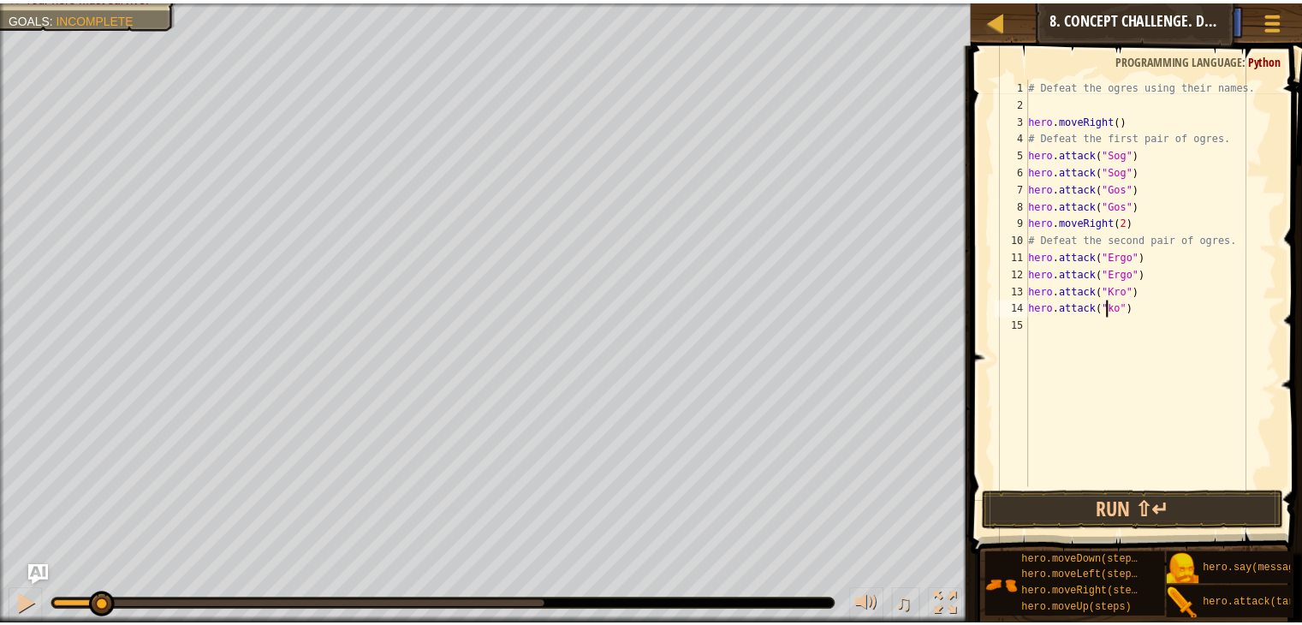
scroll to position [8, 7]
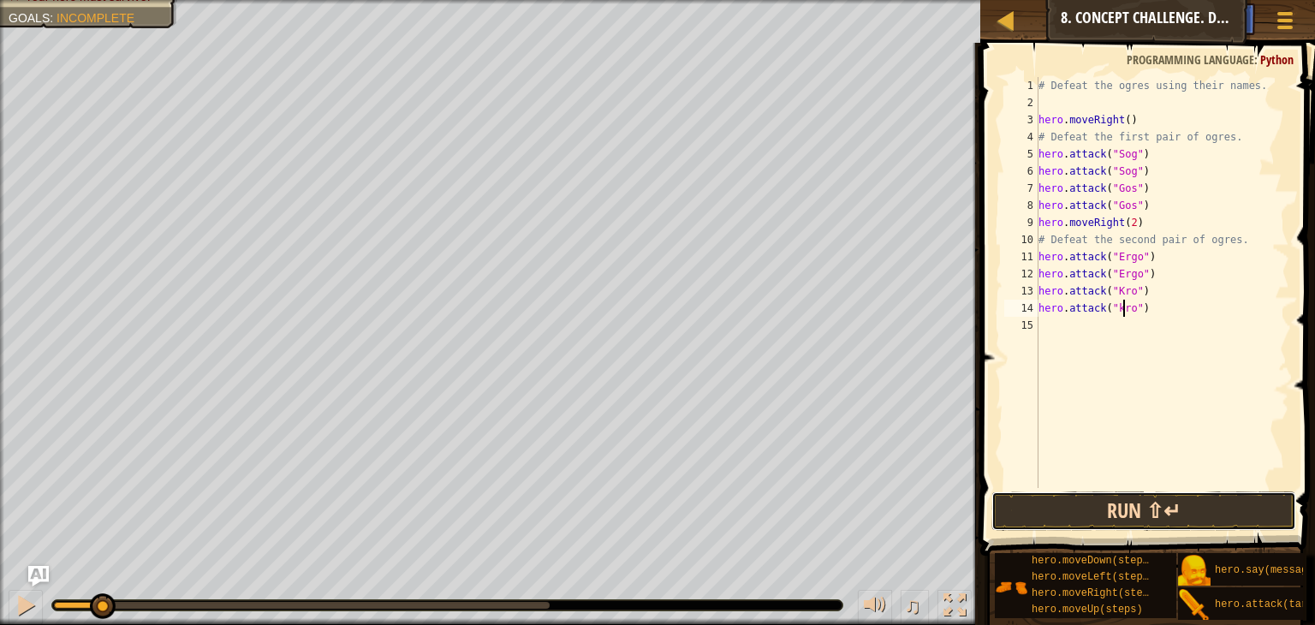
click at [1084, 513] on button "Run ⇧↵" at bounding box center [1144, 510] width 305 height 39
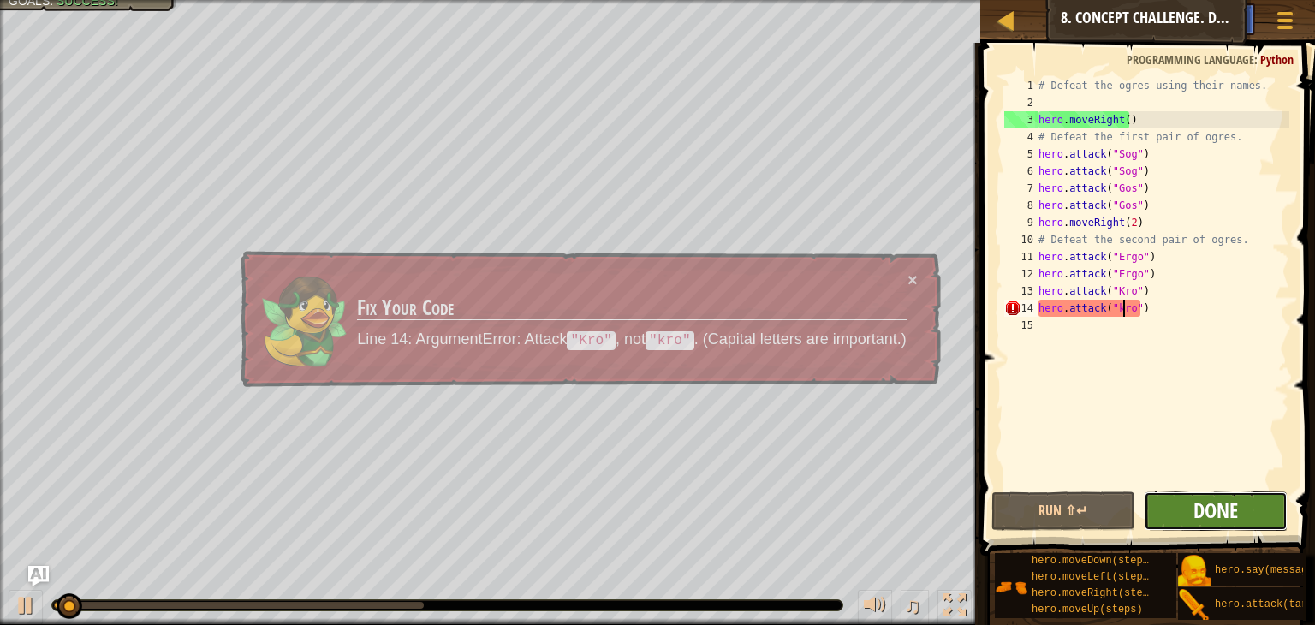
click at [1229, 508] on span "Done" at bounding box center [1216, 510] width 45 height 27
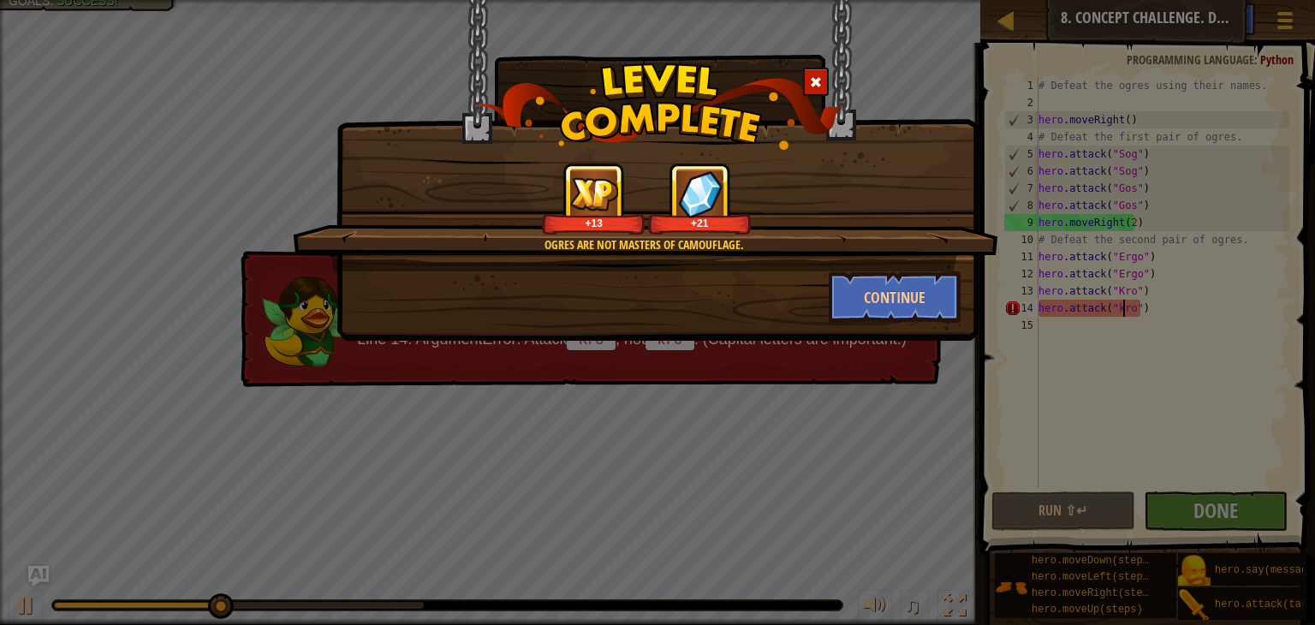
click at [1079, 436] on div "Ogres are not masters of camouflage. +13 +21 Continue" at bounding box center [657, 312] width 1315 height 625
click at [1055, 515] on div "Ogres are not masters of camouflage. +13 +21 Continue" at bounding box center [657, 312] width 1315 height 625
click at [808, 83] on div at bounding box center [816, 82] width 26 height 28
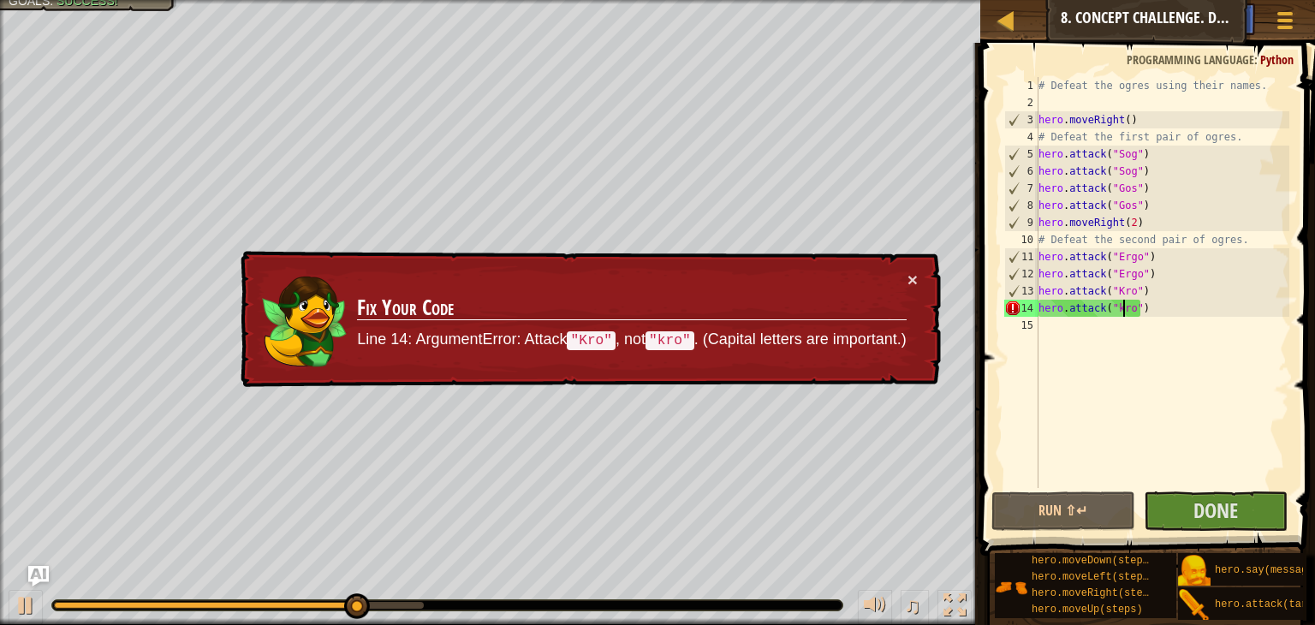
click at [1117, 312] on div "# Defeat the ogres using their names. hero . moveRight ( ) # Defeat the first p…" at bounding box center [1162, 299] width 254 height 445
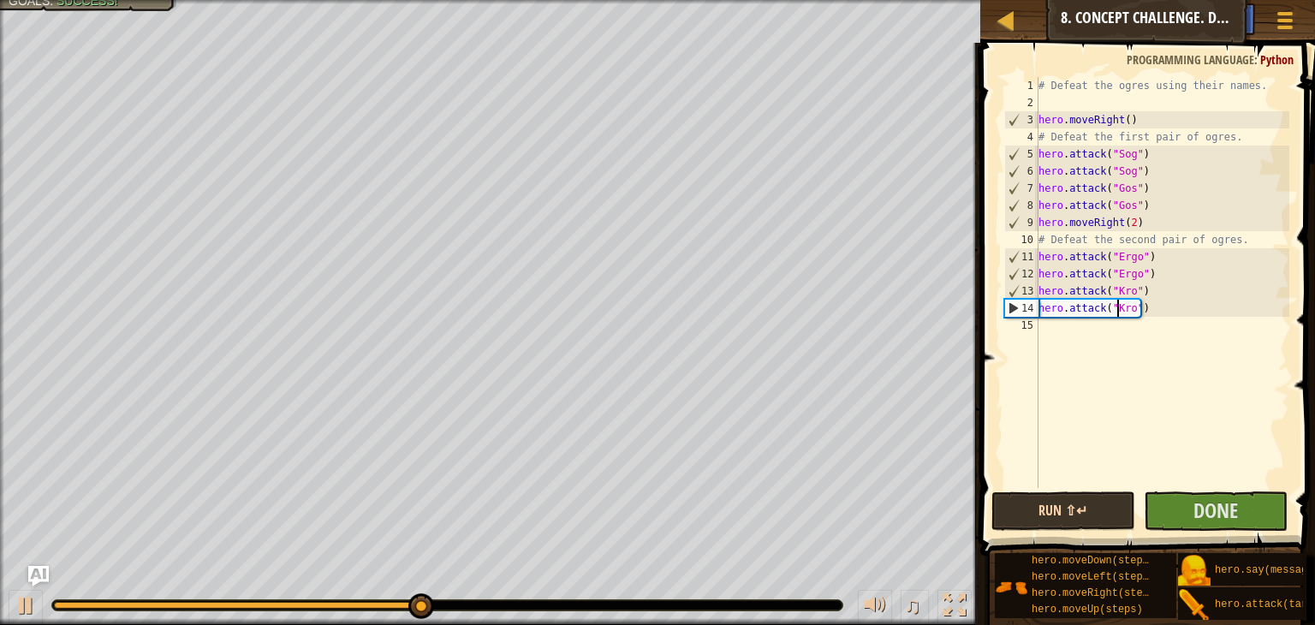
type textarea "hero.attack("Kro")"
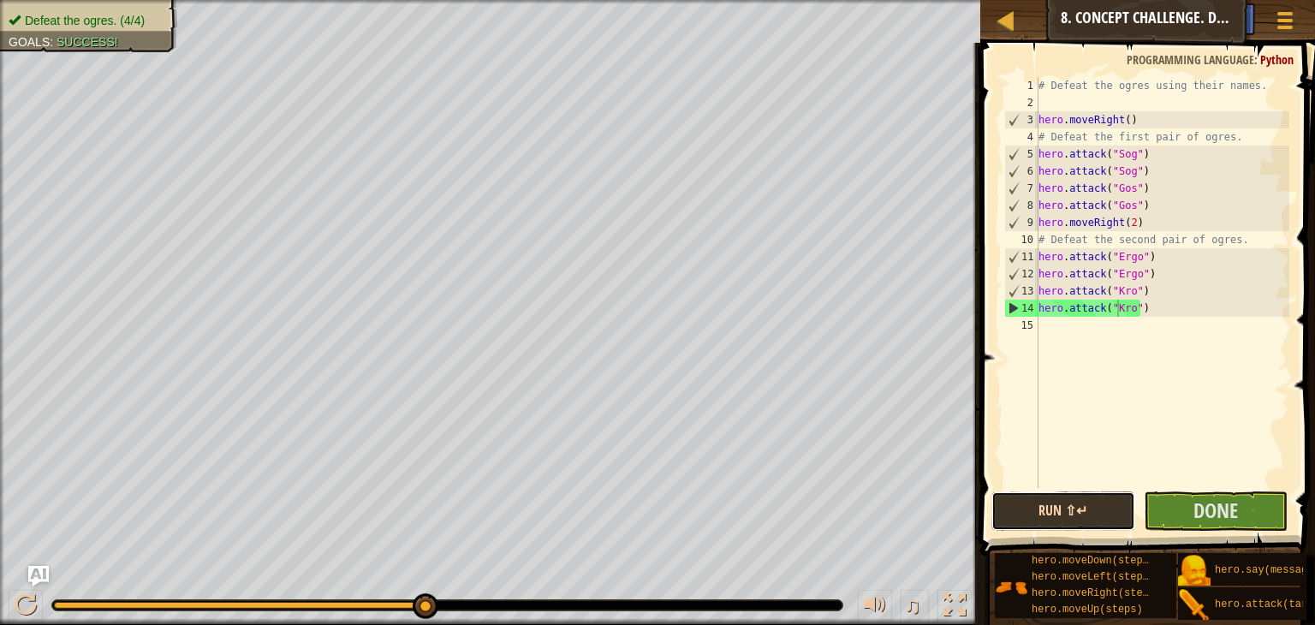
click at [1065, 511] on button "Run ⇧↵" at bounding box center [1064, 510] width 144 height 39
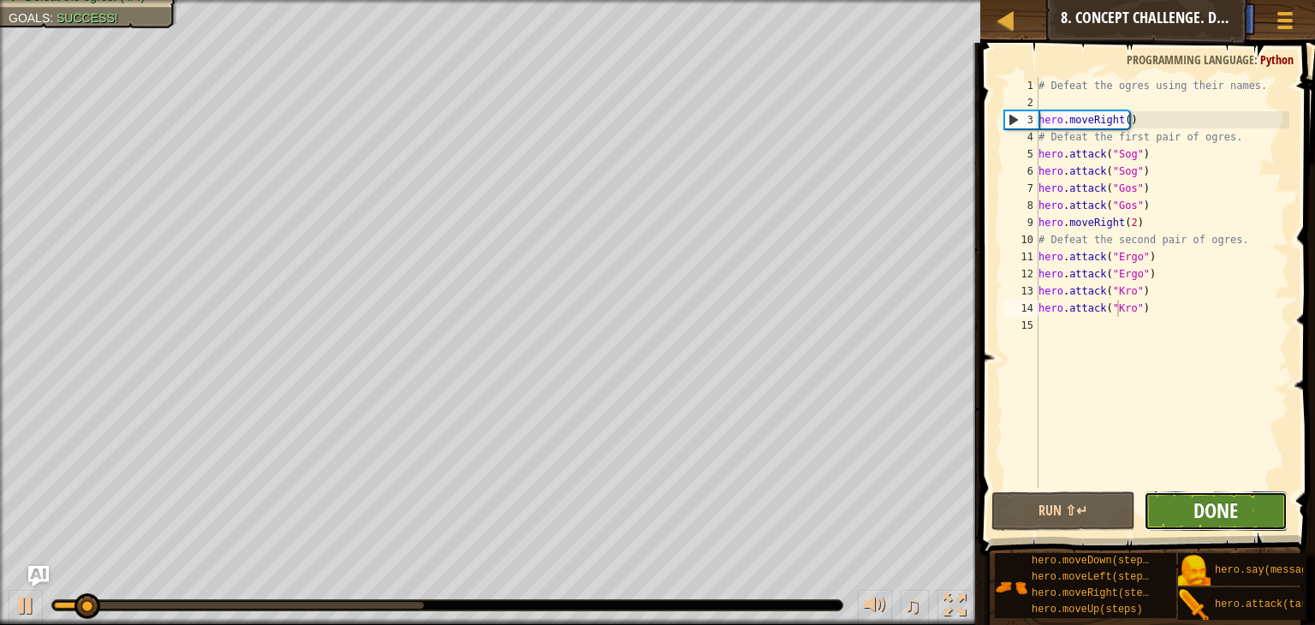
click at [1199, 506] on span "Done" at bounding box center [1216, 510] width 45 height 27
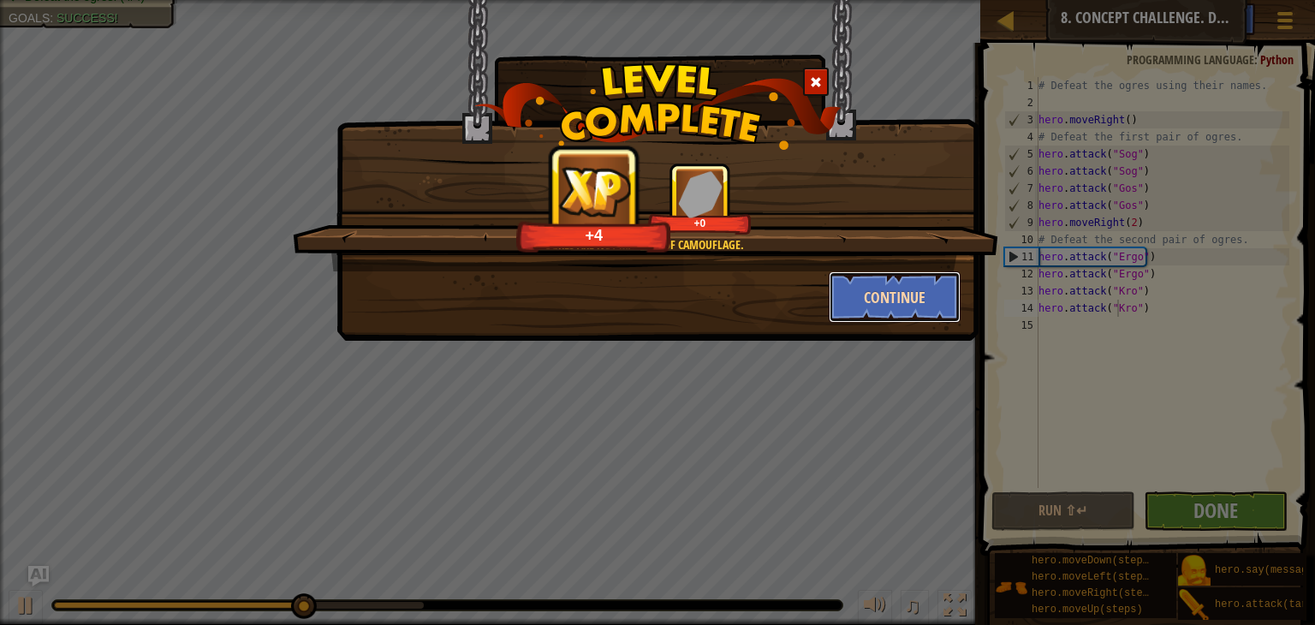
click at [897, 306] on button "Continue" at bounding box center [895, 296] width 133 height 51
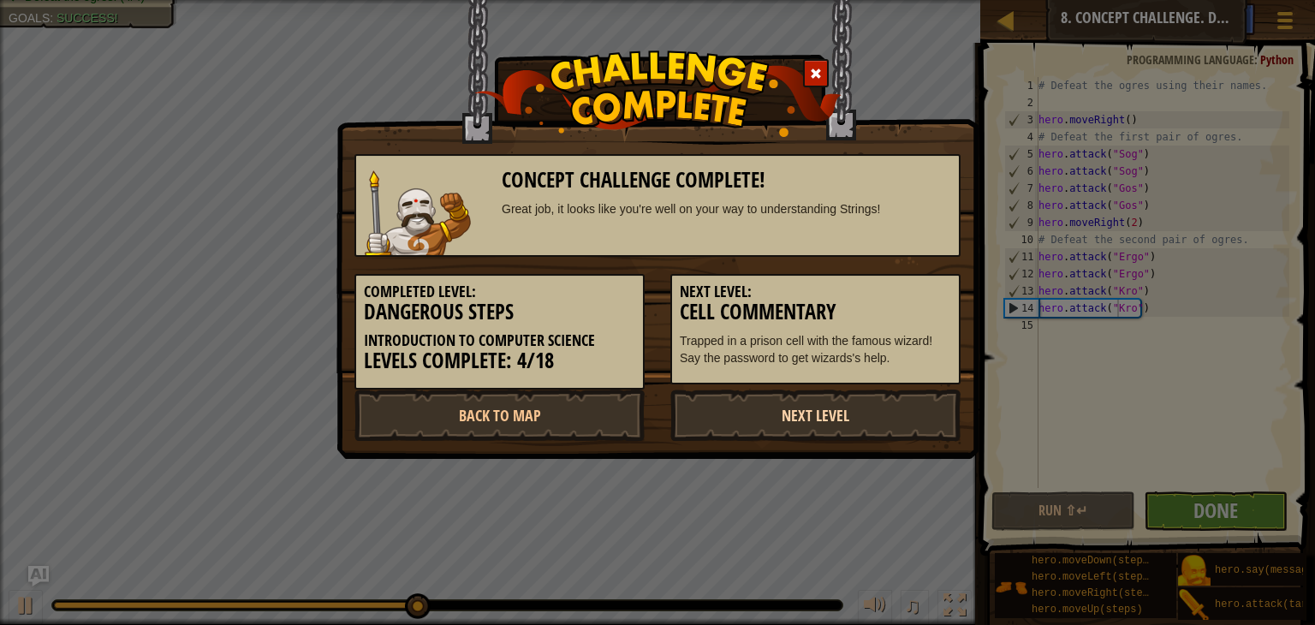
click at [793, 408] on link "Next Level" at bounding box center [815, 415] width 290 height 51
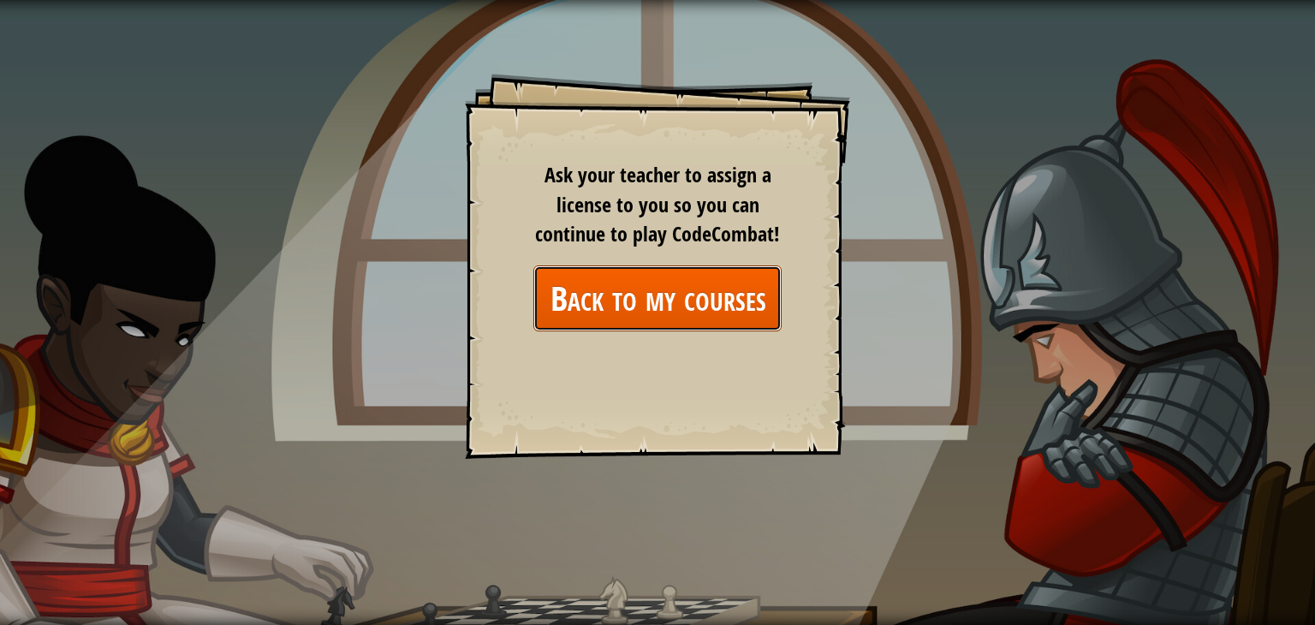
click at [716, 315] on link "Back to my courses" at bounding box center [657, 298] width 248 height 66
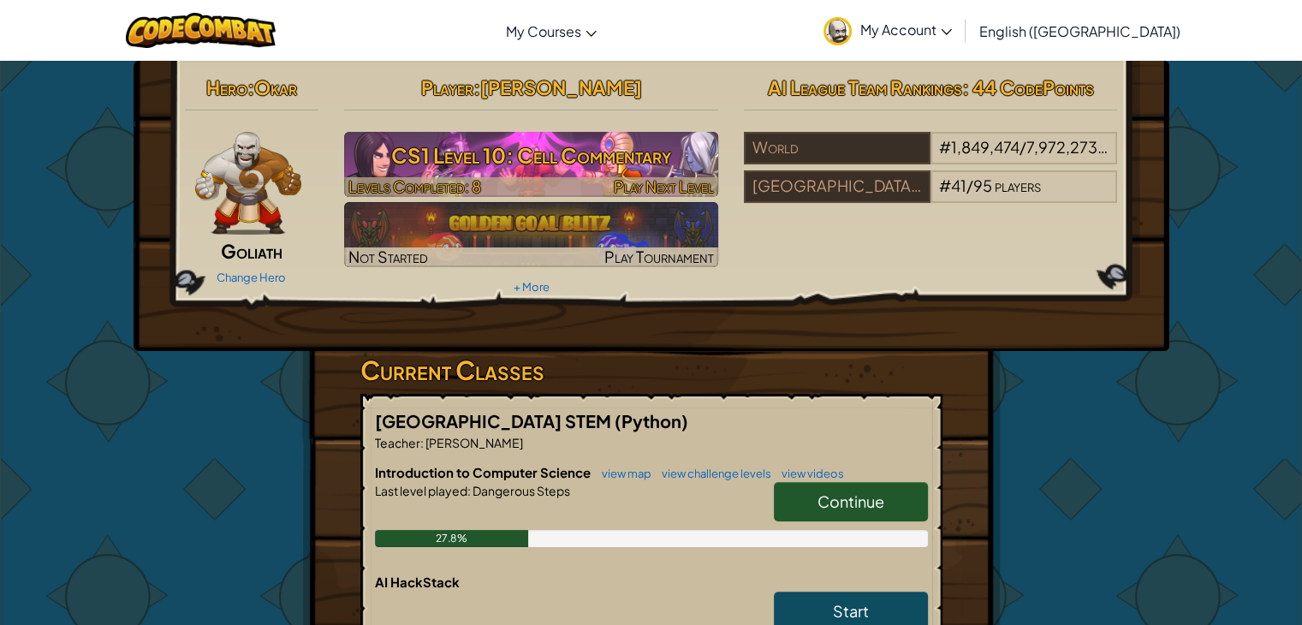
click at [645, 176] on div "Play Next Level" at bounding box center [664, 186] width 100 height 21
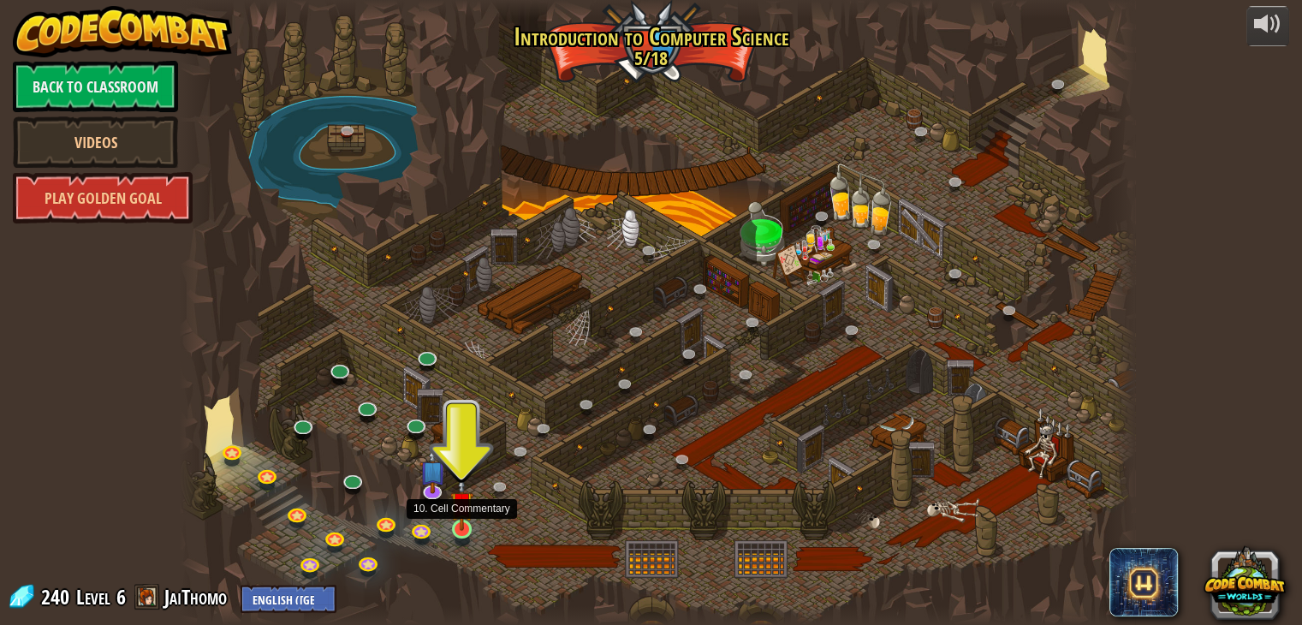
click at [452, 531] on div at bounding box center [461, 529] width 19 height 19
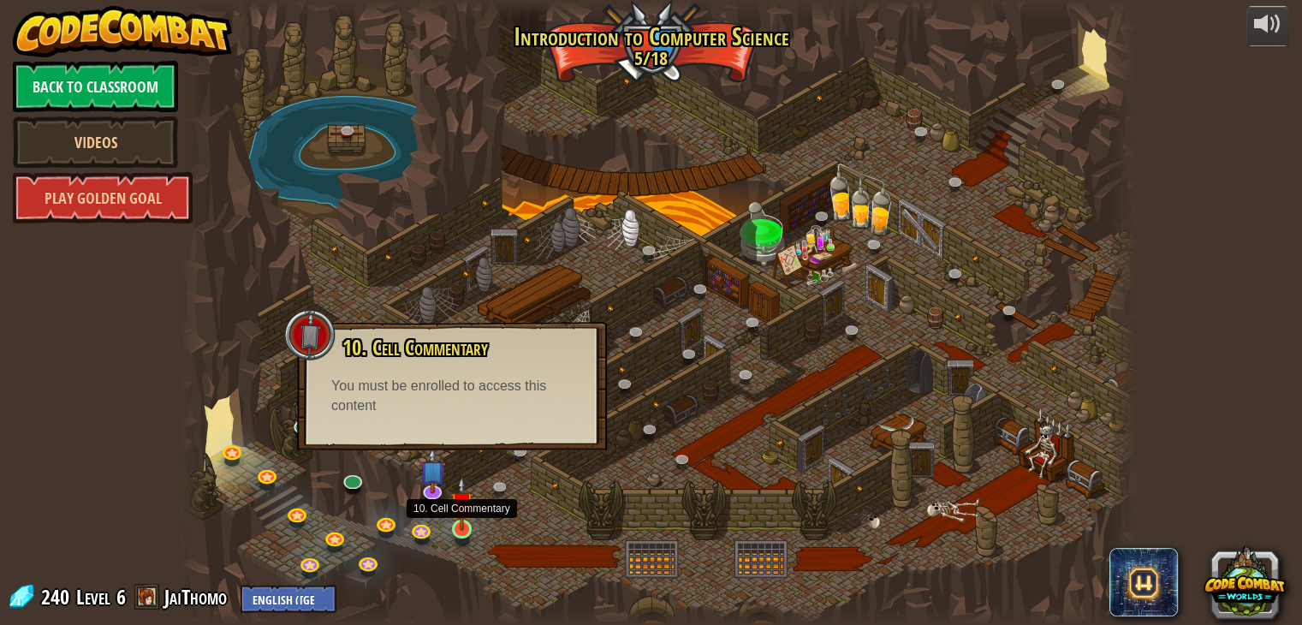
click at [456, 527] on img at bounding box center [462, 503] width 24 height 55
